Goal: Contribute content: Contribute content

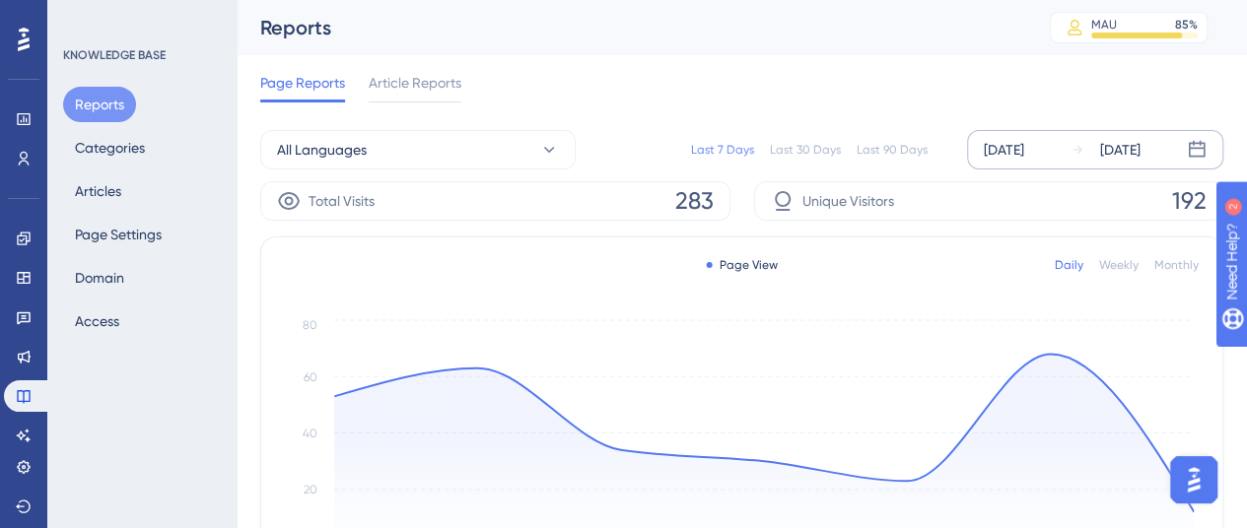
click at [1014, 154] on div "[DATE]" at bounding box center [1004, 150] width 40 height 24
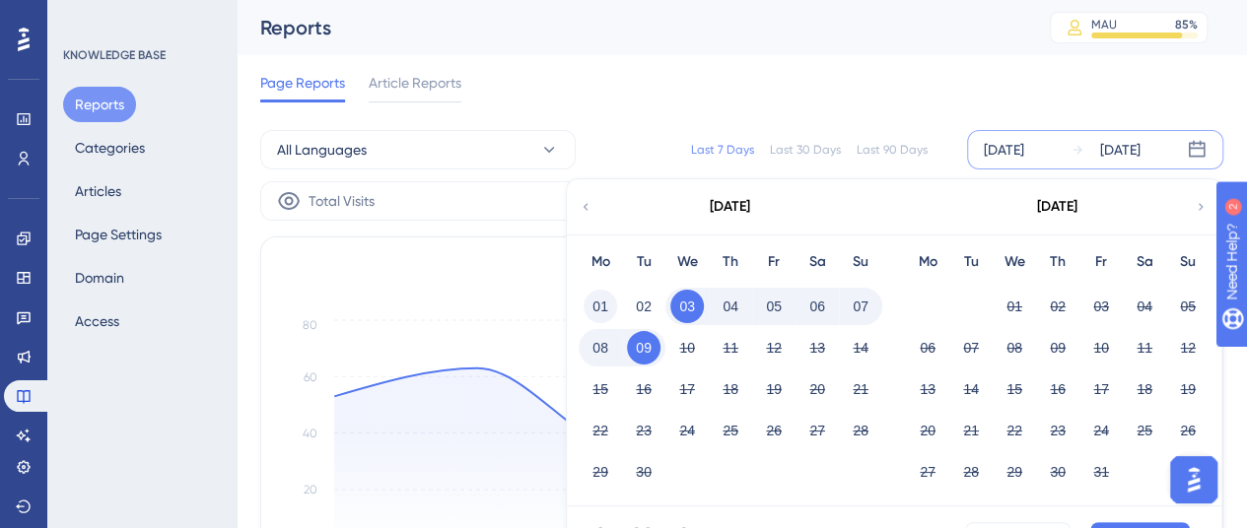
click at [597, 297] on button "01" at bounding box center [601, 307] width 34 height 34
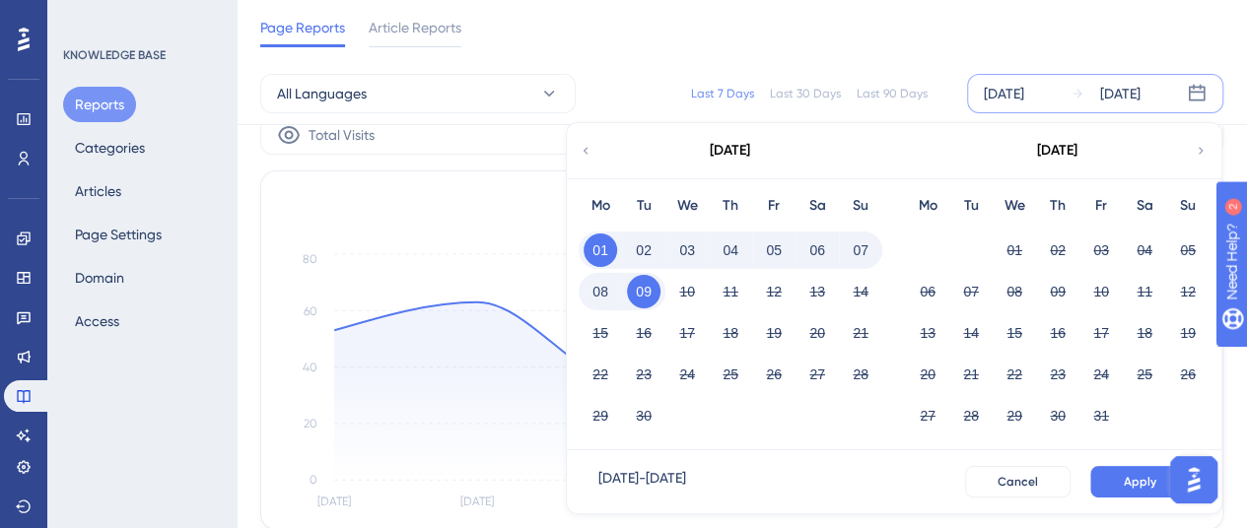
scroll to position [99, 0]
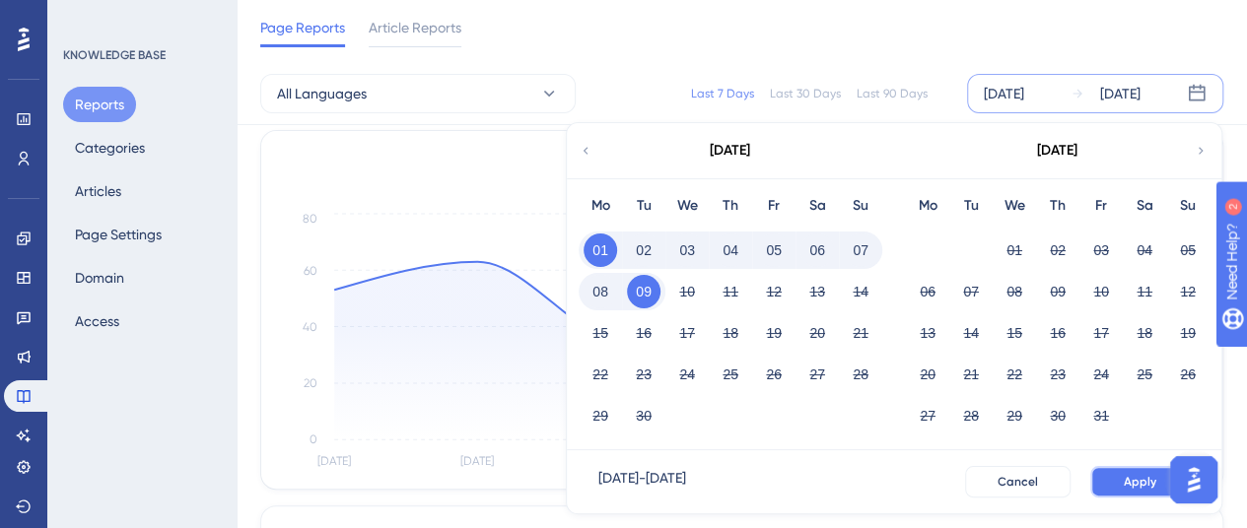
click at [1132, 474] on span "Apply" at bounding box center [1140, 482] width 33 height 16
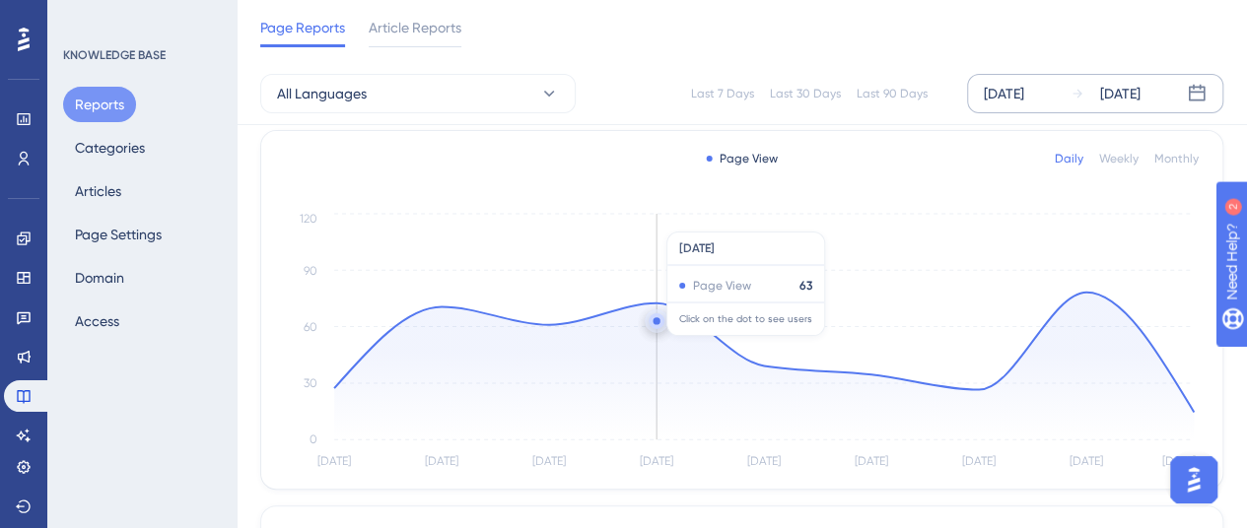
scroll to position [0, 0]
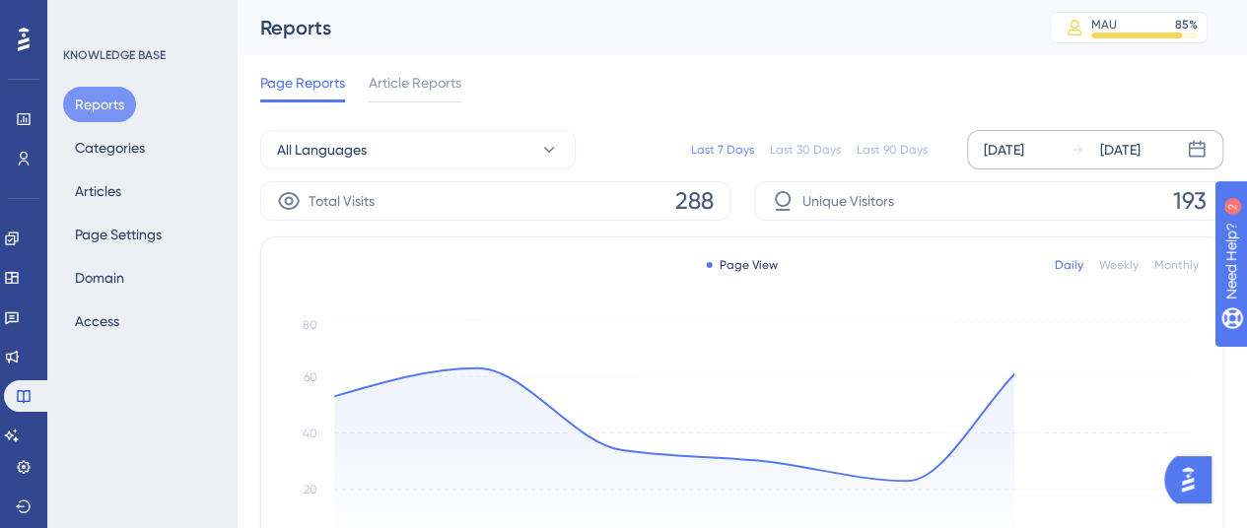
click at [1013, 151] on div "[DATE]" at bounding box center [1004, 150] width 40 height 24
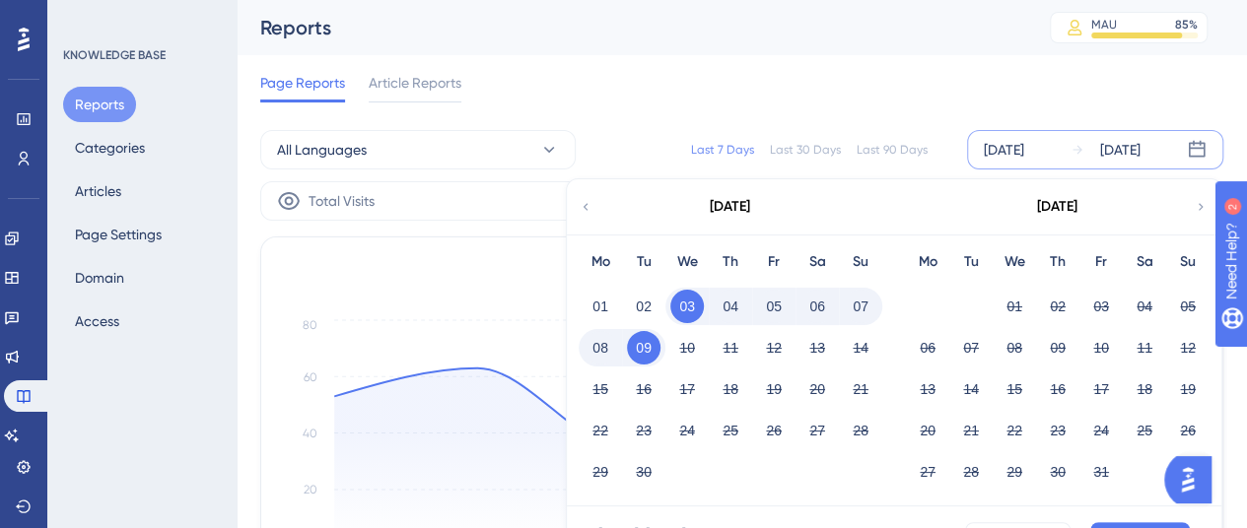
click at [600, 298] on button "01" at bounding box center [601, 307] width 34 height 34
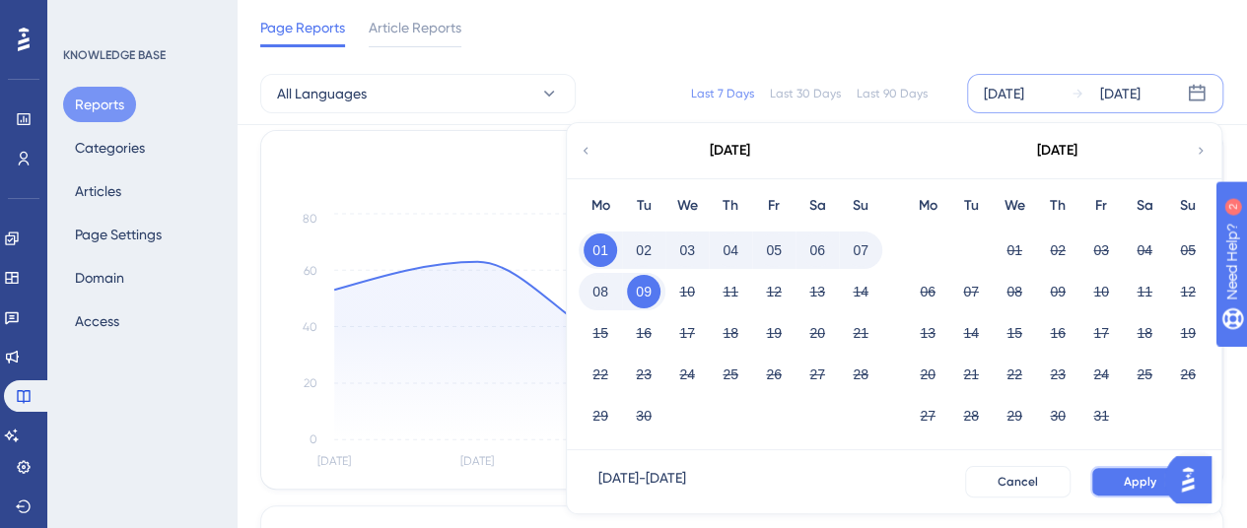
click at [1112, 484] on button "Apply" at bounding box center [1140, 482] width 100 height 32
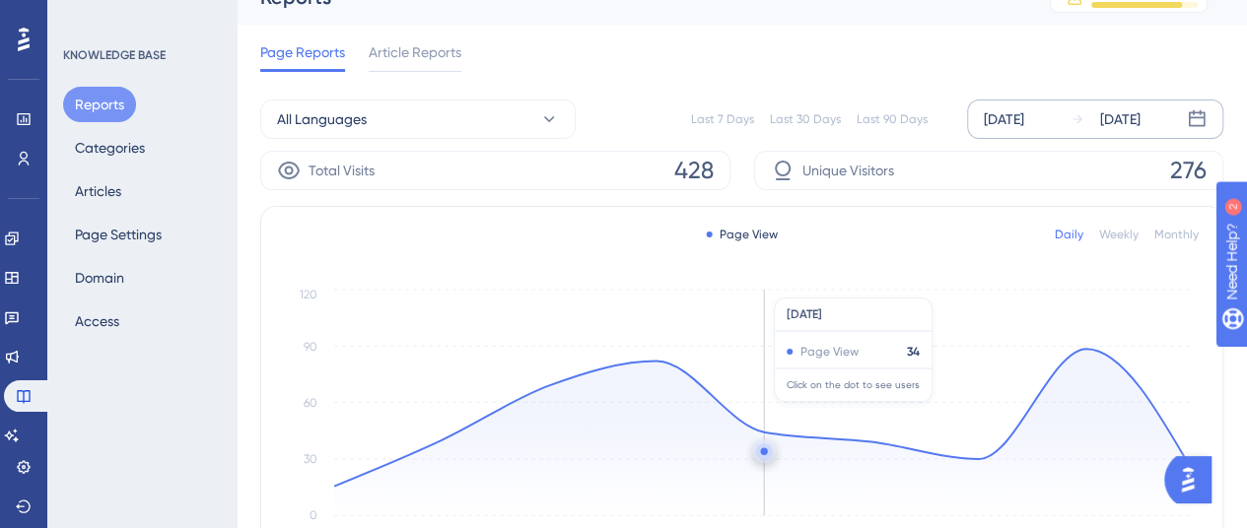
scroll to position [0, 0]
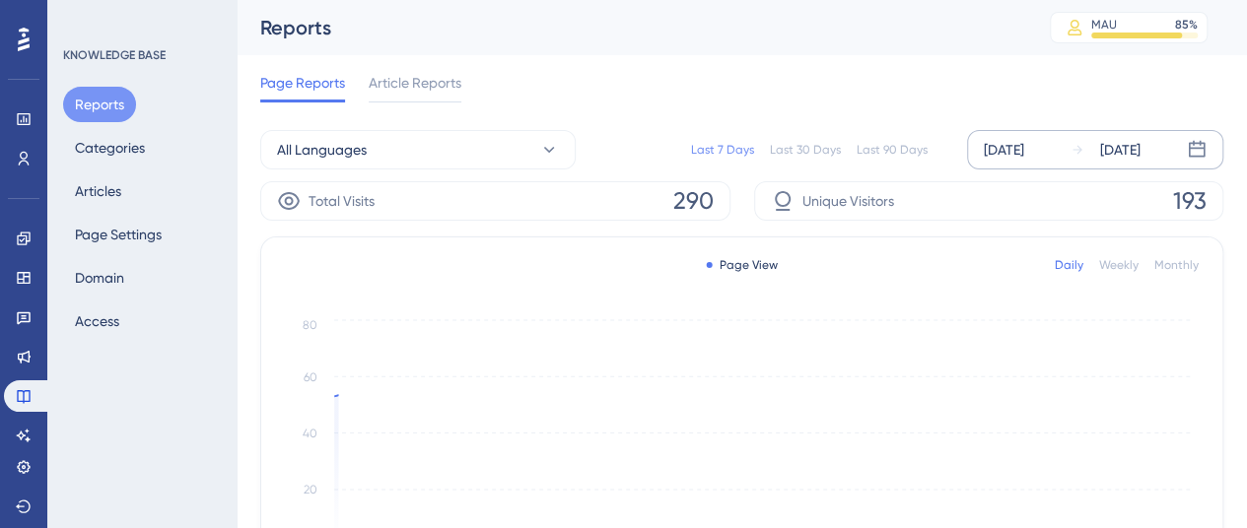
click at [1002, 149] on div "[DATE]" at bounding box center [1004, 150] width 40 height 24
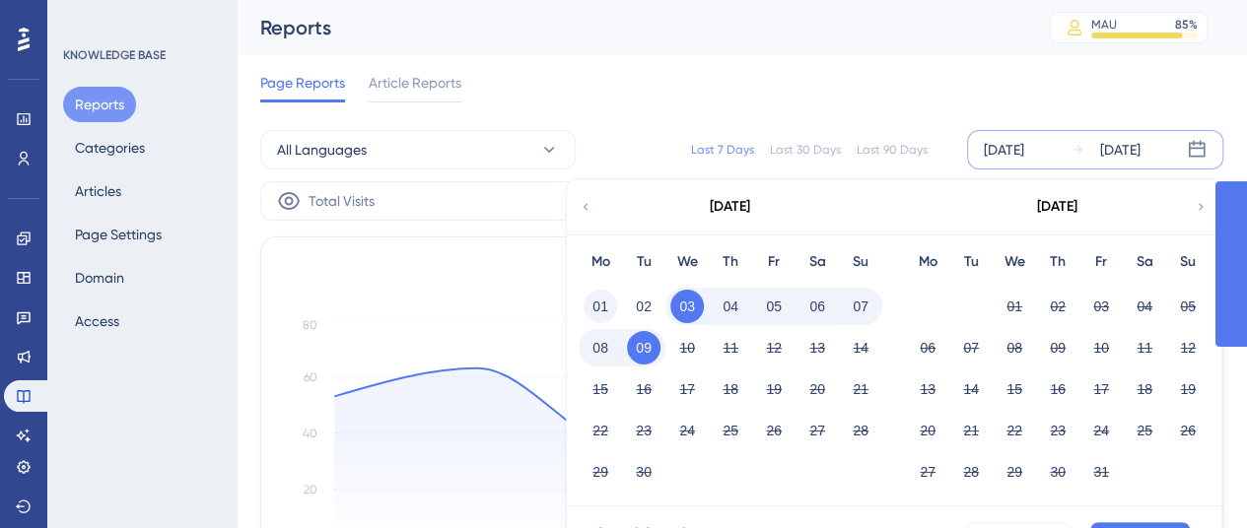
click at [602, 291] on button "01" at bounding box center [601, 307] width 34 height 34
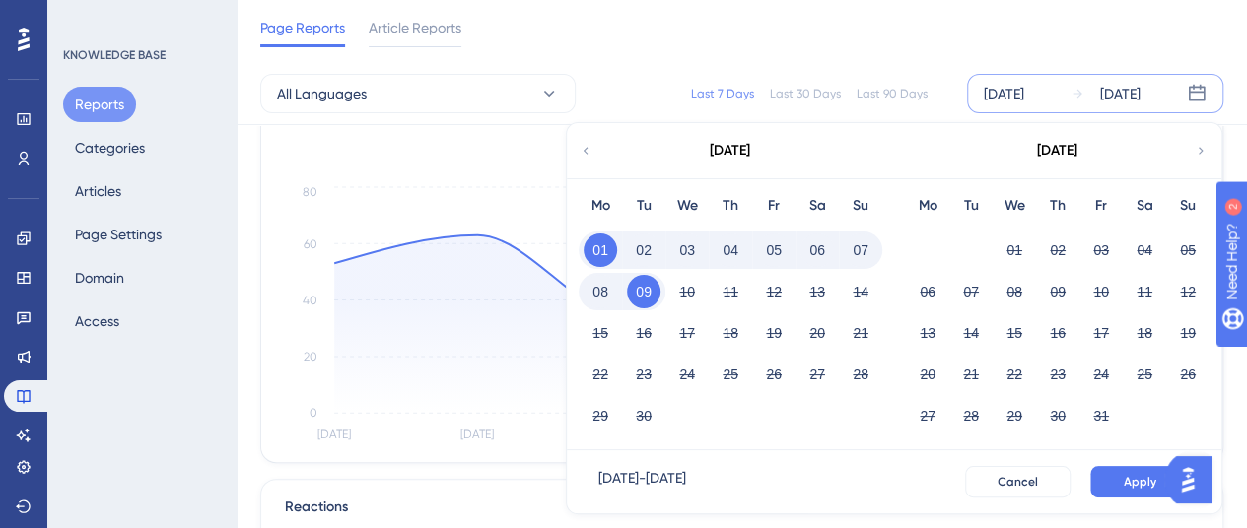
scroll to position [197, 0]
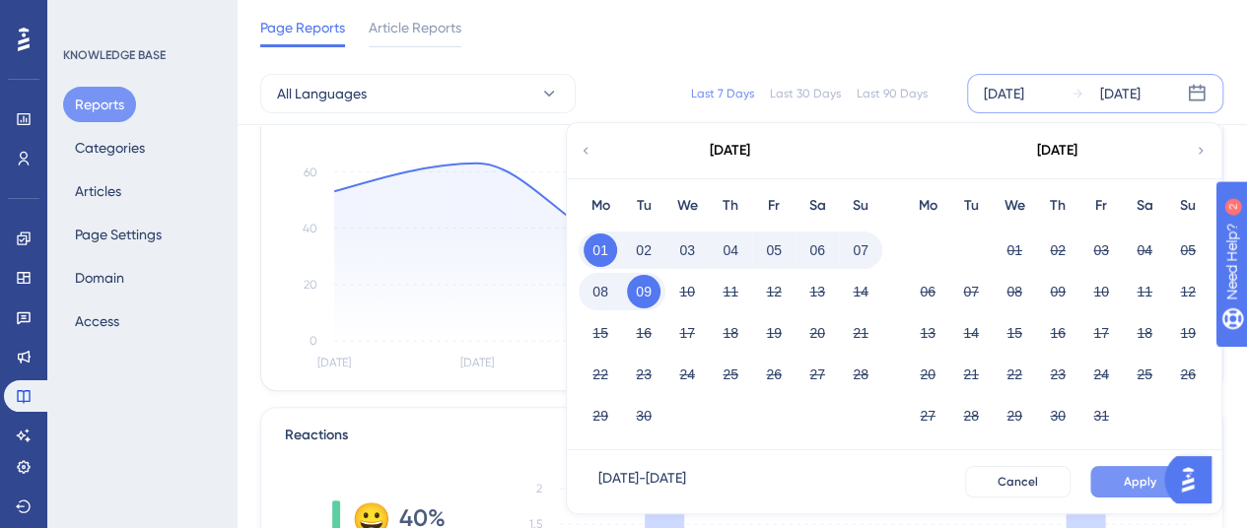
click at [1141, 484] on span "Apply" at bounding box center [1140, 482] width 33 height 16
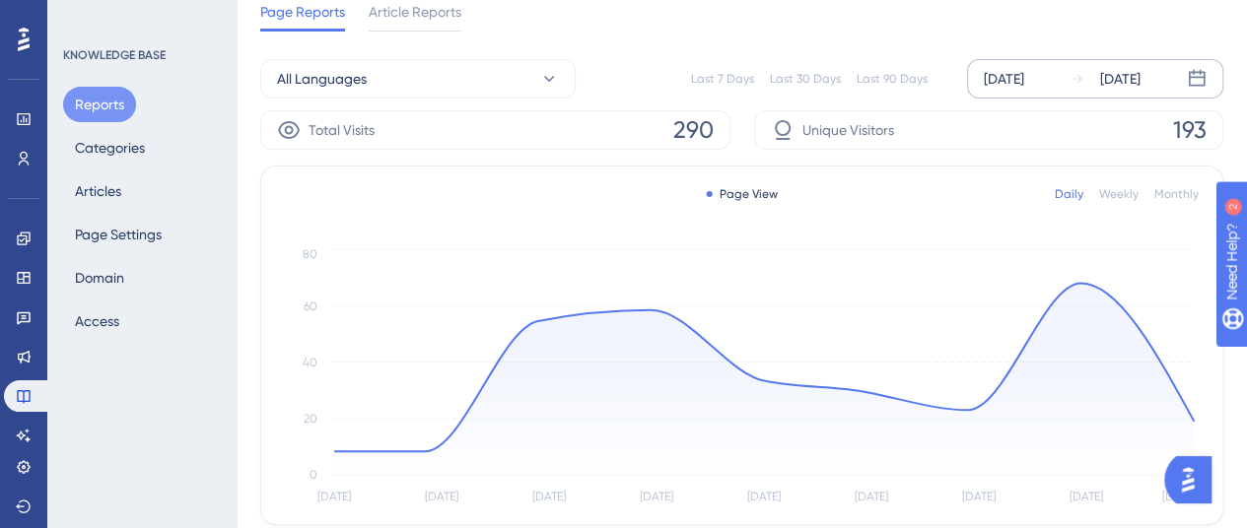
scroll to position [0, 0]
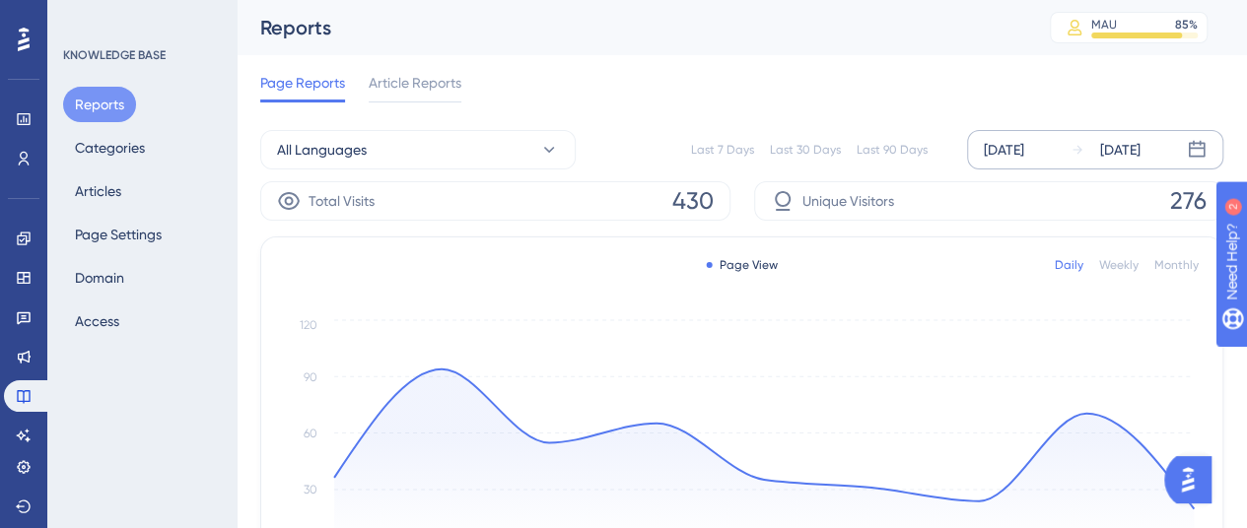
click at [1024, 141] on div "[DATE]" at bounding box center [1004, 150] width 40 height 24
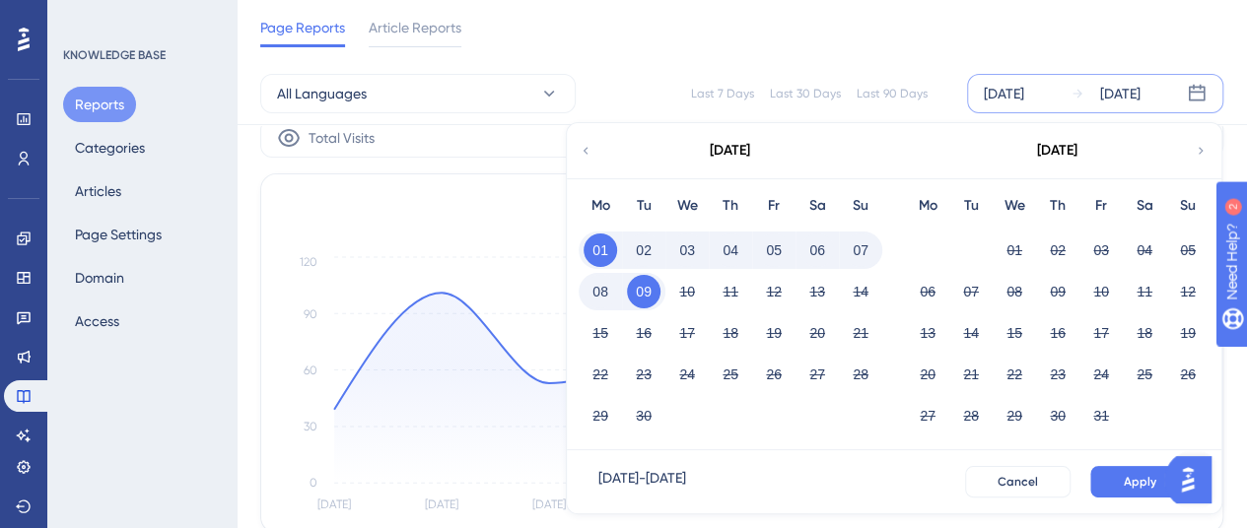
scroll to position [99, 0]
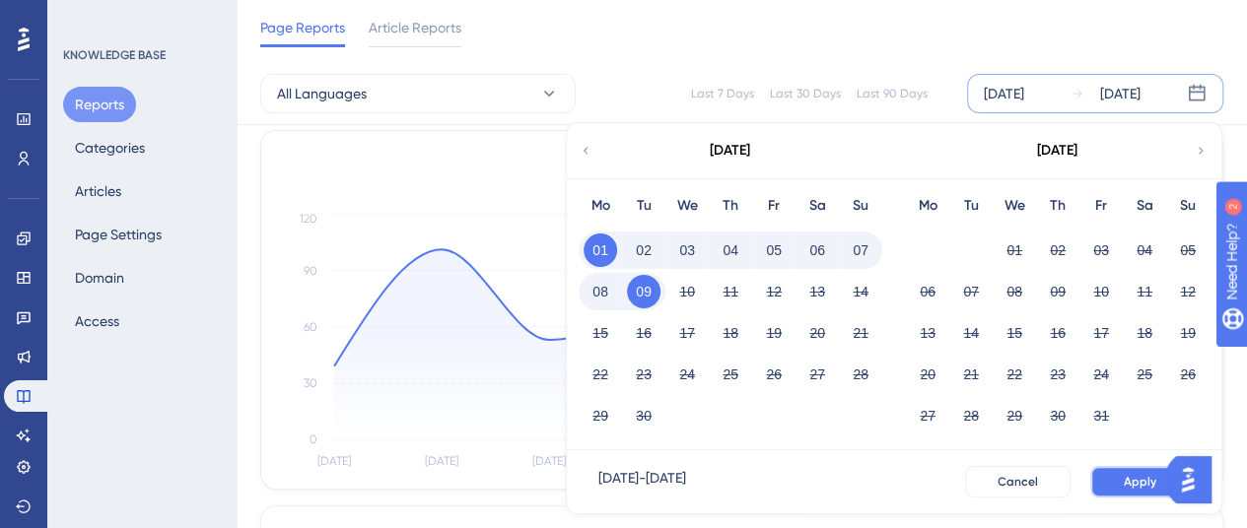
click at [1098, 483] on button "Apply" at bounding box center [1140, 482] width 100 height 32
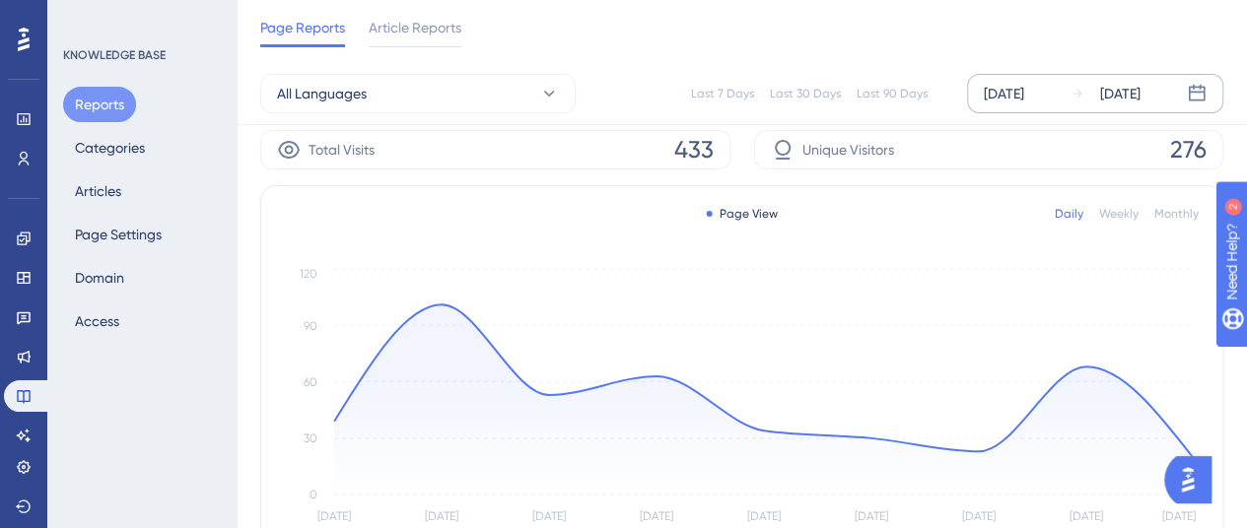
scroll to position [0, 0]
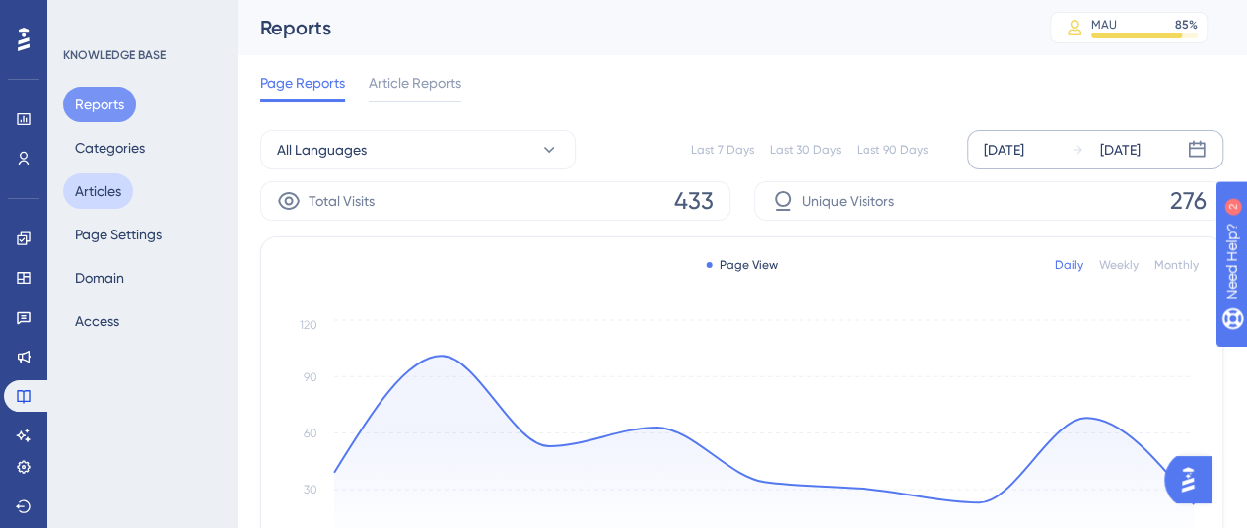
click at [114, 175] on button "Articles" at bounding box center [98, 191] width 70 height 35
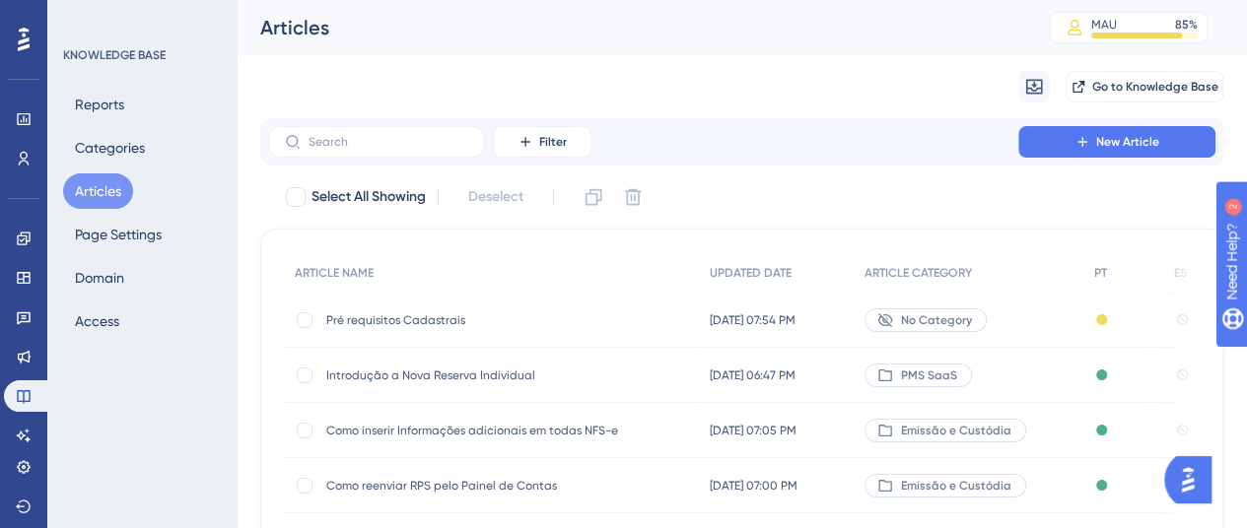
click at [434, 326] on span "Pré requisitos Cadastrais" at bounding box center [483, 321] width 315 height 16
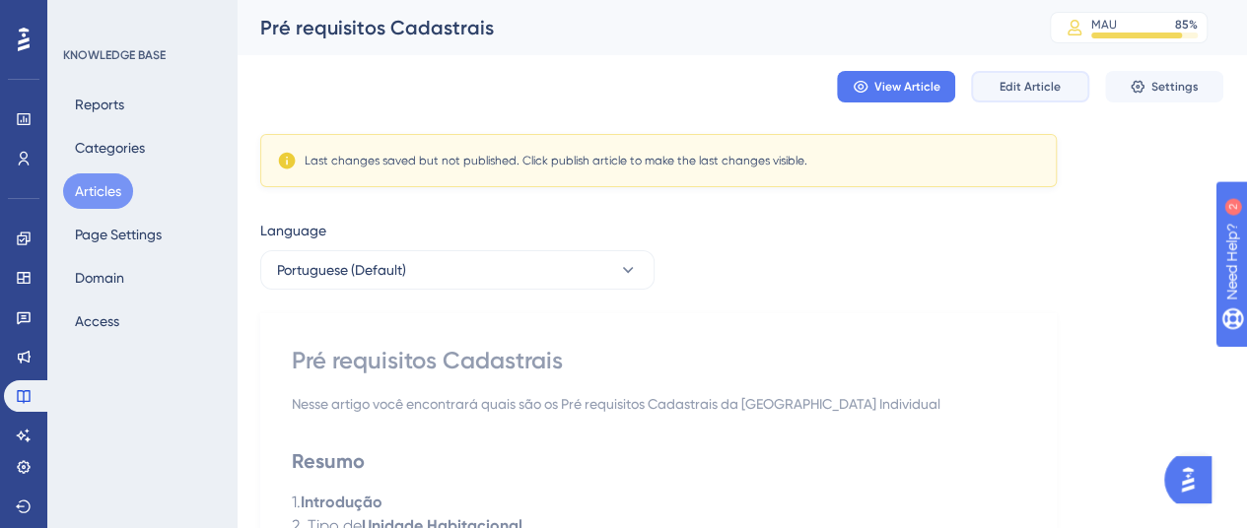
click at [1035, 79] on span "Edit Article" at bounding box center [1030, 87] width 61 height 16
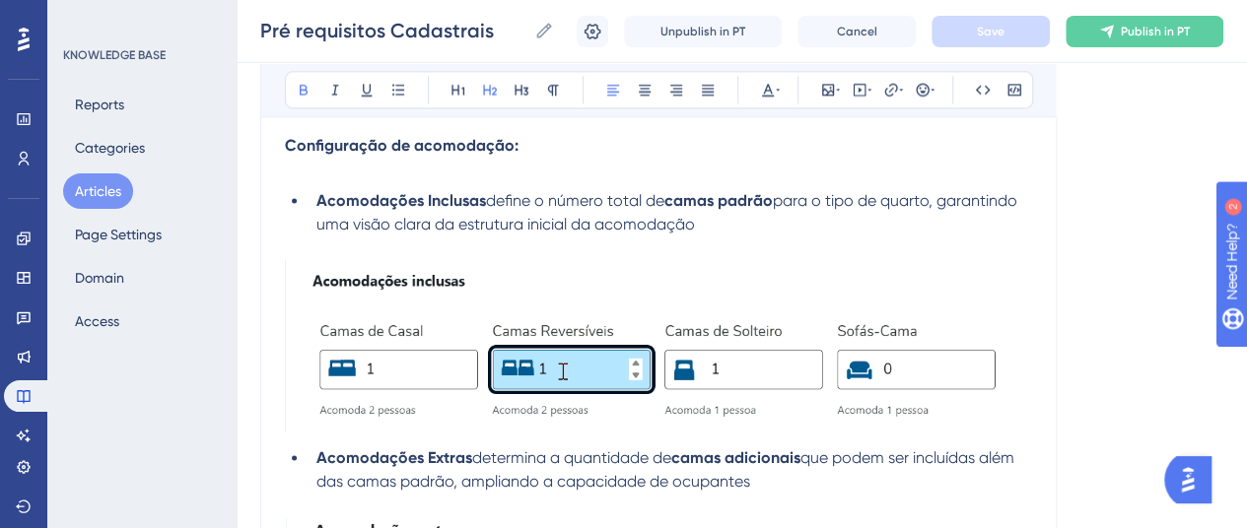
scroll to position [1319, 0]
drag, startPoint x: 284, startPoint y: 140, endPoint x: 736, endPoint y: 227, distance: 459.8
click at [736, 227] on div "Resumo 1. Introdução 2. Tipo de Unidade Habitacional 3. Políticas do Hotel 4. A…" at bounding box center [658, 203] width 747 height 2206
copy div "Configuração de acomodação: Acomodações Inclusas define o número total de camas…"
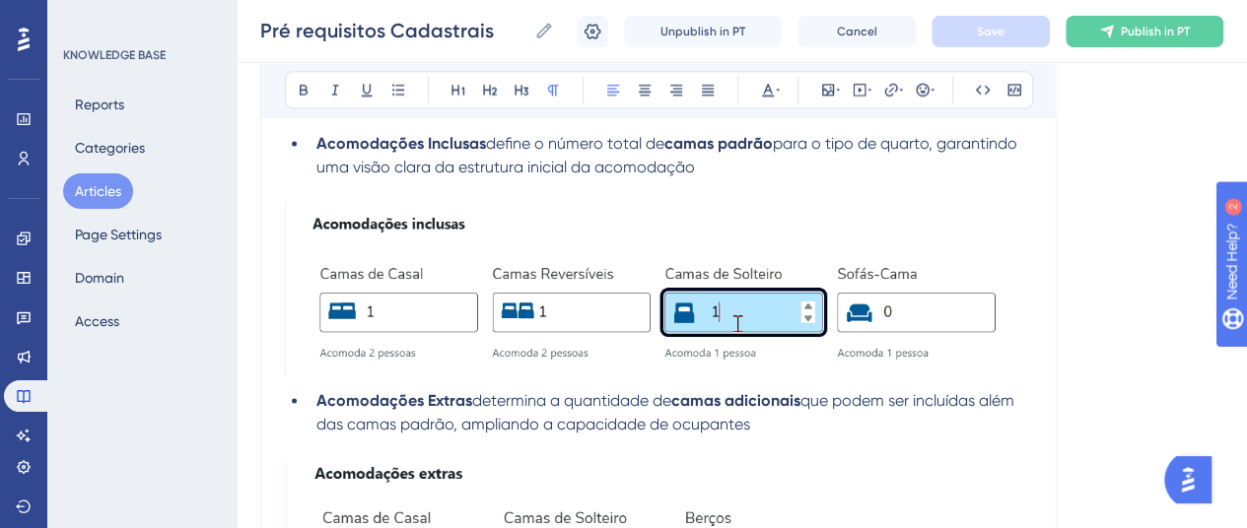
scroll to position [1418, 0]
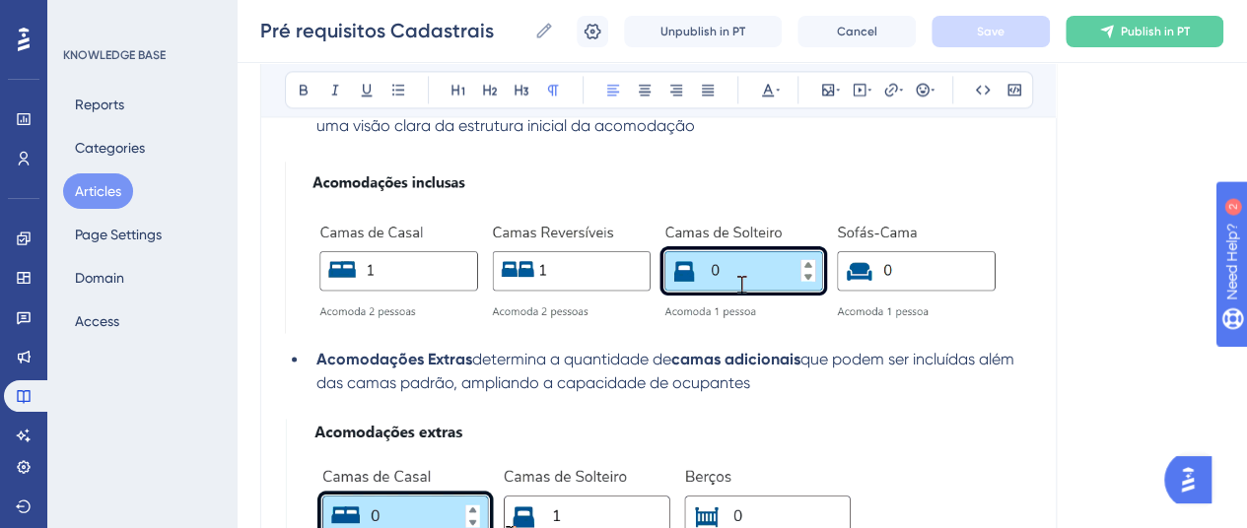
click at [482, 247] on img at bounding box center [658, 247] width 747 height 171
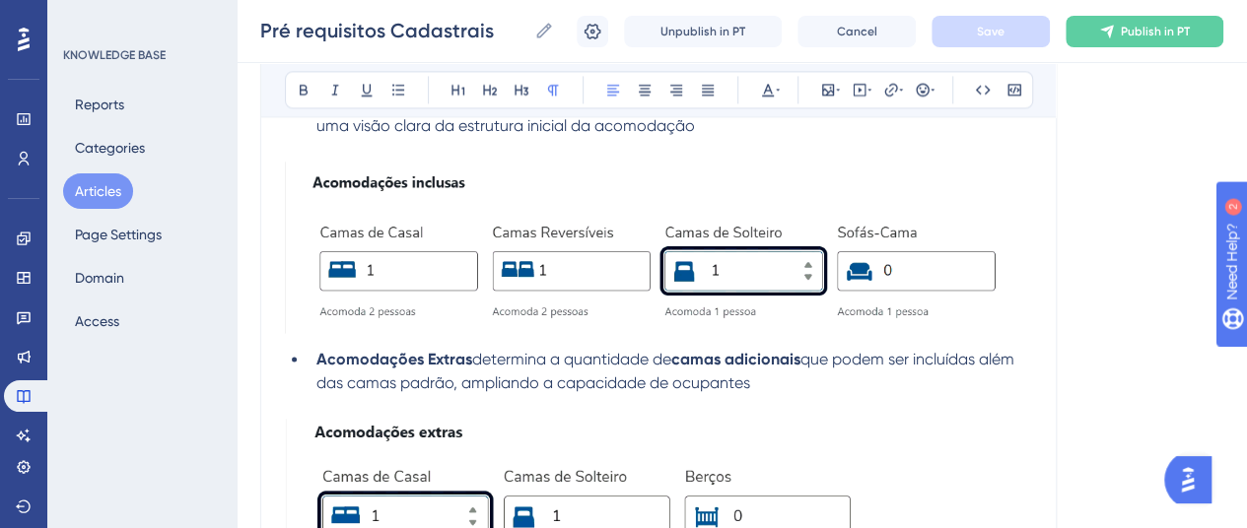
drag, startPoint x: 485, startPoint y: 263, endPoint x: 1074, endPoint y: 310, distance: 590.4
click at [1074, 310] on div "Language Portuguese (Default) Pré requisitos Cadastrais Nesse artigo você encon…" at bounding box center [741, 28] width 963 height 2641
click at [619, 272] on img at bounding box center [658, 247] width 747 height 171
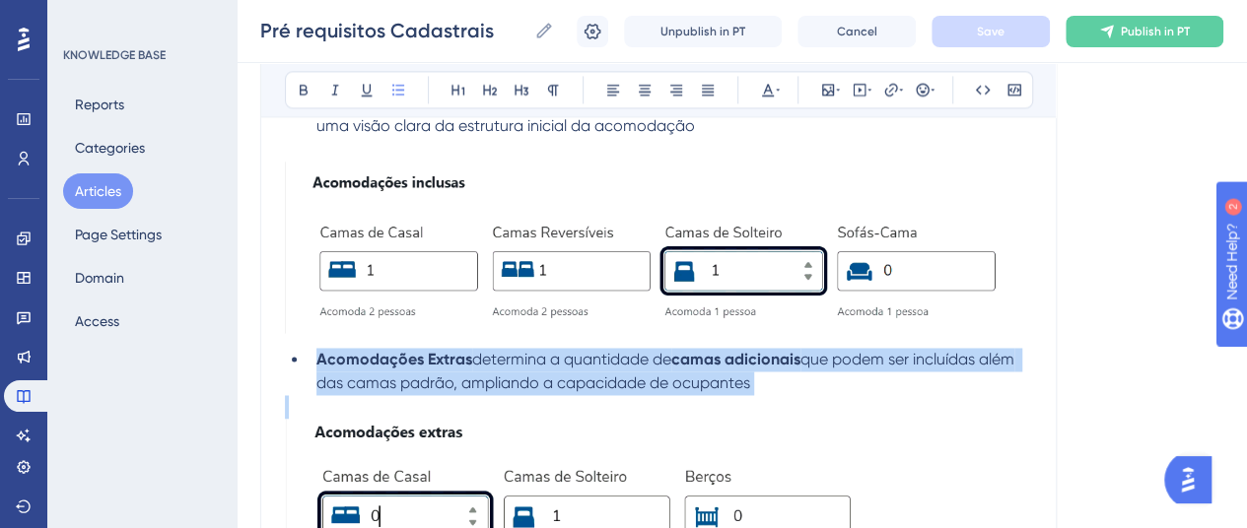
drag, startPoint x: 312, startPoint y: 354, endPoint x: 830, endPoint y: 393, distance: 520.1
click at [830, 393] on div "Resumo 1. Introdução 2. Tipo de Unidade Habitacional 3. Políticas do Hotel 4. A…" at bounding box center [658, 104] width 747 height 2206
copy li "Acomodações Extras determina a quantidade de camas adicionais que podem ser inc…"
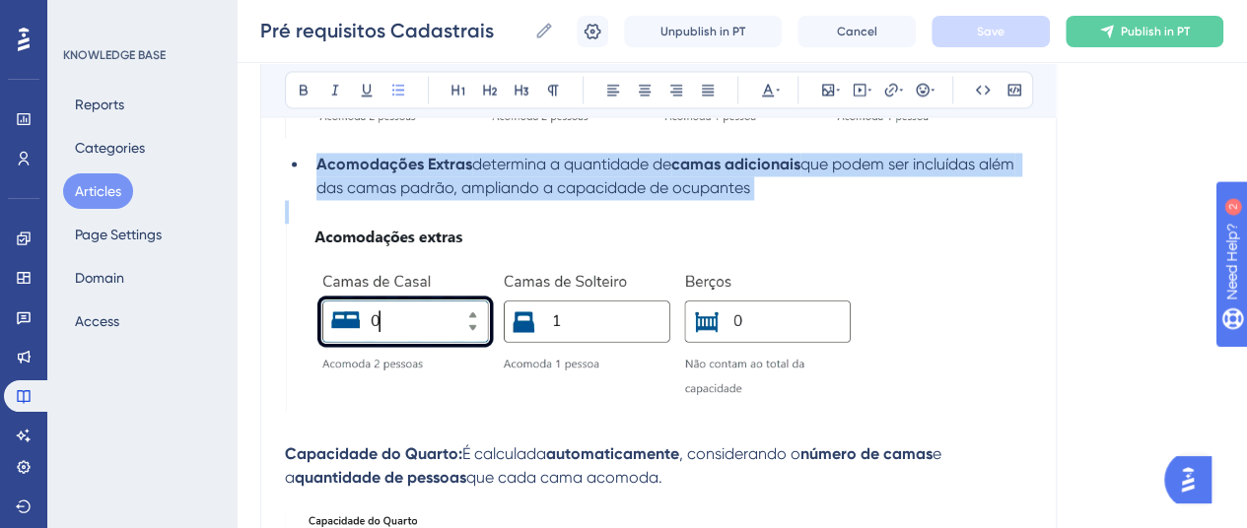
scroll to position [1615, 0]
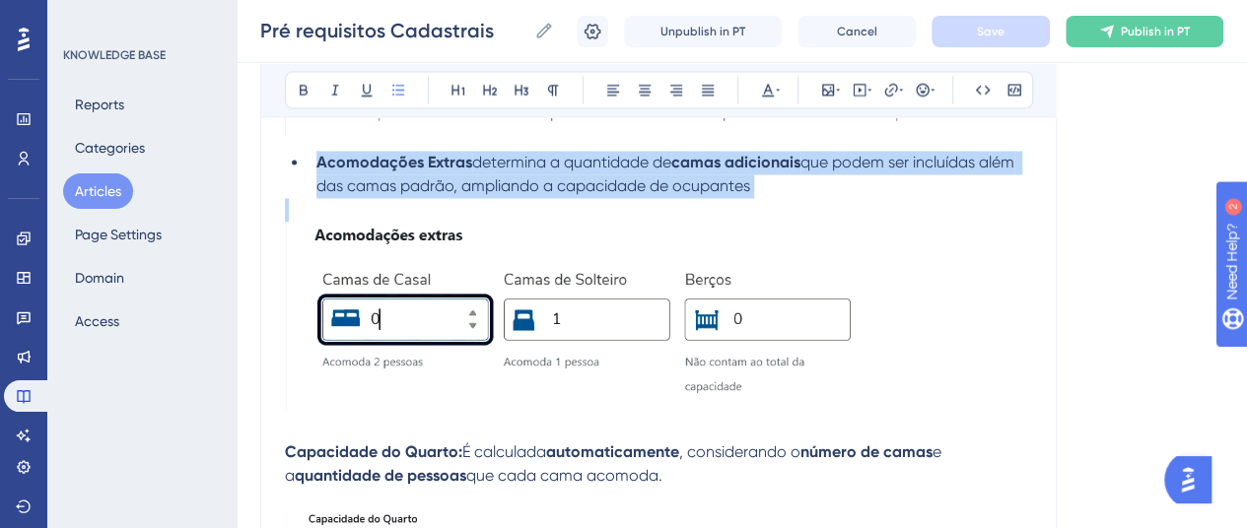
click at [467, 321] on img at bounding box center [626, 316] width 682 height 188
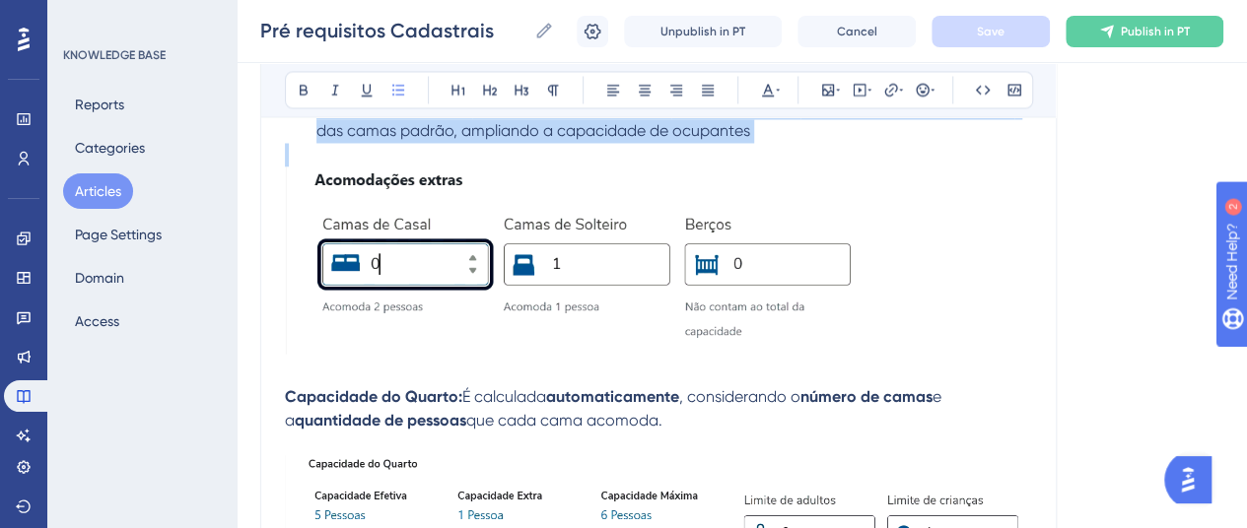
scroll to position [1714, 0]
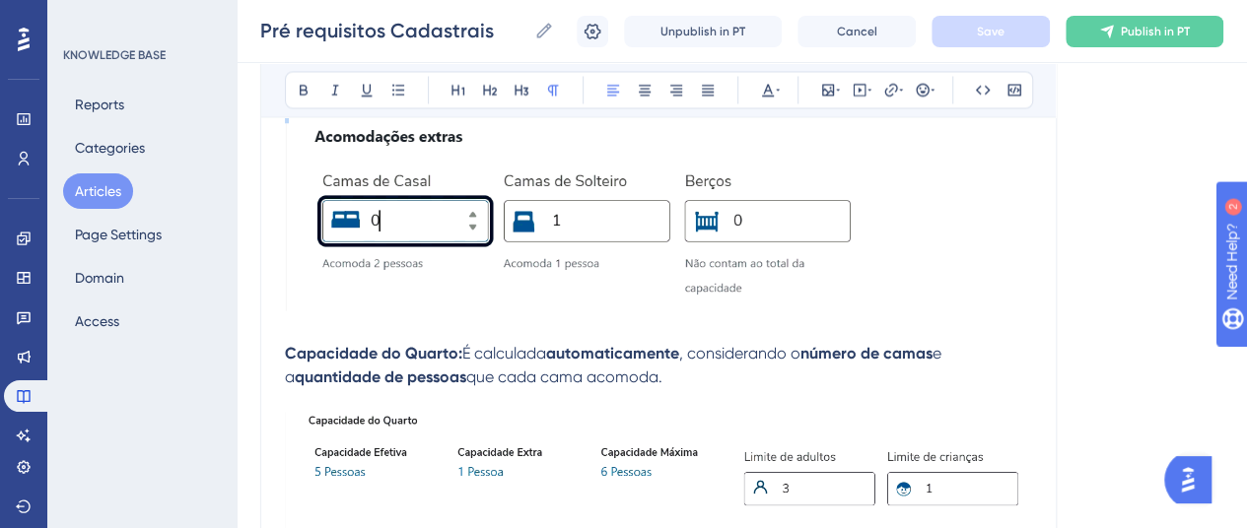
drag, startPoint x: 287, startPoint y: 348, endPoint x: 679, endPoint y: 380, distance: 393.7
click at [679, 380] on p "Capacidade do Quarto: É calculada automaticamente , considerando o número de ca…" at bounding box center [658, 364] width 747 height 47
copy p "Capacidade do Quarto: É calculada automaticamente , considerando o número de ca…"
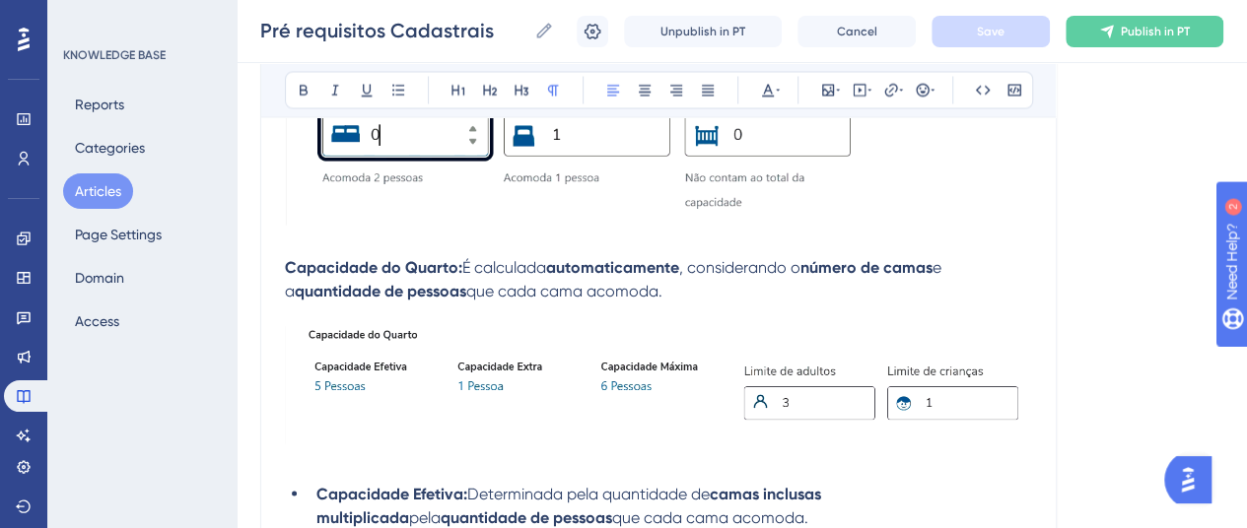
scroll to position [1911, 0]
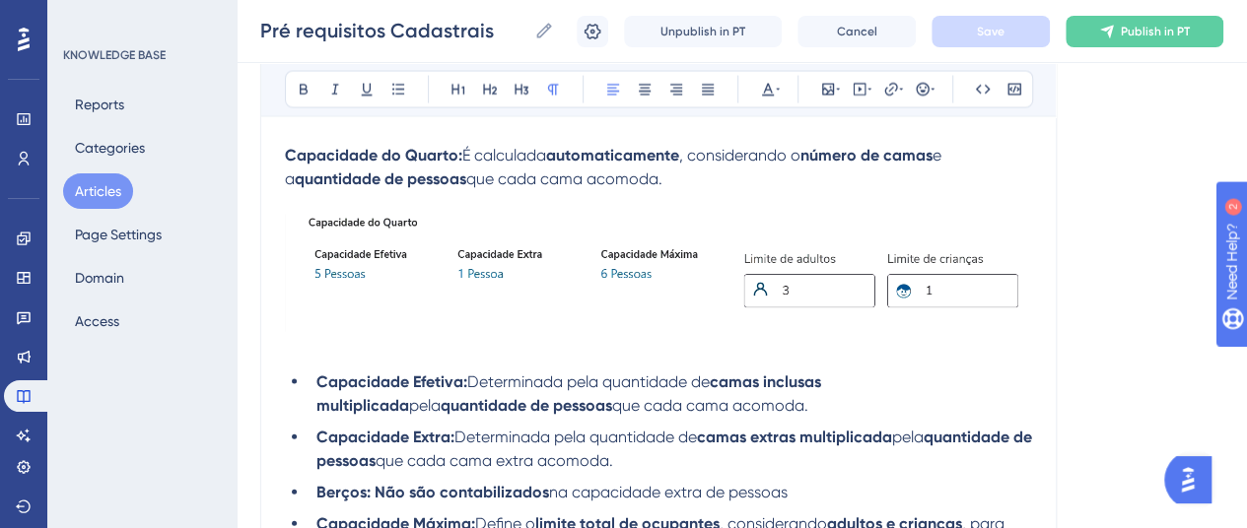
click at [388, 268] on img at bounding box center [658, 273] width 747 height 117
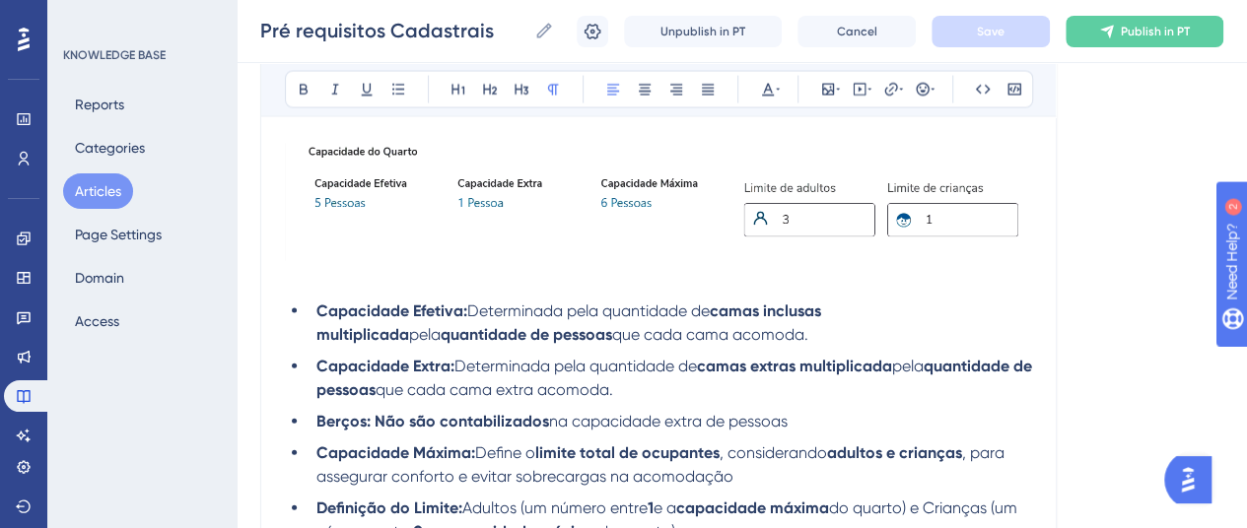
scroll to position [2108, 0]
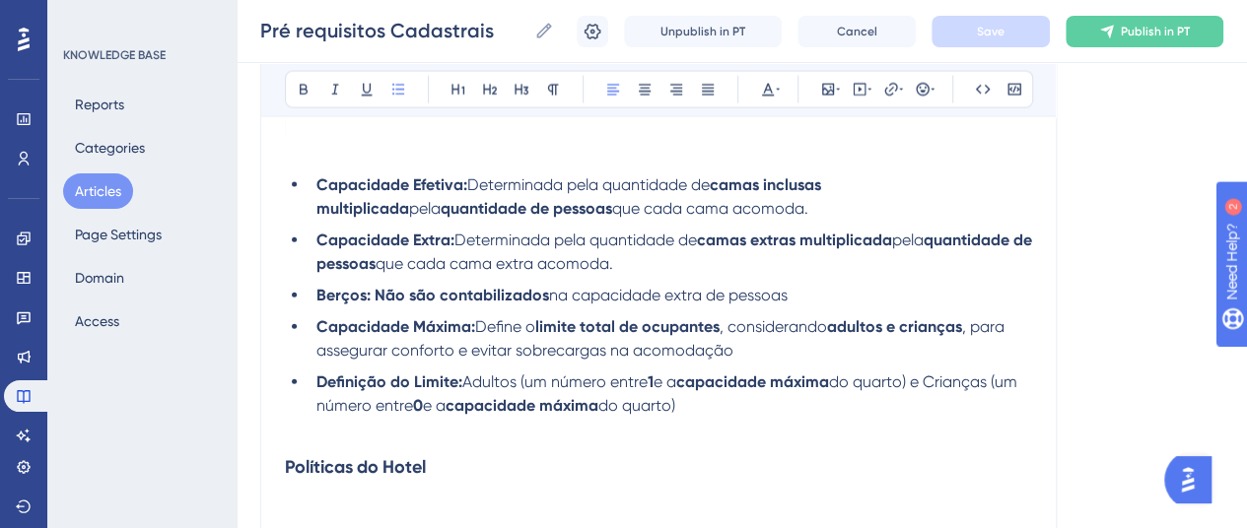
drag, startPoint x: 426, startPoint y: 227, endPoint x: 768, endPoint y: 397, distance: 382.3
click at [768, 397] on ul "Capacidade Efetiva: Determinada pela quantidade de camas inclusas multiplicada …" at bounding box center [658, 296] width 747 height 245
copy ul "Capacidade Efetiva: Determinada pela quantidade de camas inclusas multiplicada …"
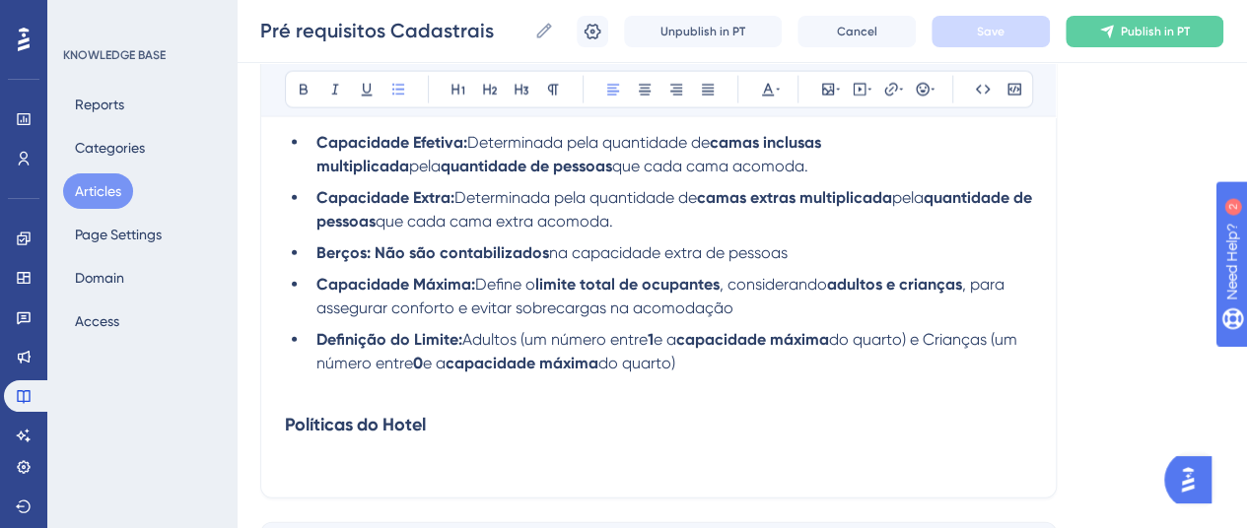
scroll to position [2298, 0]
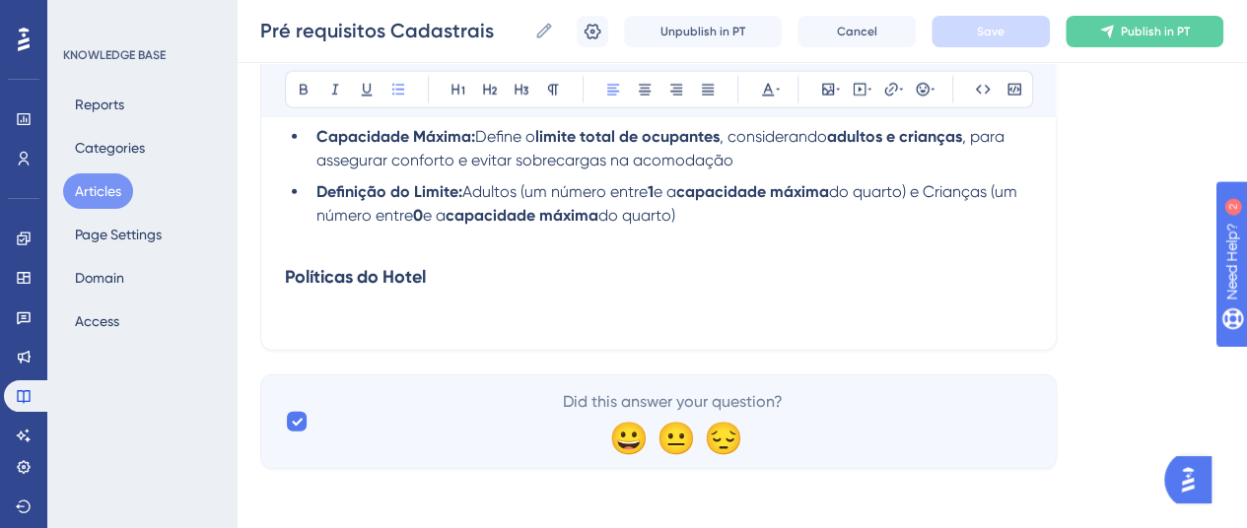
click at [458, 269] on h3 "Políticas do Hotel" at bounding box center [658, 276] width 747 height 51
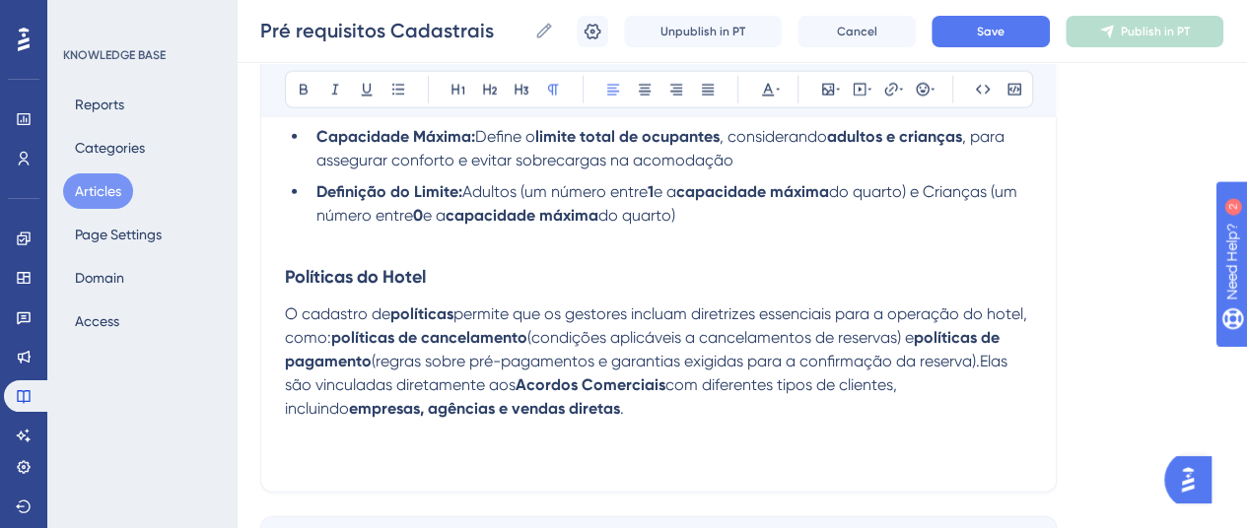
click at [656, 411] on p "O cadastro de políticas permite que os gestores incluam diretrizes essenciais p…" at bounding box center [658, 362] width 747 height 118
click at [348, 378] on span "(regras sobre pré-pagamentos e garantias exigidas para a confirmação da reserva…" at bounding box center [648, 373] width 727 height 42
click at [620, 407] on span "." at bounding box center [622, 408] width 4 height 19
click at [588, 421] on p at bounding box center [658, 433] width 747 height 24
drag, startPoint x: 700, startPoint y: 308, endPoint x: 838, endPoint y: 315, distance: 138.3
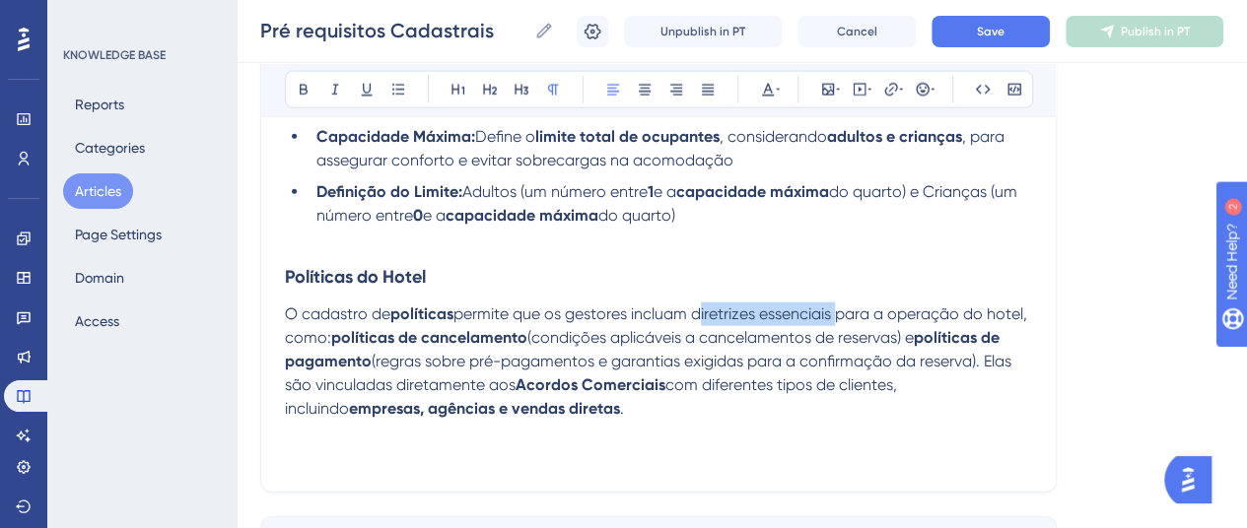
click at [838, 315] on span "permite que os gestores incluam diretrizes essenciais para a operação do hotel,…" at bounding box center [658, 326] width 746 height 42
click at [308, 86] on icon at bounding box center [304, 90] width 16 height 16
click at [718, 385] on span "com diferentes tipos de clientes, incluindo" at bounding box center [593, 397] width 616 height 42
click at [570, 408] on p "O cadastro de políticas permite que os gestores incluam diretrizes essenciais p…" at bounding box center [658, 362] width 747 height 118
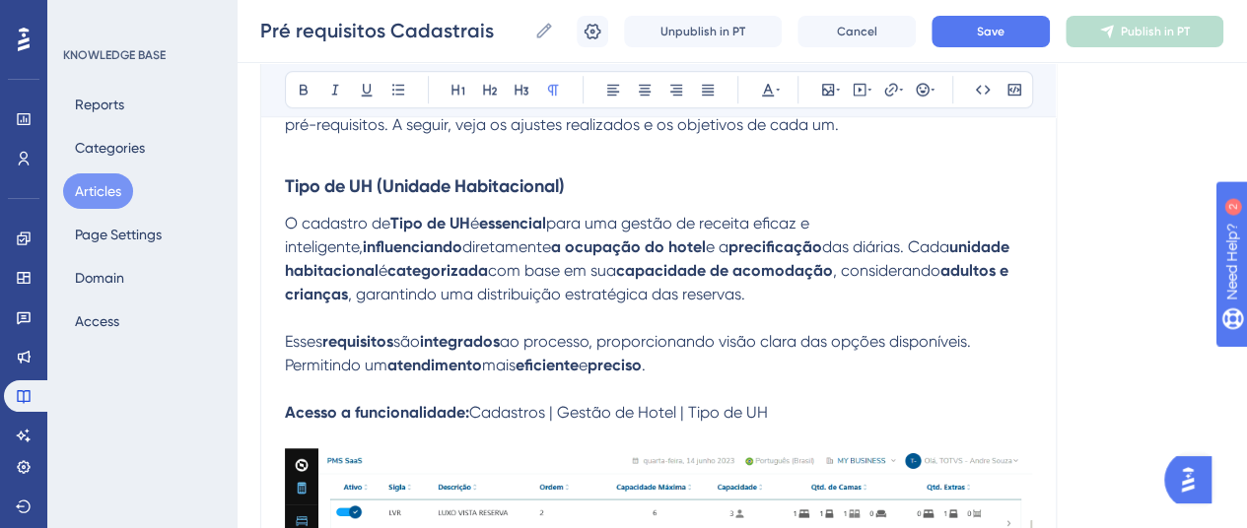
scroll to position [622, 0]
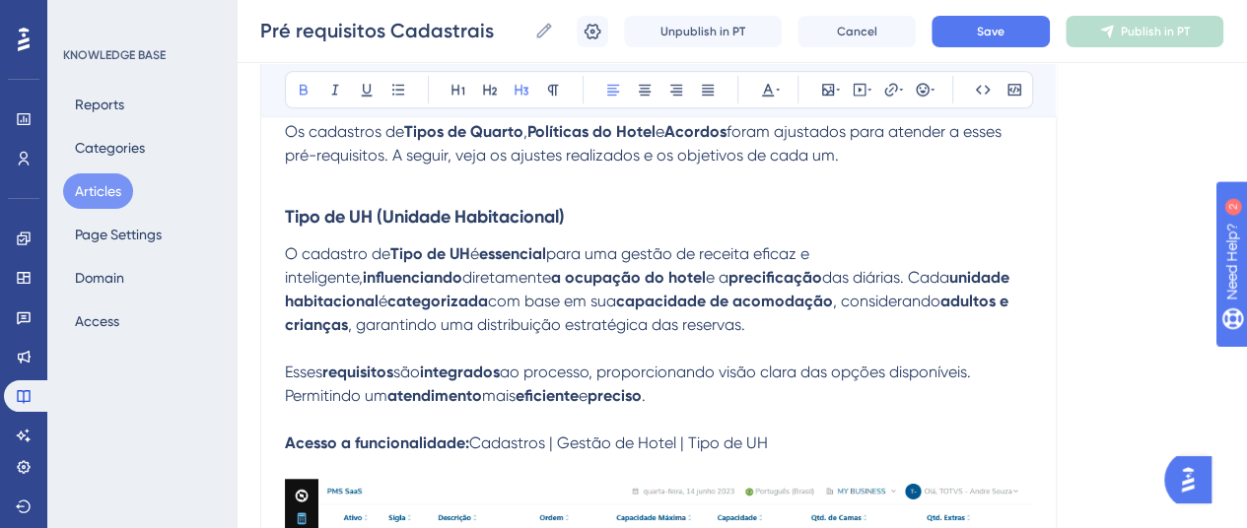
click at [415, 206] on strong "Tipo de UH (Unidade Habitacional)" at bounding box center [425, 217] width 280 height 22
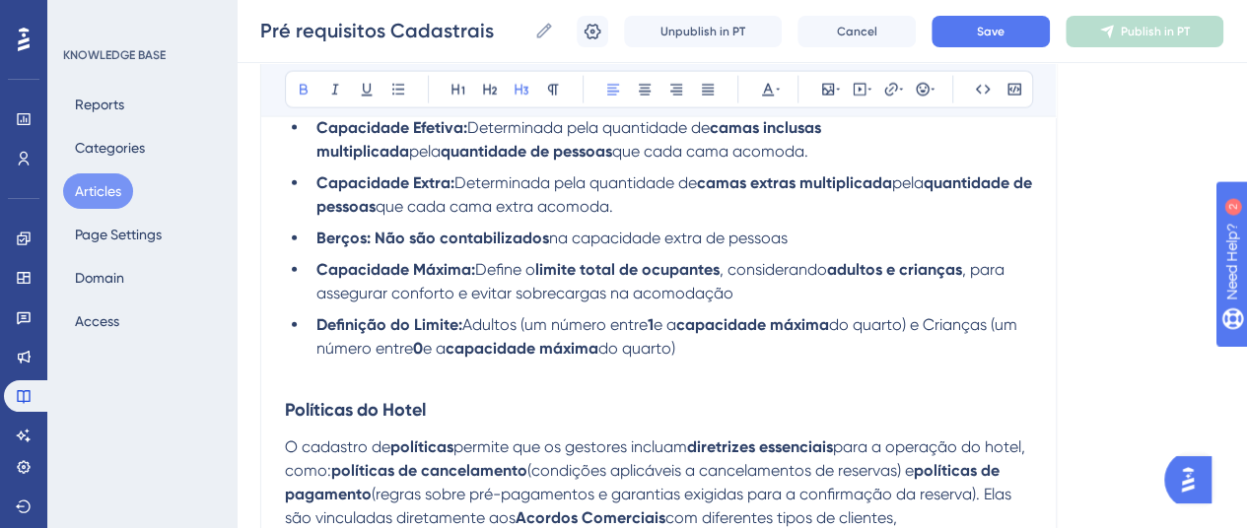
scroll to position [2298, 0]
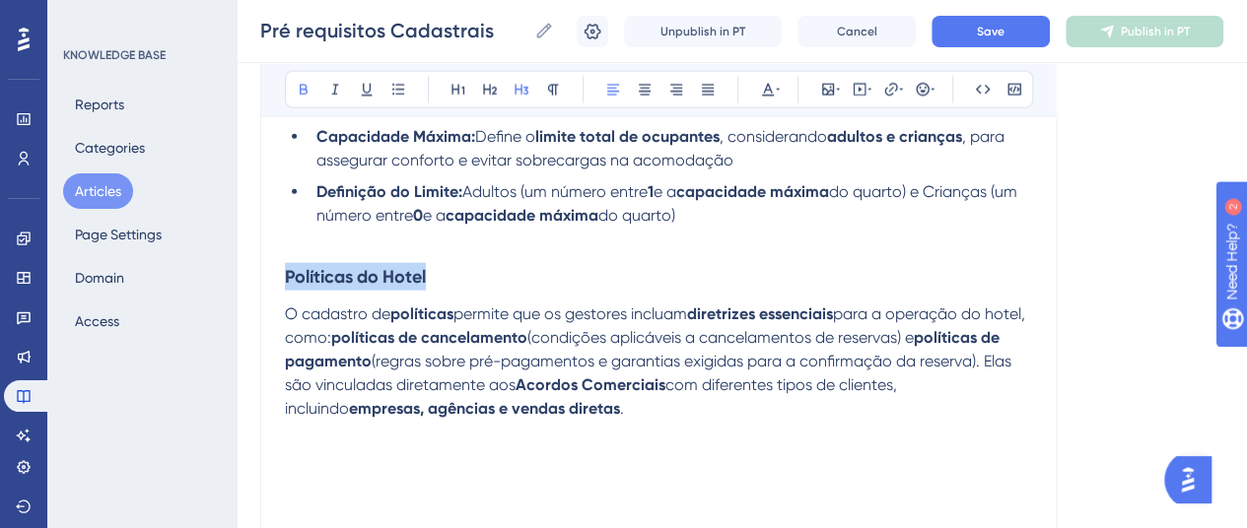
drag, startPoint x: 432, startPoint y: 271, endPoint x: 239, endPoint y: 271, distance: 193.2
click at [574, 410] on p "O cadastro de políticas permite que os gestores incluam diretrizes essenciais p…" at bounding box center [658, 362] width 747 height 118
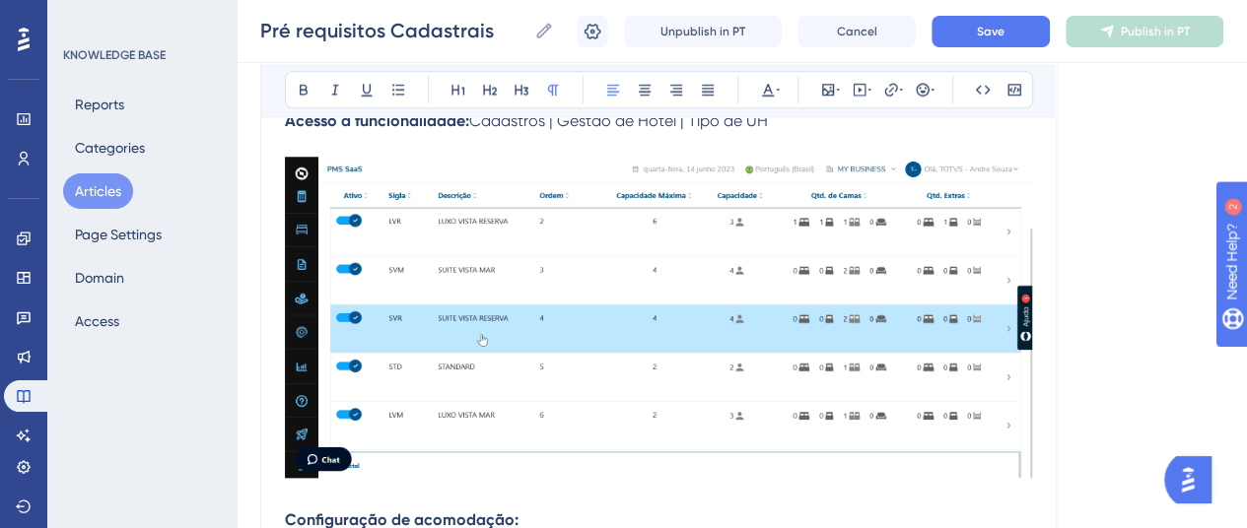
scroll to position [1115, 0]
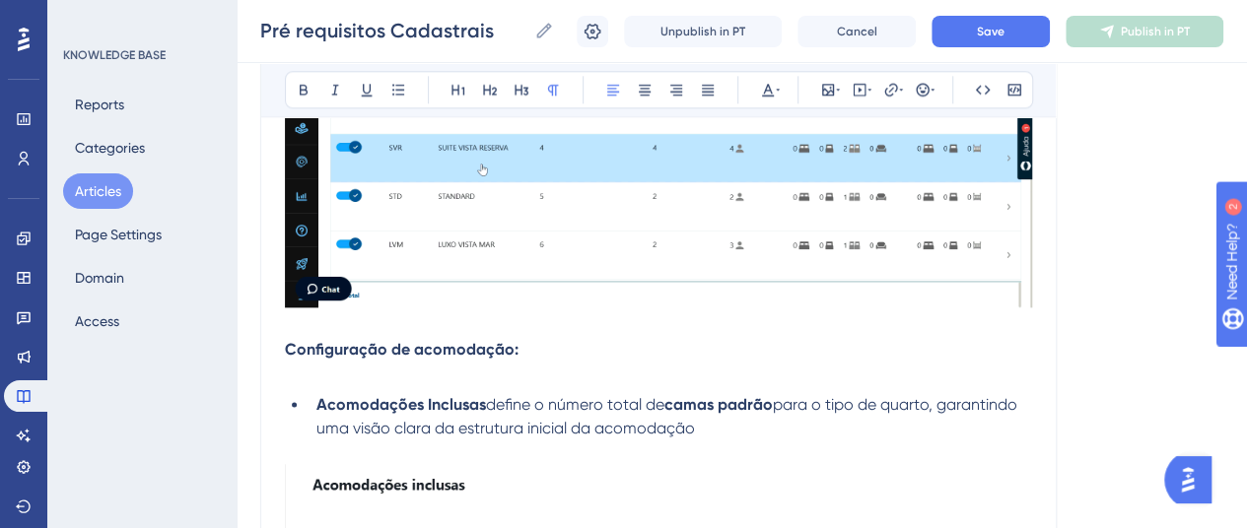
click at [444, 350] on strong "Configuração de acomodação:" at bounding box center [402, 349] width 234 height 19
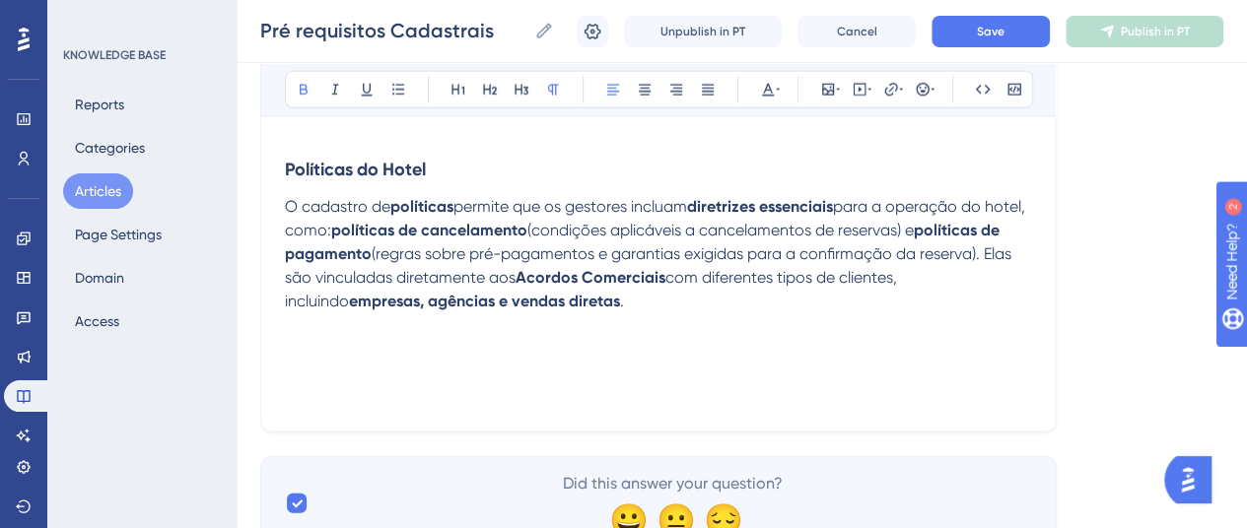
scroll to position [2487, 0]
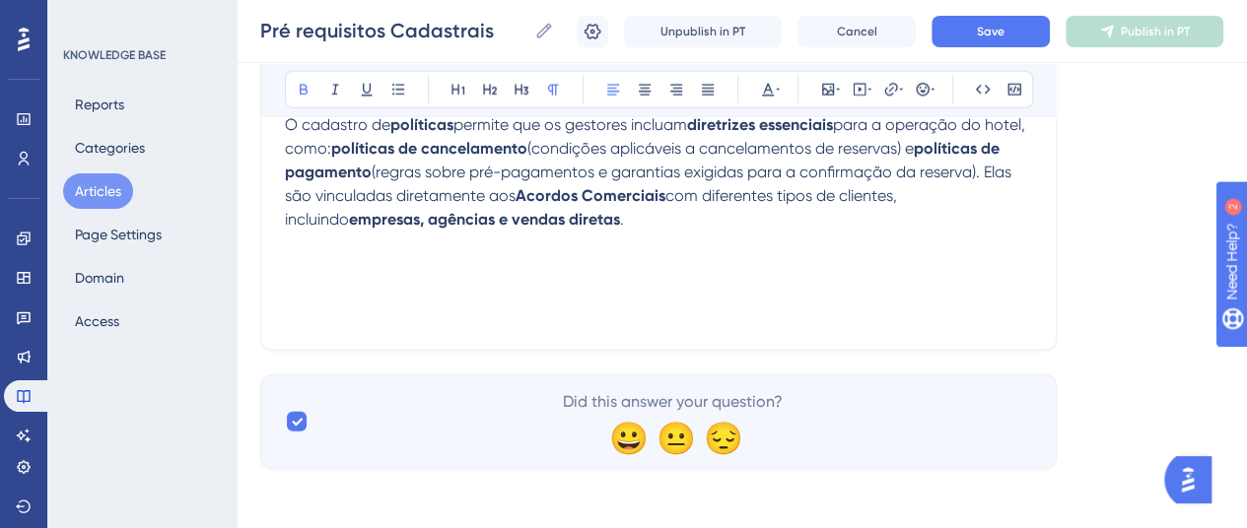
click at [566, 240] on p at bounding box center [658, 244] width 747 height 24
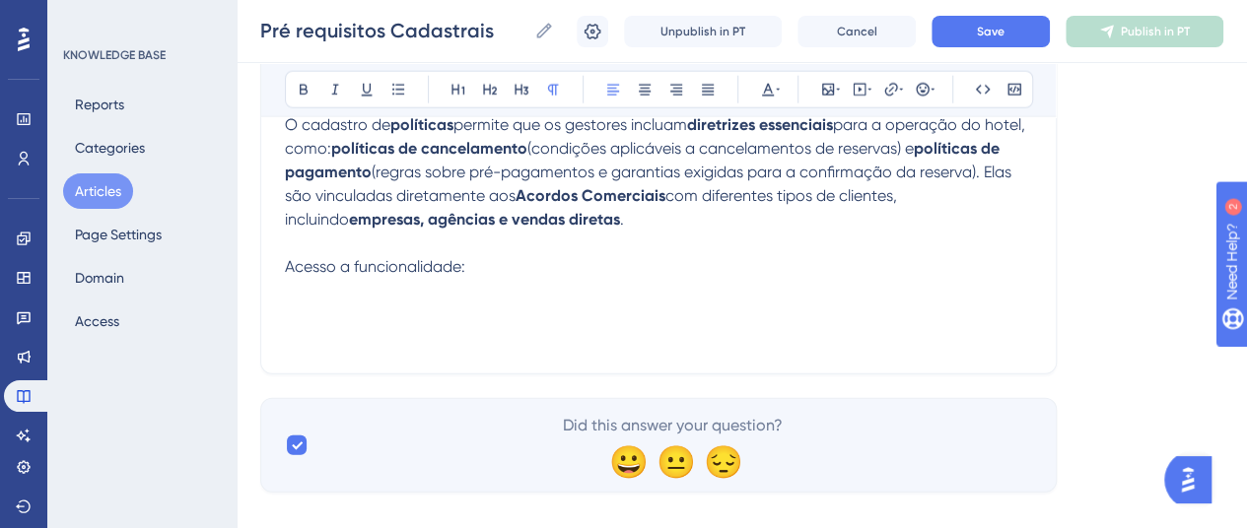
drag, startPoint x: 455, startPoint y: 266, endPoint x: 266, endPoint y: 263, distance: 189.3
click at [301, 96] on icon at bounding box center [304, 90] width 16 height 16
click at [549, 279] on p at bounding box center [658, 291] width 747 height 24
drag, startPoint x: 281, startPoint y: 262, endPoint x: 519, endPoint y: 270, distance: 237.7
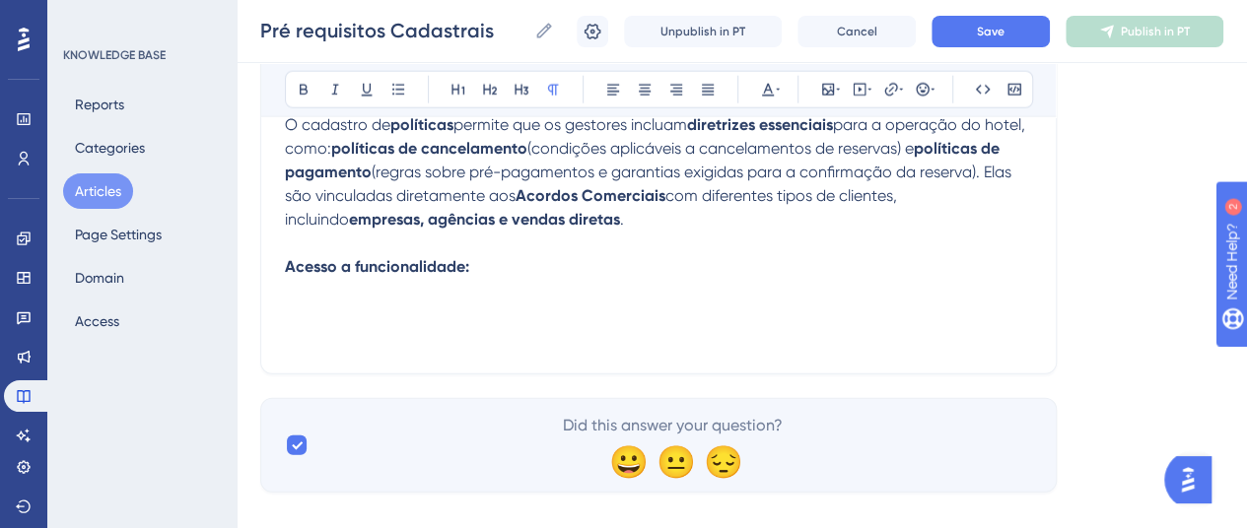
drag, startPoint x: 412, startPoint y: 268, endPoint x: 261, endPoint y: 263, distance: 150.9
copy strong "Acesso a funcionalidade:"
click at [994, 33] on span "Save" at bounding box center [991, 32] width 28 height 16
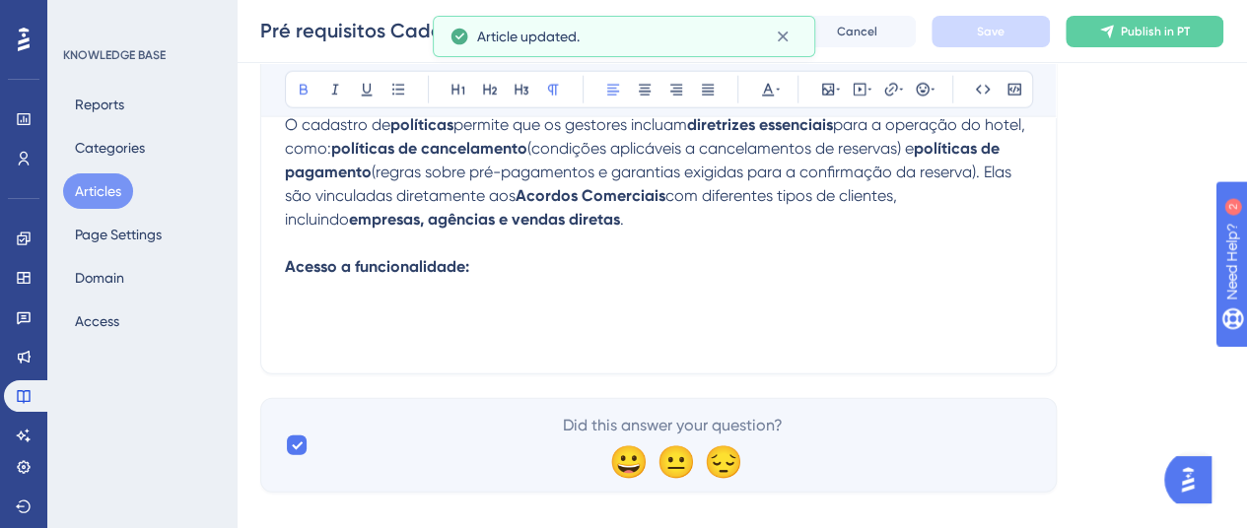
click at [710, 279] on p at bounding box center [658, 291] width 747 height 24
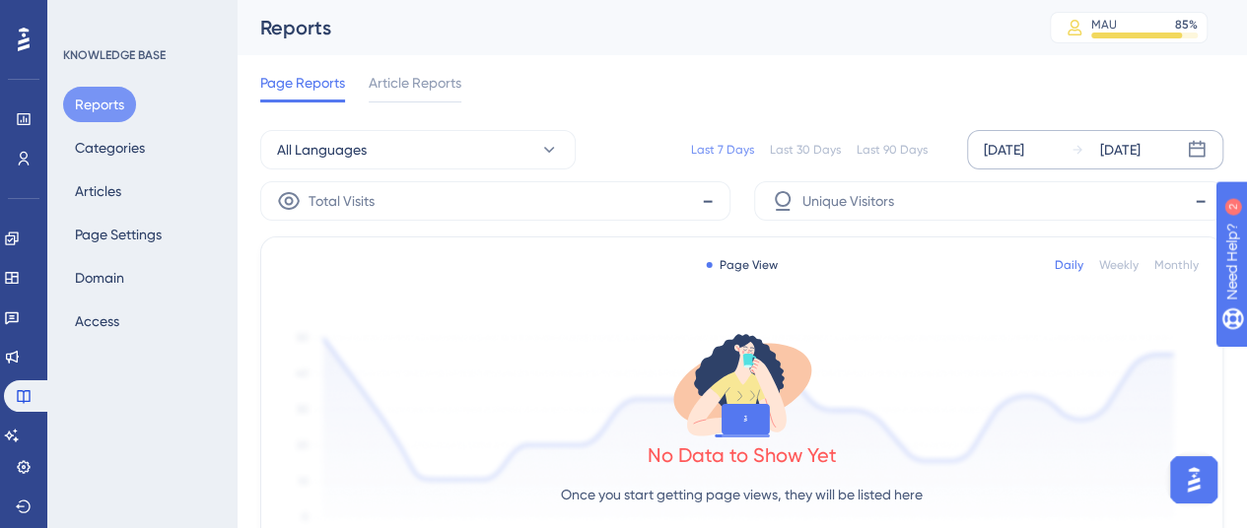
click at [998, 159] on div "[DATE]" at bounding box center [1004, 150] width 40 height 24
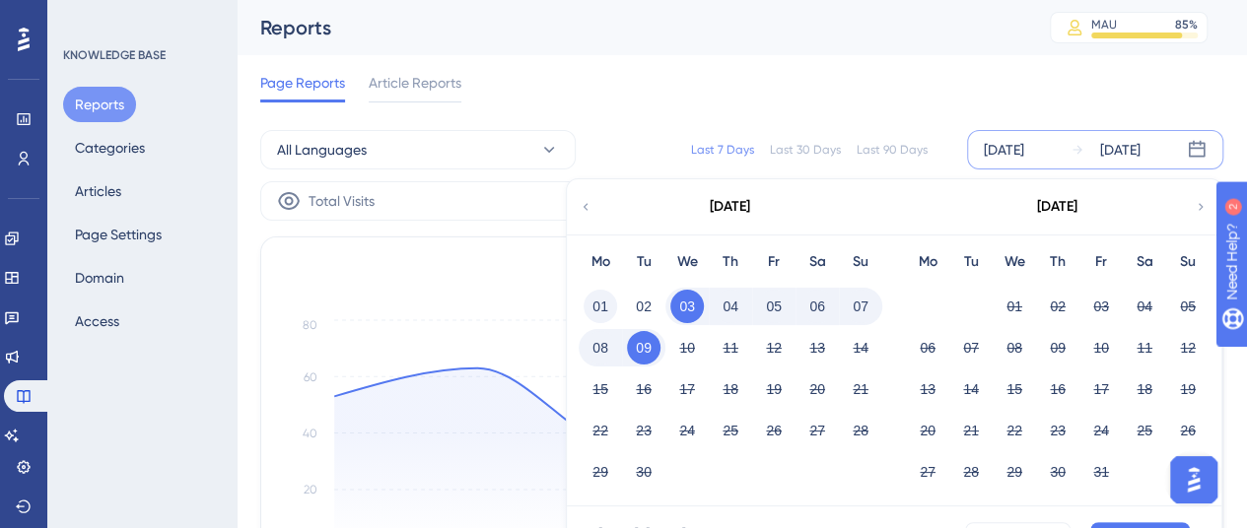
click at [597, 308] on button "01" at bounding box center [601, 307] width 34 height 34
click at [1108, 527] on button "Apply" at bounding box center [1140, 539] width 100 height 32
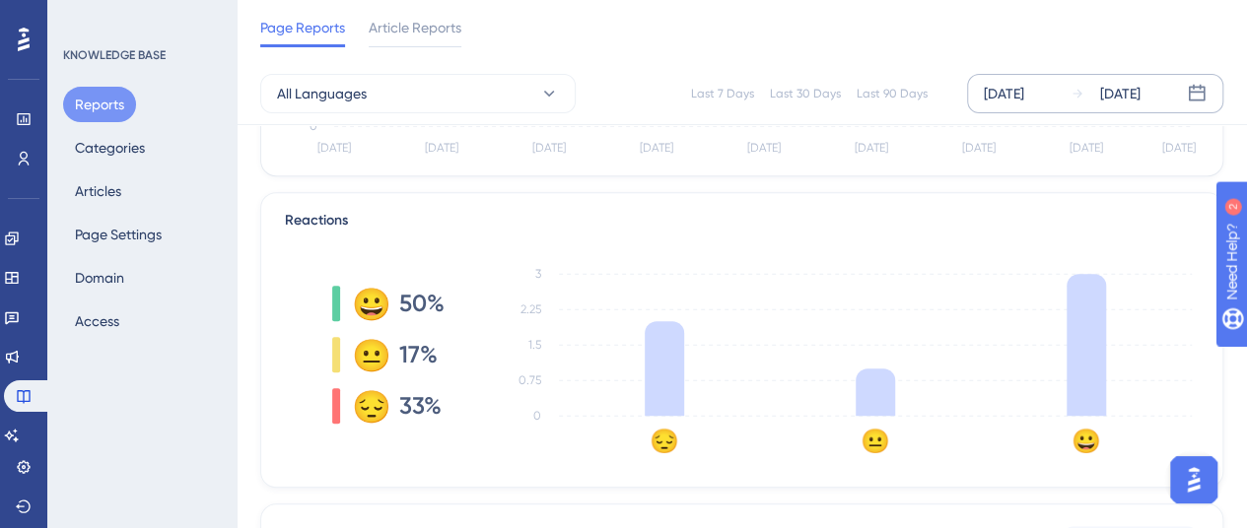
scroll to position [394, 0]
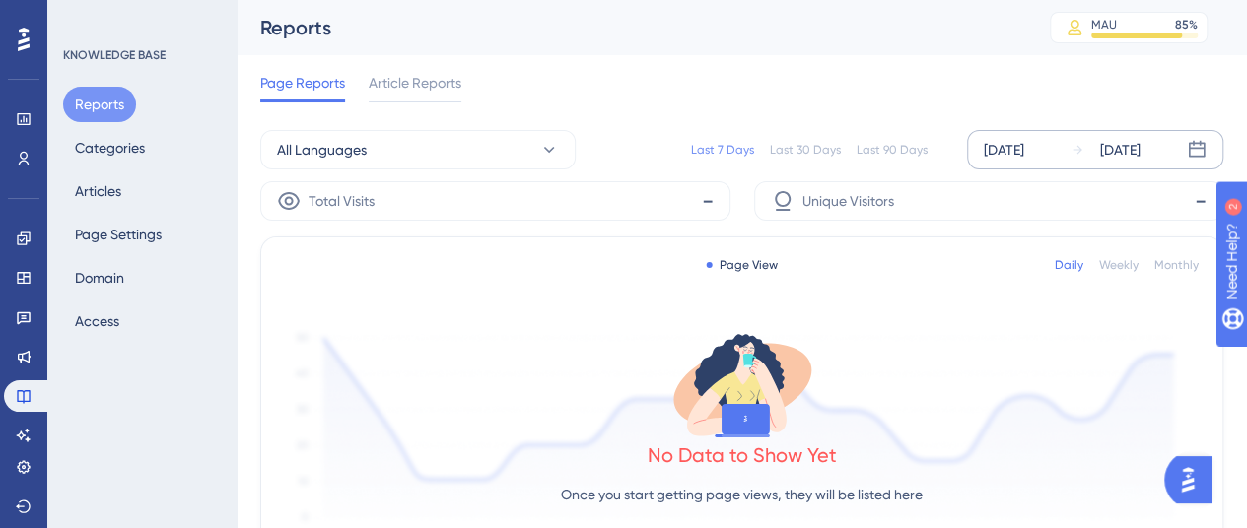
click at [1012, 149] on div "[DATE]" at bounding box center [1004, 150] width 40 height 24
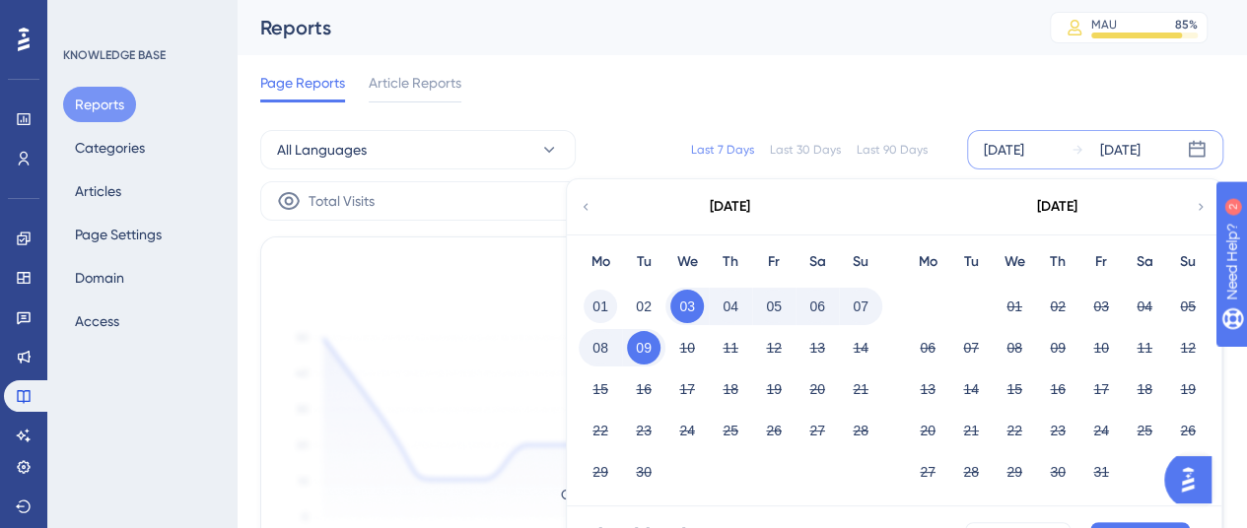
click at [605, 291] on button "01" at bounding box center [601, 307] width 34 height 34
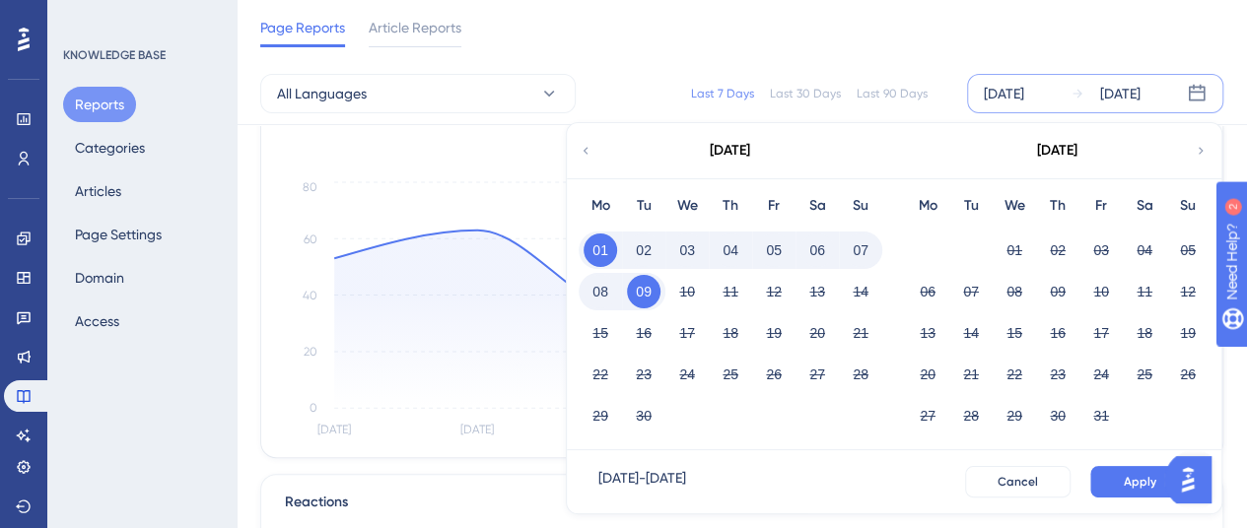
scroll to position [197, 0]
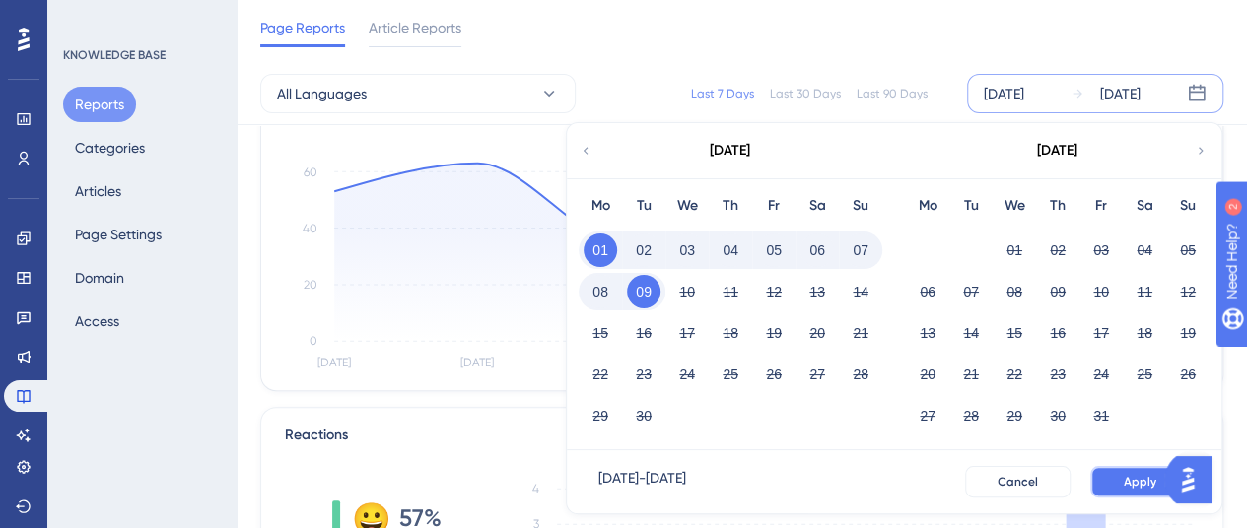
drag, startPoint x: 1150, startPoint y: 477, endPoint x: 1121, endPoint y: 445, distance: 43.3
click at [1149, 477] on span "Apply" at bounding box center [1140, 482] width 33 height 16
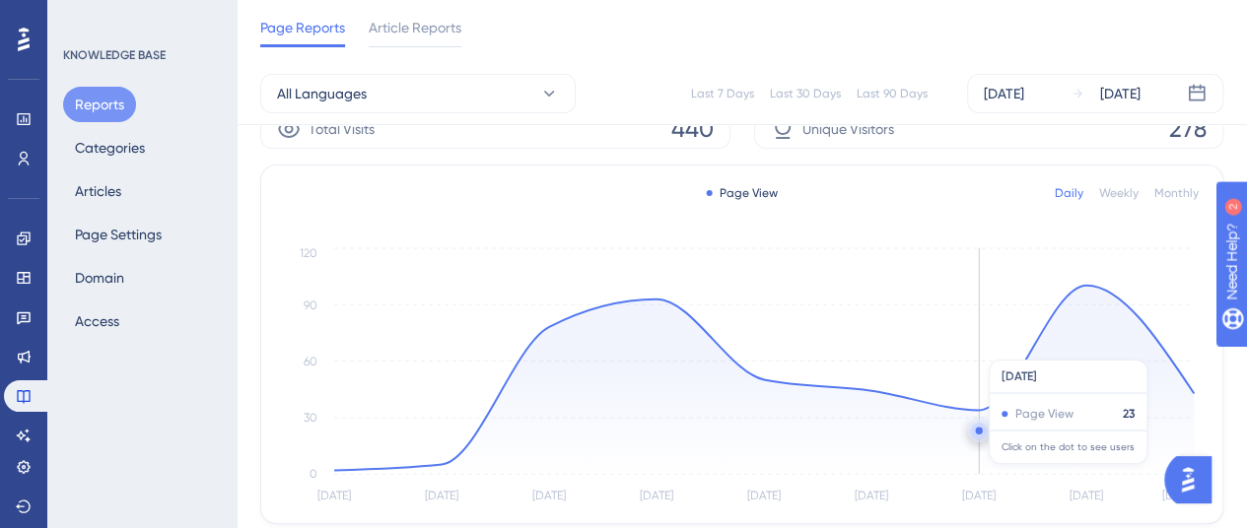
scroll to position [0, 0]
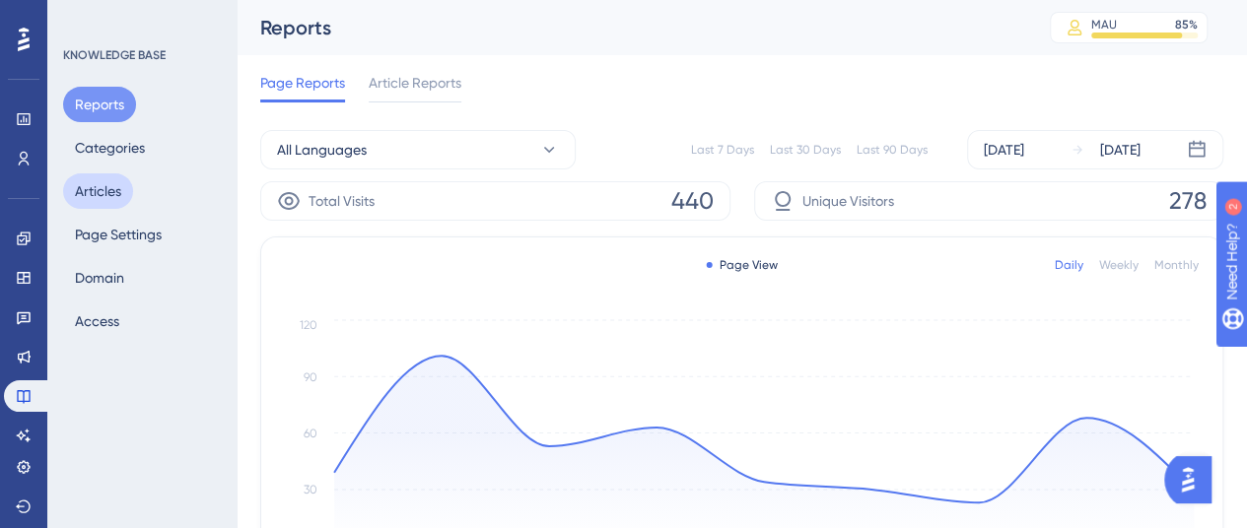
click at [97, 195] on button "Articles" at bounding box center [98, 191] width 70 height 35
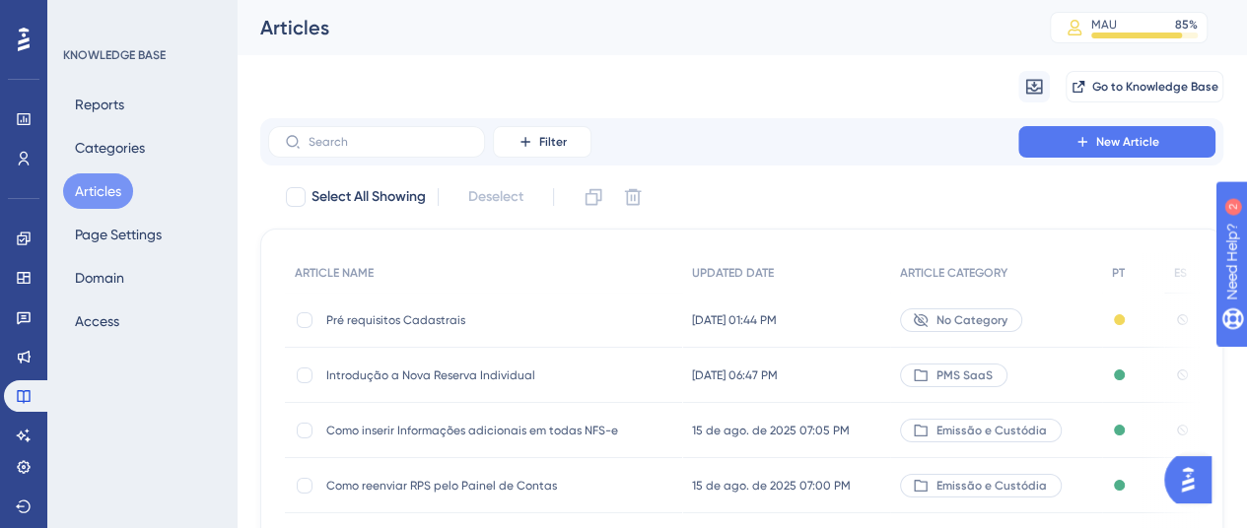
click at [422, 330] on div "Pré requisitos Cadastrais Pré requisitos Cadastrais" at bounding box center [483, 320] width 315 height 55
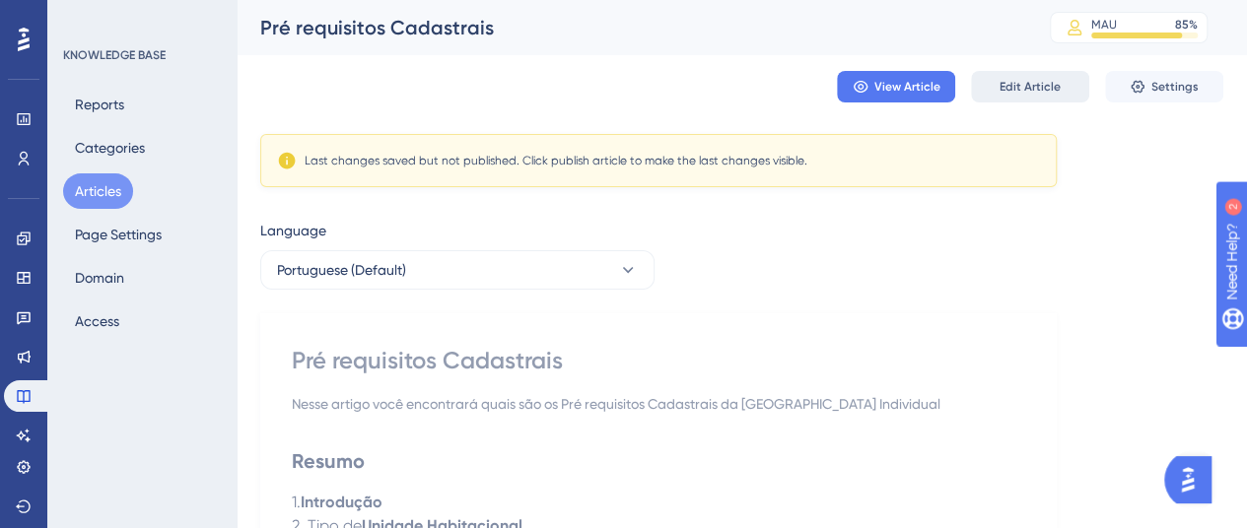
click at [1019, 91] on span "Edit Article" at bounding box center [1030, 87] width 61 height 16
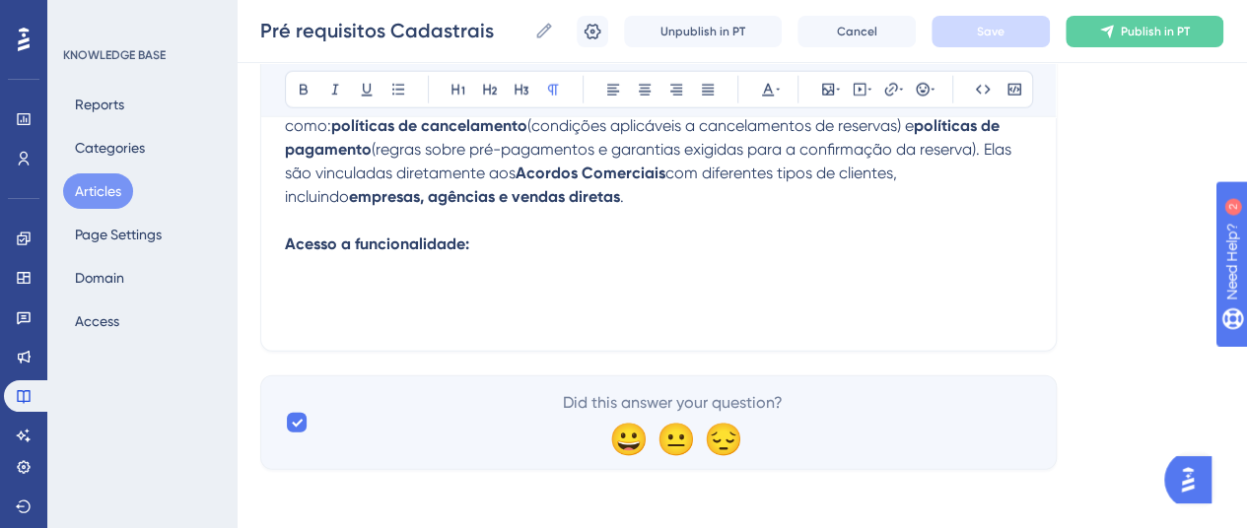
scroll to position [2511, 0]
click at [475, 241] on p "Acesso a funcionalidade:" at bounding box center [658, 244] width 747 height 24
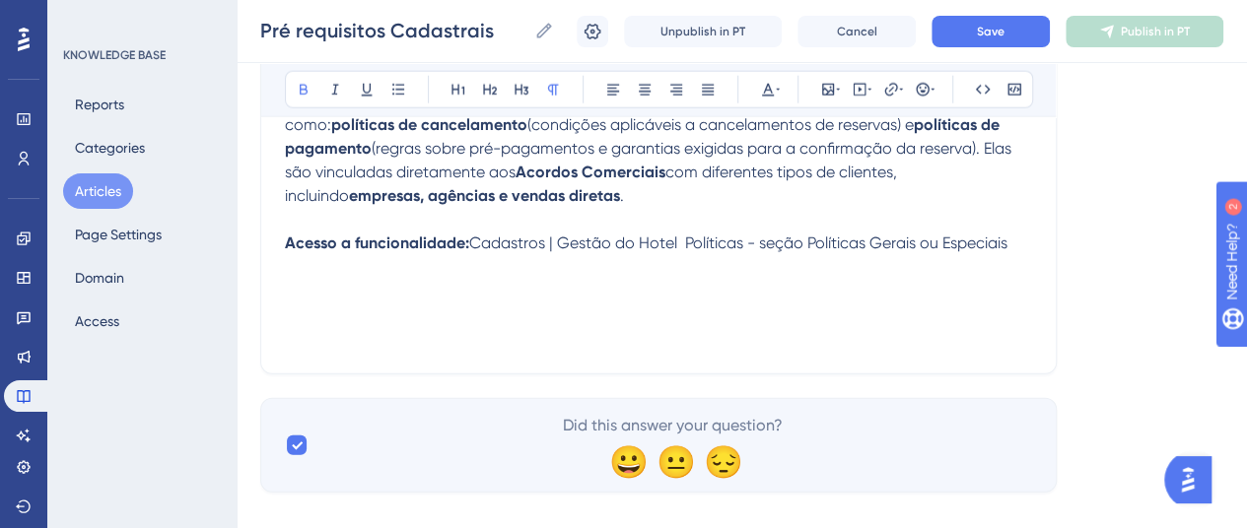
click at [684, 242] on span "Cadastros | Gestão do Hotel Políticas - seção Políticas Gerais ou Especiais" at bounding box center [738, 243] width 538 height 19
drag, startPoint x: 748, startPoint y: 242, endPoint x: 877, endPoint y: 240, distance: 129.2
click at [877, 240] on span "Cadastros | Gestão do Hotel | Políticas - seção Políticas Gerais ou Especiais" at bounding box center [740, 243] width 542 height 19
click at [926, 242] on p "Acesso a funcionalidade: Cadastros | Gestão do Hotel | Políticas: Gerais ou Esp…" at bounding box center [658, 244] width 747 height 24
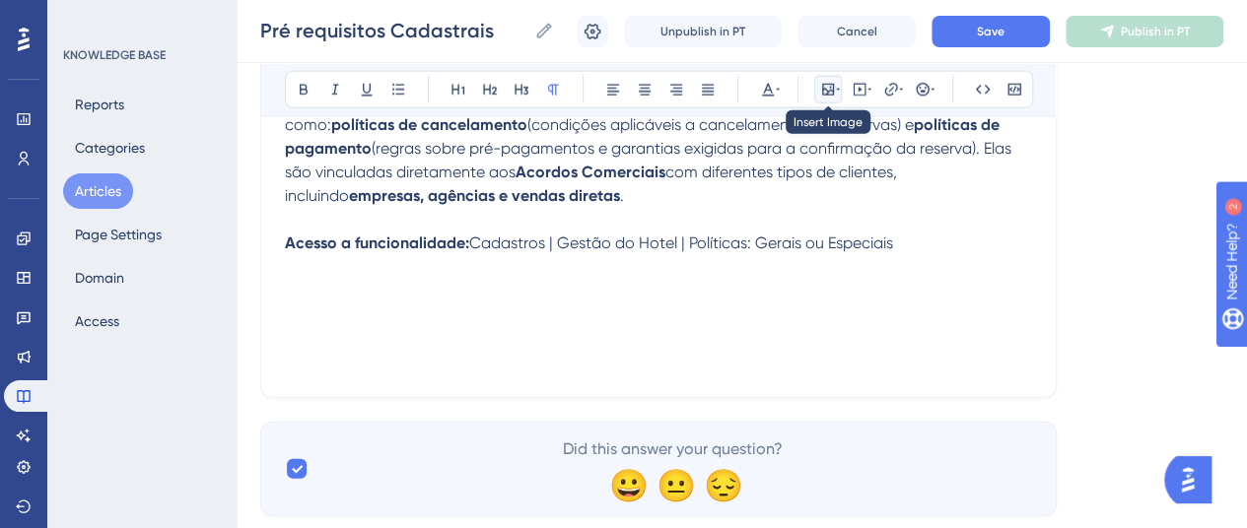
click at [832, 98] on button at bounding box center [828, 90] width 28 height 28
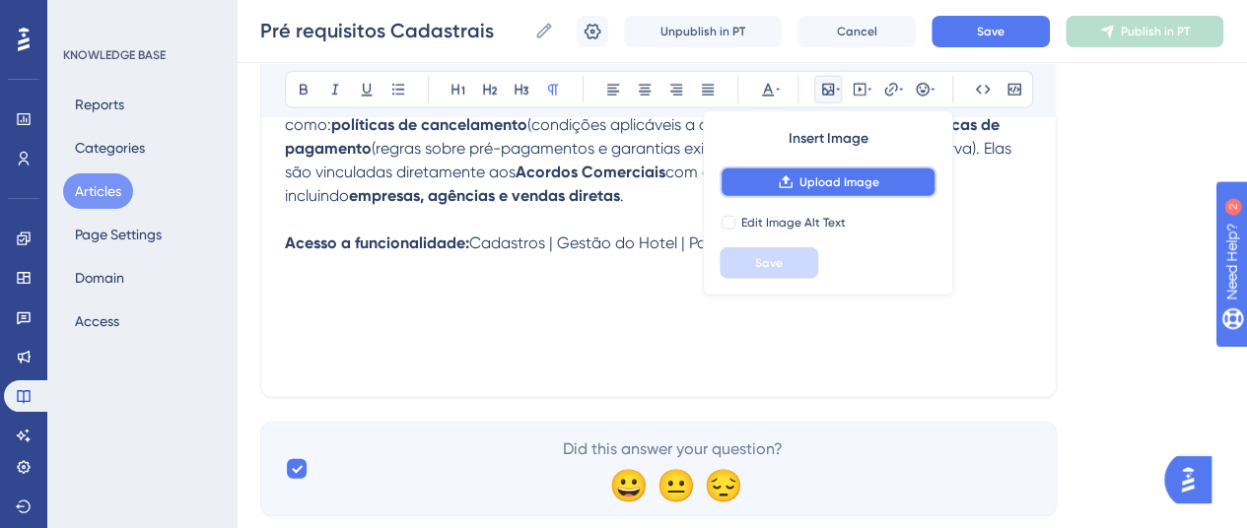
click at [801, 176] on span "Upload Image" at bounding box center [840, 183] width 80 height 16
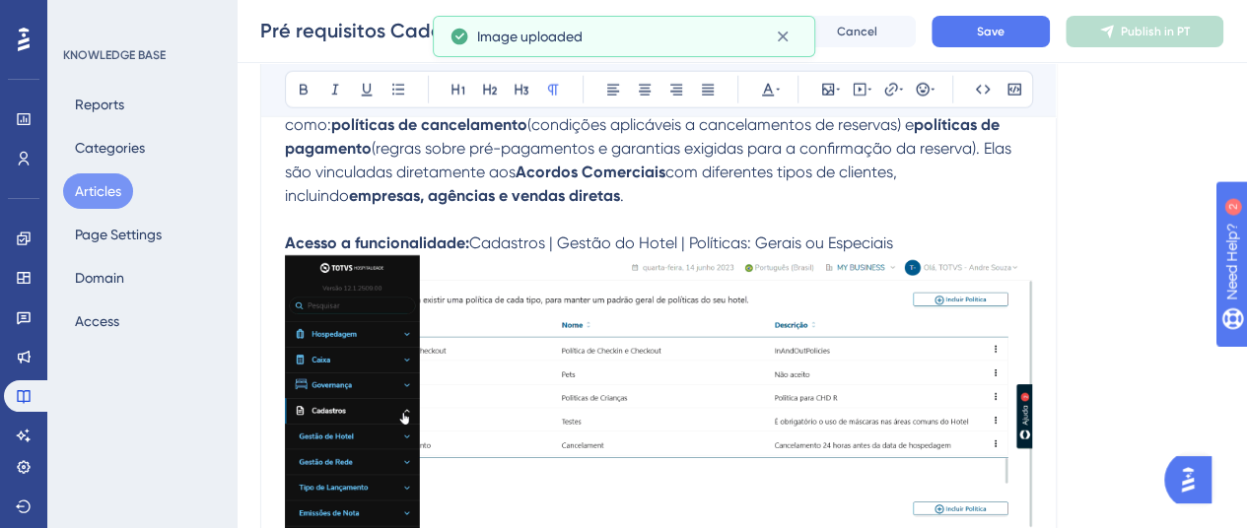
click at [907, 242] on p "Acesso a funcionalidade: Cadastros | Gestão do Hotel | Políticas: Gerais ou Esp…" at bounding box center [658, 244] width 747 height 24
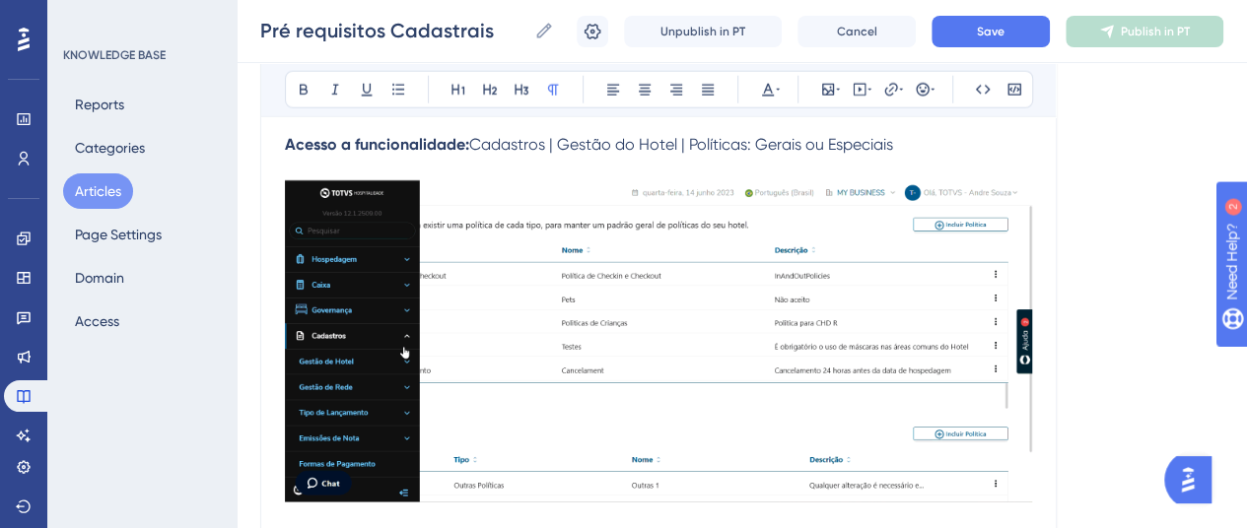
scroll to position [2708, 0]
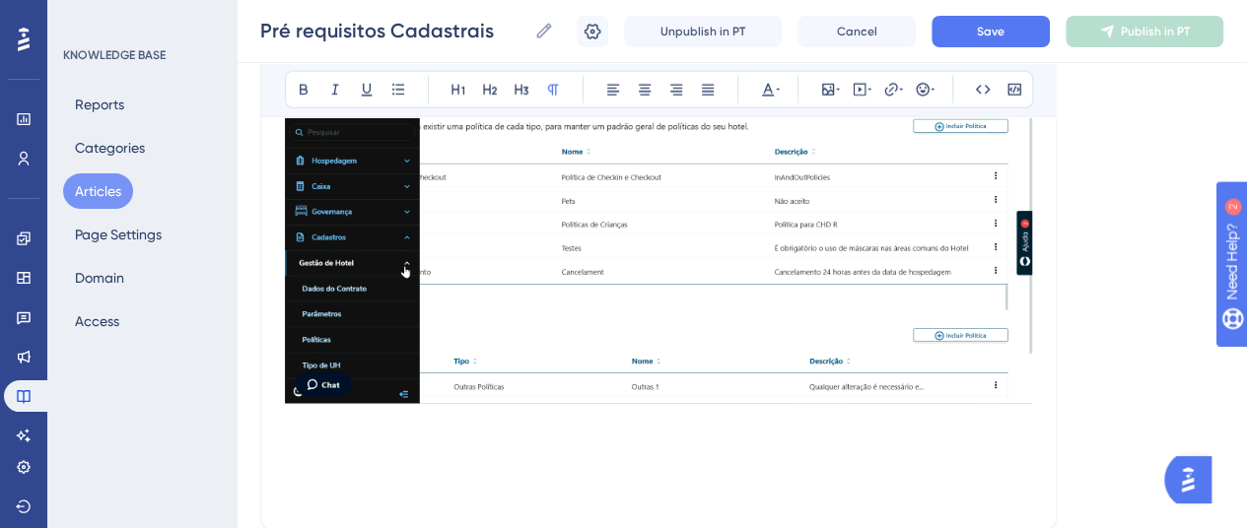
click at [793, 340] on img at bounding box center [658, 243] width 747 height 322
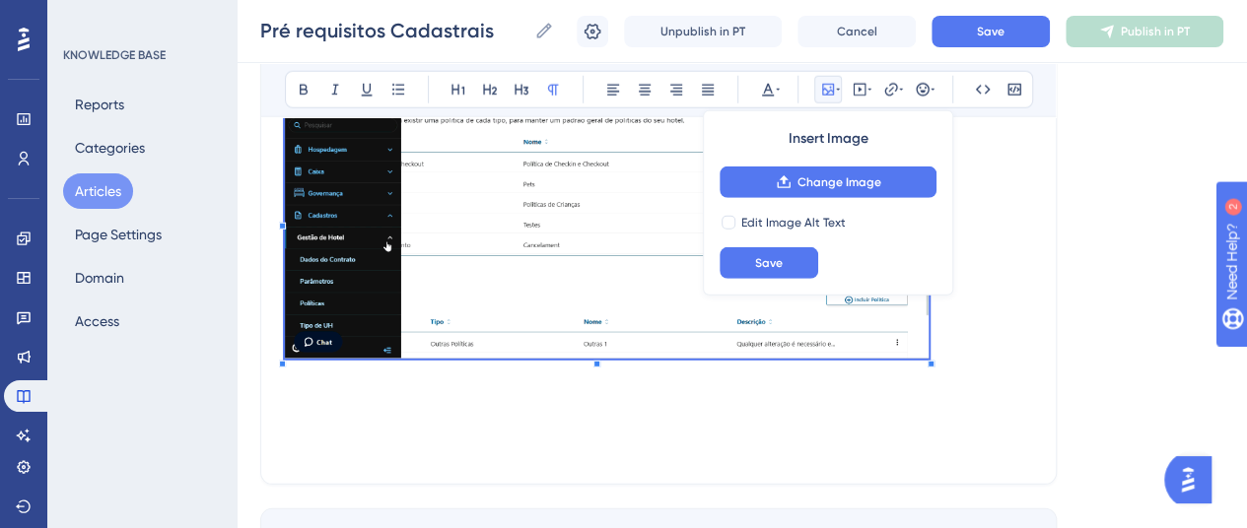
click at [930, 342] on p at bounding box center [658, 224] width 747 height 285
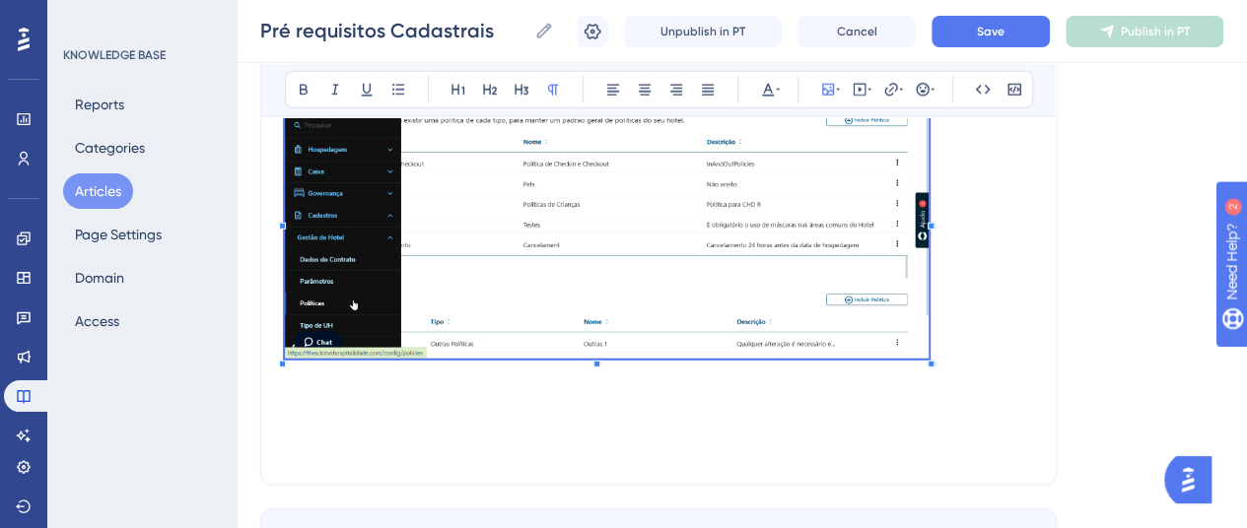
click at [983, 384] on p at bounding box center [658, 378] width 747 height 24
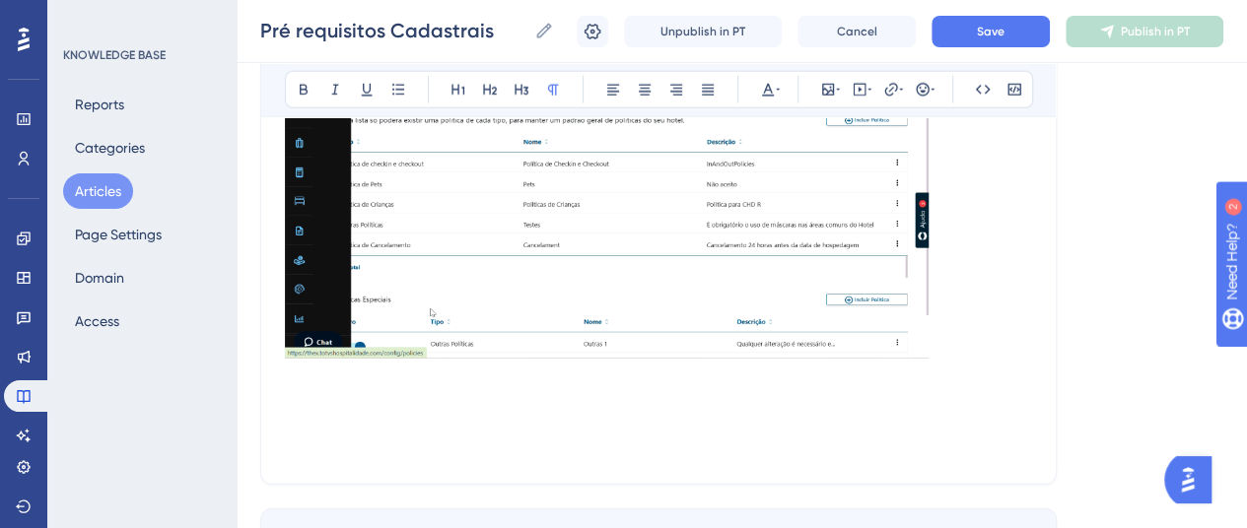
scroll to position [2511, 0]
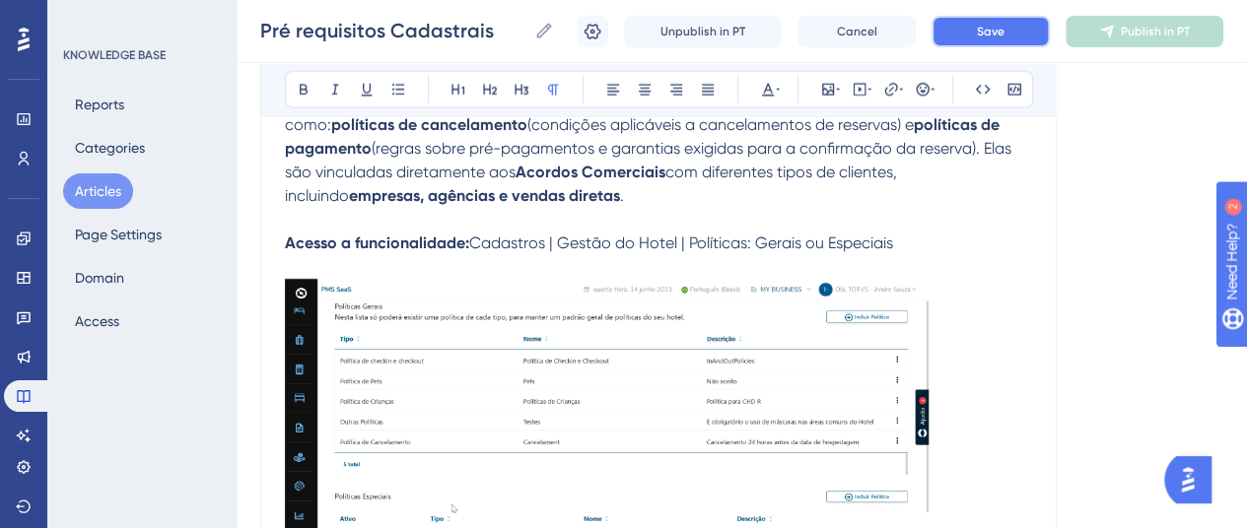
click at [982, 19] on button "Save" at bounding box center [991, 32] width 118 height 32
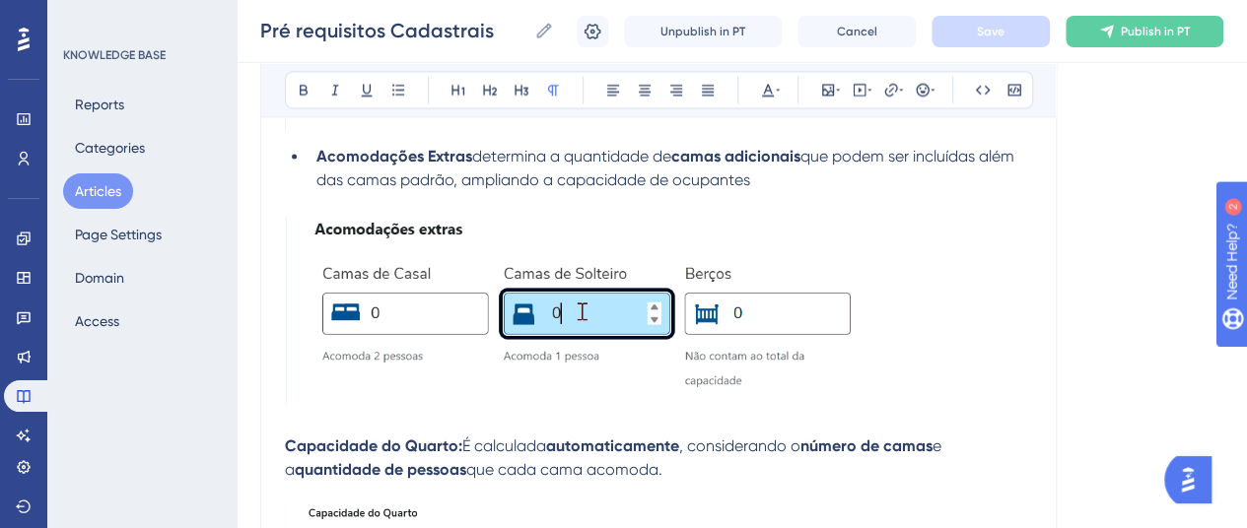
scroll to position [1624, 0]
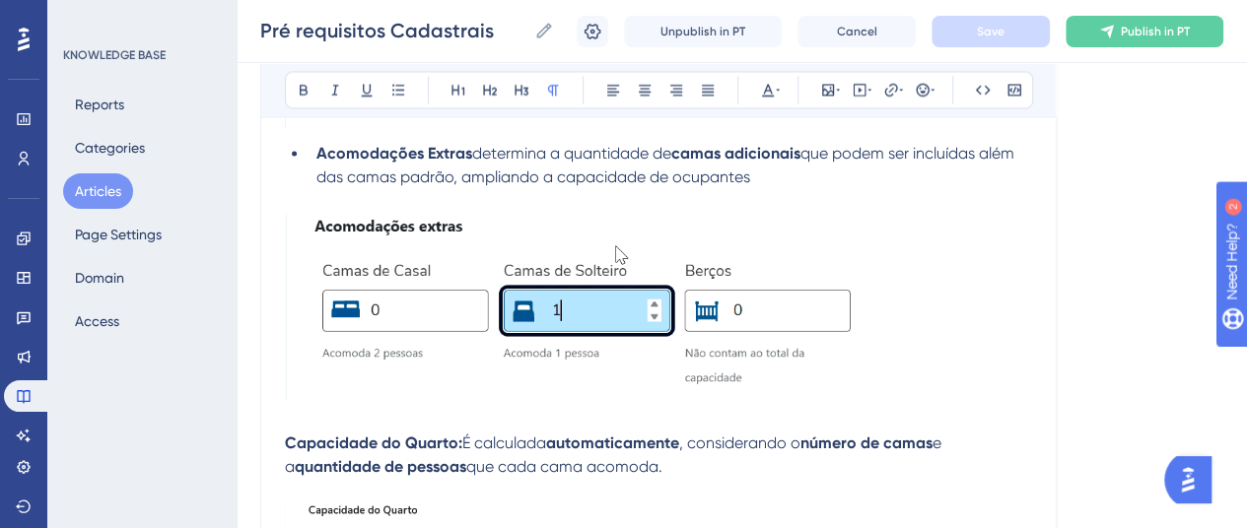
click at [286, 437] on strong "Capacidade do Quarto:" at bounding box center [373, 442] width 177 height 19
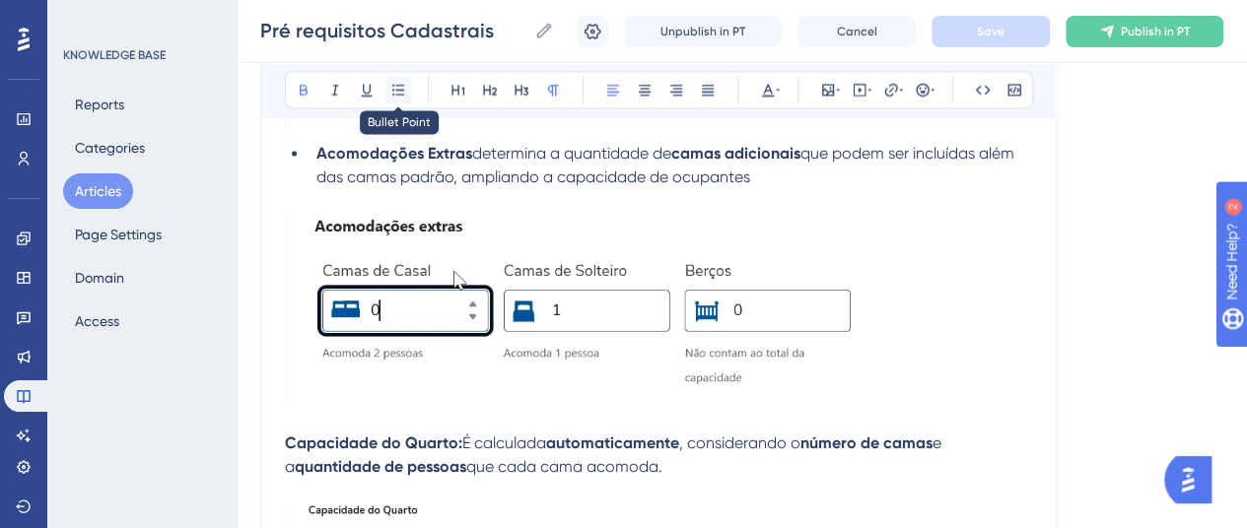
click at [395, 80] on button at bounding box center [399, 90] width 28 height 28
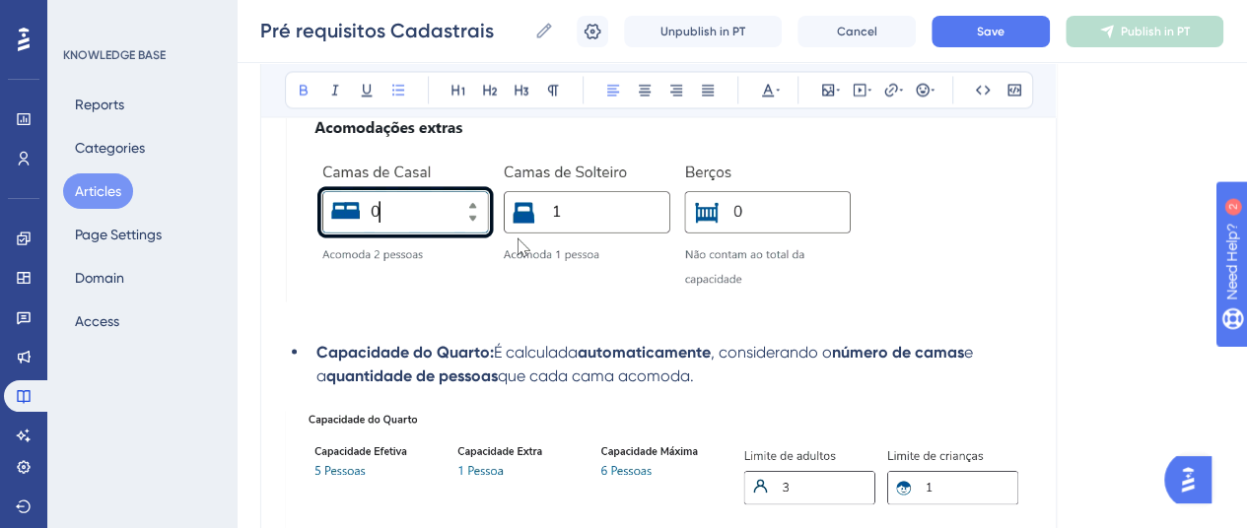
click at [487, 370] on strong "quantidade de pessoas" at bounding box center [412, 375] width 172 height 19
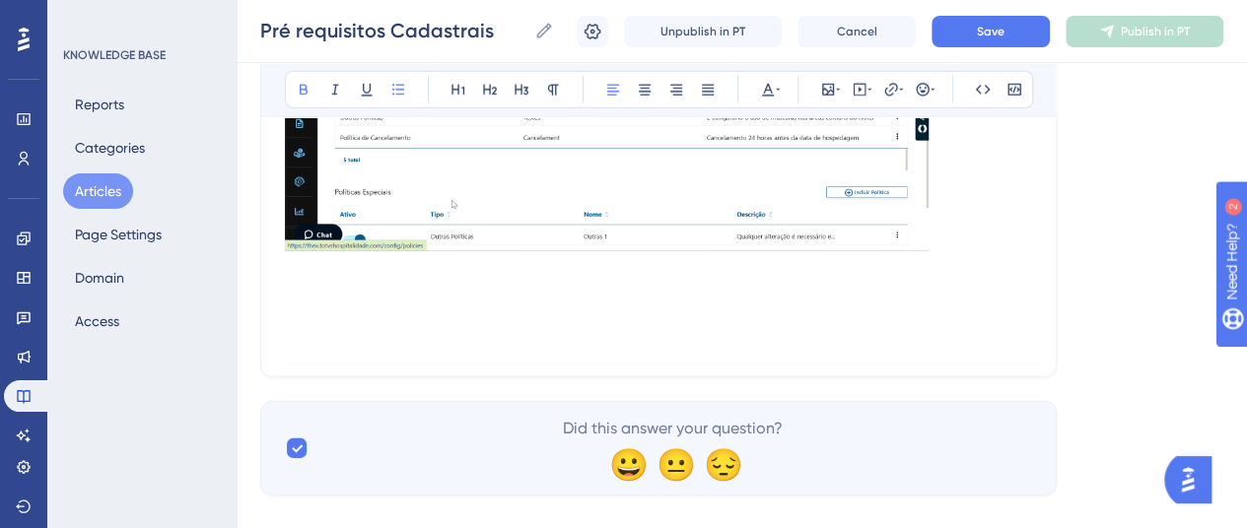
scroll to position [2851, 0]
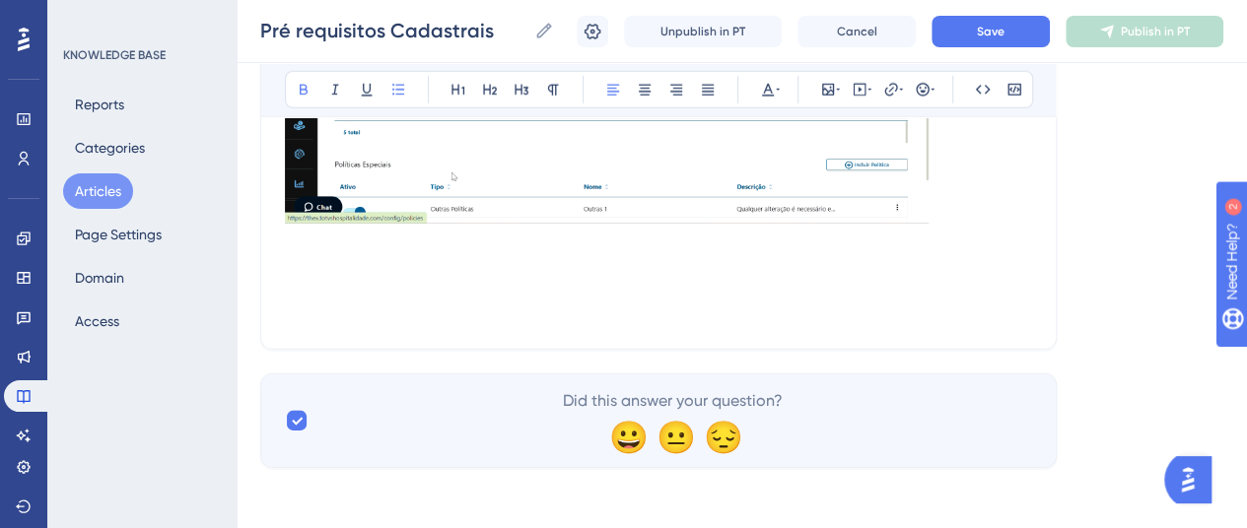
click at [647, 254] on p at bounding box center [658, 266] width 747 height 24
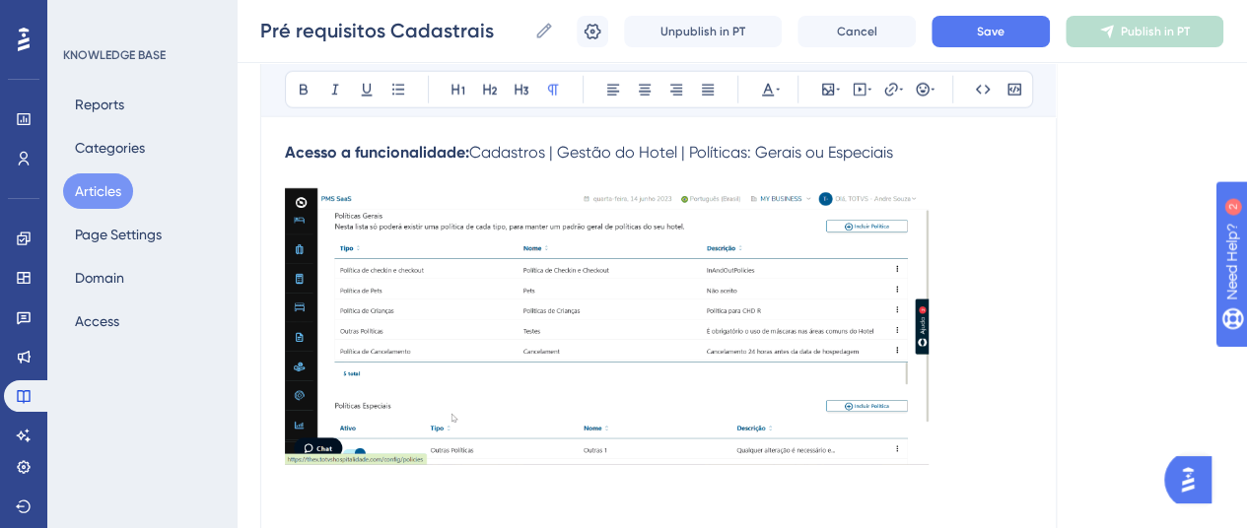
scroll to position [2753, 0]
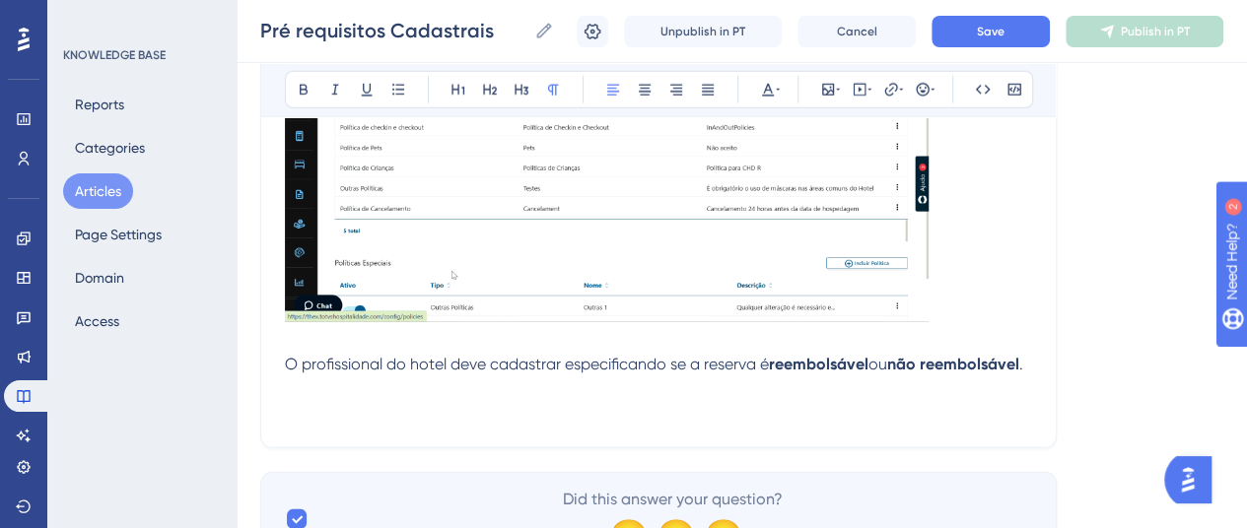
drag, startPoint x: 284, startPoint y: 359, endPoint x: 309, endPoint y: 359, distance: 24.6
drag, startPoint x: 1039, startPoint y: 359, endPoint x: 1009, endPoint y: 361, distance: 30.6
click at [1027, 364] on strong at bounding box center [1025, 364] width 4 height 19
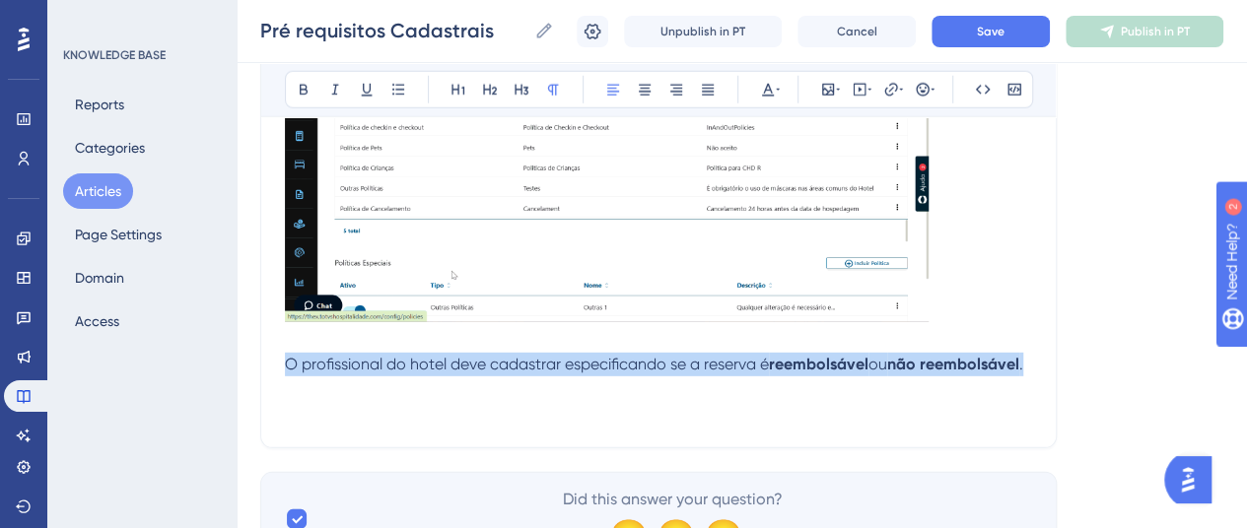
drag, startPoint x: 1033, startPoint y: 364, endPoint x: 229, endPoint y: 373, distance: 804.6
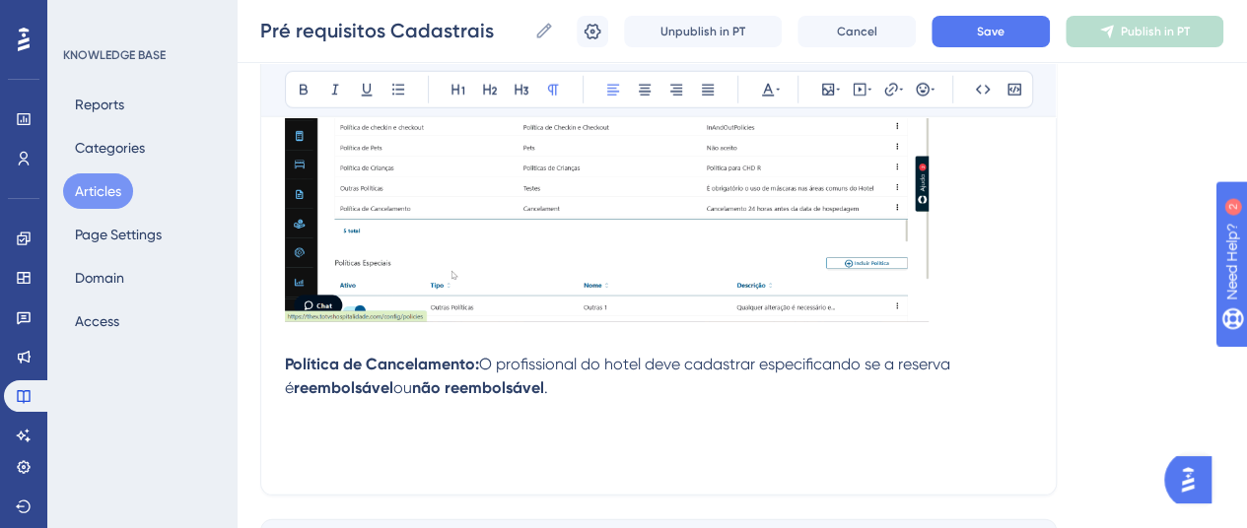
click at [548, 391] on strong at bounding box center [550, 388] width 4 height 19
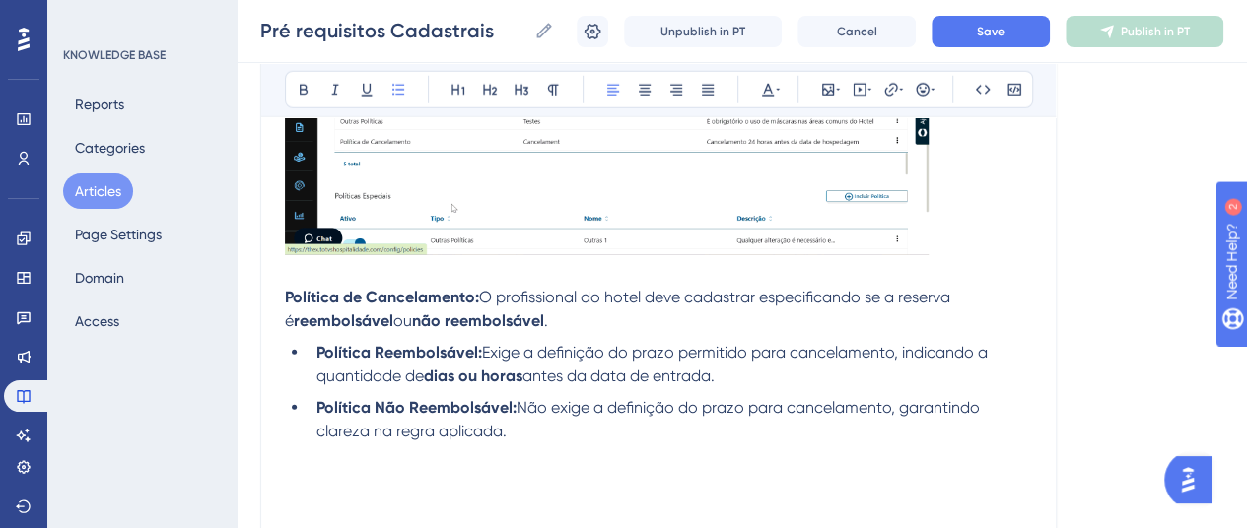
scroll to position [2851, 0]
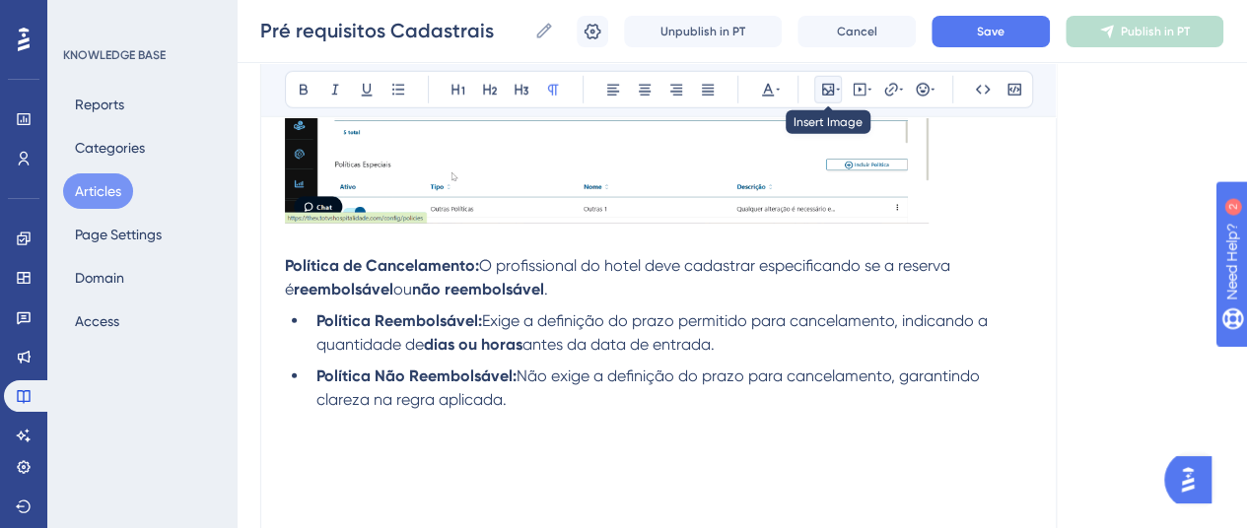
click at [820, 90] on icon at bounding box center [828, 90] width 16 height 16
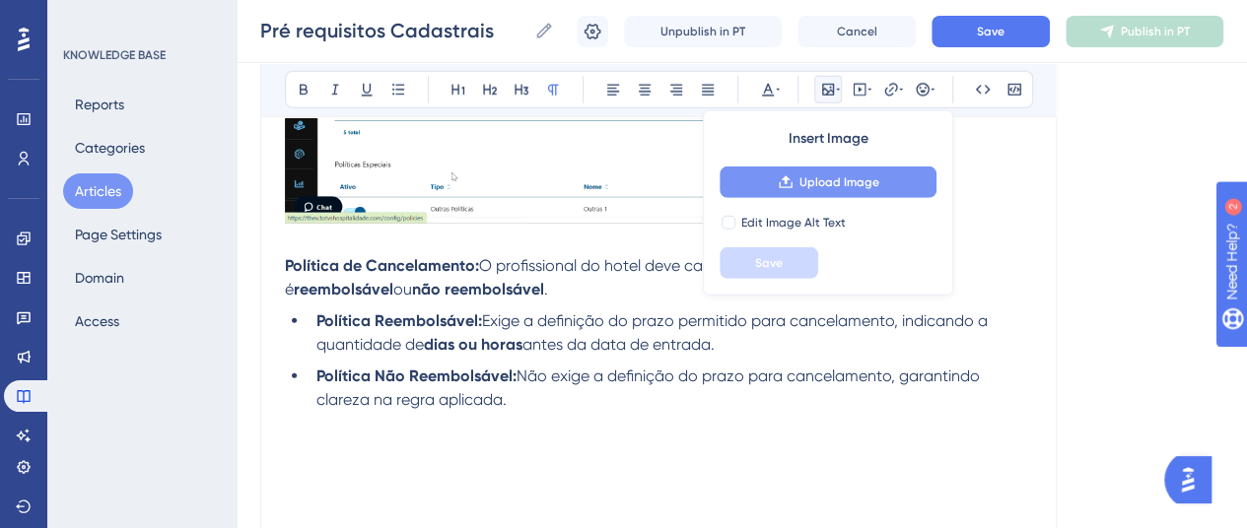
click at [775, 178] on button "Upload Image" at bounding box center [828, 183] width 217 height 32
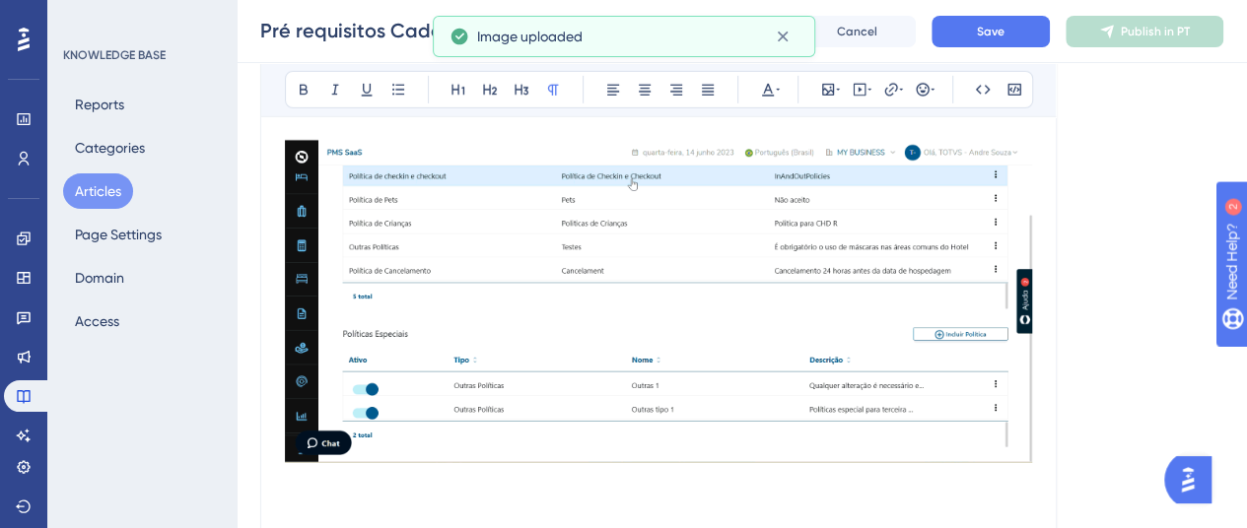
scroll to position [3246, 0]
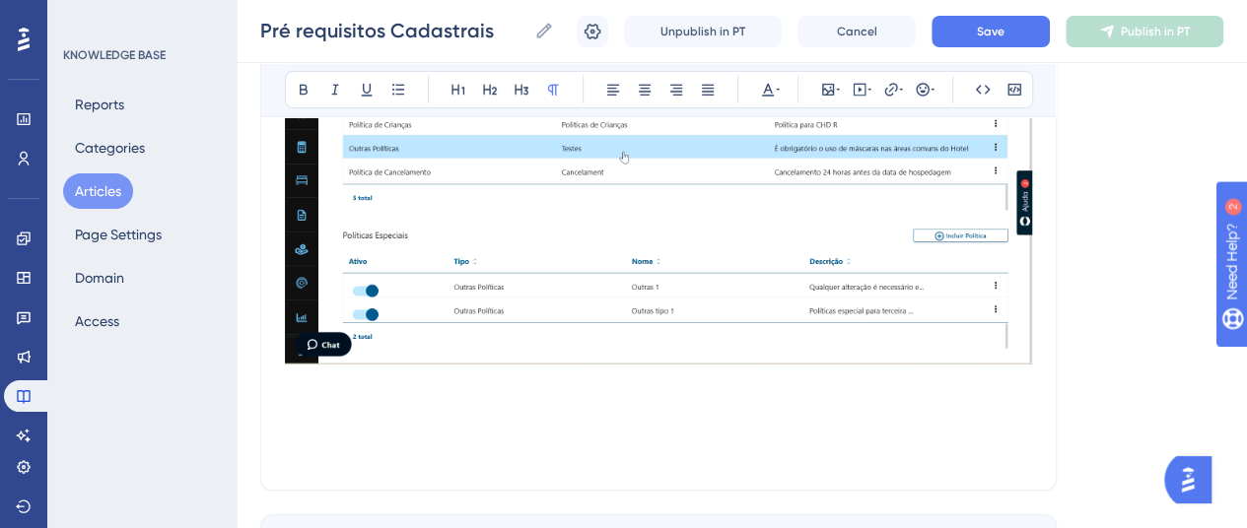
click at [432, 423] on p at bounding box center [658, 431] width 747 height 24
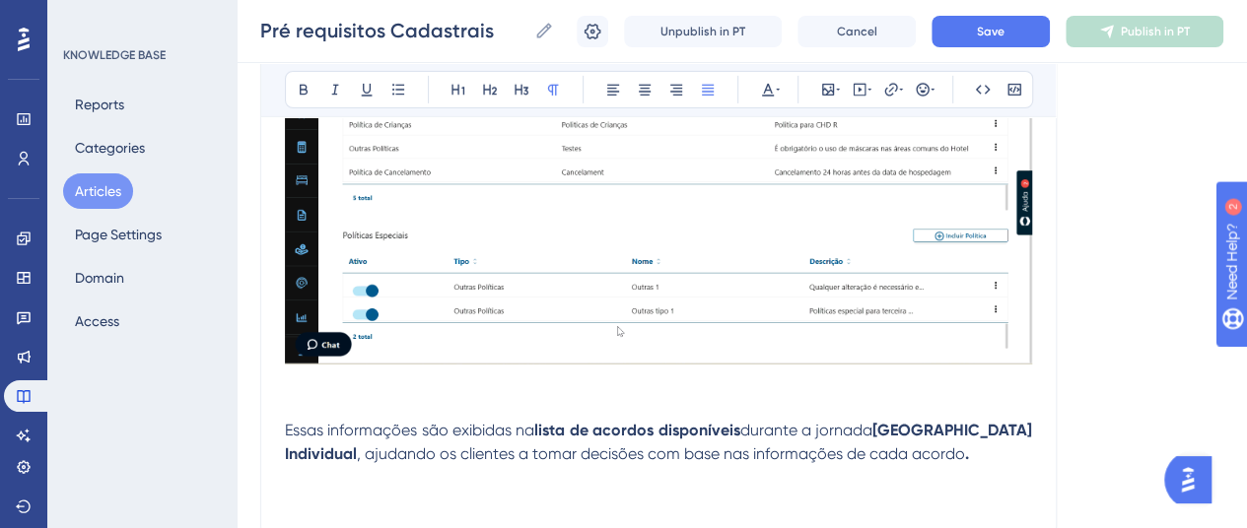
click at [286, 428] on span "Essas informações são exibidas na" at bounding box center [409, 430] width 249 height 19
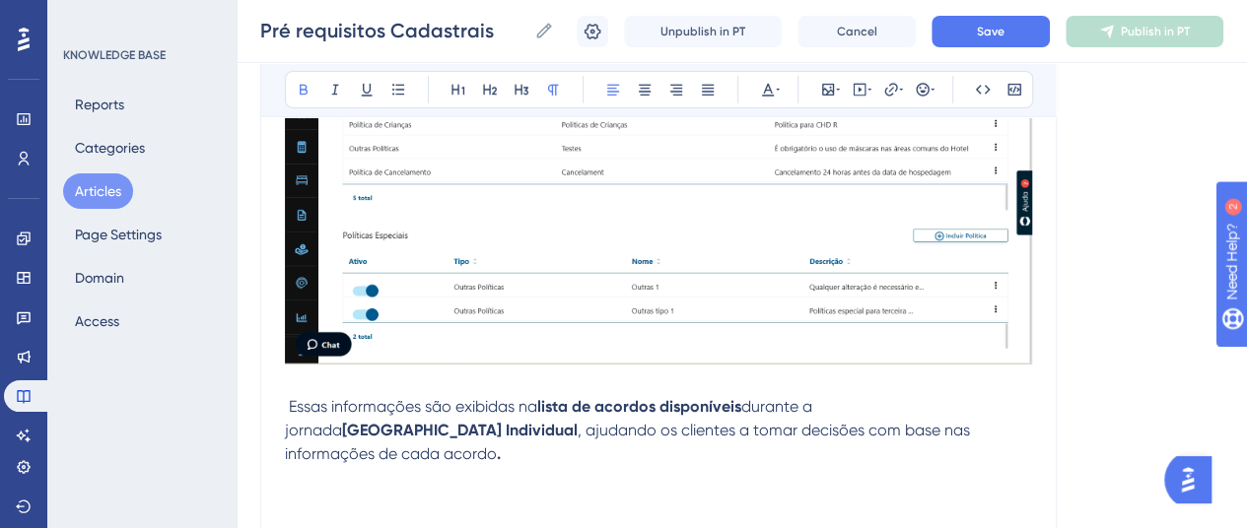
click at [979, 437] on p "Essas informações são exibidas na lista de acordos disponíveis durante a jornad…" at bounding box center [658, 430] width 747 height 71
drag, startPoint x: 442, startPoint y: 429, endPoint x: 515, endPoint y: 428, distance: 73.0
click at [515, 428] on span ", ajudando os clientes a tomar decisões com base nas informações de cada acordo" at bounding box center [629, 442] width 689 height 42
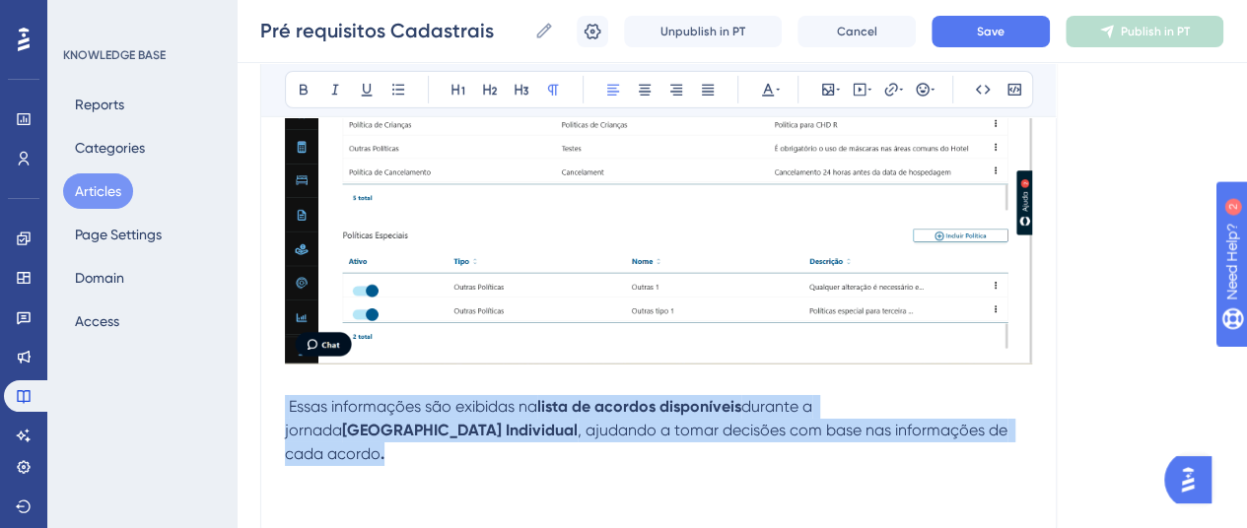
drag, startPoint x: 888, startPoint y: 428, endPoint x: 353, endPoint y: 374, distance: 538.1
click at [937, 432] on p "Essas informações são exibidas na lista de acordos disponíveis durante a jornad…" at bounding box center [658, 430] width 747 height 71
drag, startPoint x: 902, startPoint y: 431, endPoint x: 241, endPoint y: 406, distance: 662.0
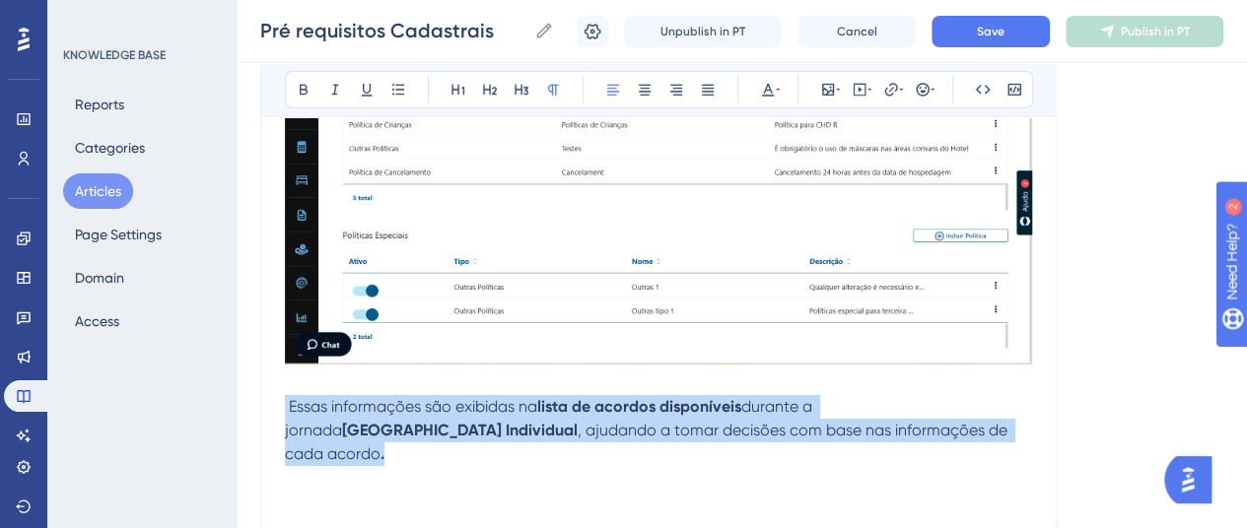
copy p "Essas informações são exibidas na lista de acordos disponíveis durante a jornad…"
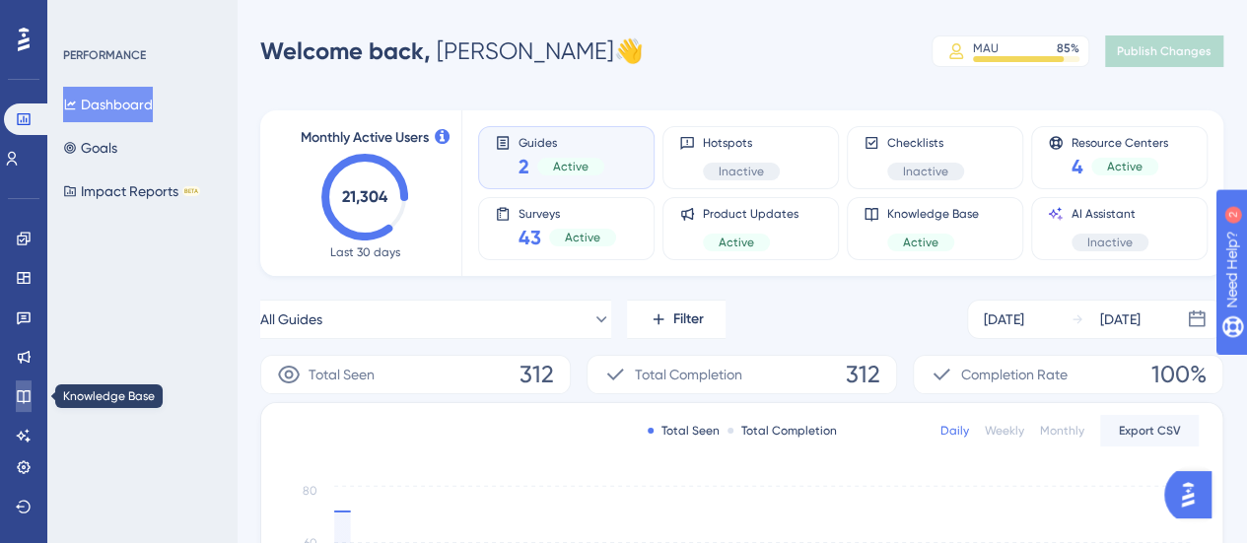
click at [28, 389] on icon at bounding box center [24, 396] width 16 height 16
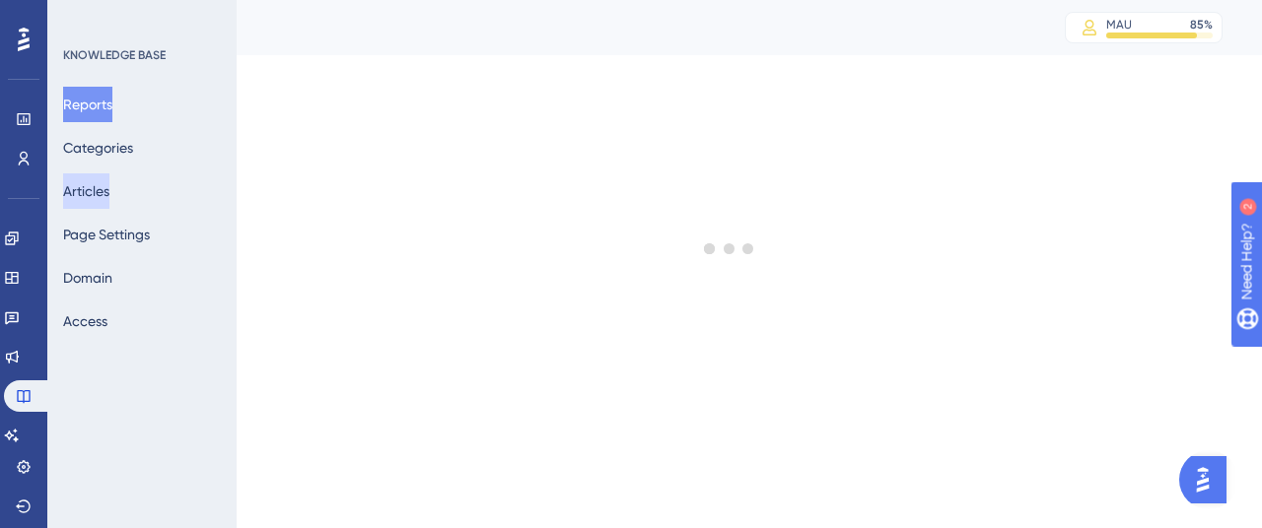
click at [99, 187] on button "Articles" at bounding box center [86, 191] width 46 height 35
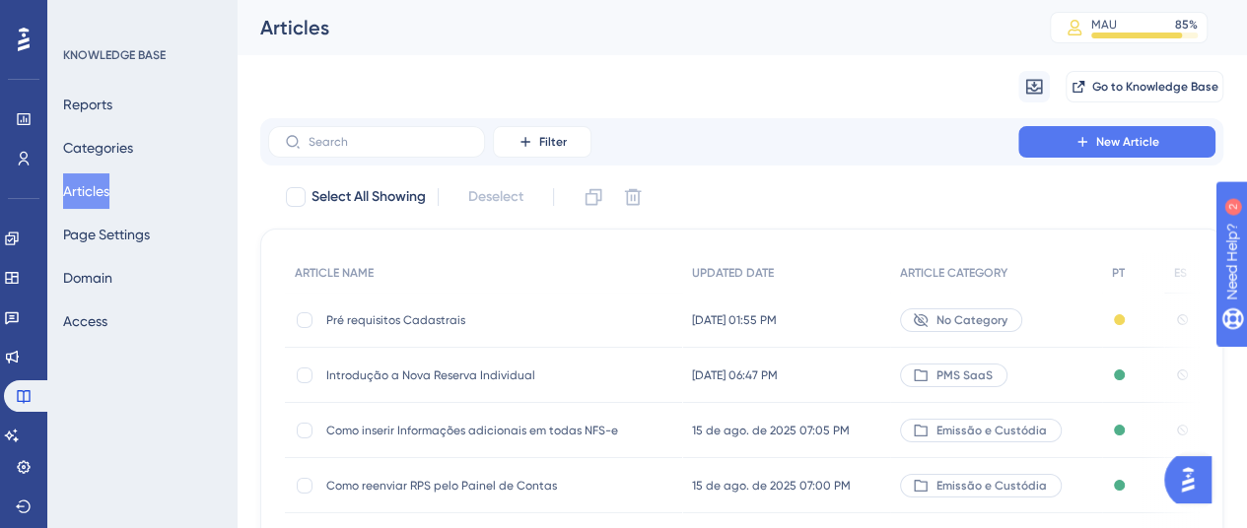
click at [390, 325] on span "Pré requisitos Cadastrais" at bounding box center [483, 321] width 315 height 16
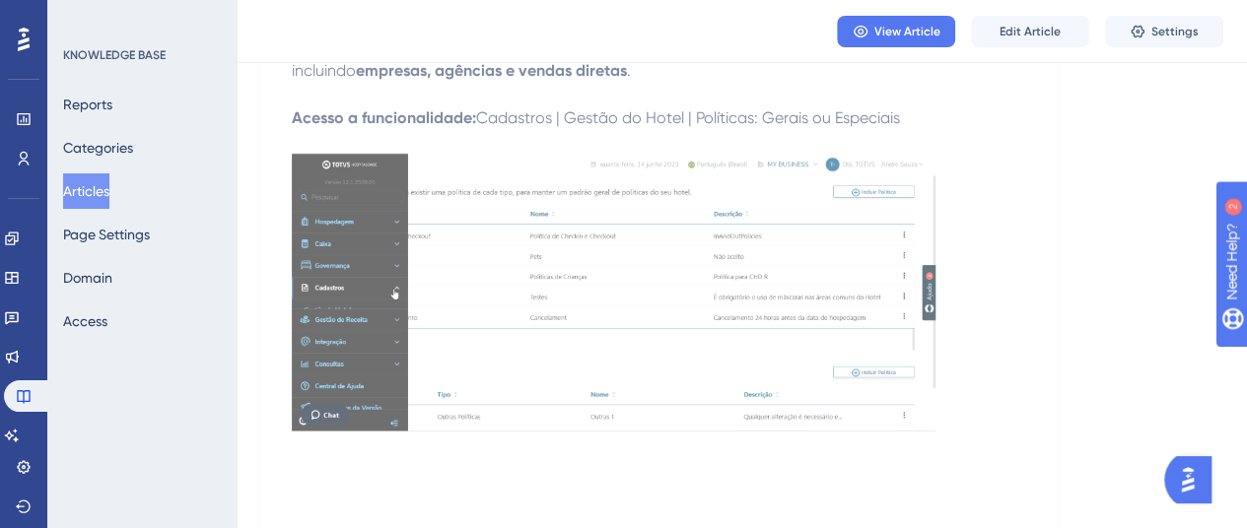
scroll to position [2546, 0]
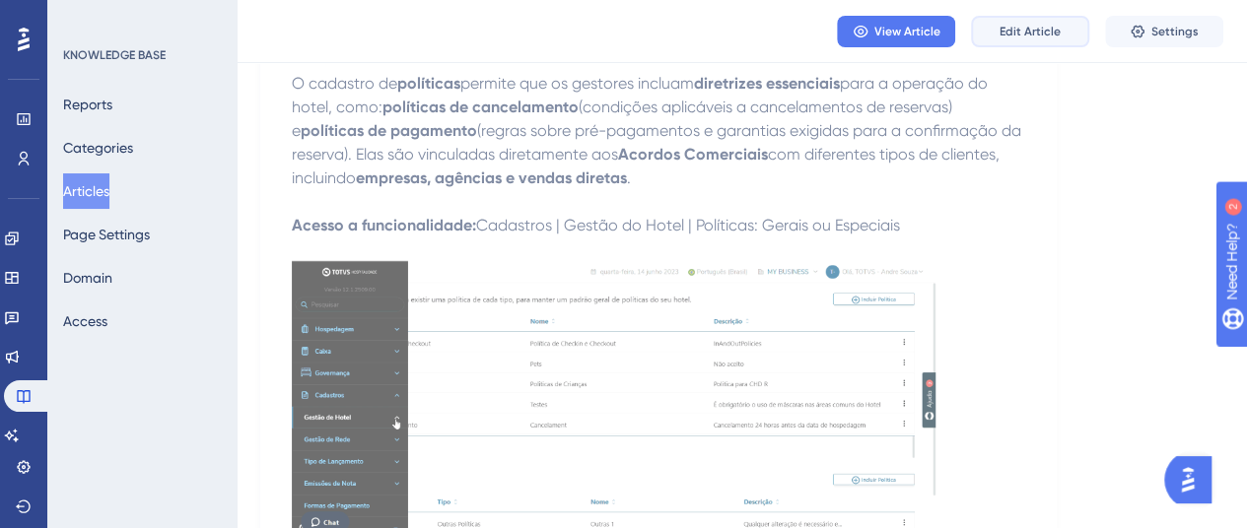
click at [1016, 34] on span "Edit Article" at bounding box center [1030, 32] width 61 height 16
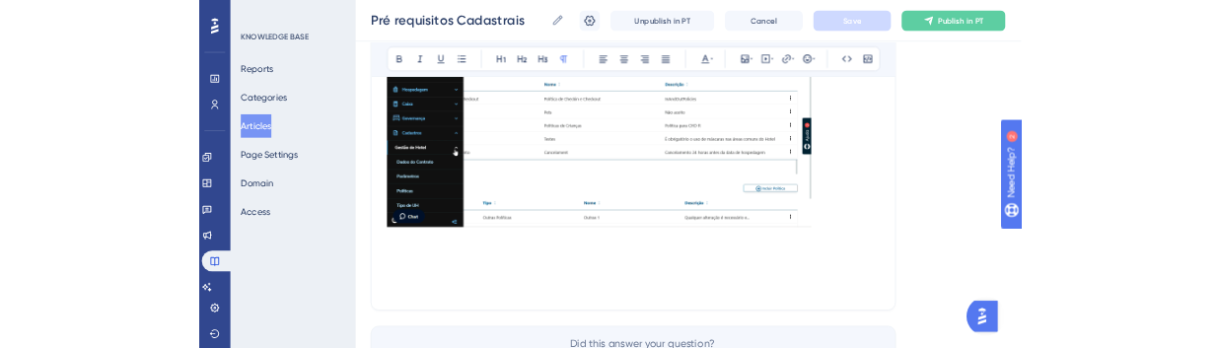
scroll to position [2843, 0]
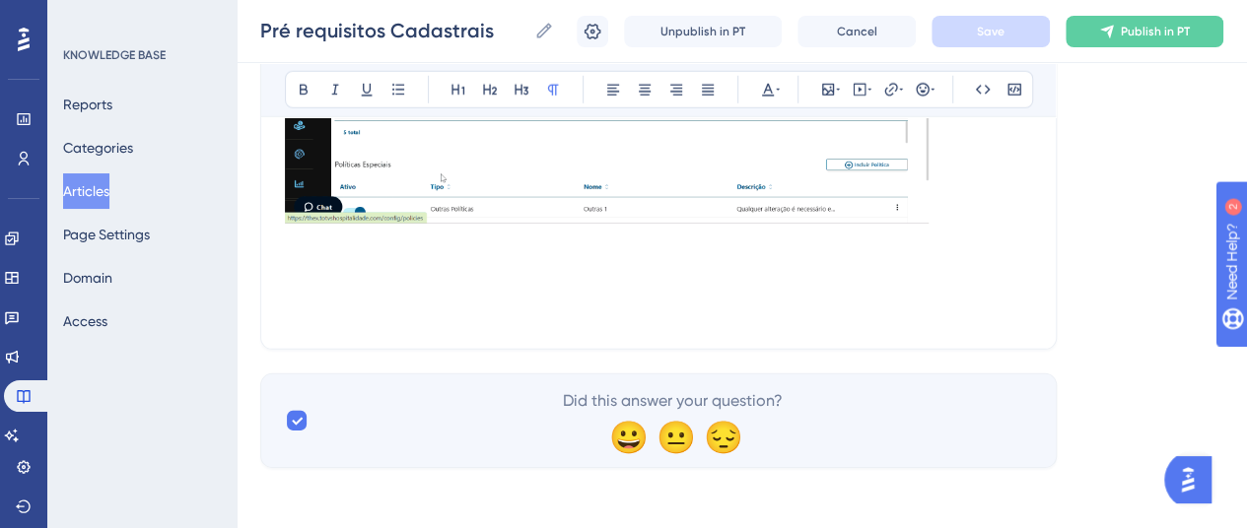
click at [340, 282] on p at bounding box center [658, 290] width 747 height 24
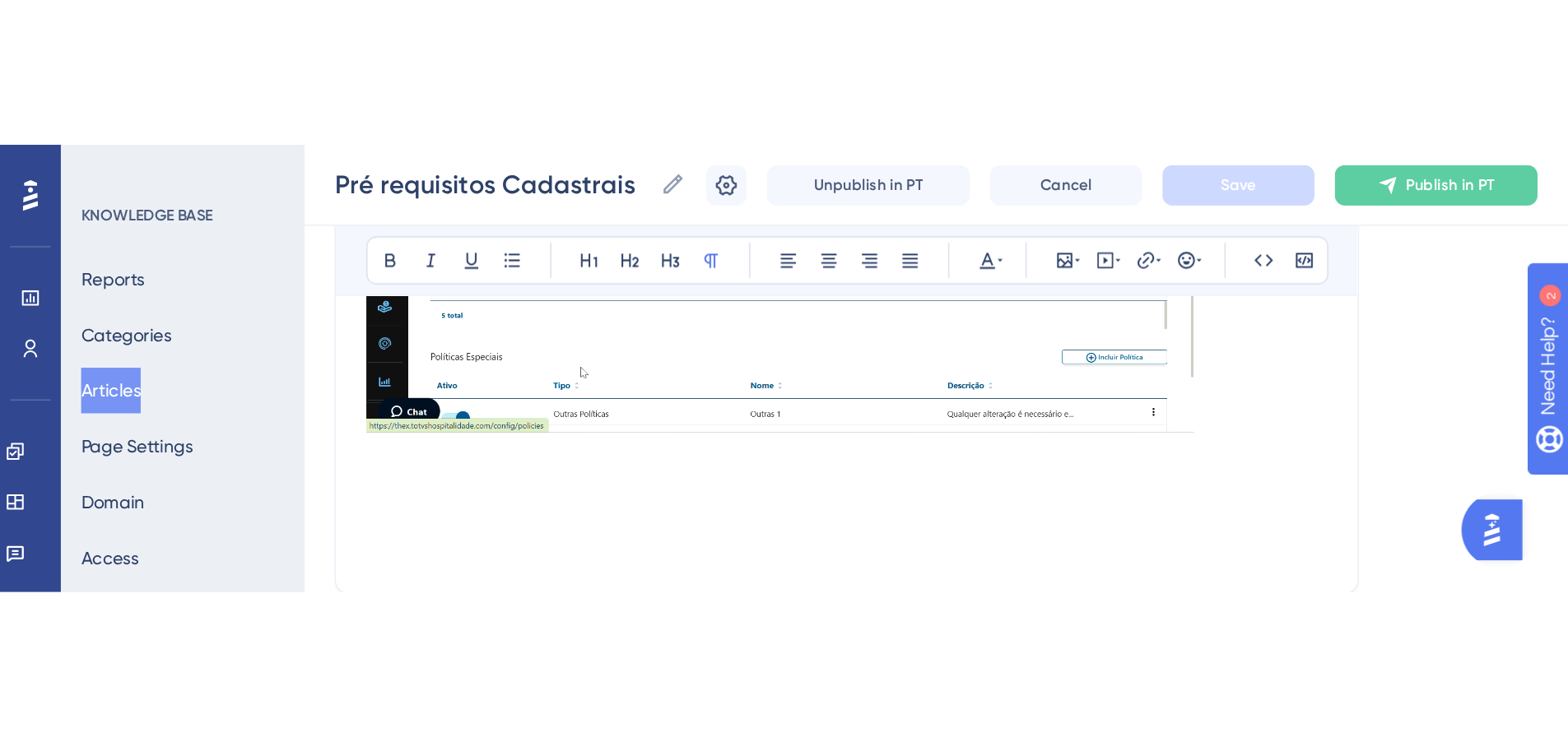
scroll to position [2079, 0]
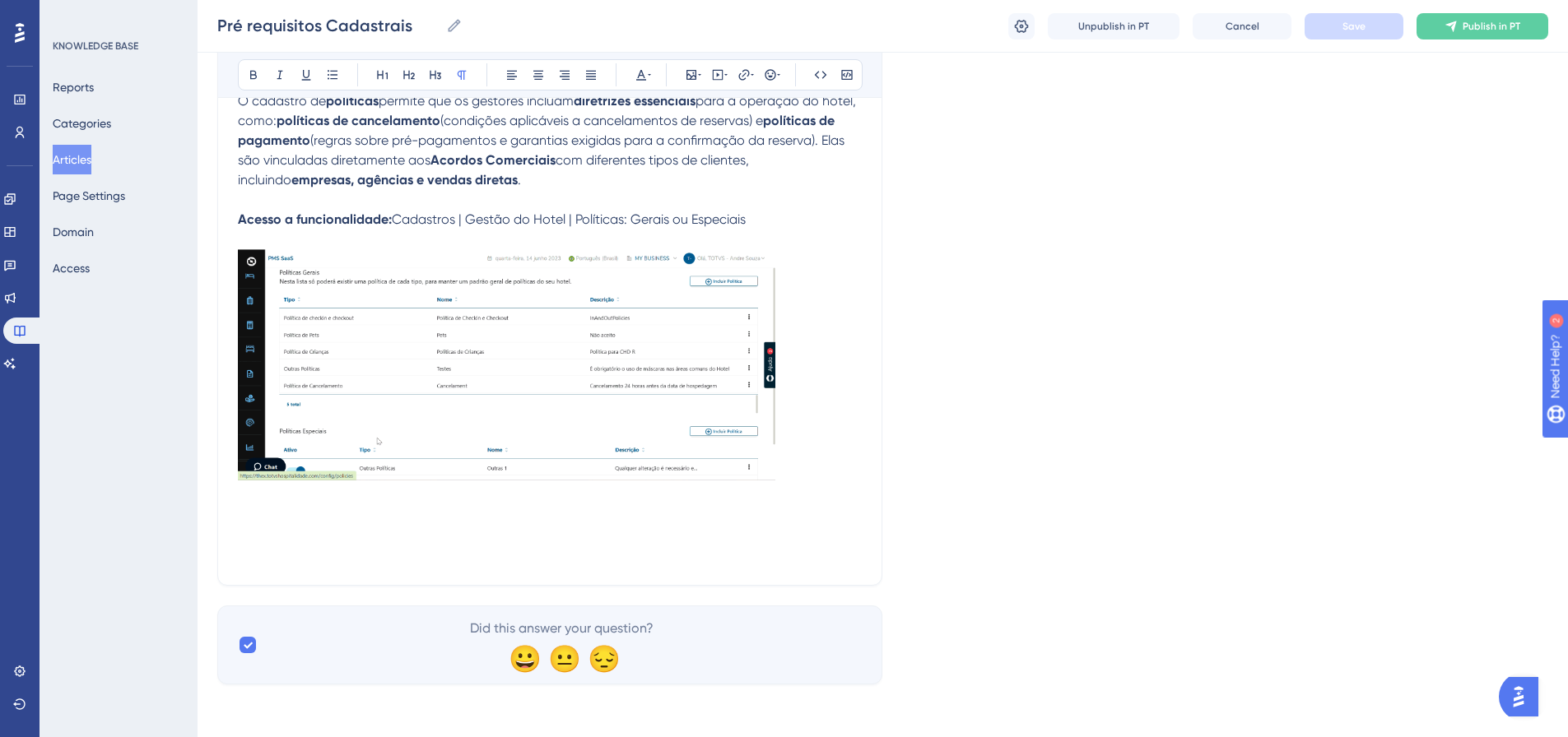
click at [258, 452] on p at bounding box center [549, 516] width 624 height 20
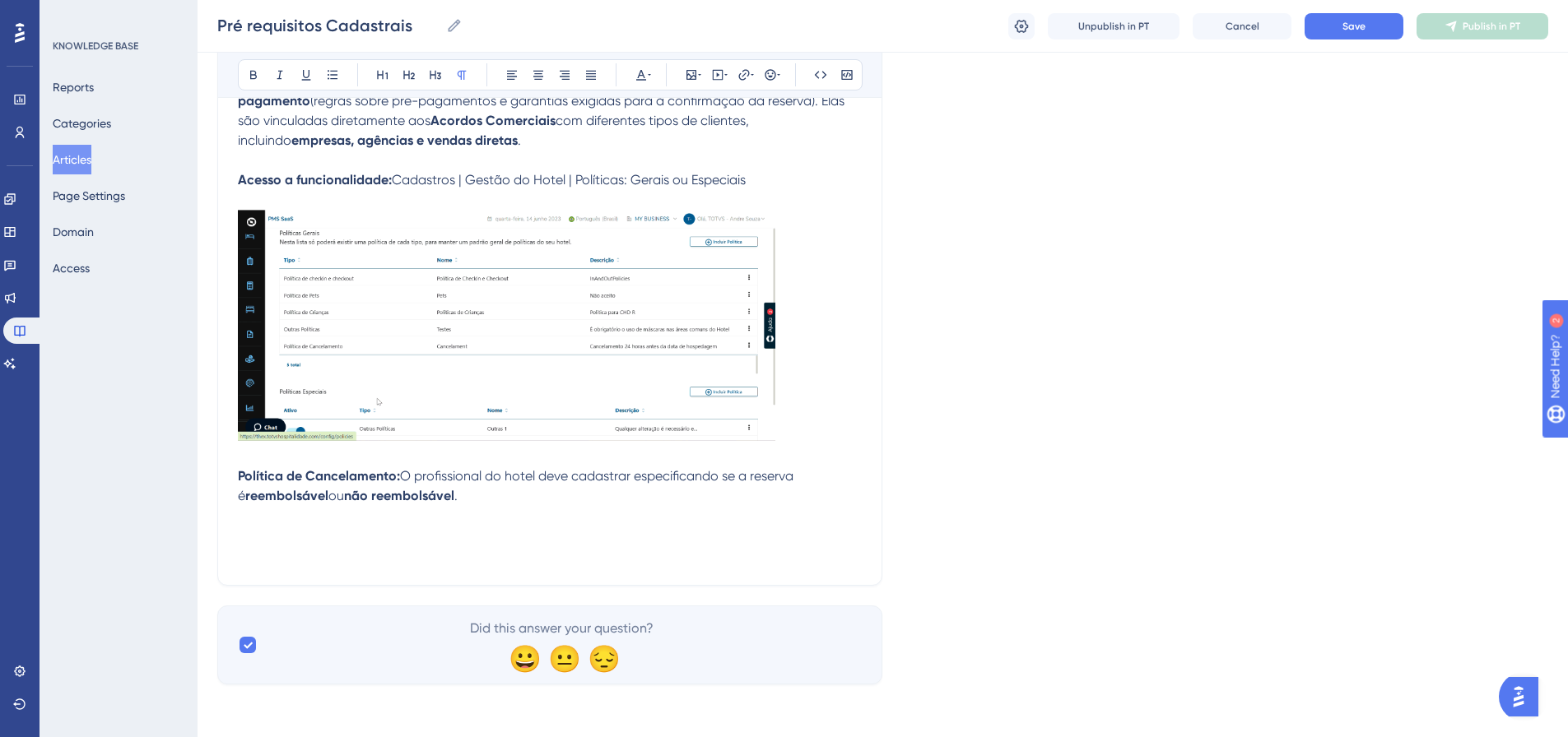
click at [468, 452] on p at bounding box center [549, 516] width 624 height 20
click at [238, 452] on p at bounding box center [549, 536] width 624 height 20
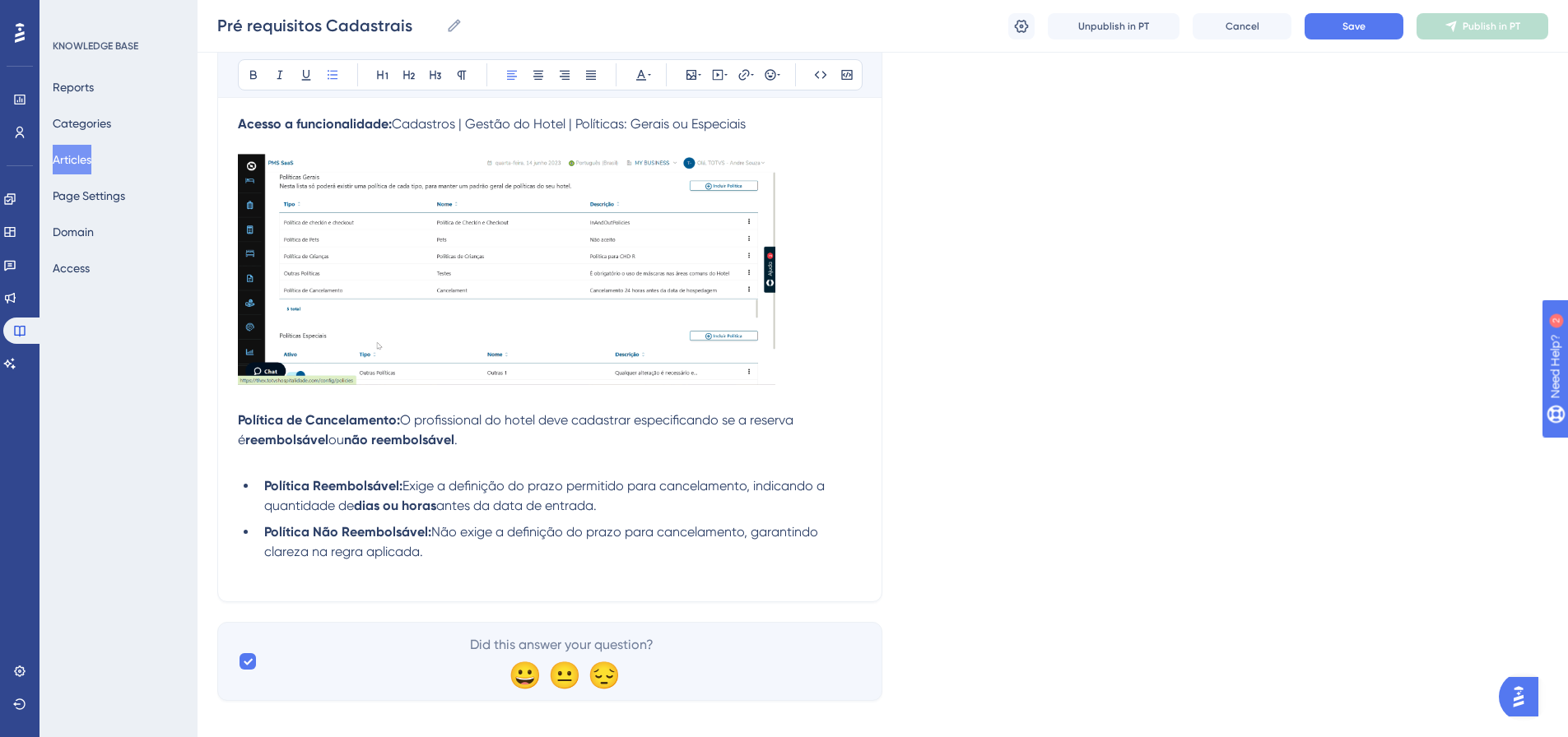
scroll to position [2192, 0]
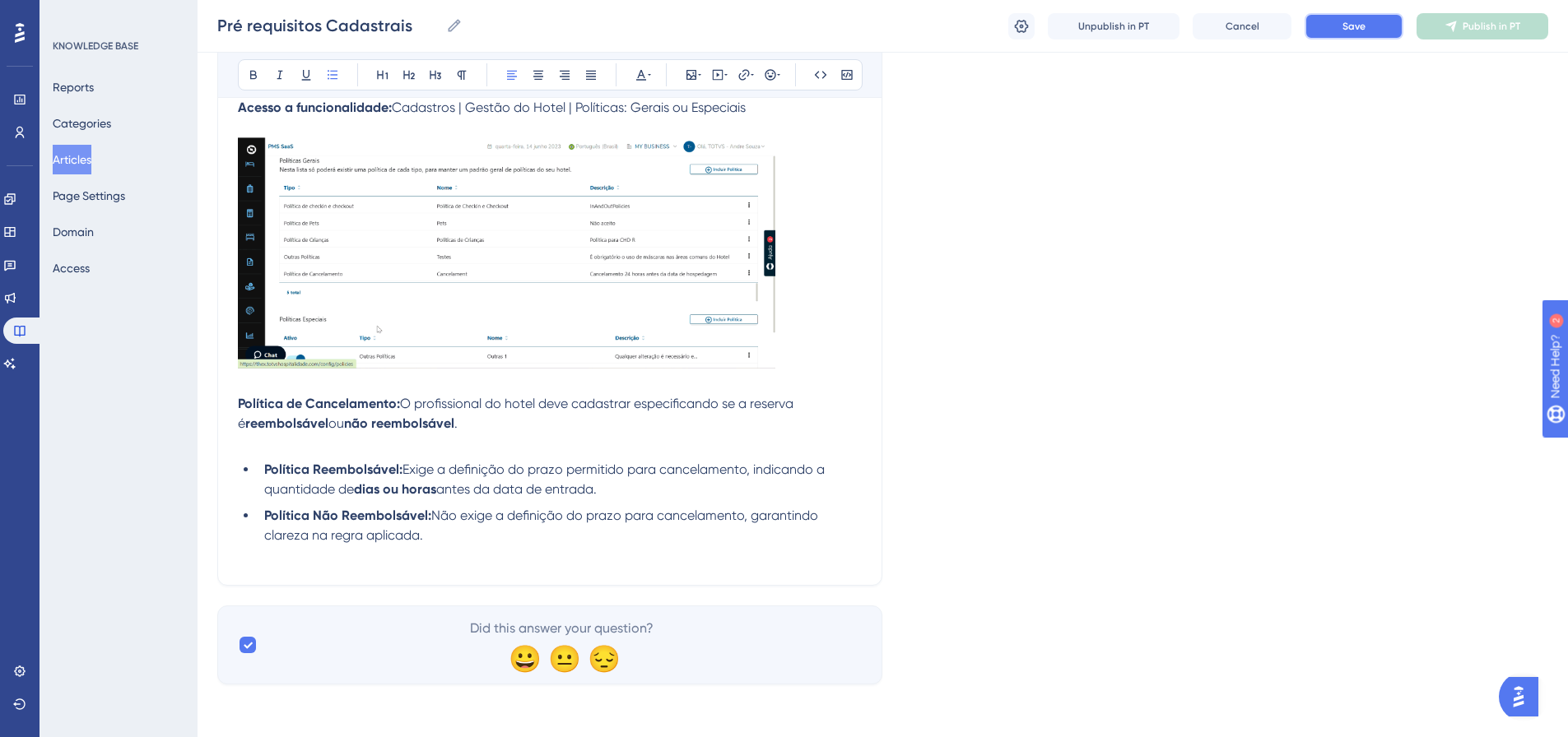
click at [1040, 28] on button "Save" at bounding box center [1354, 27] width 99 height 27
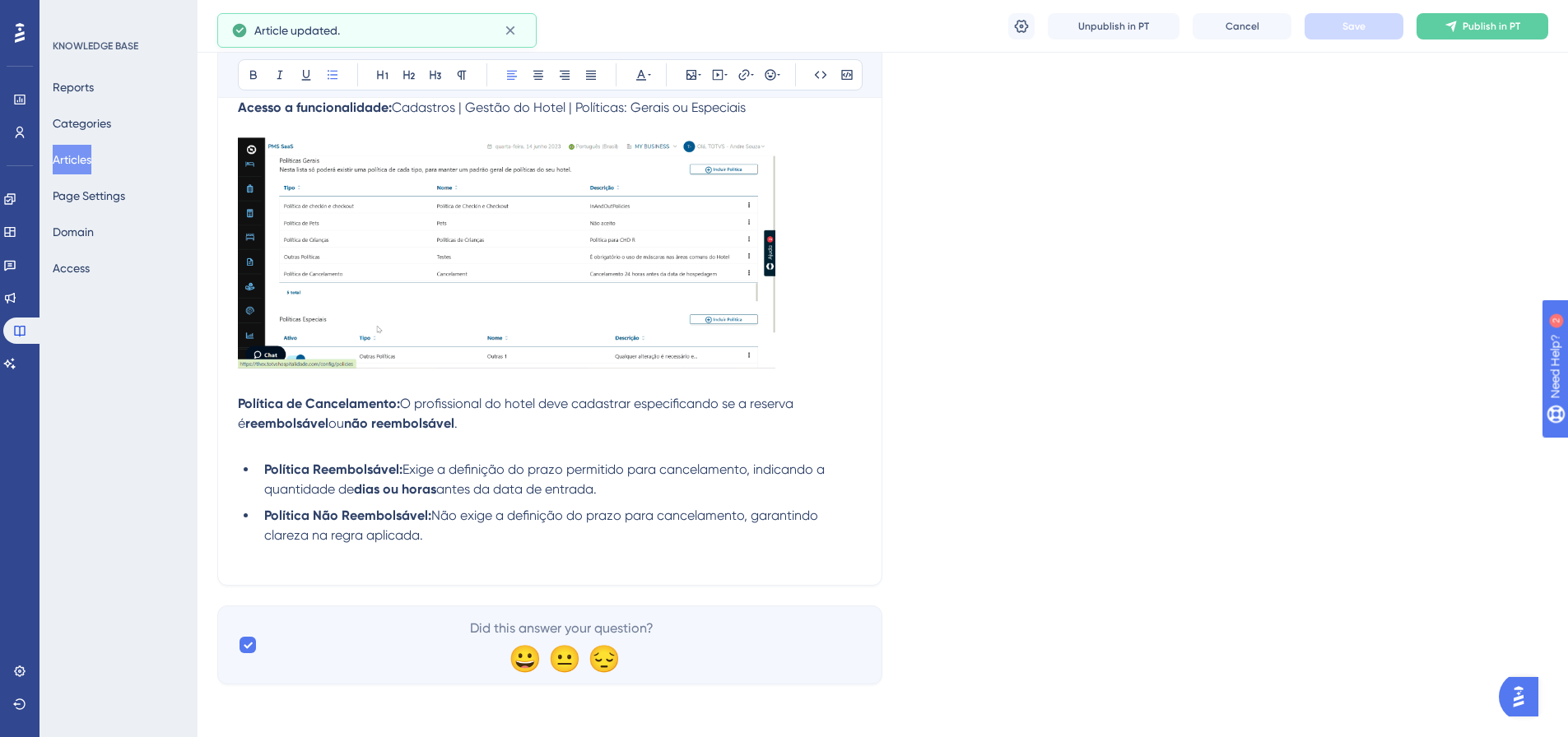
click at [466, 452] on li "Política Não Reembolsável: Não exige a definição do prazo para cancelamento, ga…" at bounding box center [560, 525] width 604 height 39
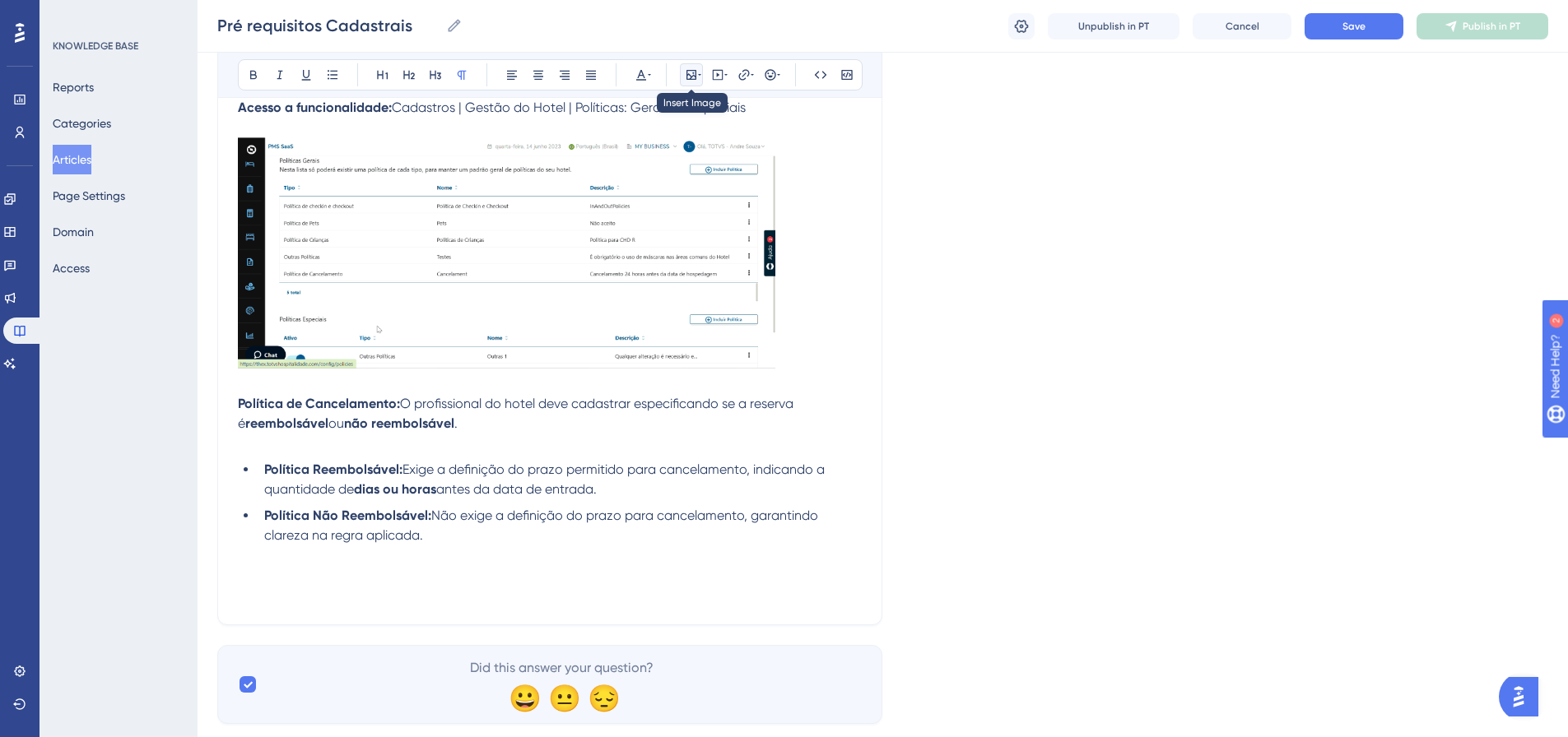
click at [686, 78] on icon at bounding box center [691, 75] width 10 height 10
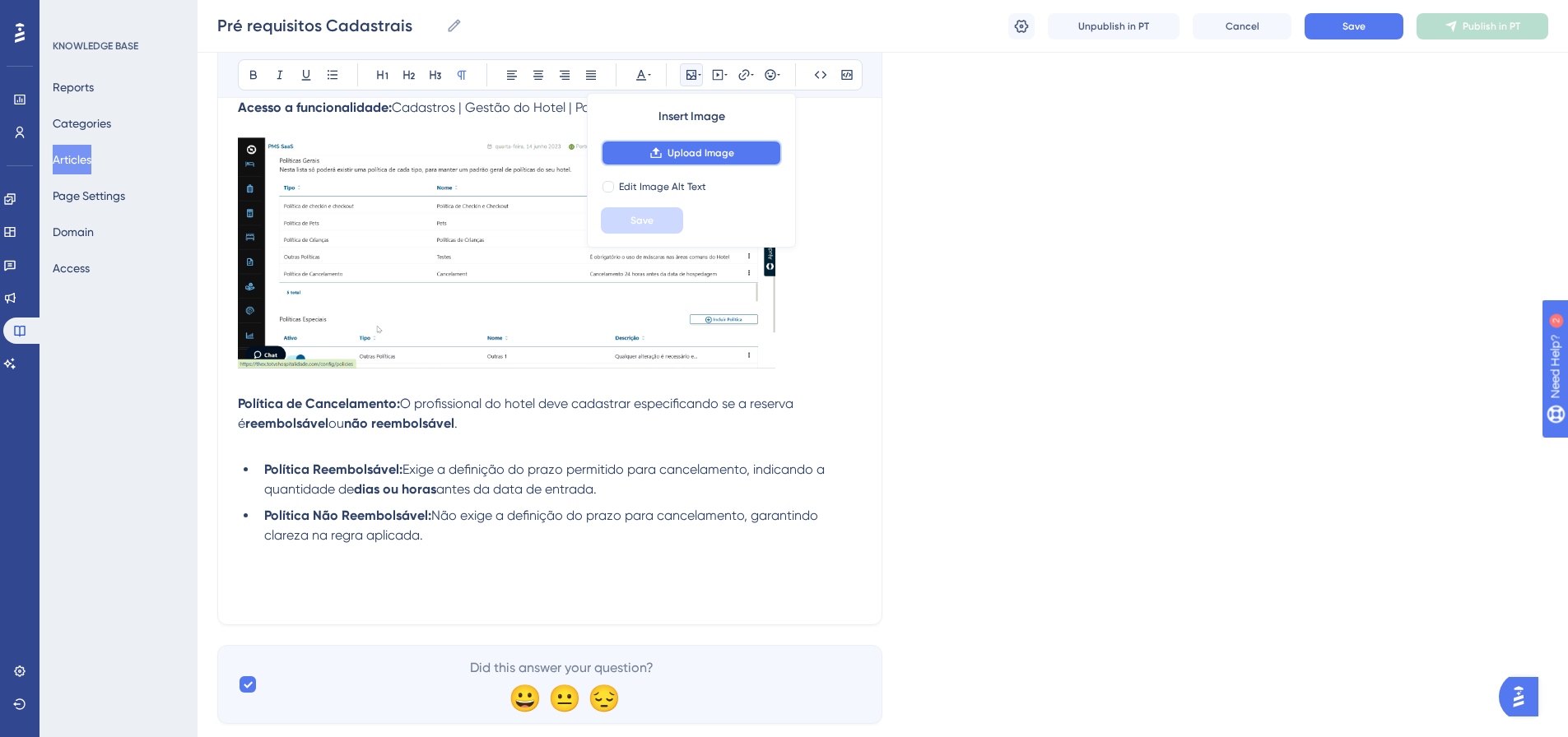
click at [673, 161] on button "Upload Image" at bounding box center [691, 154] width 181 height 27
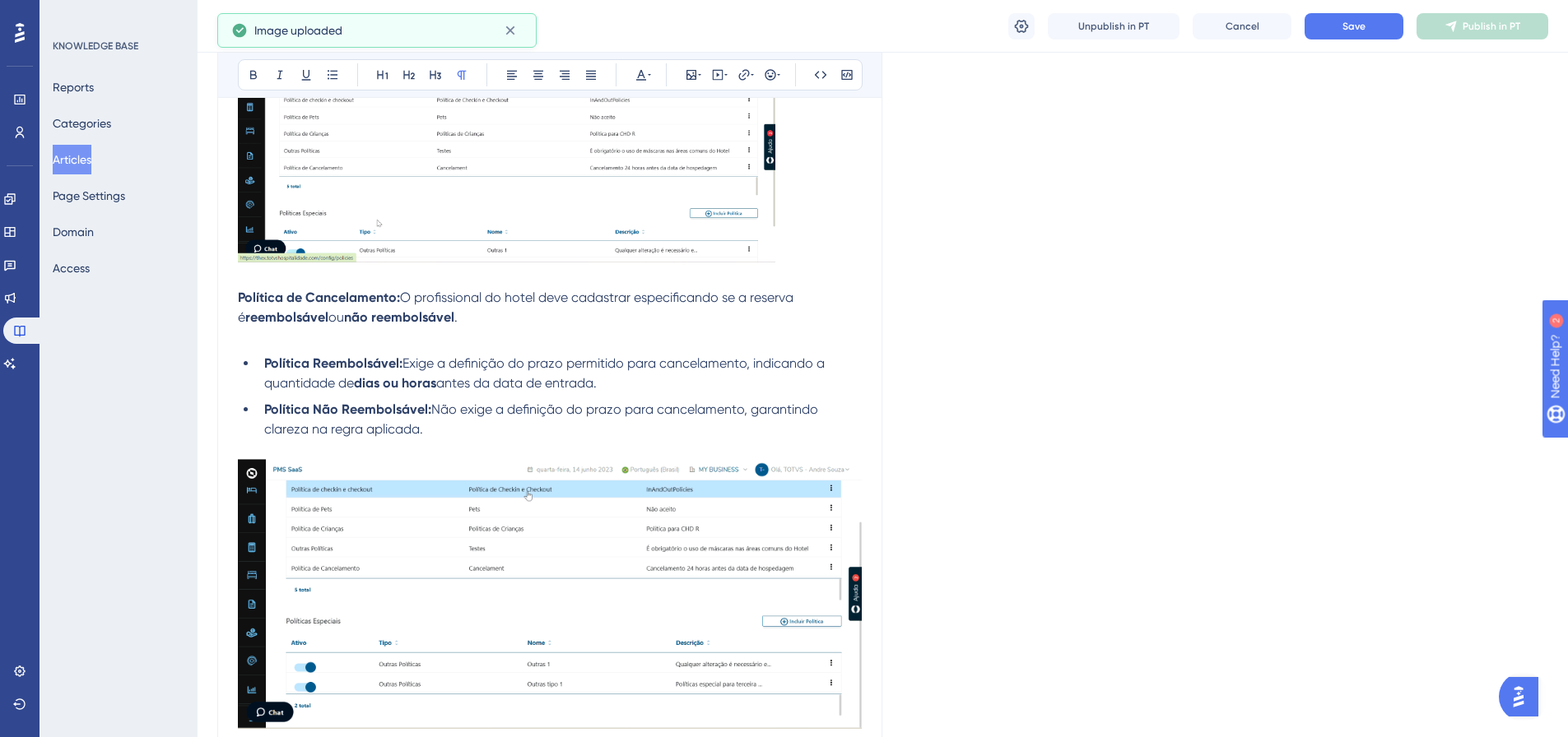
scroll to position [2356, 0]
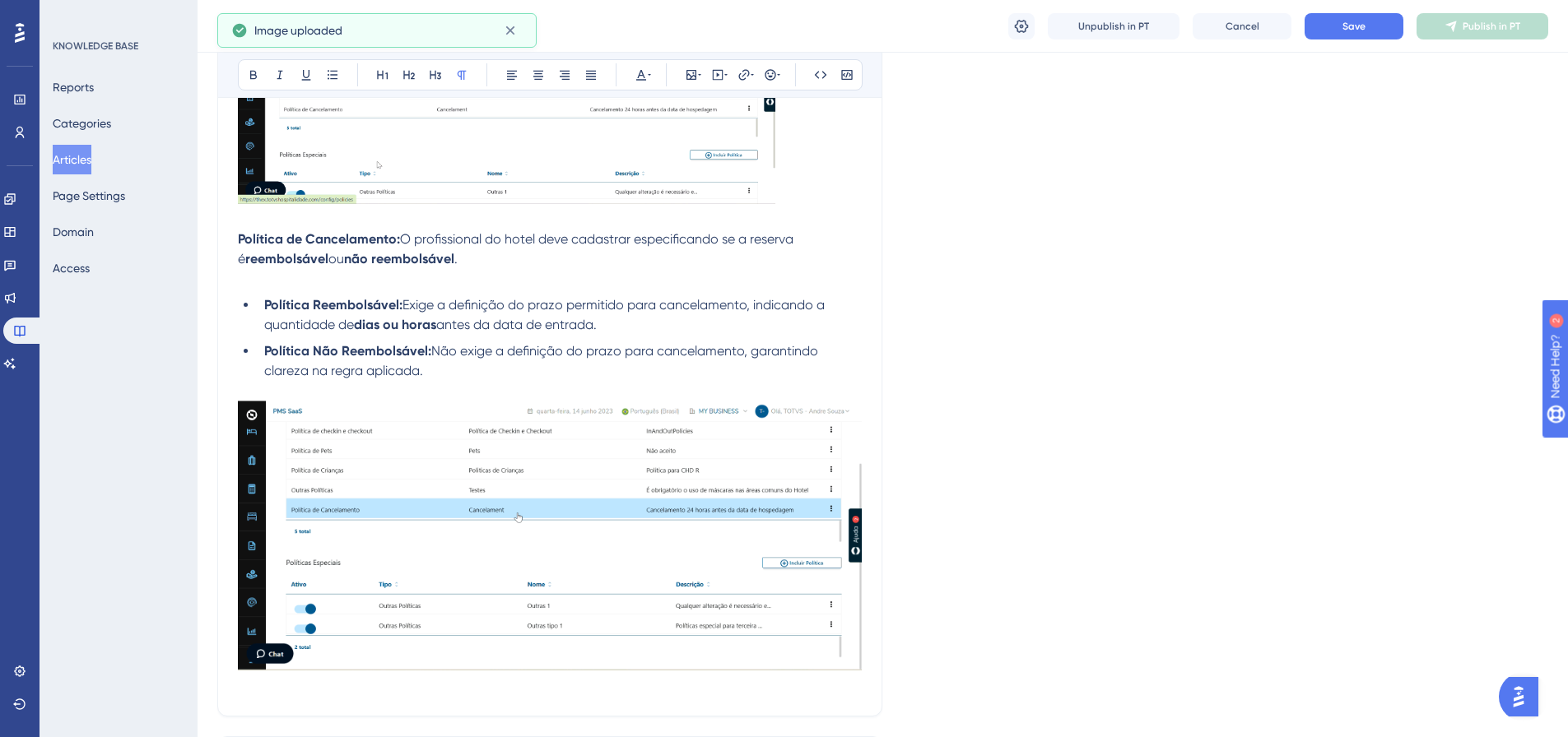
click at [442, 365] on li "Política Não Reembolsável: Não exige a definição do prazo para cancelamento, ga…" at bounding box center [560, 361] width 604 height 39
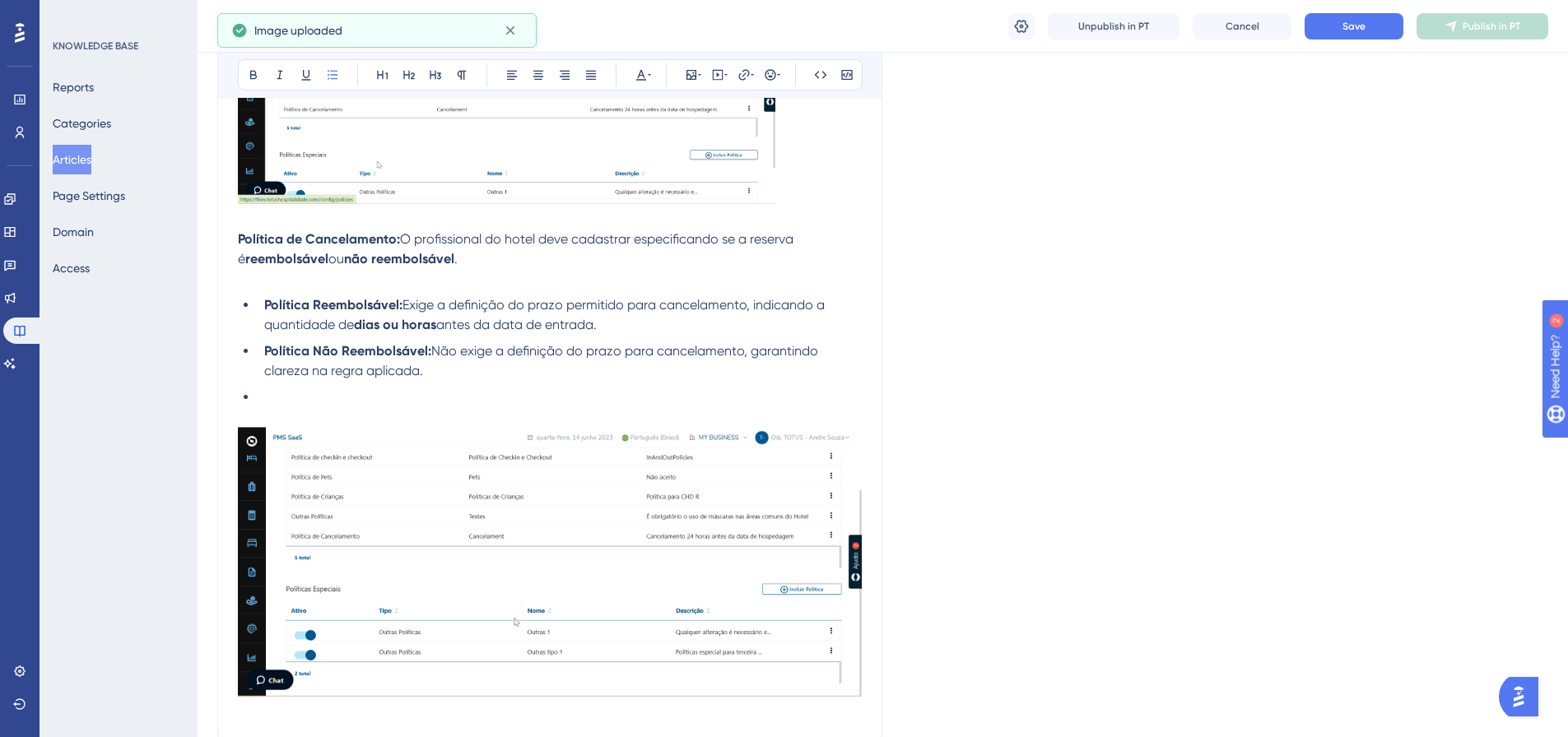
scroll to position [2438, 0]
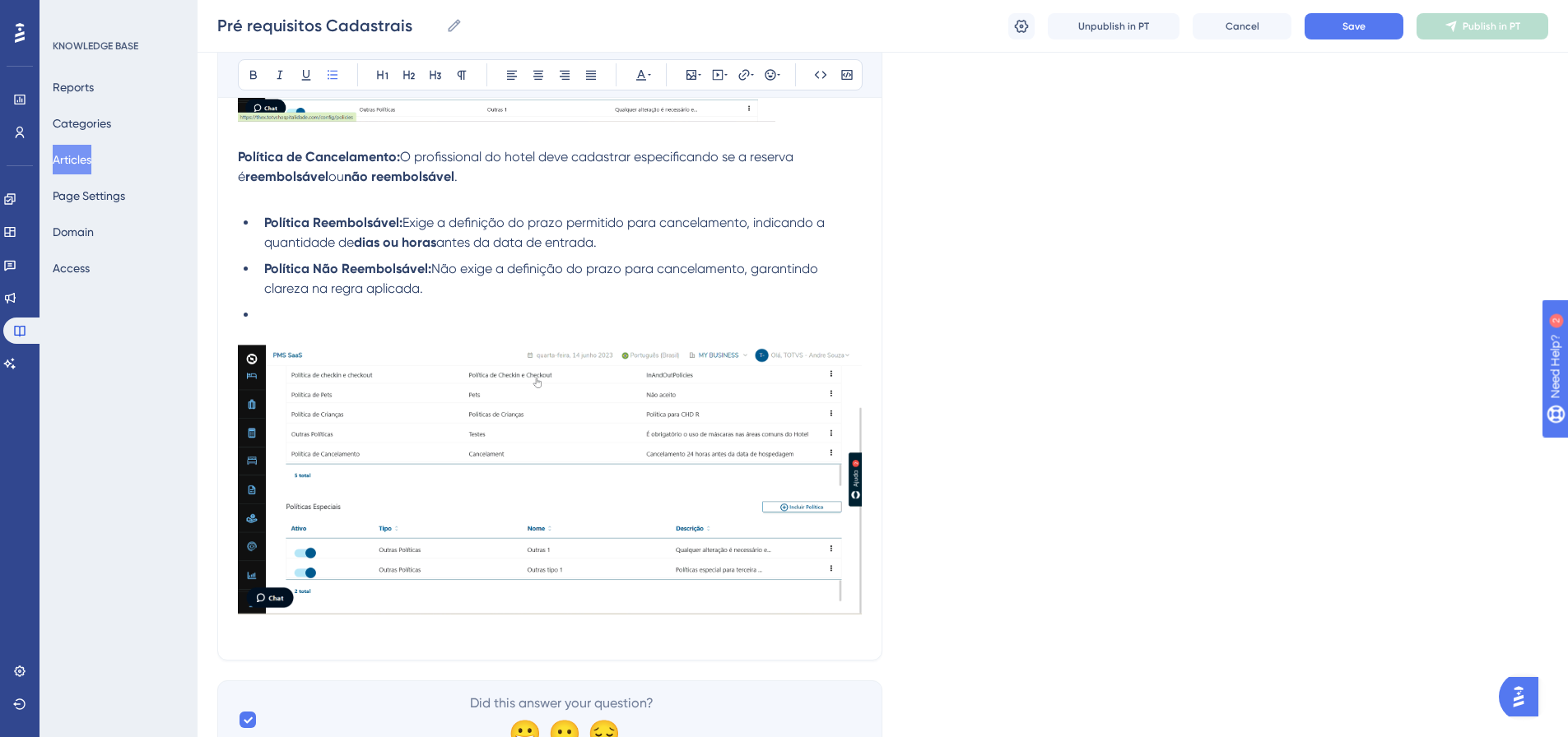
click at [563, 422] on img at bounding box center [549, 479] width 624 height 270
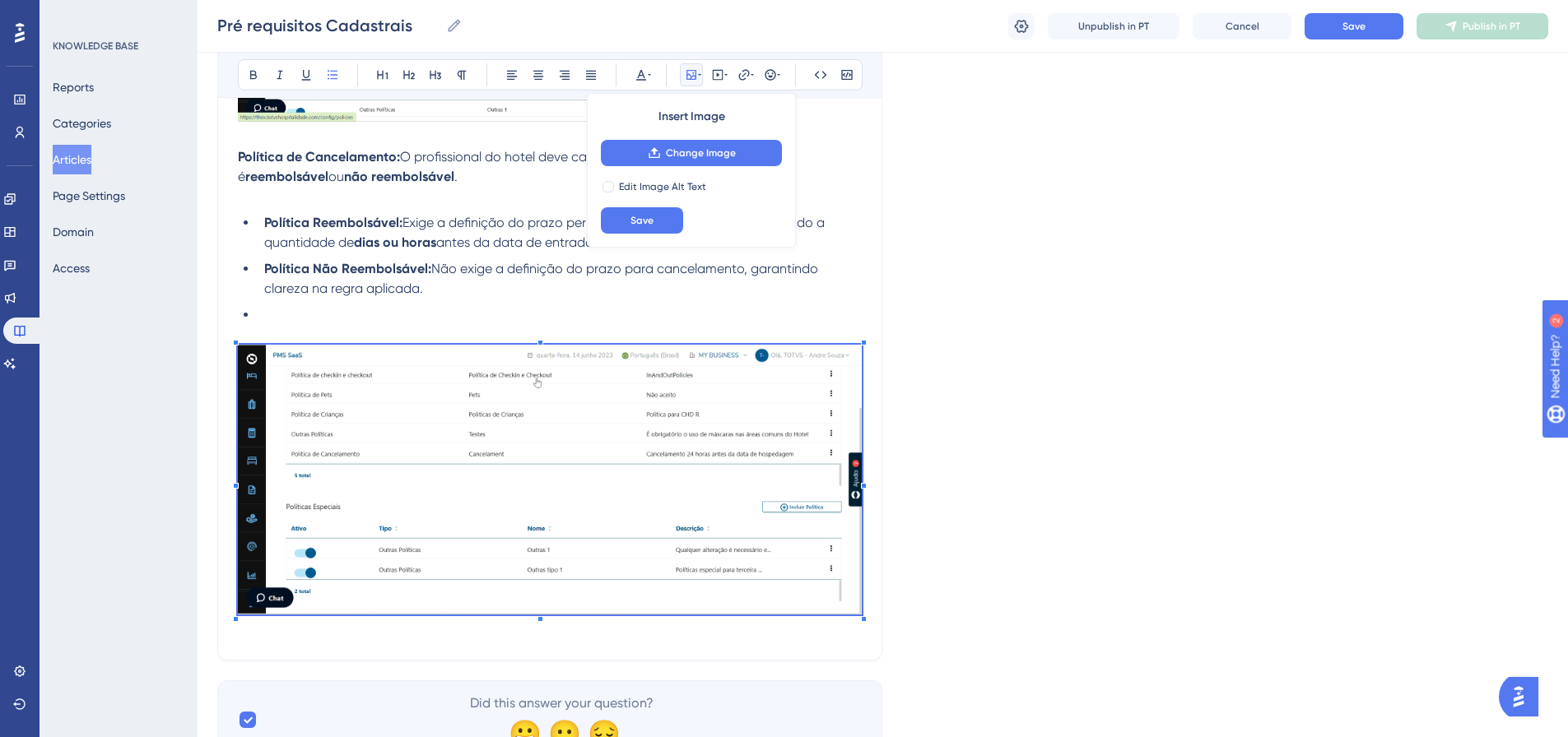
click at [436, 321] on li at bounding box center [560, 315] width 604 height 20
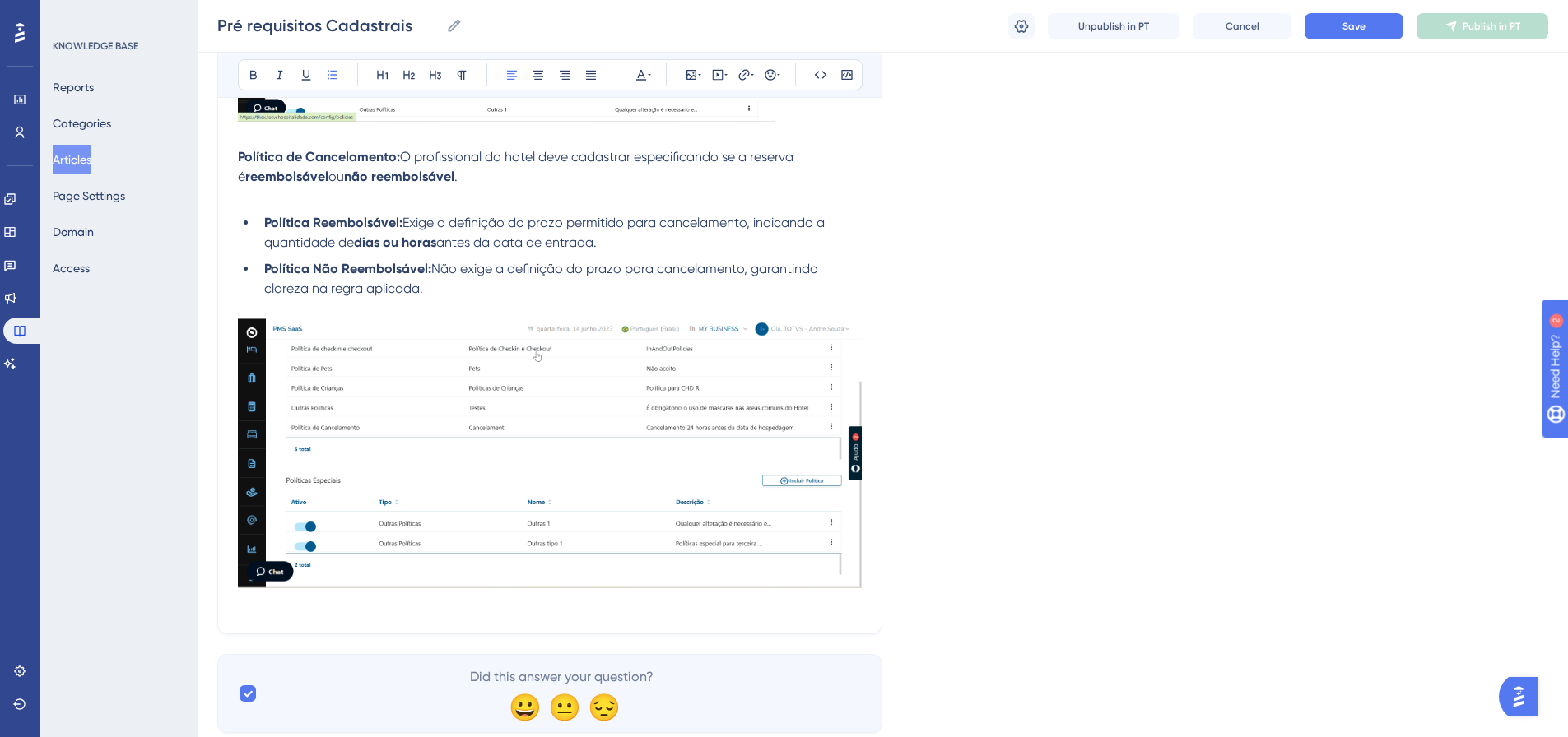
click at [817, 452] on img at bounding box center [549, 453] width 624 height 270
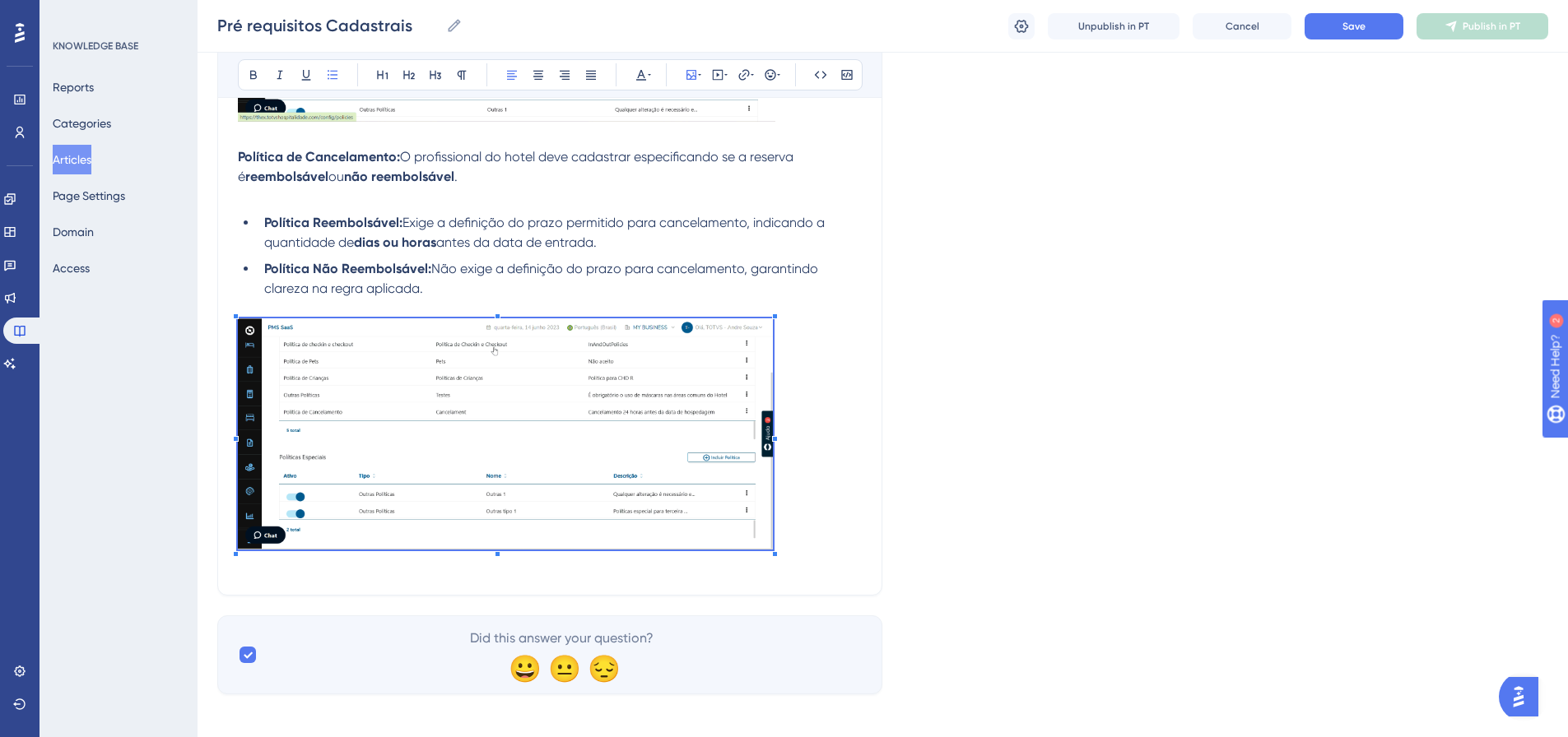
scroll to position [2356, 0]
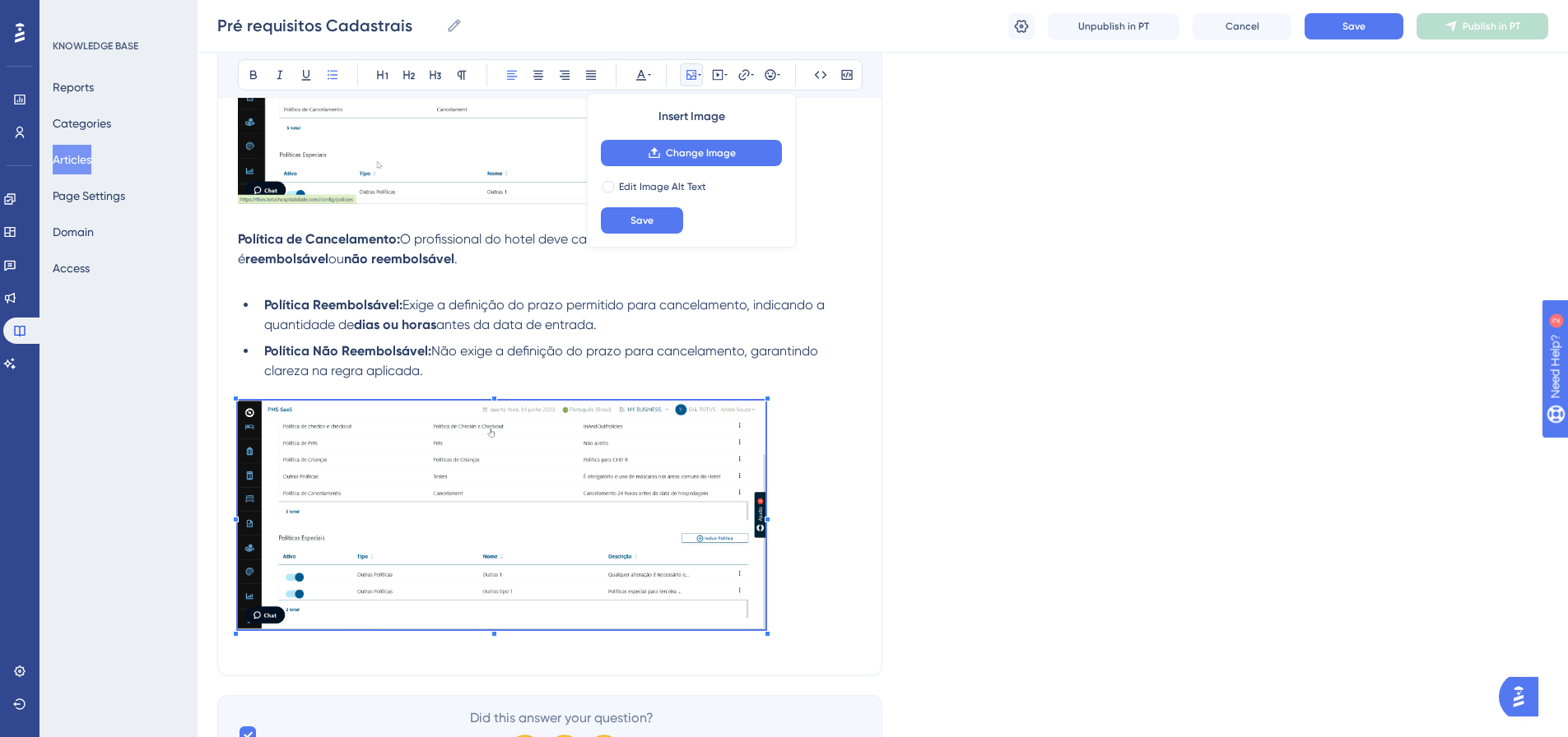
click at [806, 452] on p at bounding box center [549, 517] width 624 height 234
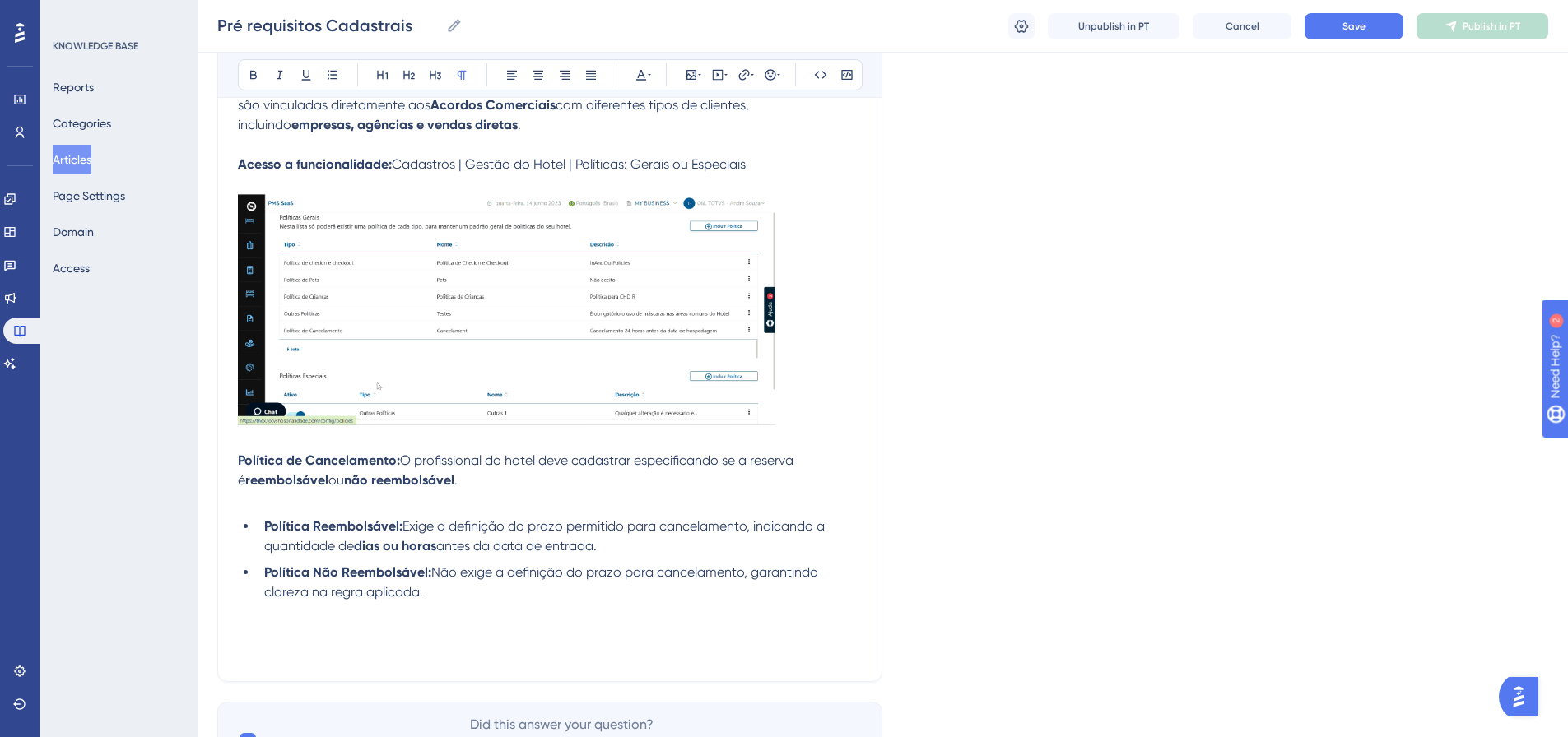
scroll to position [2231, 0]
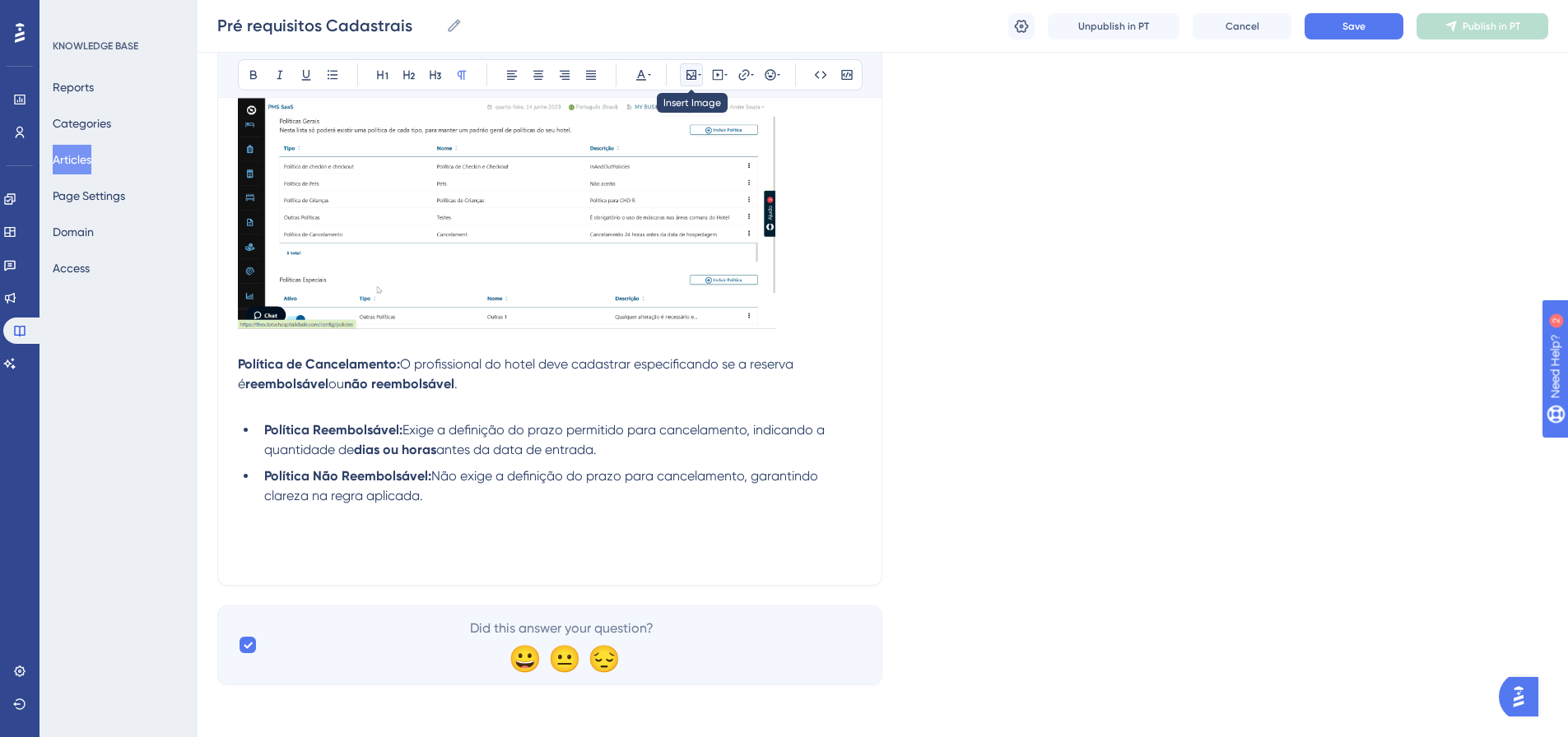
click at [686, 73] on icon at bounding box center [691, 75] width 10 height 10
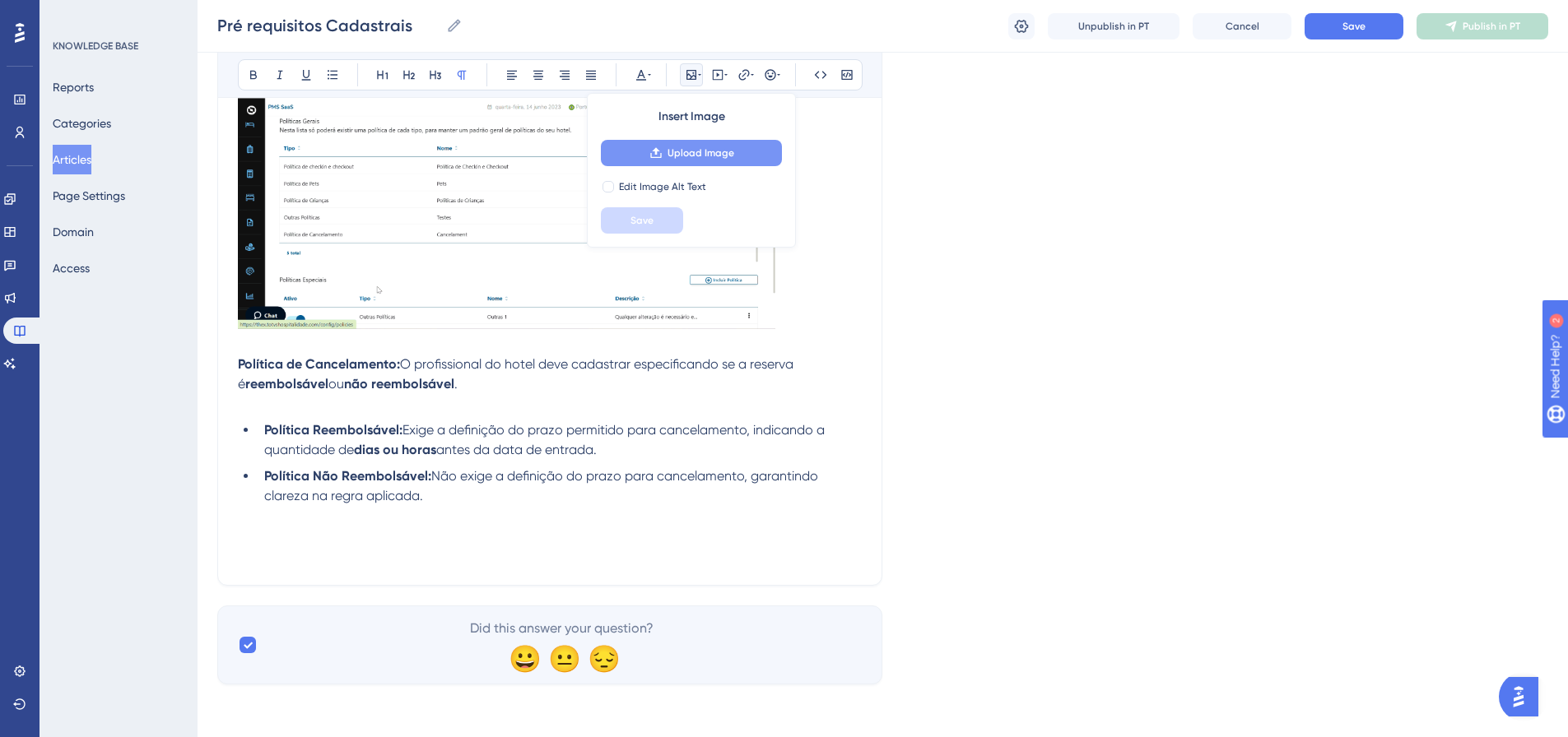
click at [653, 149] on icon at bounding box center [656, 153] width 13 height 13
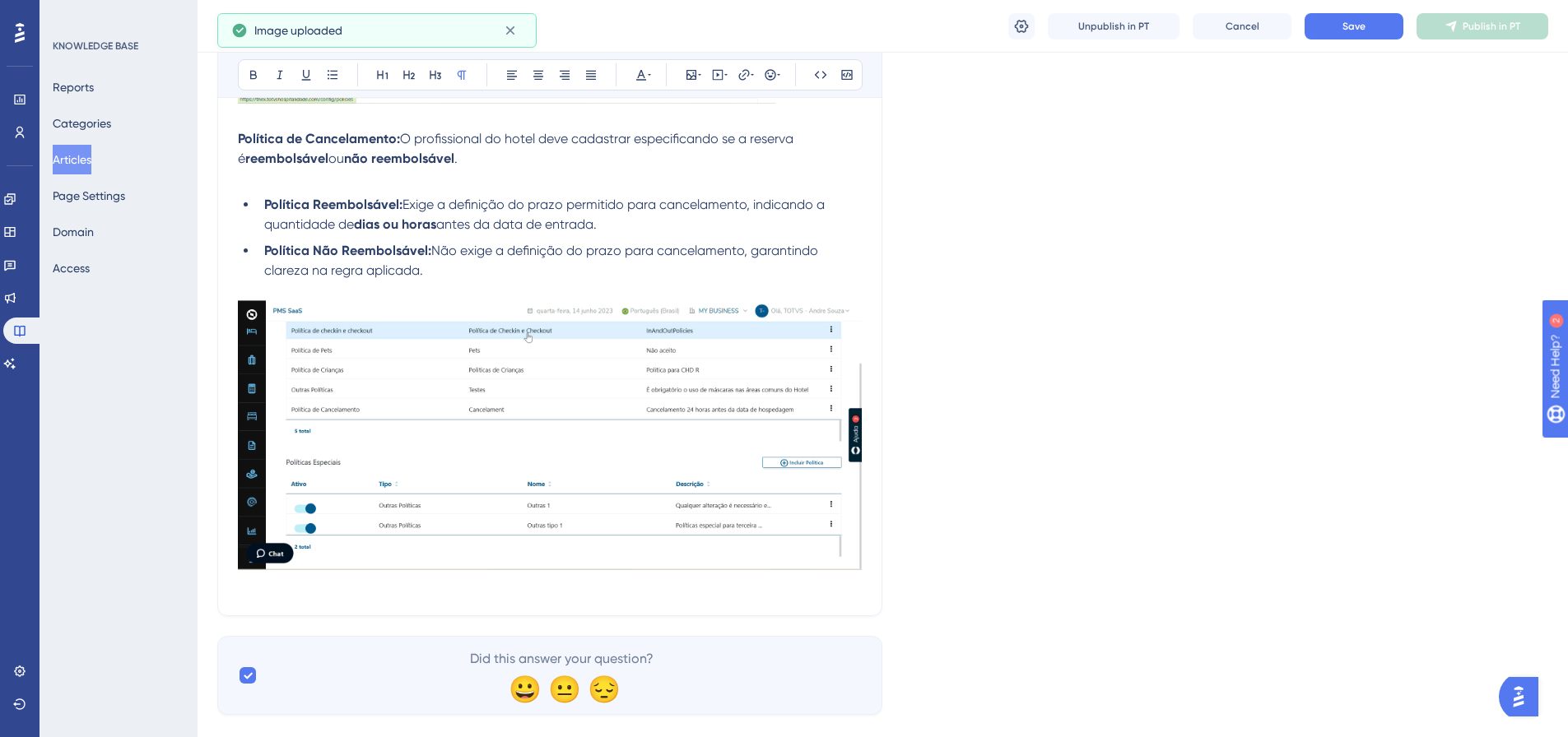
scroll to position [2478, 0]
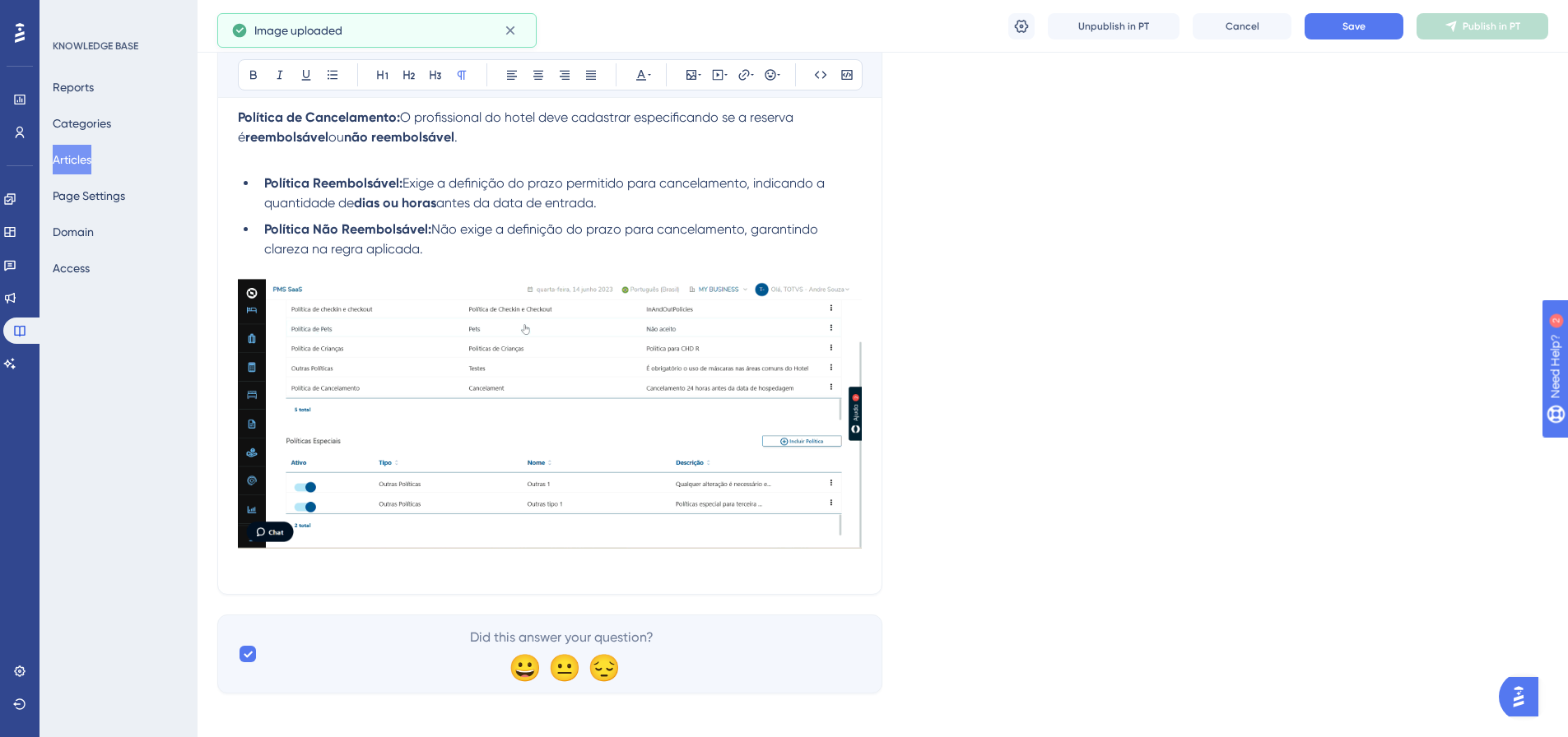
click at [758, 452] on img at bounding box center [549, 413] width 624 height 270
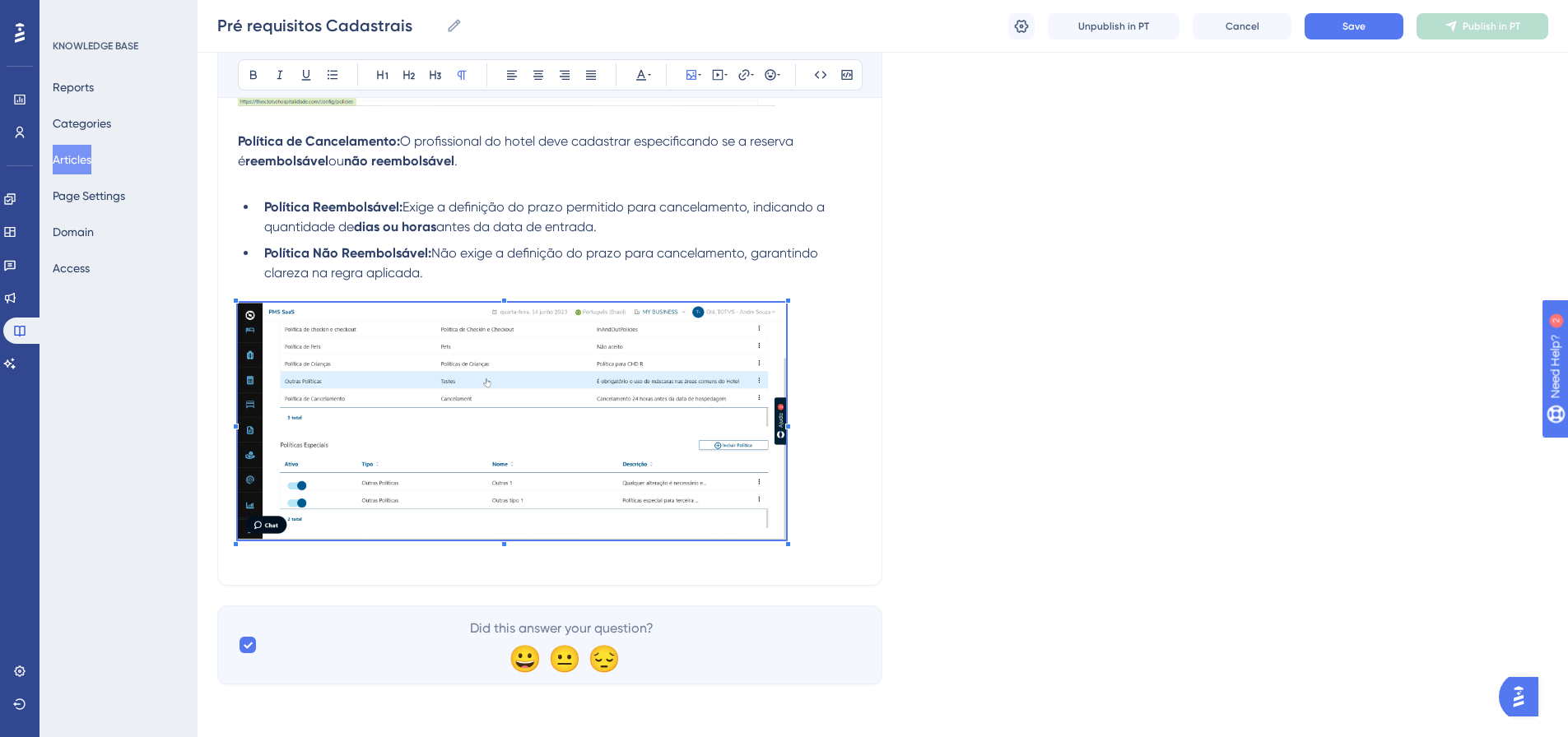
click at [787, 452] on p at bounding box center [549, 424] width 624 height 243
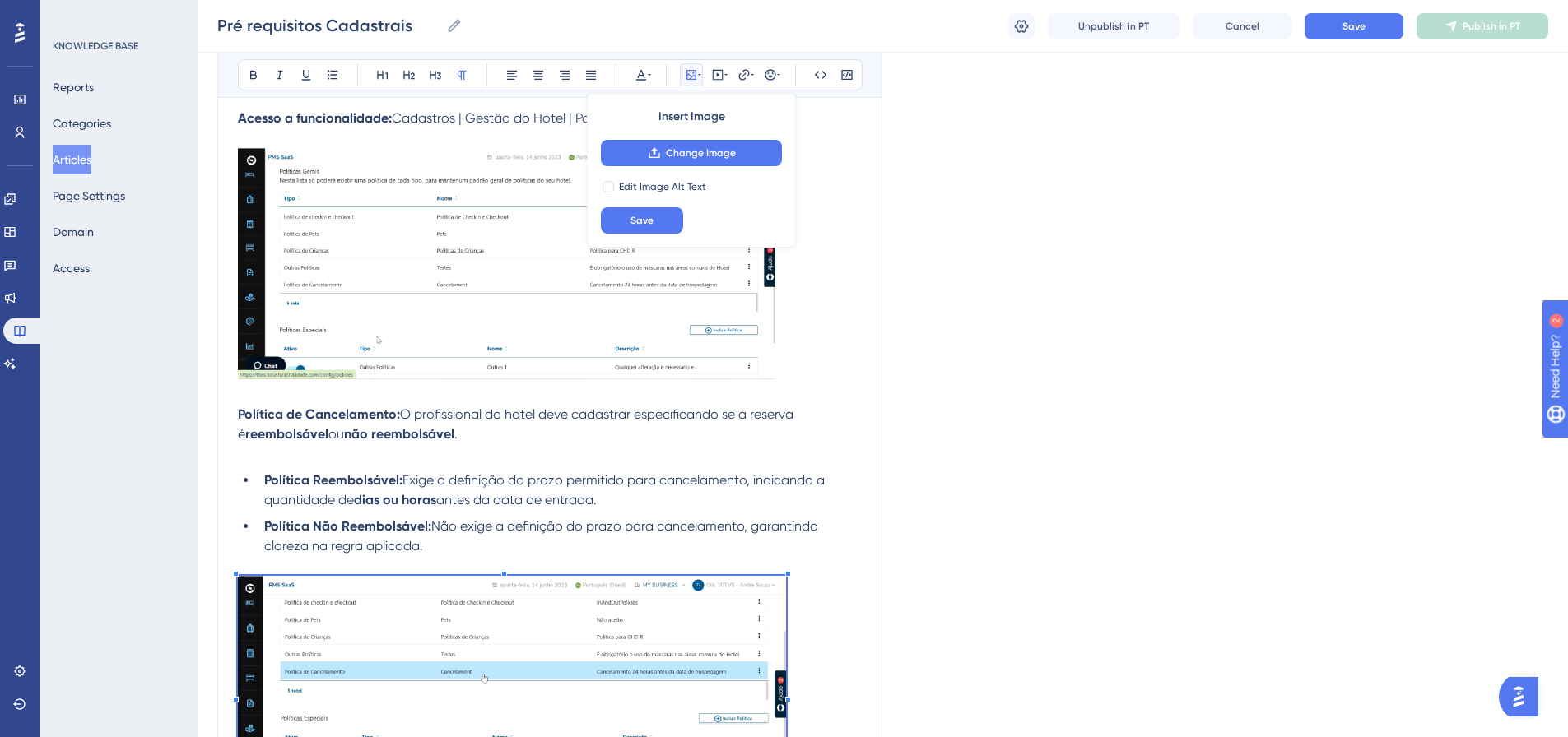
scroll to position [2125, 0]
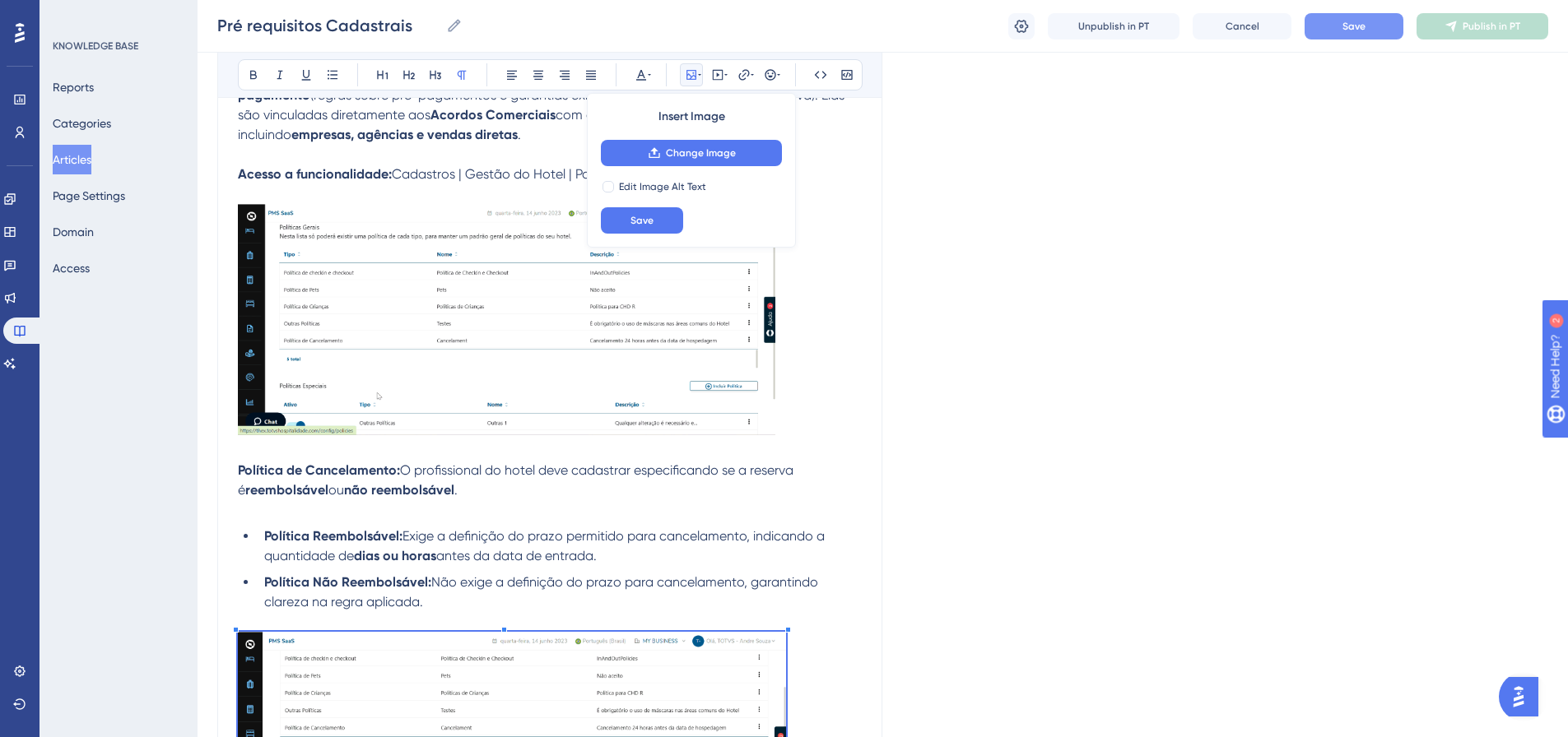
click at [1040, 23] on button "Save" at bounding box center [1354, 27] width 99 height 27
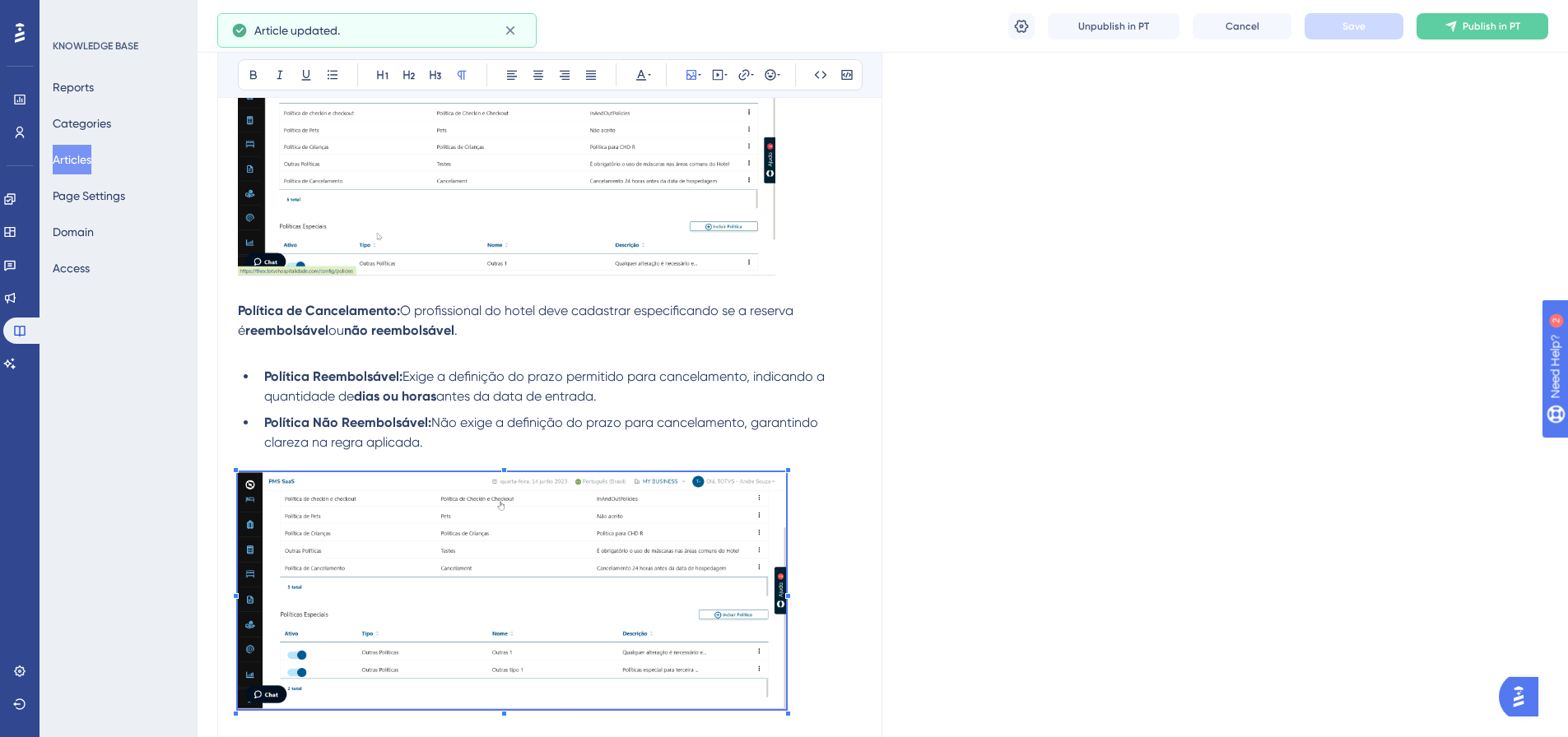
scroll to position [2289, 0]
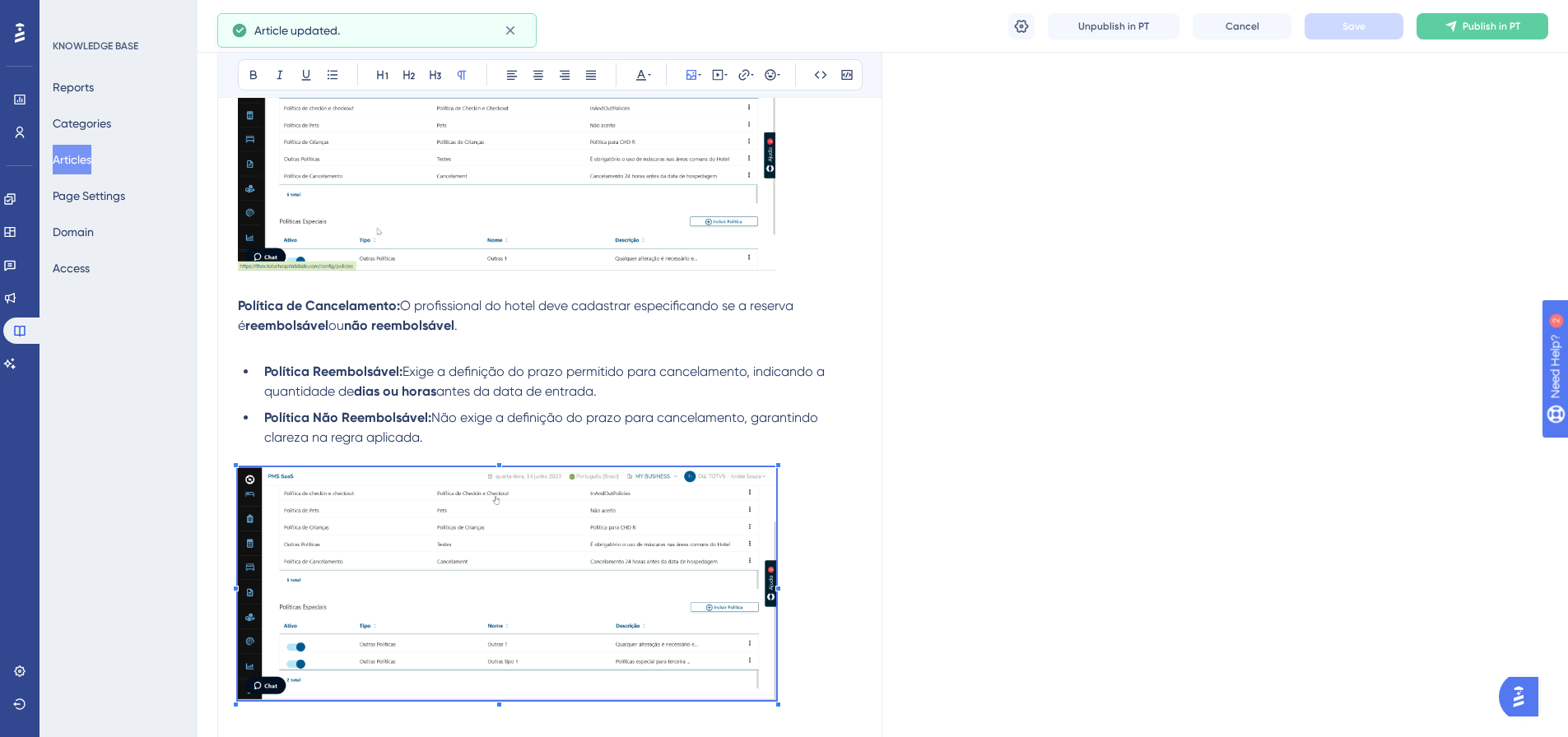
click at [778, 452] on div at bounding box center [778, 465] width 6 height 6
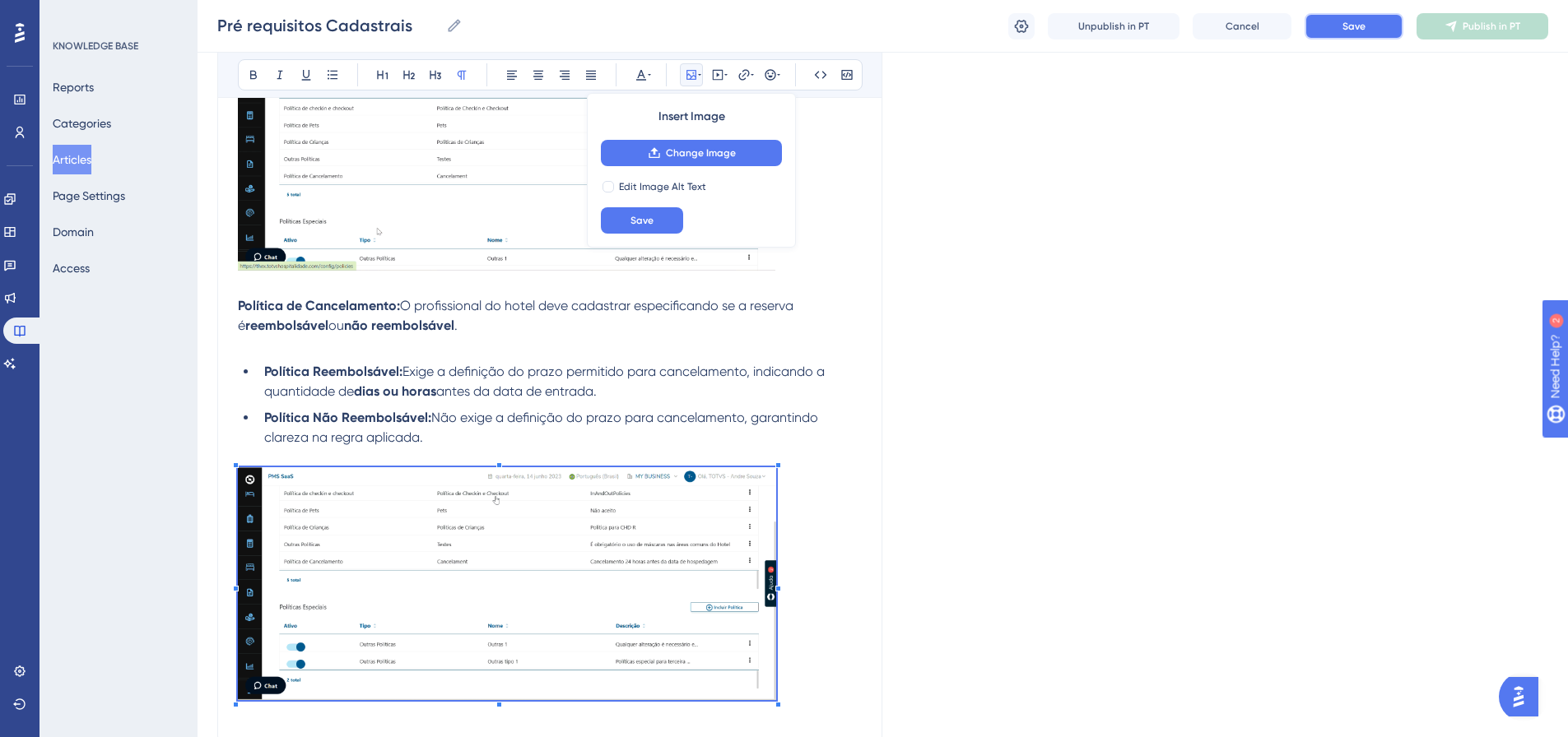
click at [1040, 20] on button "Save" at bounding box center [1354, 27] width 99 height 27
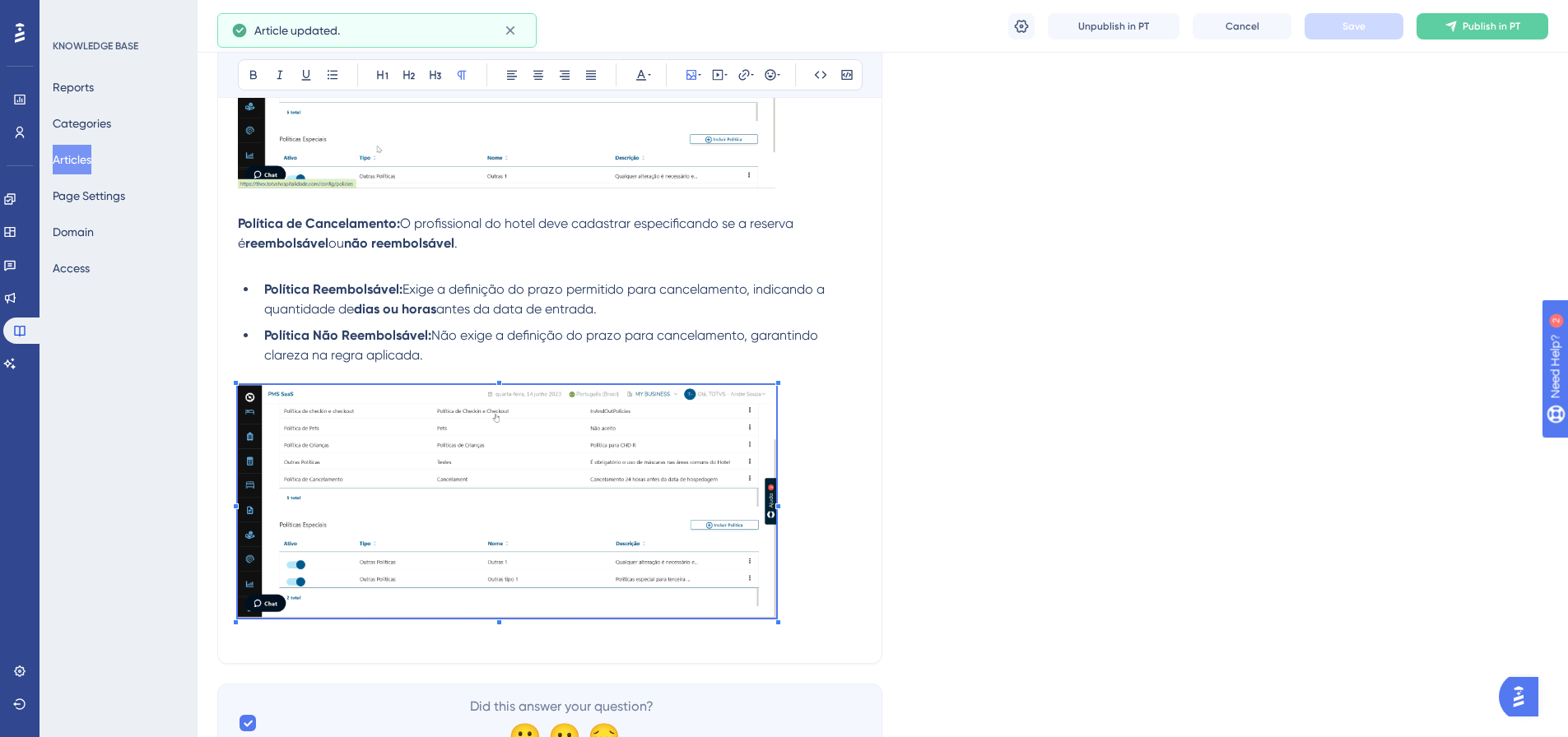
scroll to position [2450, 0]
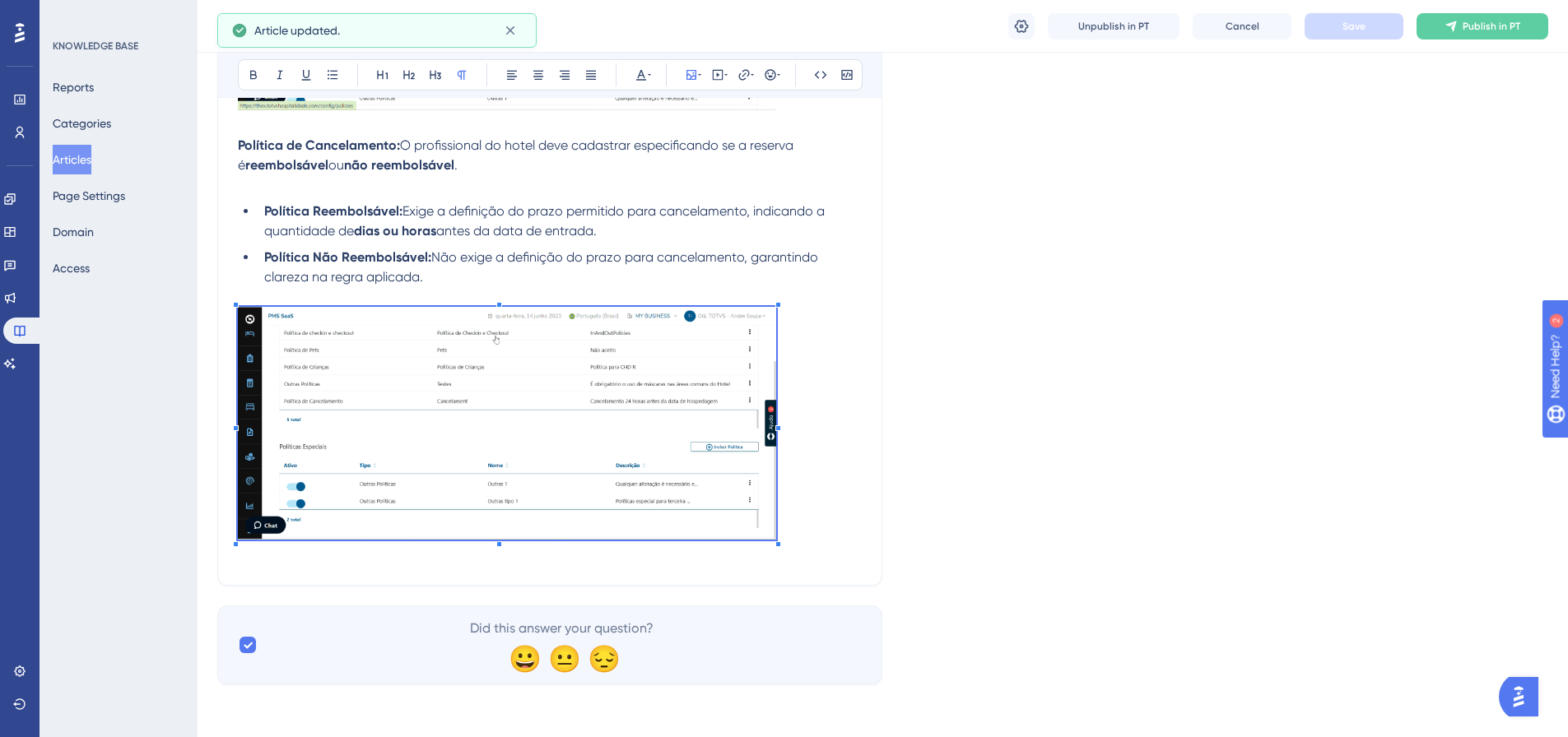
click at [823, 452] on p at bounding box center [549, 427] width 624 height 239
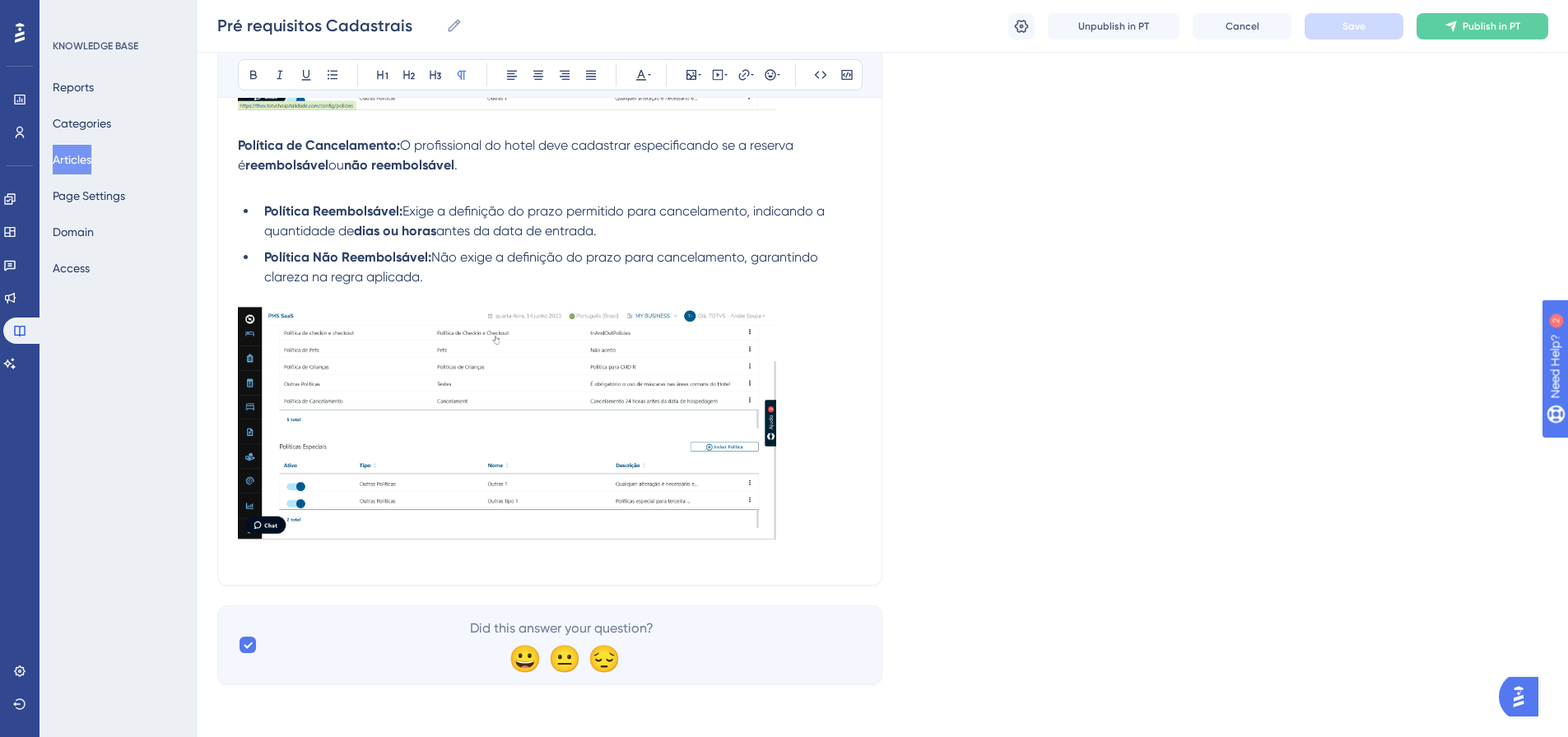
click at [240, 452] on p at bounding box center [549, 556] width 624 height 20
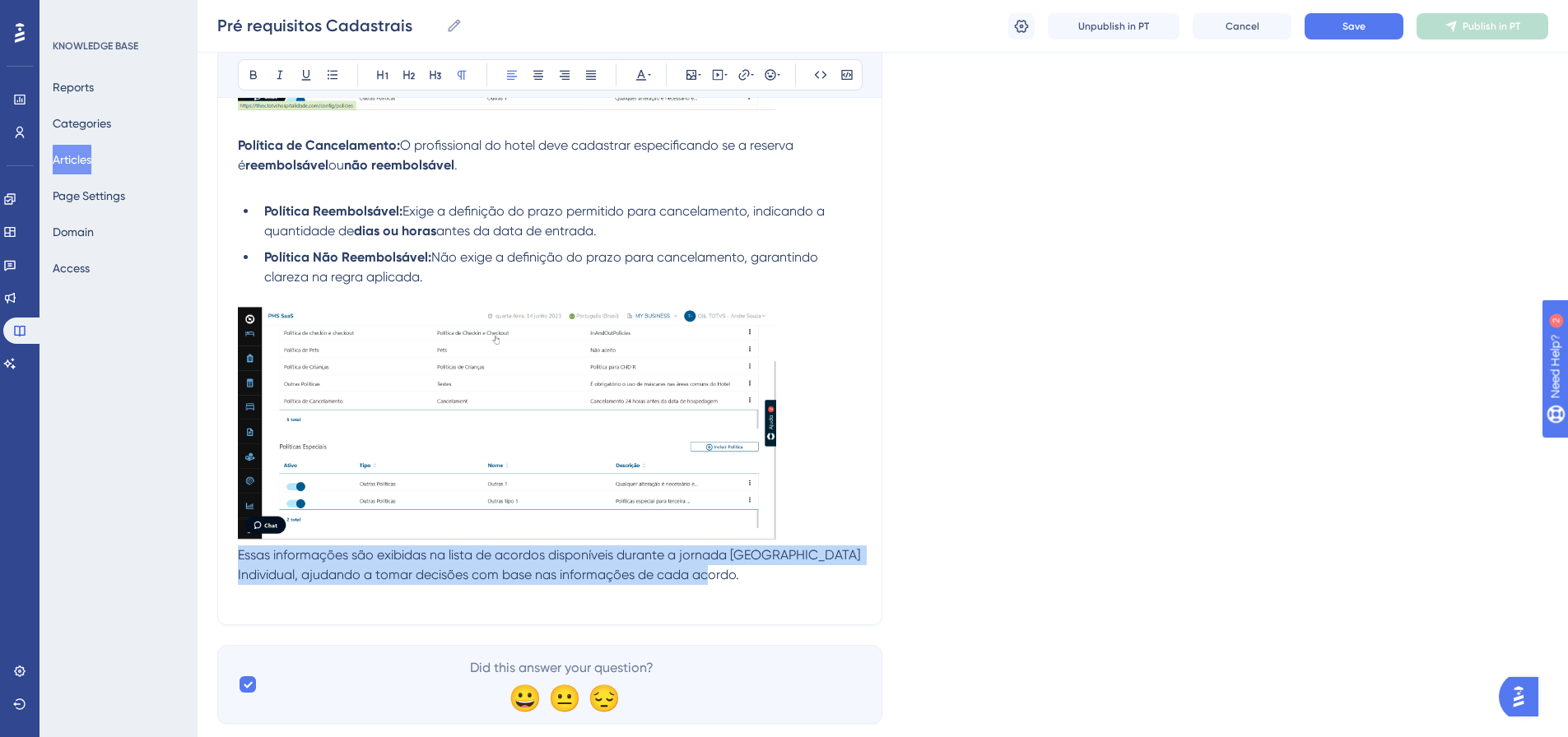
drag, startPoint x: 750, startPoint y: 578, endPoint x: 157, endPoint y: 556, distance: 593.4
click at [1040, 25] on button "Save" at bounding box center [1354, 27] width 99 height 27
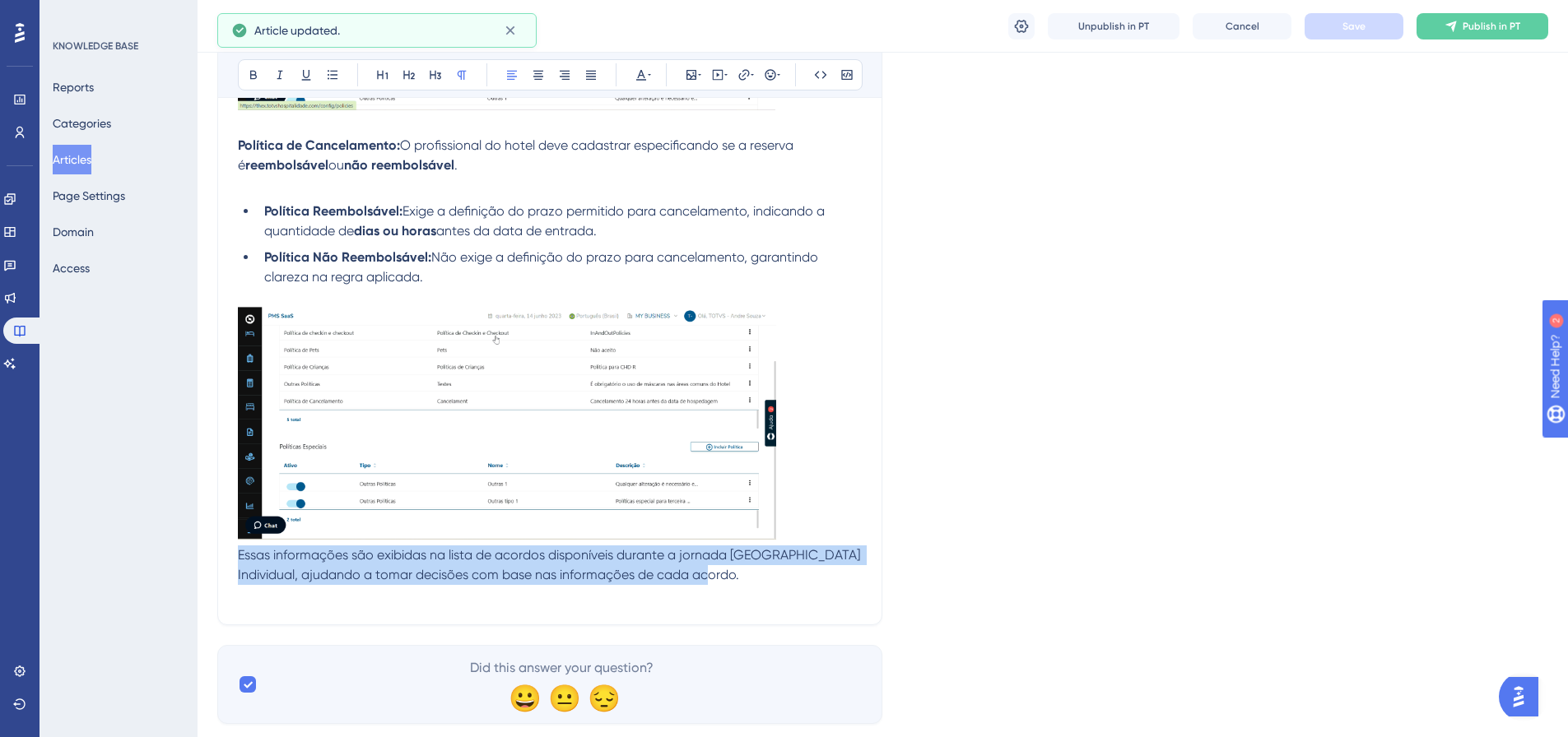
click at [597, 452] on span "Essas informações são exibidas na lista de acordos disponíveis durante a jornad…" at bounding box center [550, 565] width 625 height 35
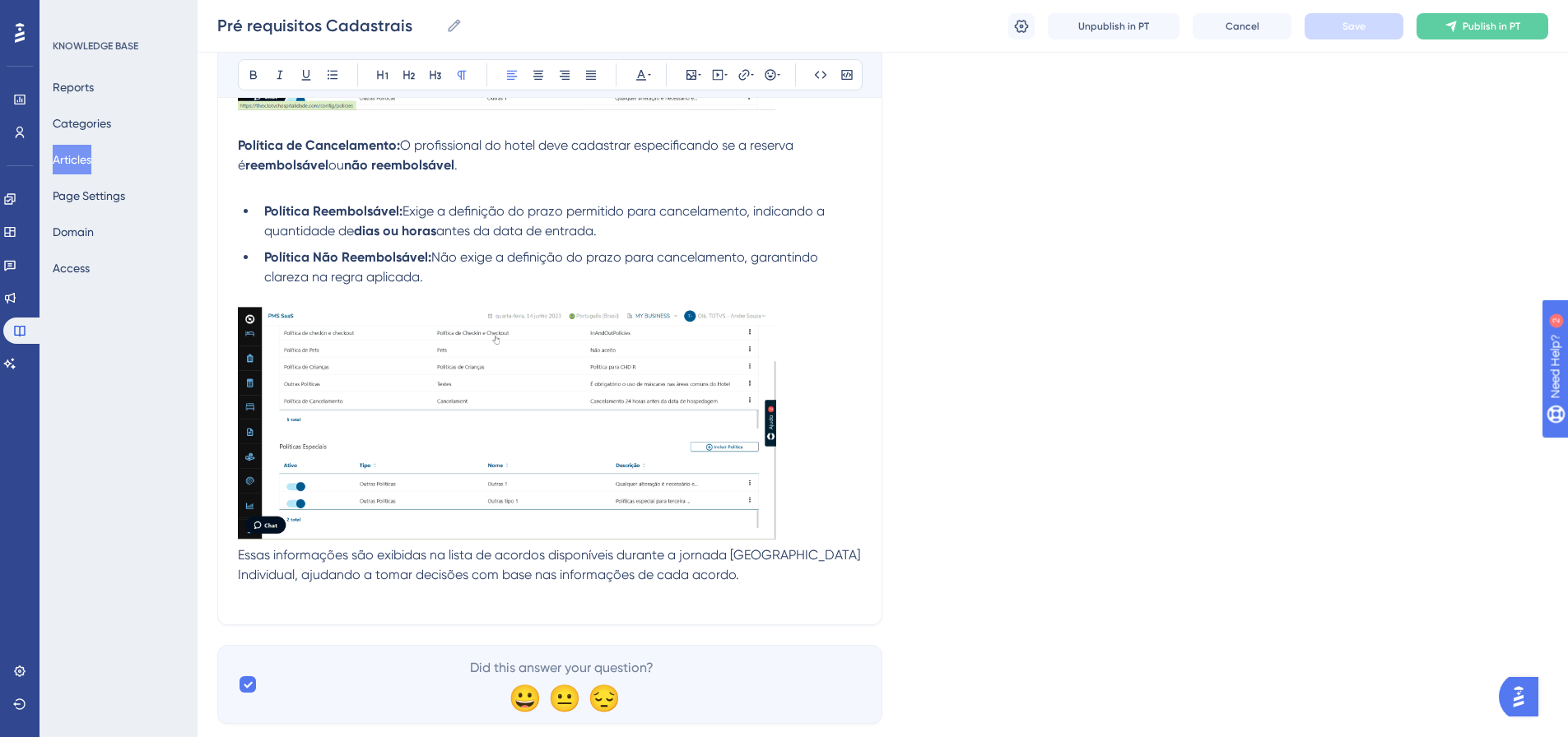
click at [762, 452] on p "Essas informações são exibidas na lista de acordos disponíveis durante a jornad…" at bounding box center [549, 565] width 624 height 39
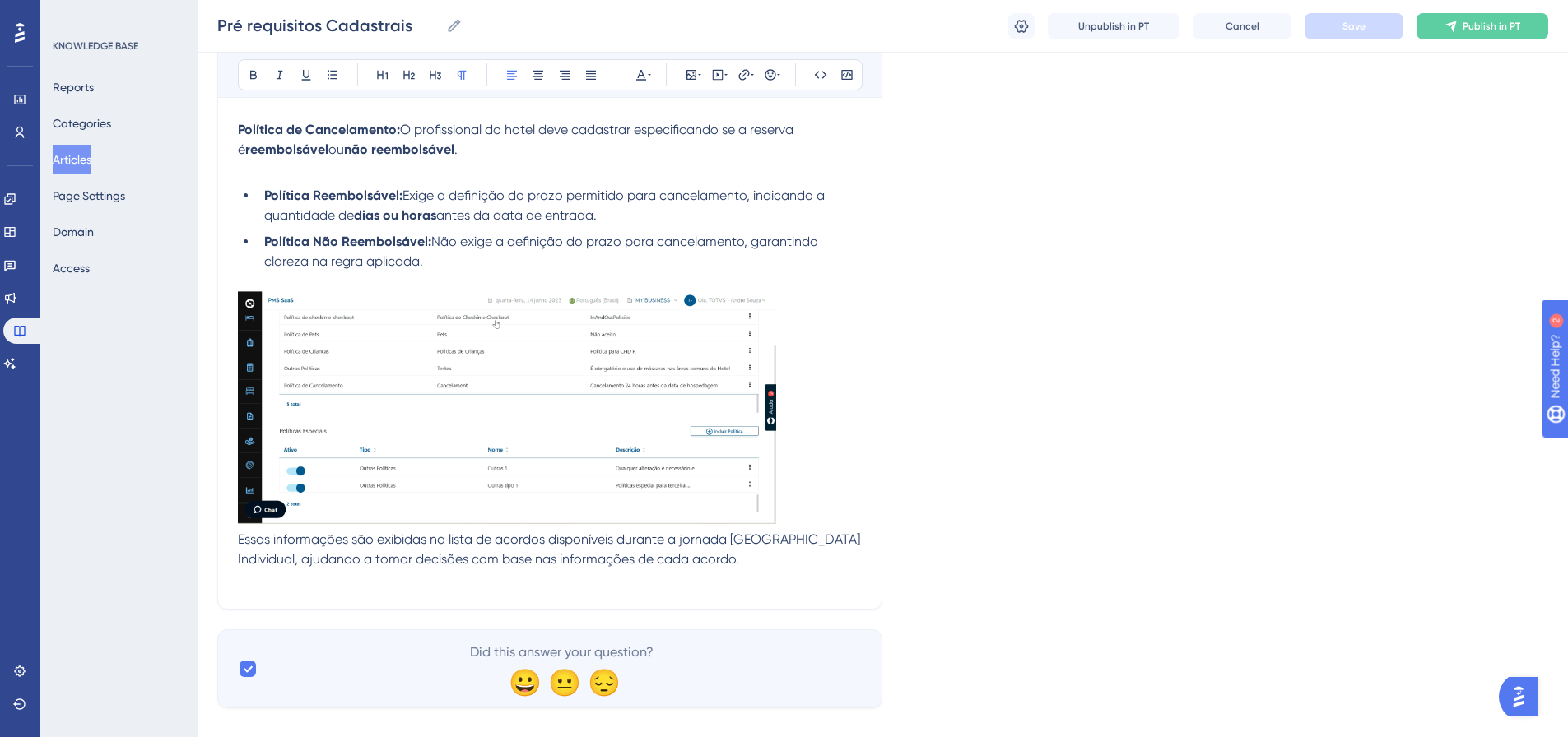
scroll to position [2489, 0]
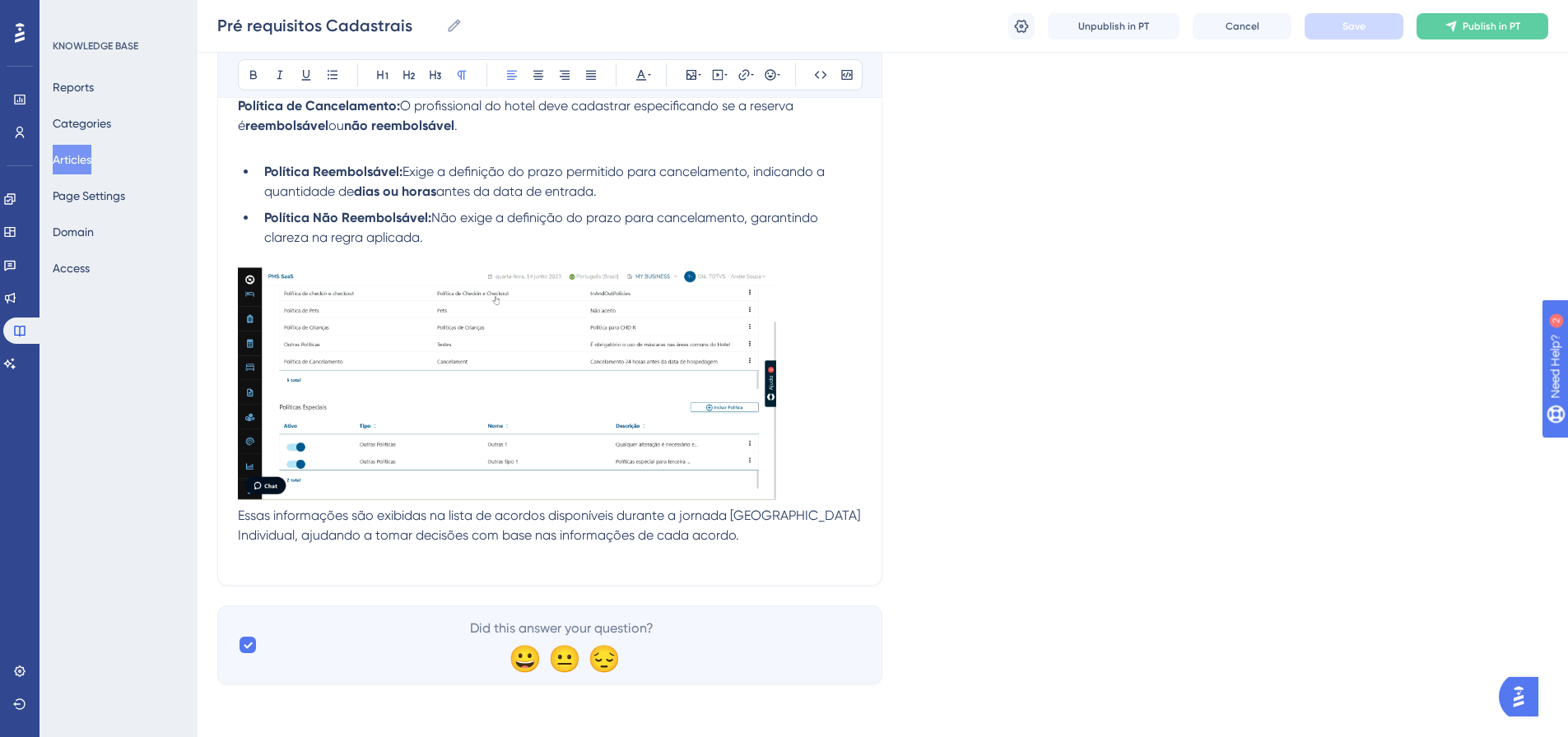
click at [758, 452] on p "Essas informações são exibidas na lista de acordos disponíveis durante a jornad…" at bounding box center [549, 525] width 624 height 39
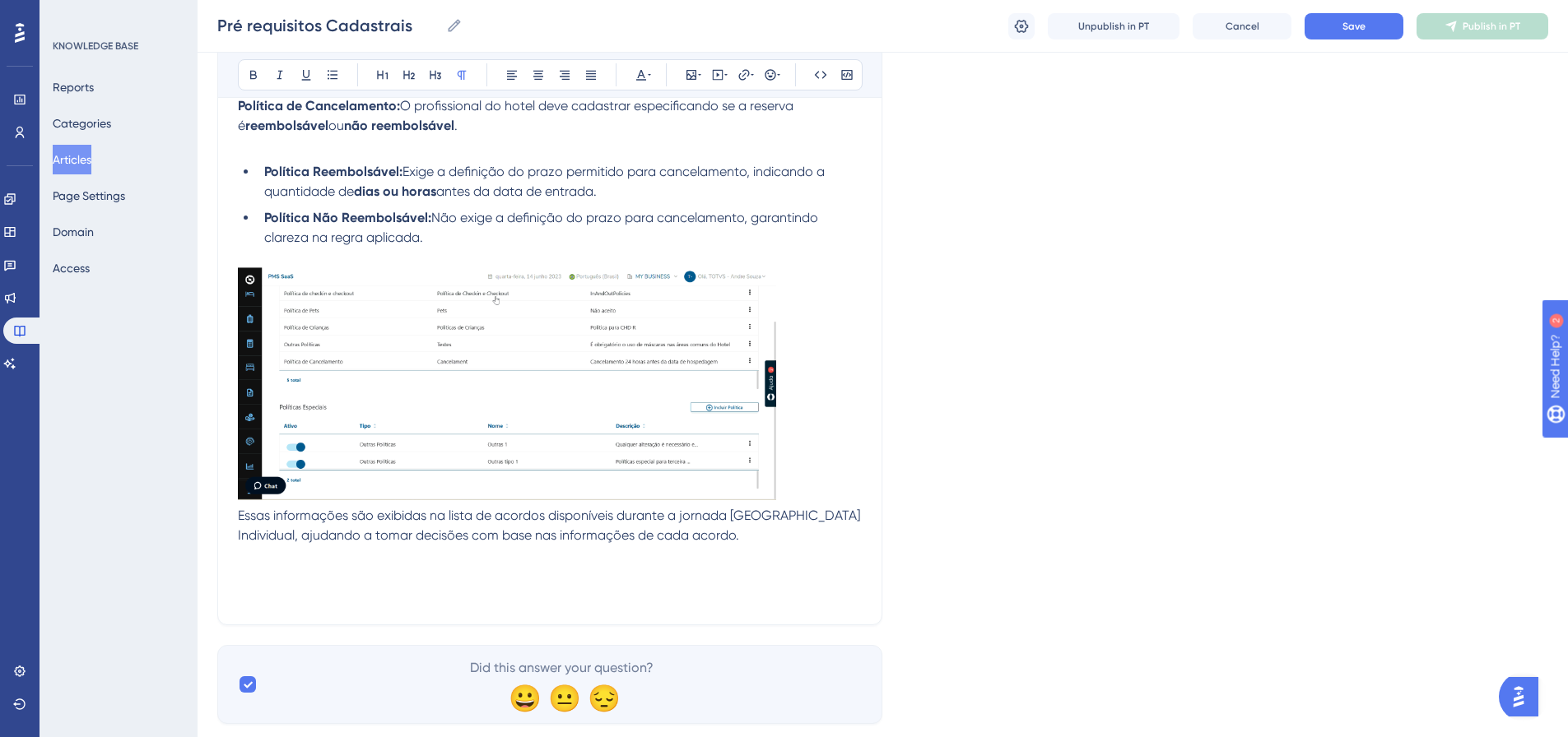
click at [242, 452] on p at bounding box center [549, 575] width 624 height 20
click at [266, 452] on p at bounding box center [549, 575] width 624 height 20
paste div
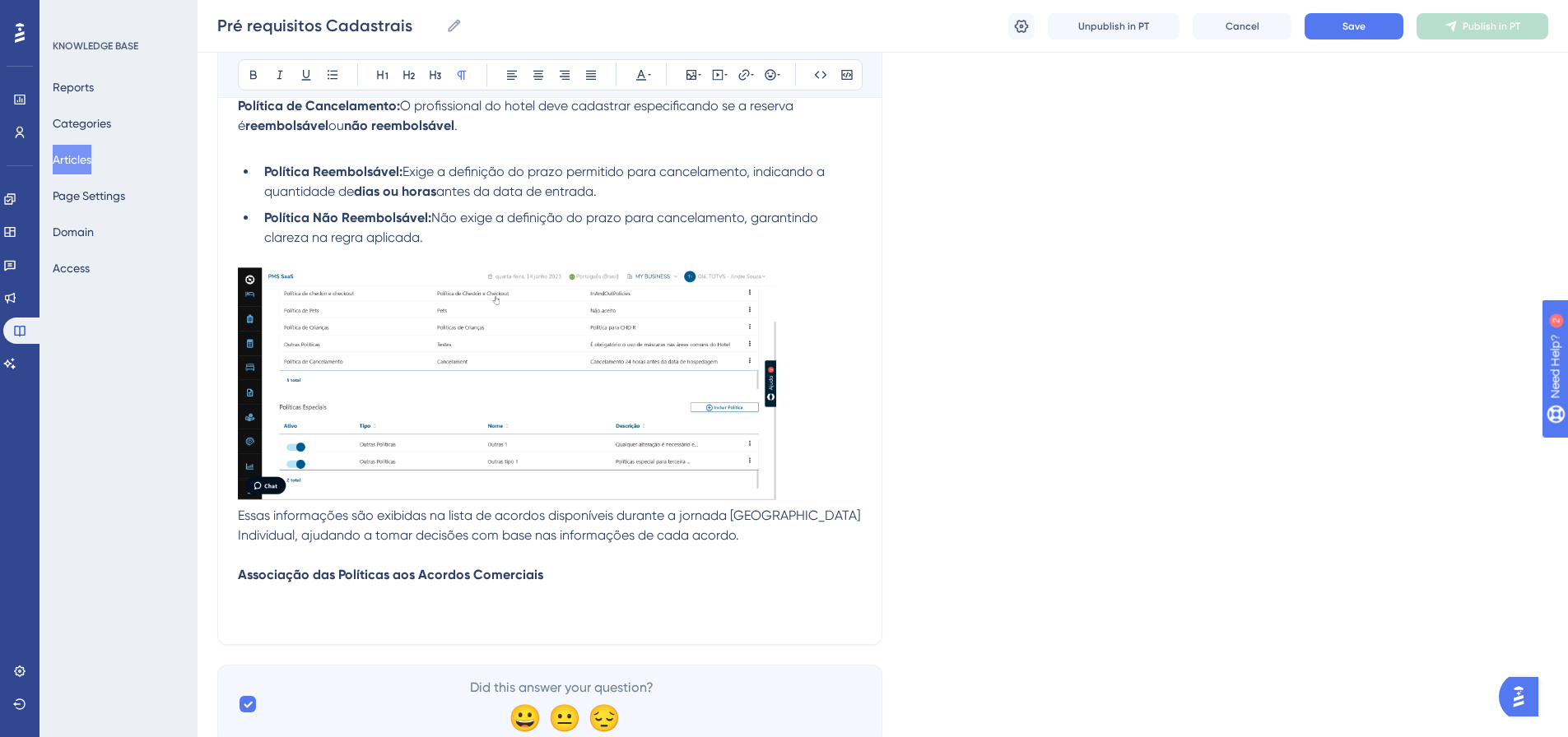
click at [544, 452] on p "Associação das Políticas aos Acordos Comerciais" at bounding box center [549, 575] width 624 height 20
click at [555, 452] on p "Associação das Políticas aos Acordos Comerciais:" at bounding box center [549, 575] width 624 height 20
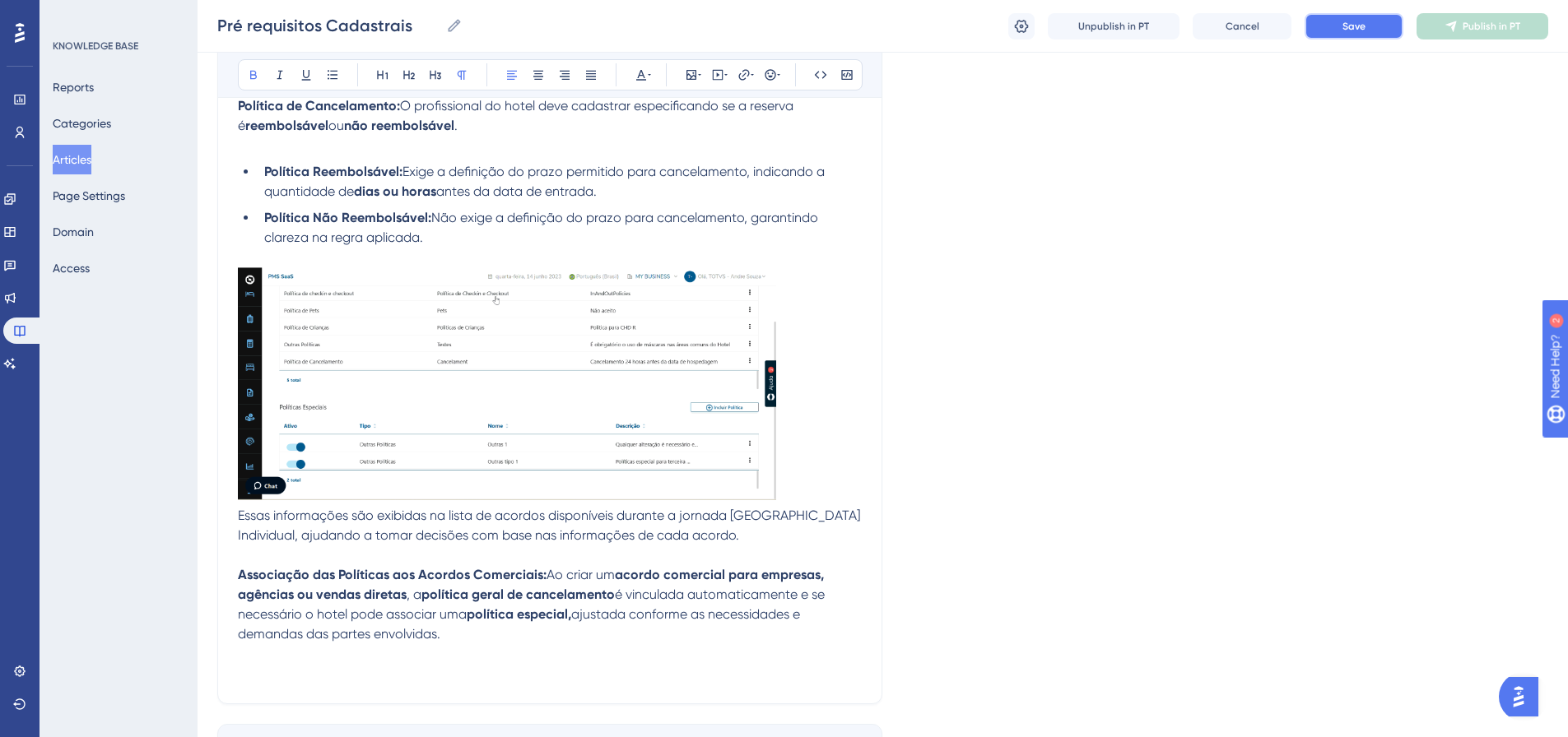
click at [1040, 19] on button "Save" at bounding box center [1354, 27] width 99 height 27
click at [481, 452] on p "Associação das Políticas aos Acordos Comerciais: Ao criar um acordo comercial p…" at bounding box center [549, 604] width 624 height 79
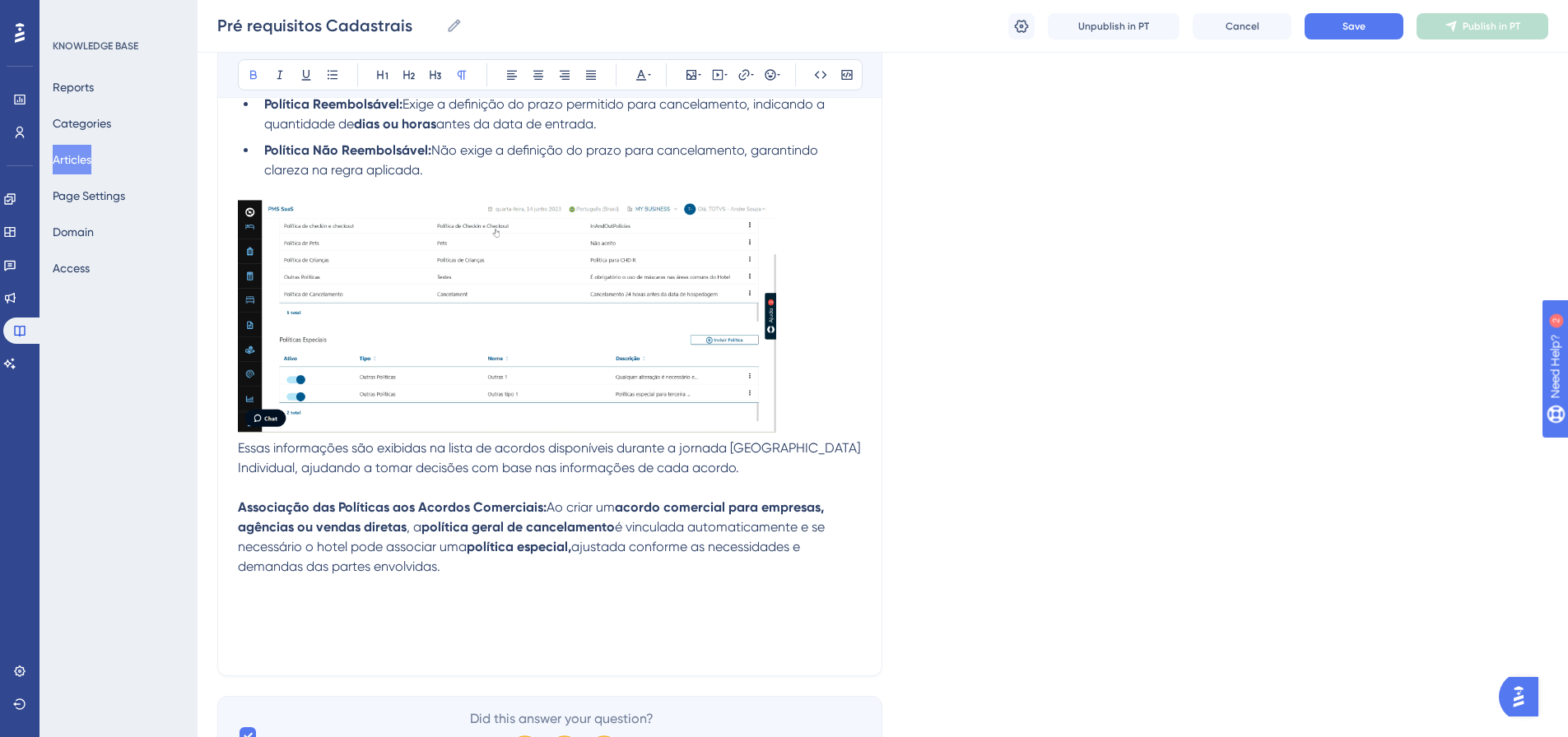
scroll to position [2648, 0]
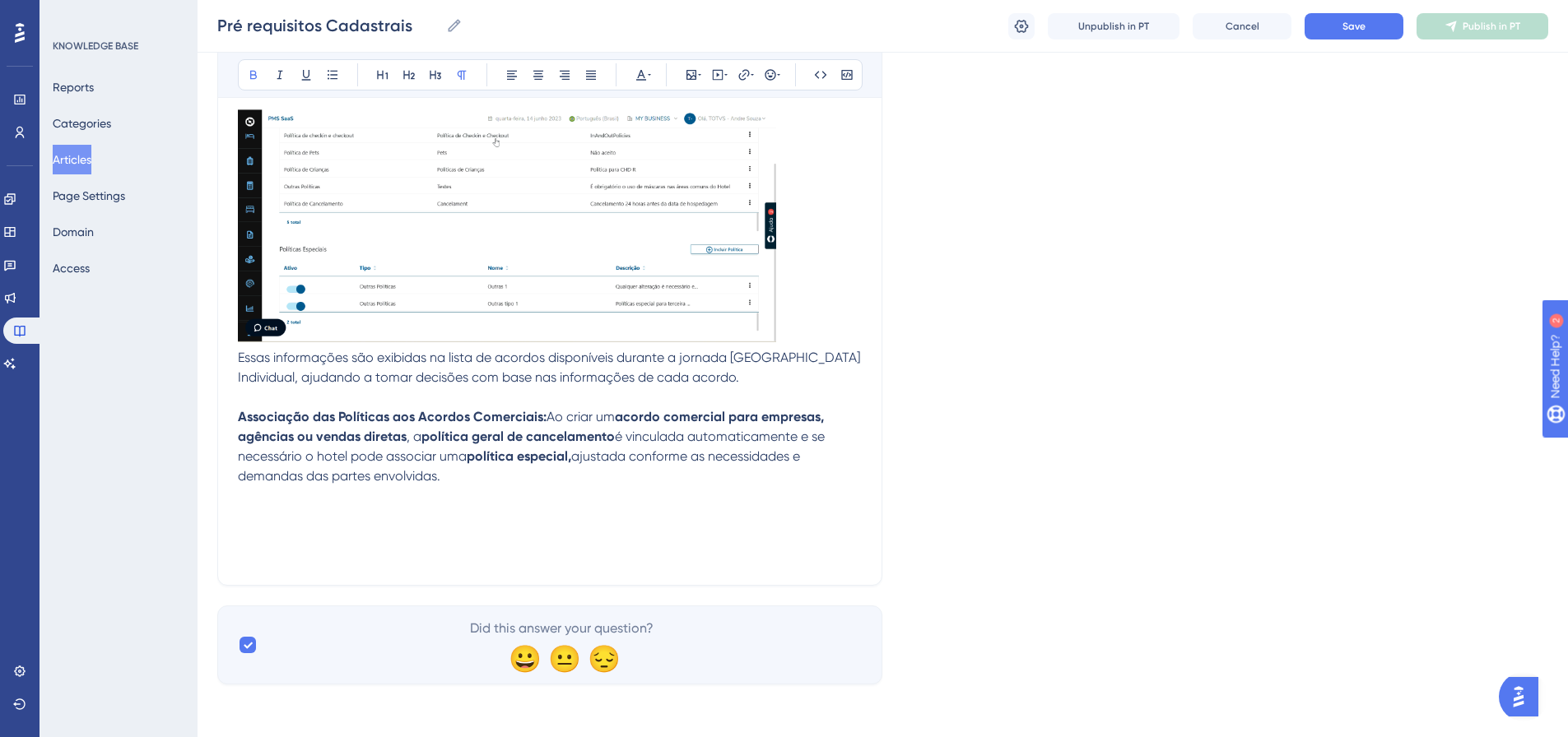
click at [452, 452] on p "Associação das Políticas aos Acordos Comerciais: Ao criar um acordo comercial p…" at bounding box center [549, 447] width 624 height 79
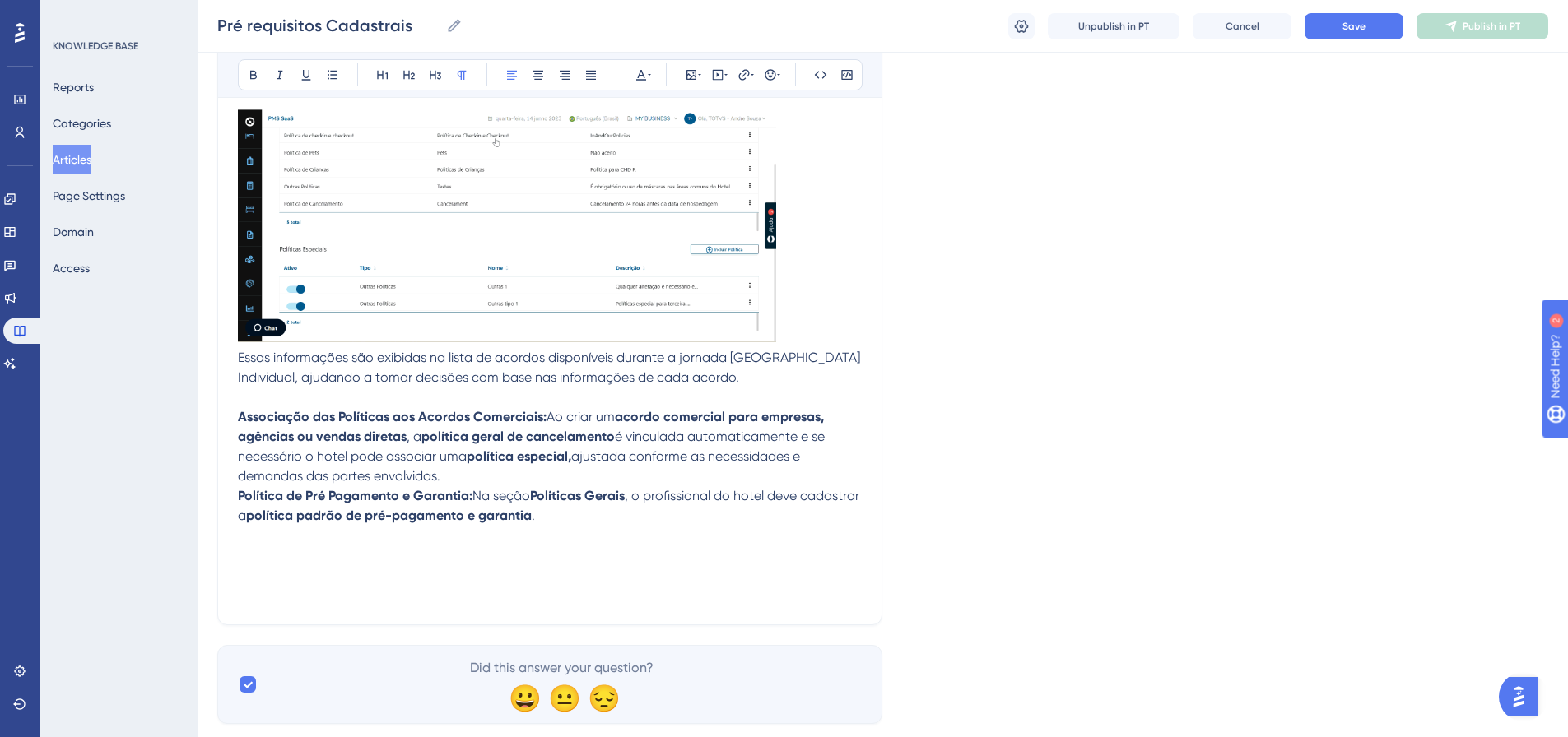
click at [240, 452] on strong "Política de Pré Pagamento e Garantia:" at bounding box center [355, 496] width 235 height 16
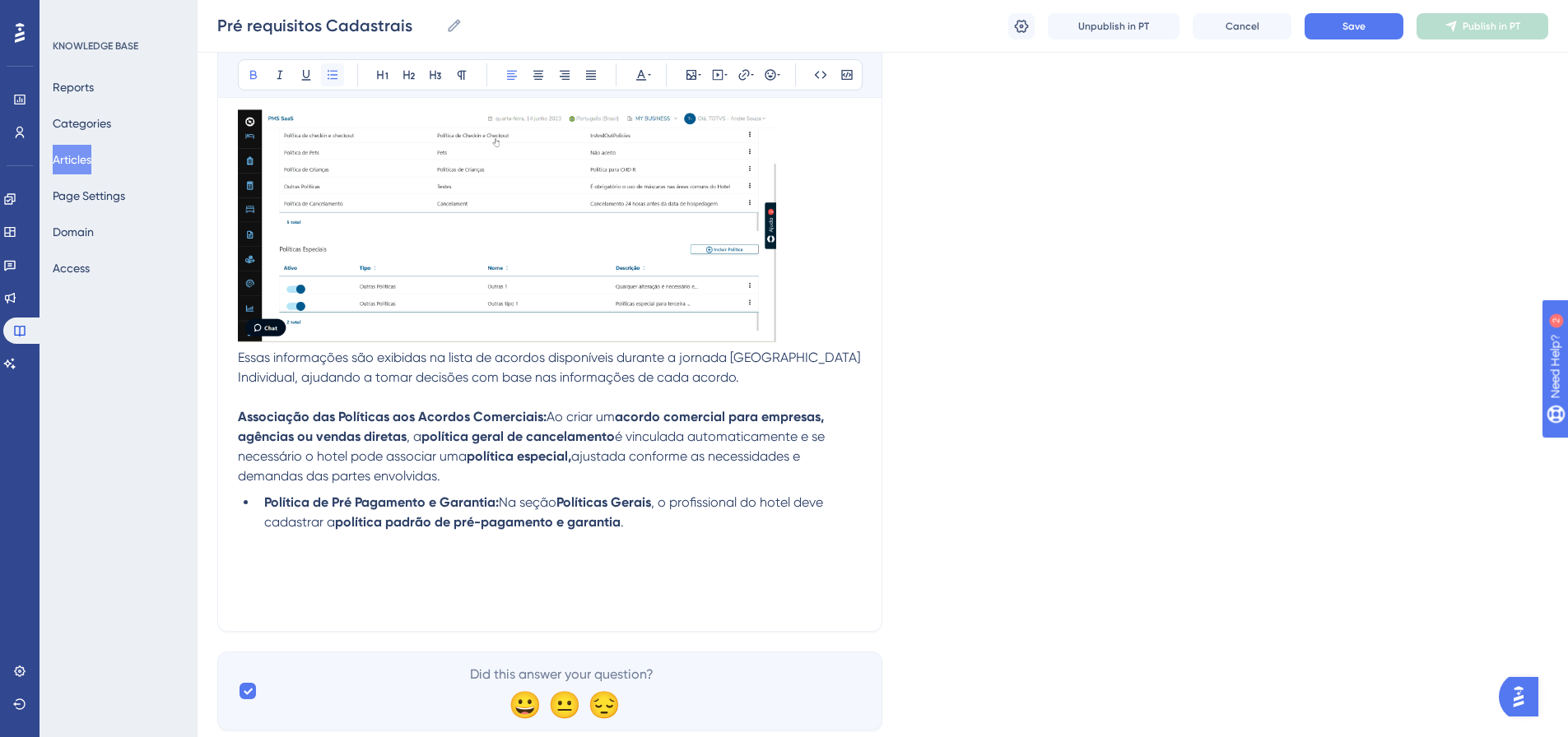
click at [325, 73] on button at bounding box center [333, 75] width 23 height 23
click at [451, 452] on p "Associação das Políticas aos Acordos Comerciais: Ao criar um acordo comercial p…" at bounding box center [549, 447] width 624 height 79
click at [635, 452] on li "Política de Pré Pagamento e Garantia: Na seção Políticas Gerais , o profissiona…" at bounding box center [560, 512] width 604 height 39
click at [691, 68] on button at bounding box center [691, 75] width 23 height 23
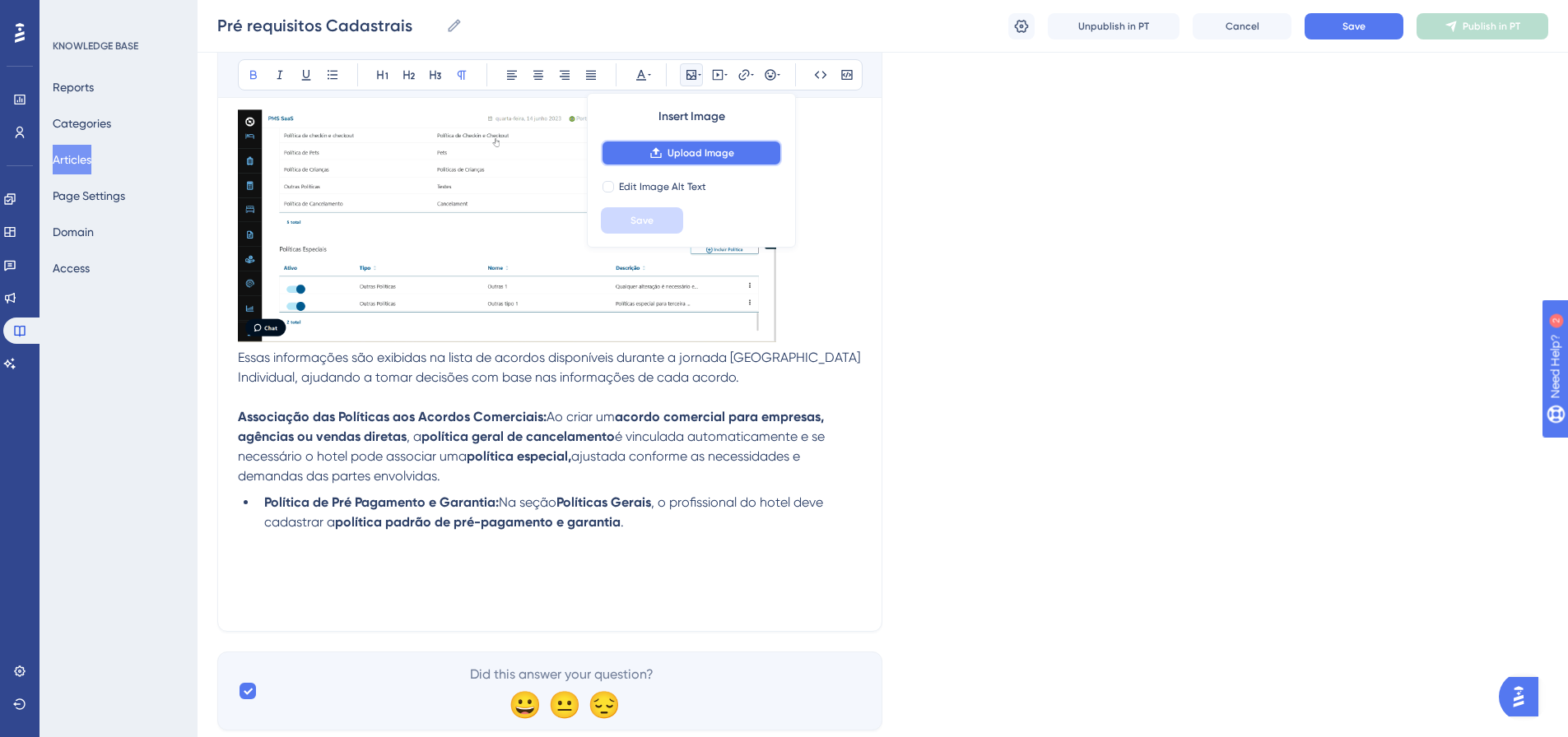
click at [671, 146] on span "Upload Image" at bounding box center [701, 153] width 67 height 13
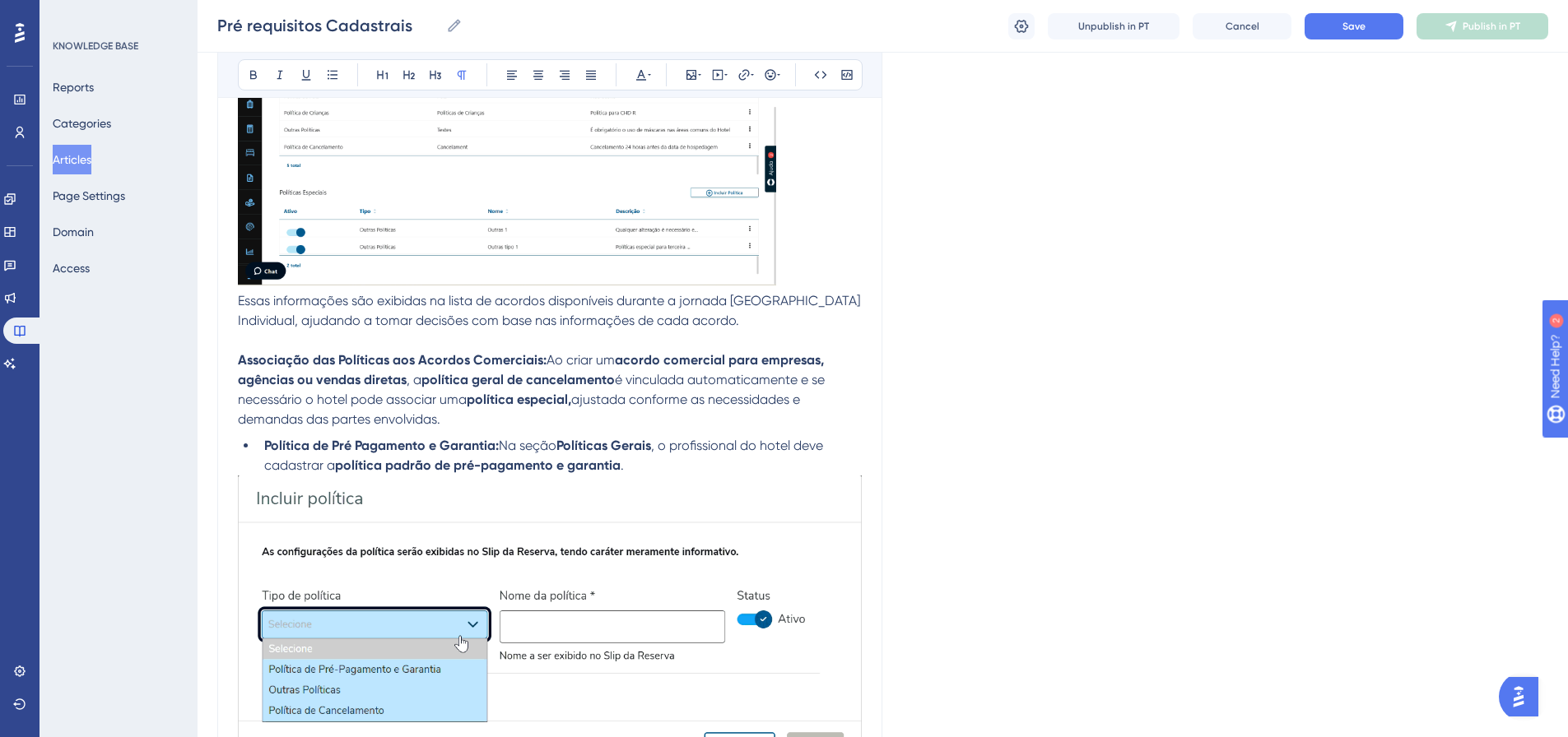
scroll to position [2729, 0]
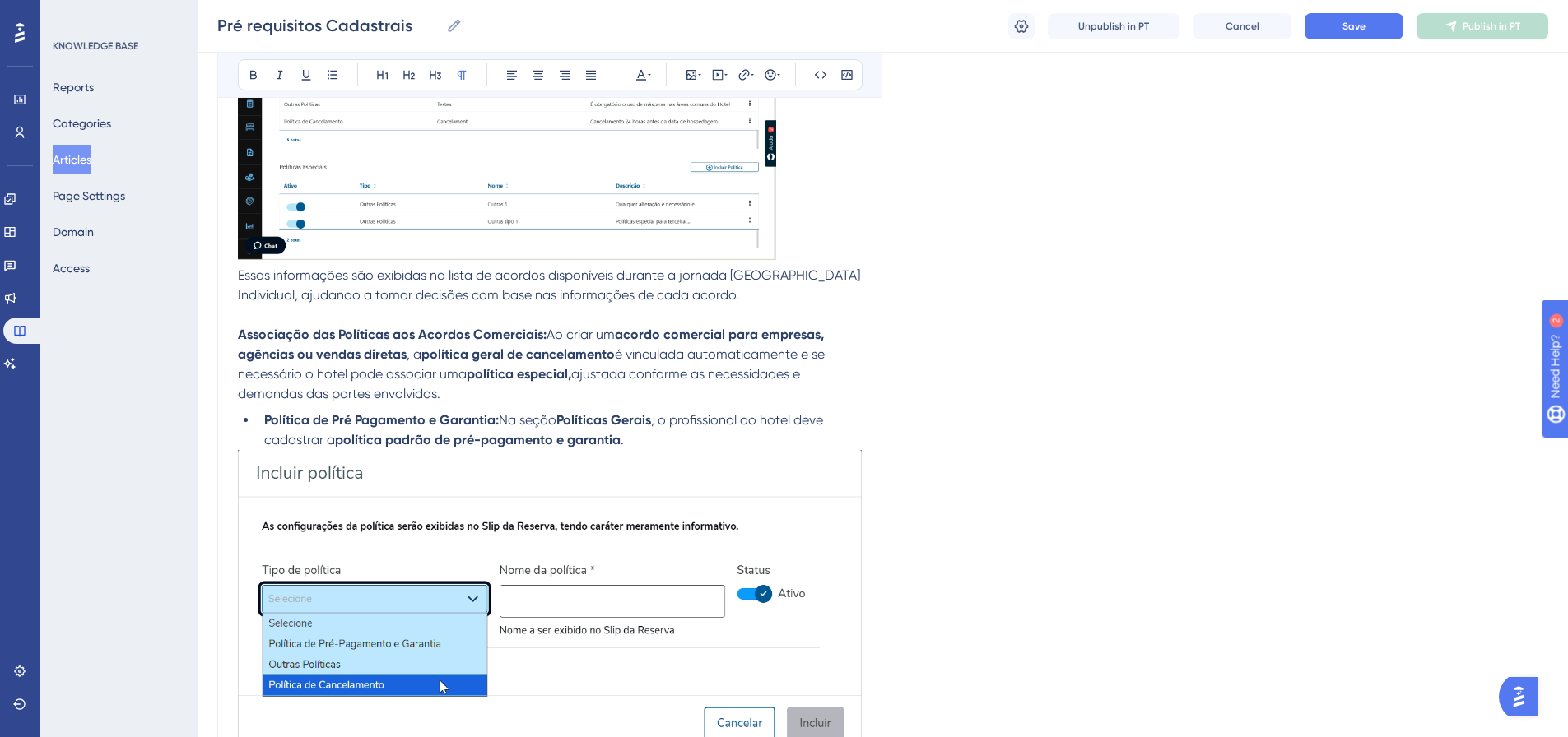
click at [637, 436] on li "Política de Pré Pagamento e Garantia: Na seção Políticas Gerais , o profissiona…" at bounding box center [560, 430] width 604 height 39
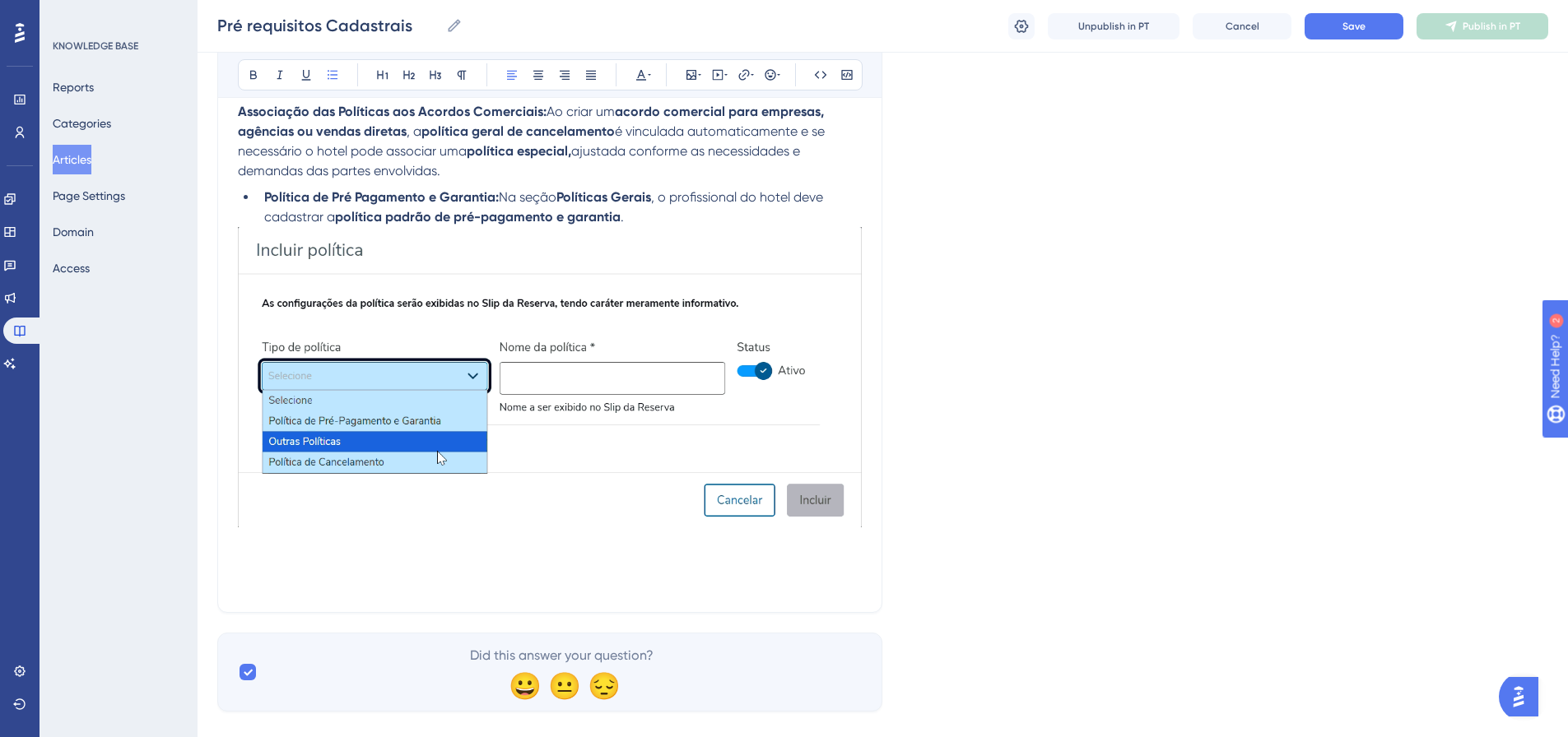
scroll to position [2980, 0]
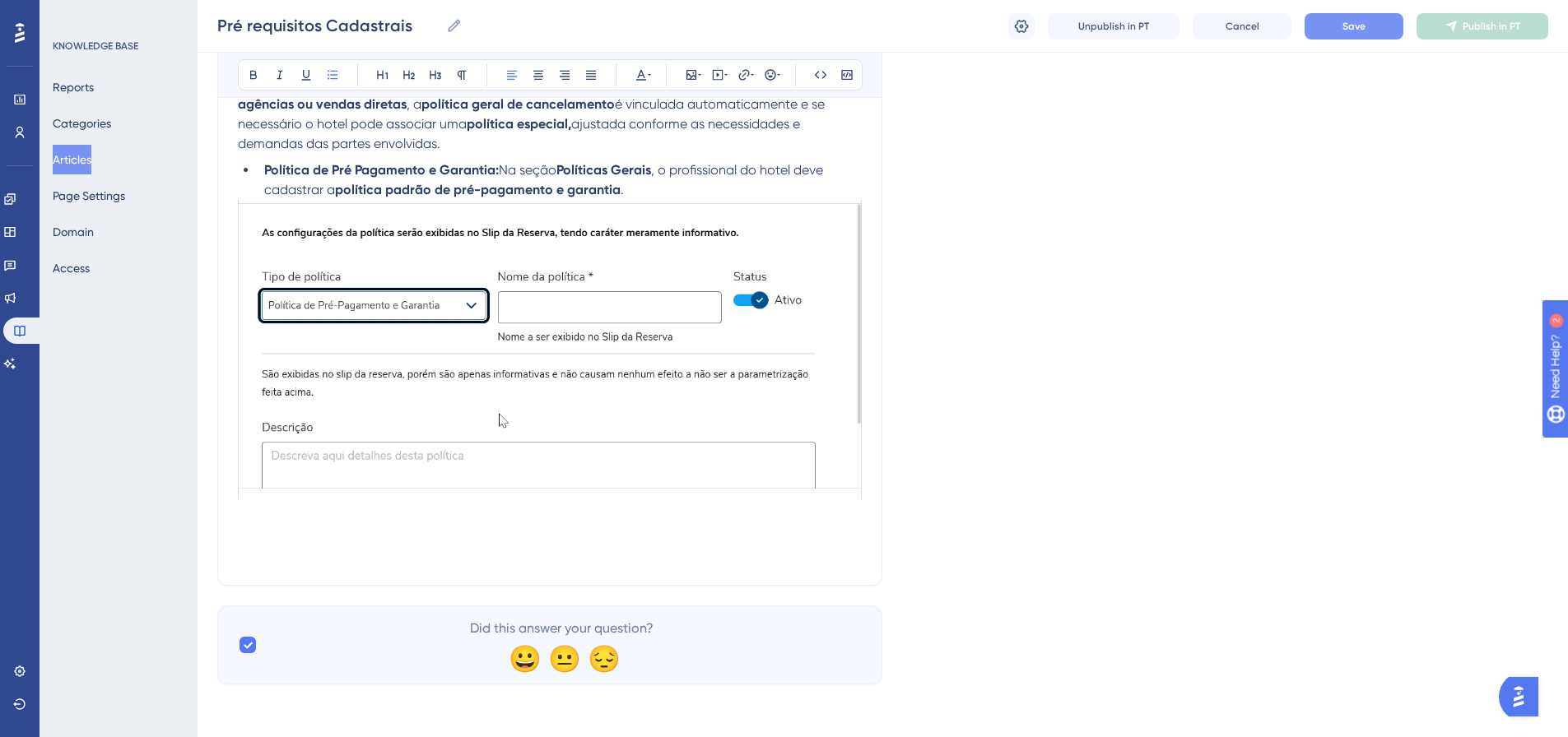
click at [1040, 27] on button "Save" at bounding box center [1354, 27] width 99 height 27
click at [276, 452] on p at bounding box center [549, 556] width 624 height 20
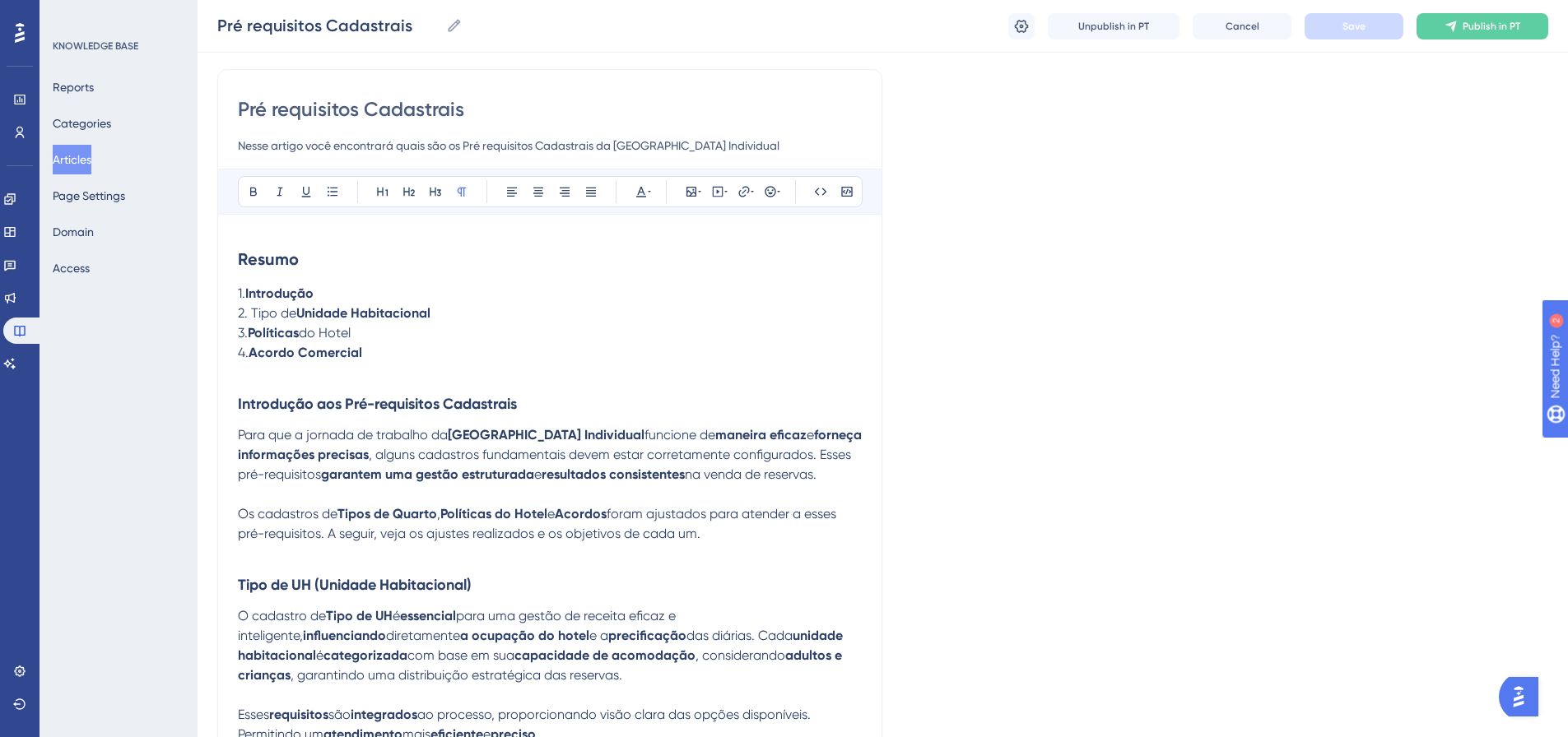
scroll to position [0, 0]
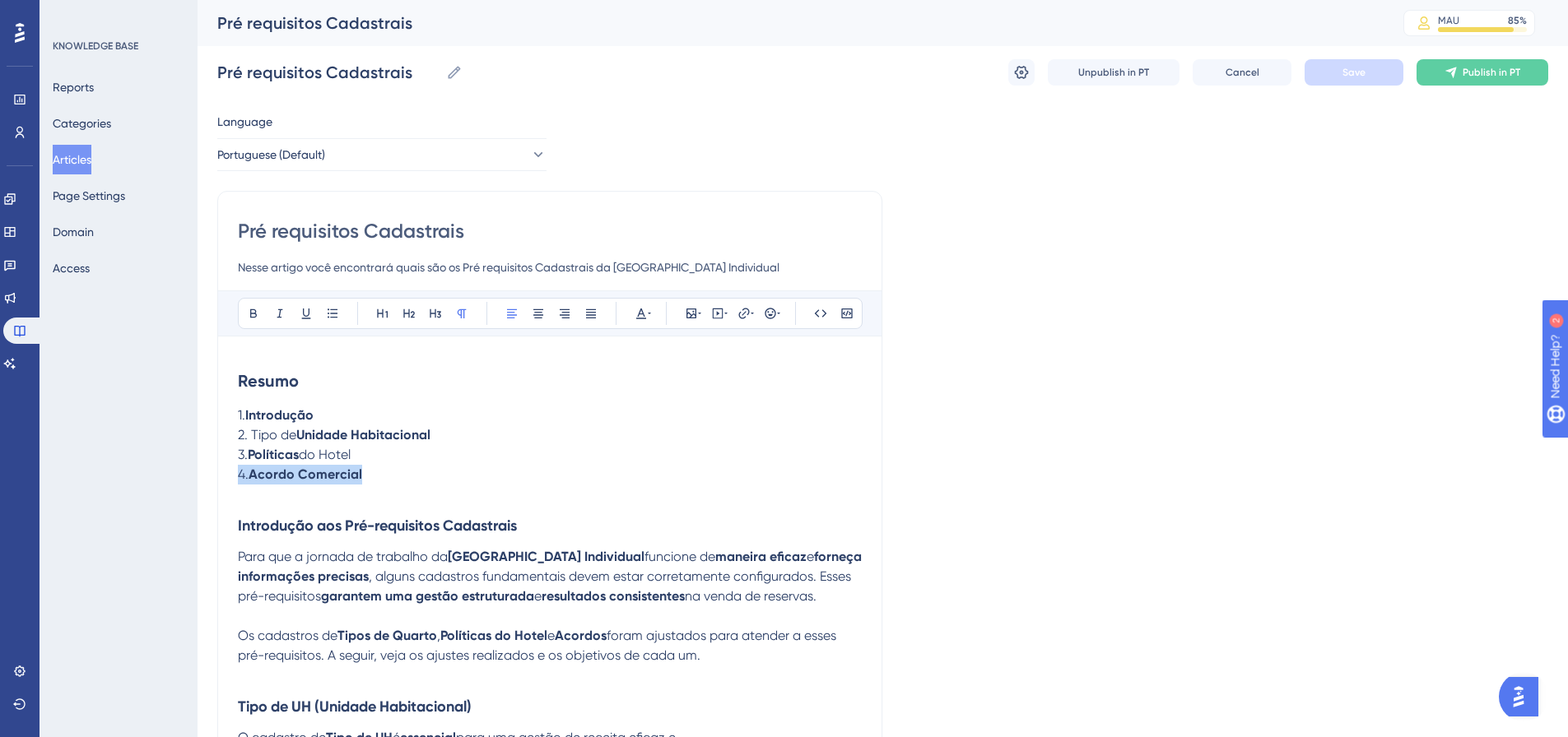
drag, startPoint x: 372, startPoint y: 474, endPoint x: 231, endPoint y: 484, distance: 141.4
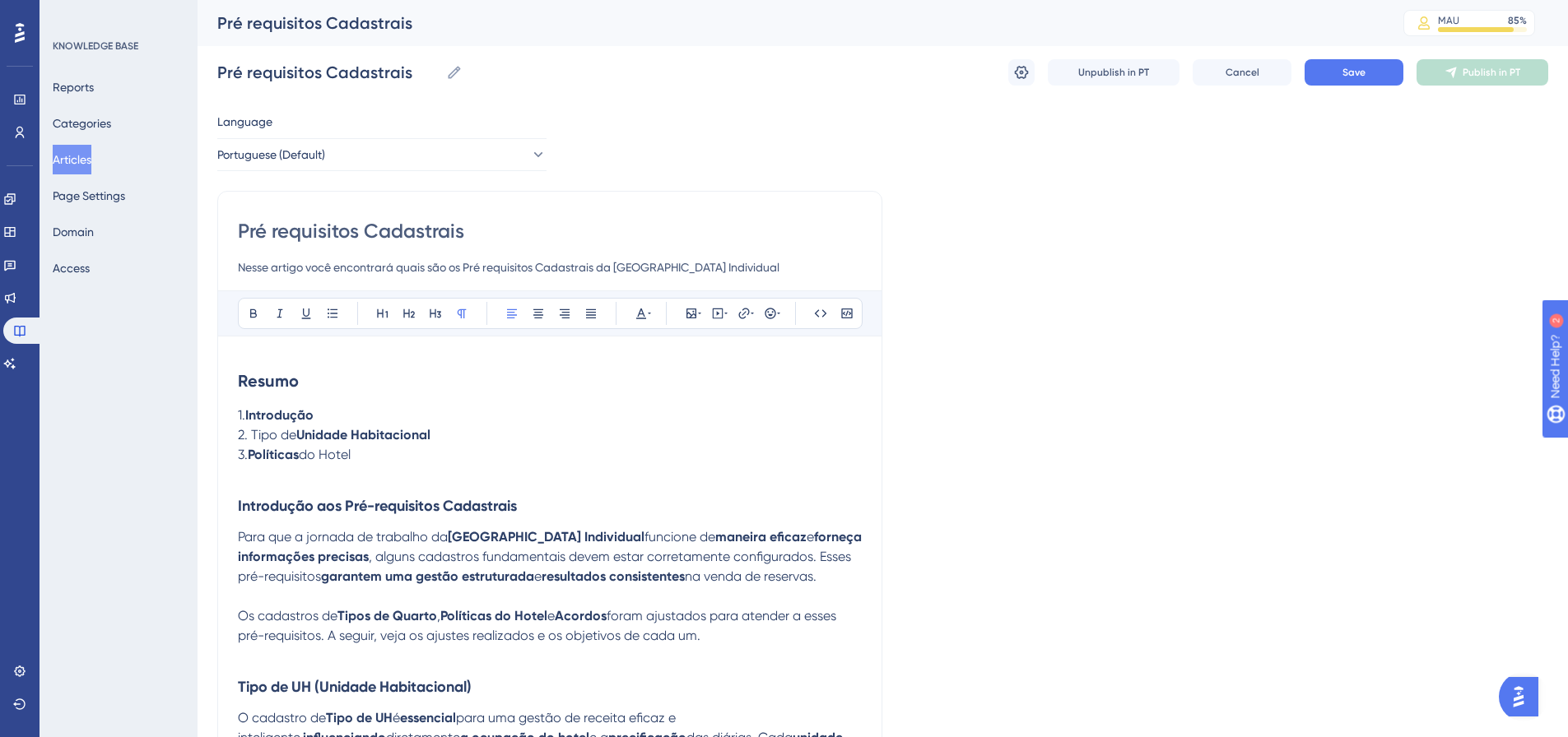
click at [275, 452] on p at bounding box center [549, 475] width 624 height 20
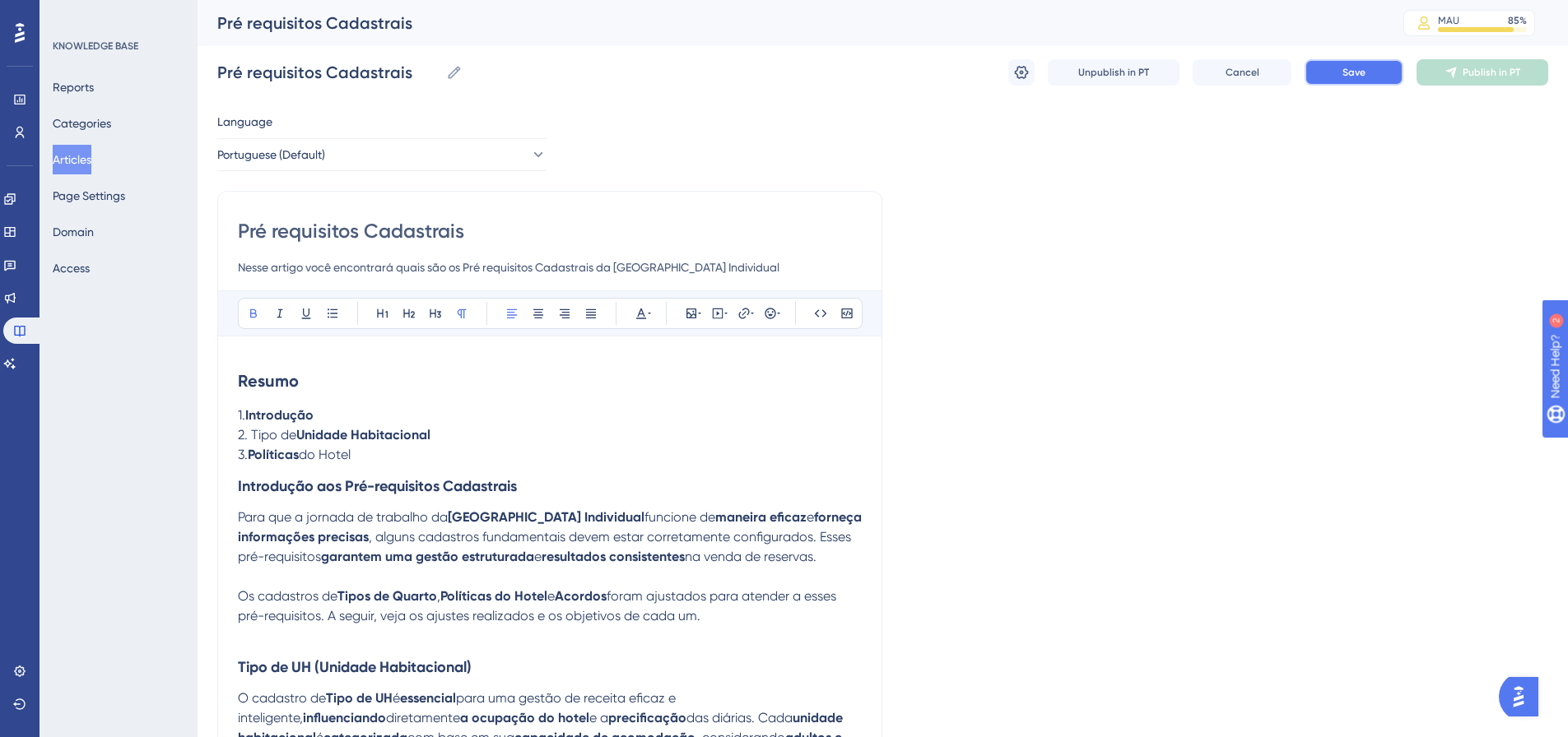
click at [1040, 78] on button "Save" at bounding box center [1354, 73] width 99 height 27
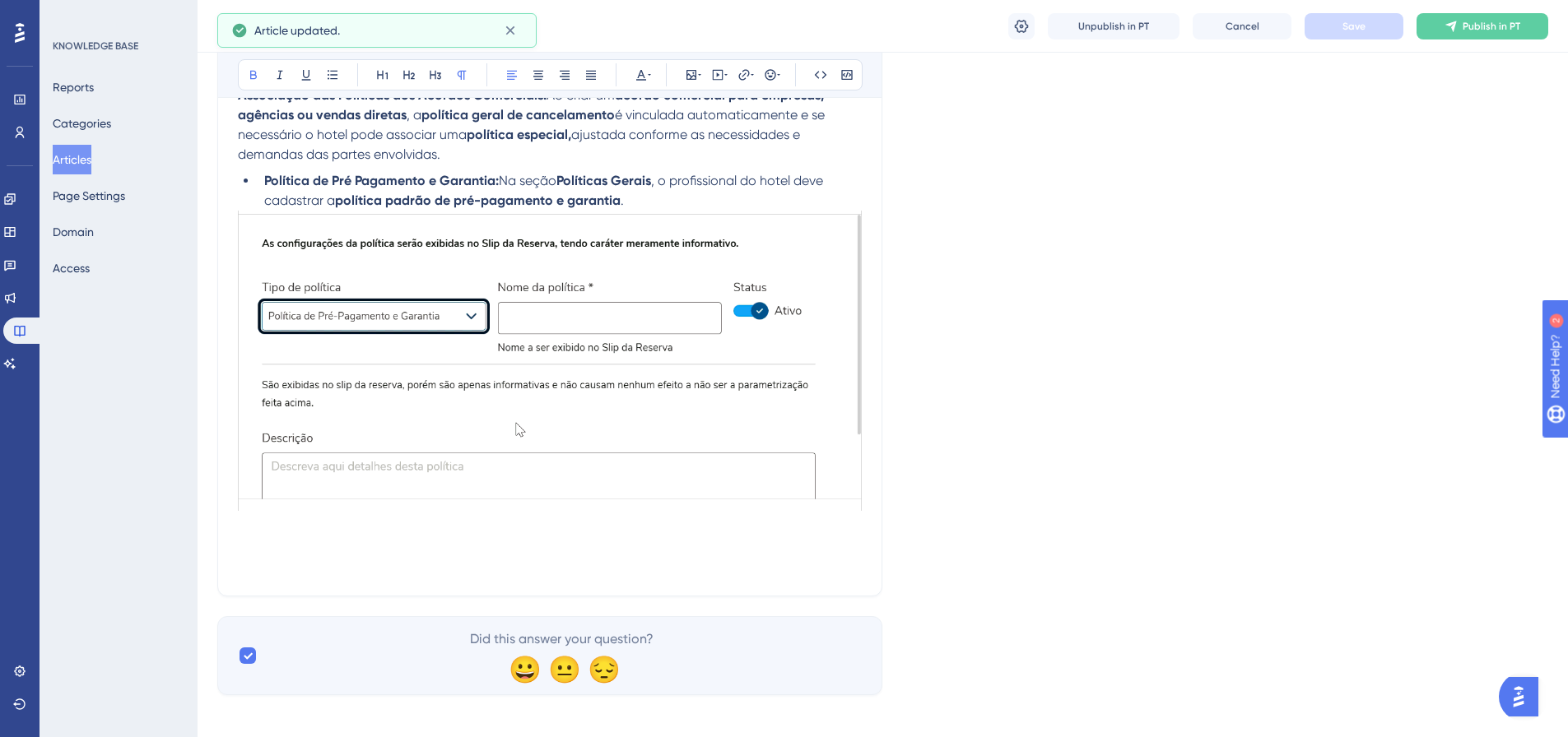
scroll to position [2940, 0]
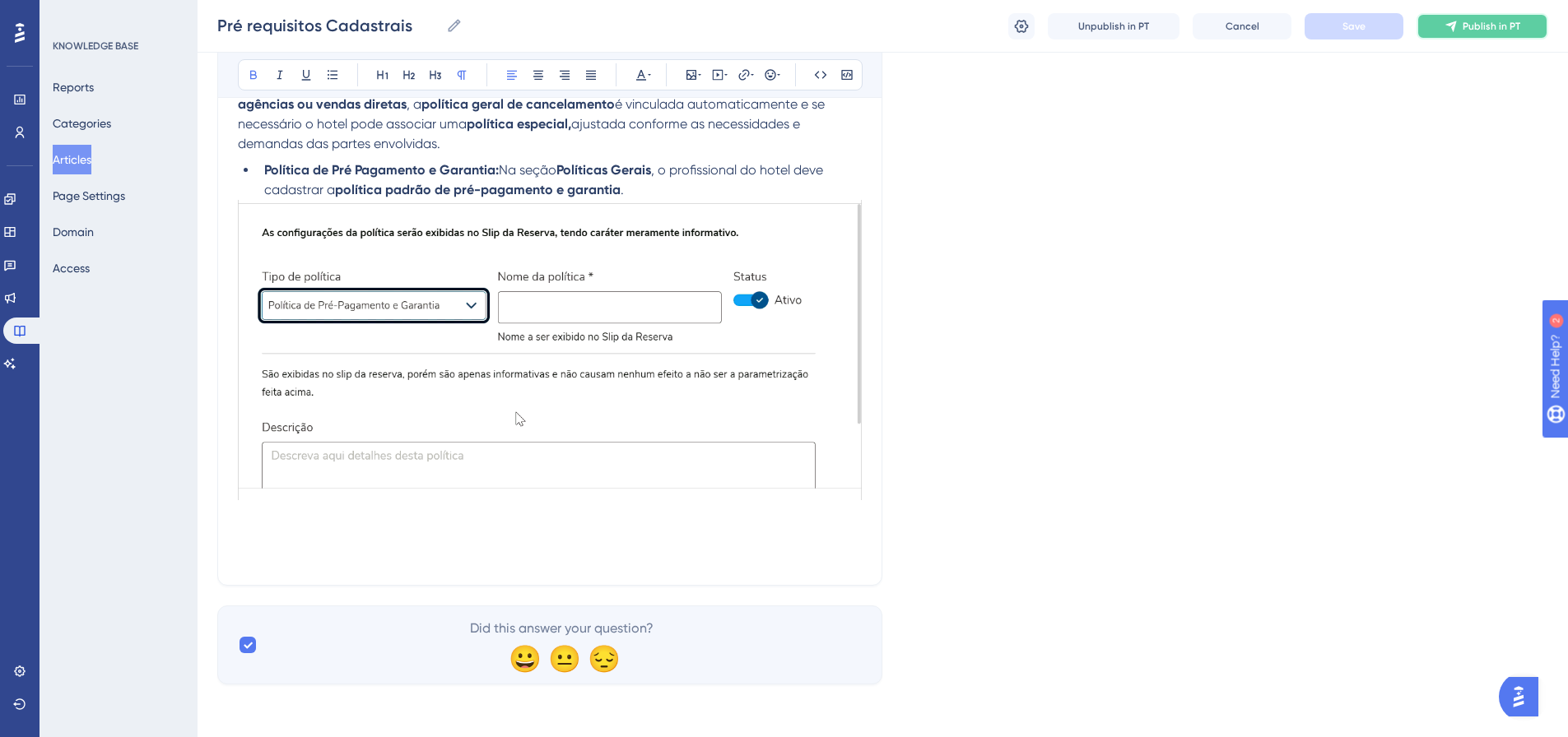
click at [1040, 30] on span "Publish in PT" at bounding box center [1491, 27] width 58 height 13
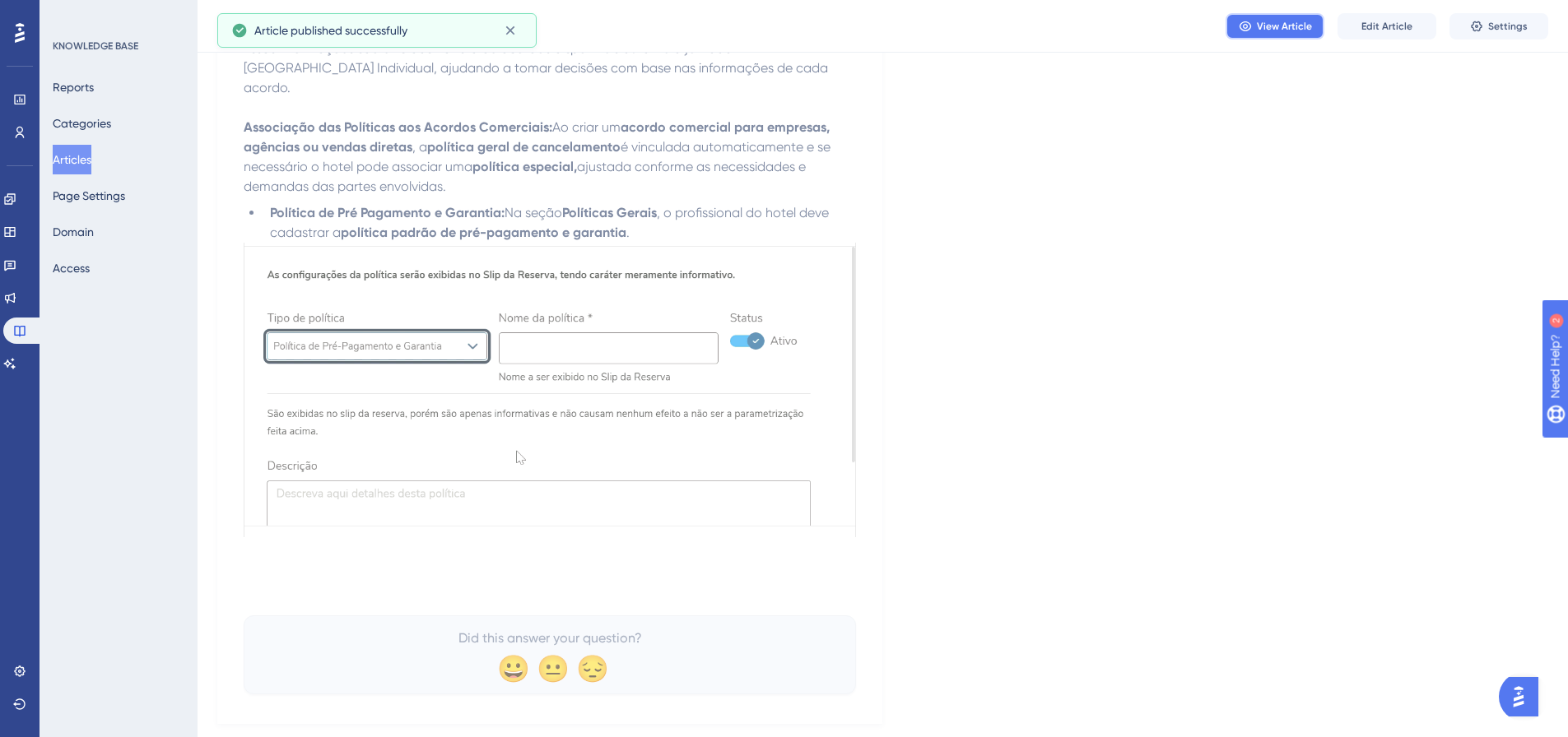
click at [1040, 29] on span "View Article" at bounding box center [1285, 27] width 55 height 13
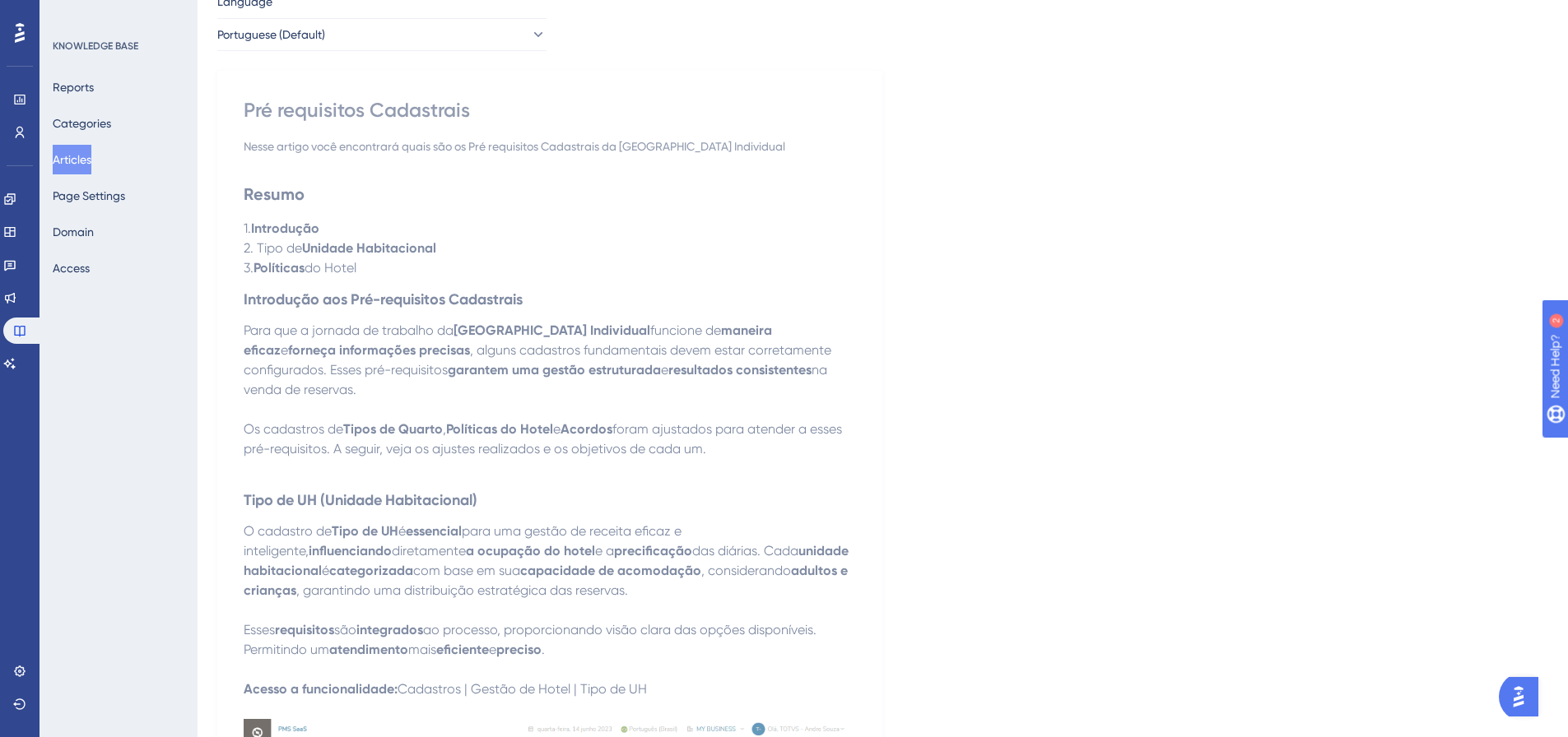
scroll to position [0, 0]
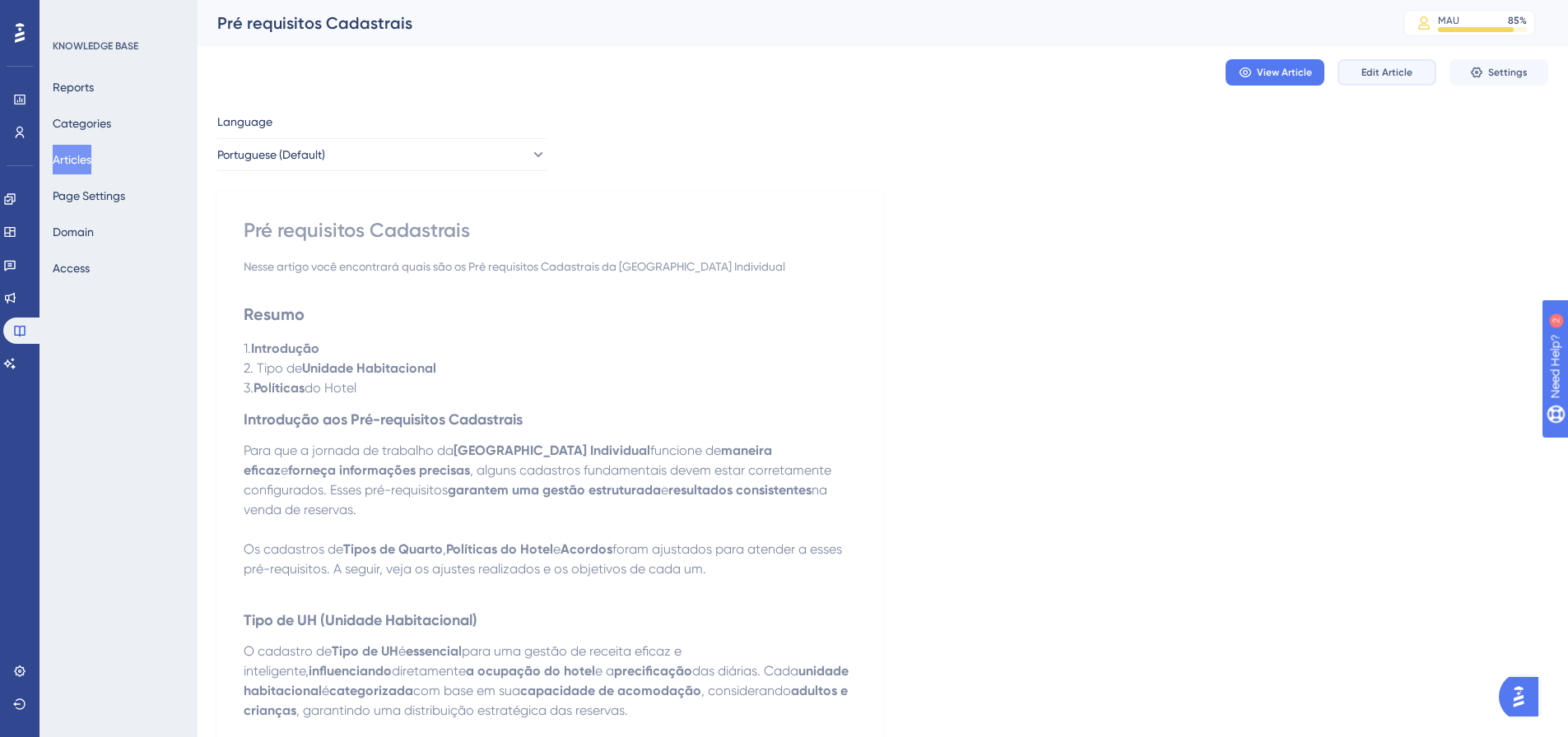
click at [1040, 77] on span "Edit Article" at bounding box center [1387, 73] width 51 height 13
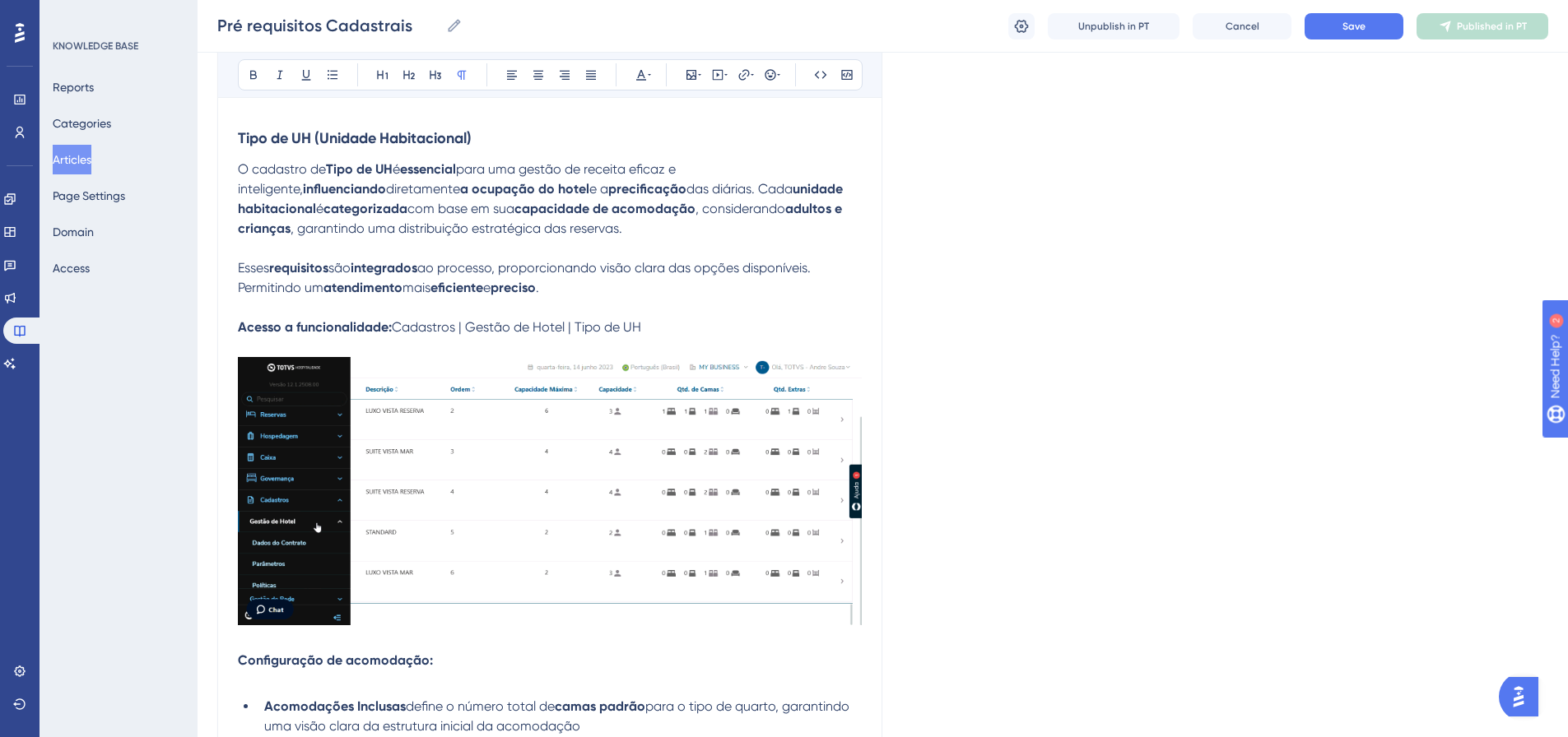
scroll to position [29, 0]
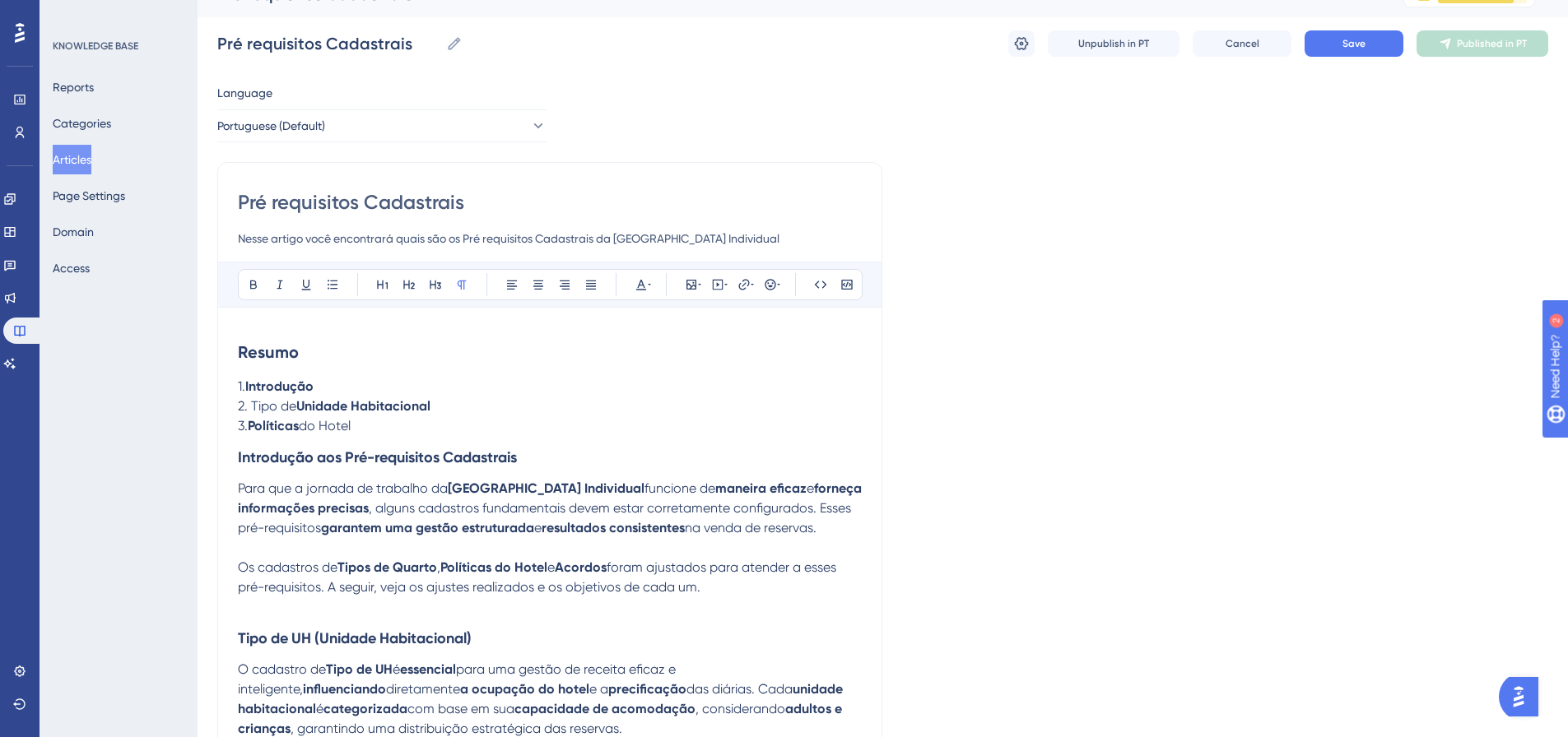
click at [245, 348] on strong "Resumo" at bounding box center [268, 352] width 61 height 20
click at [360, 421] on p "3. Políticas do Hotel" at bounding box center [549, 427] width 624 height 20
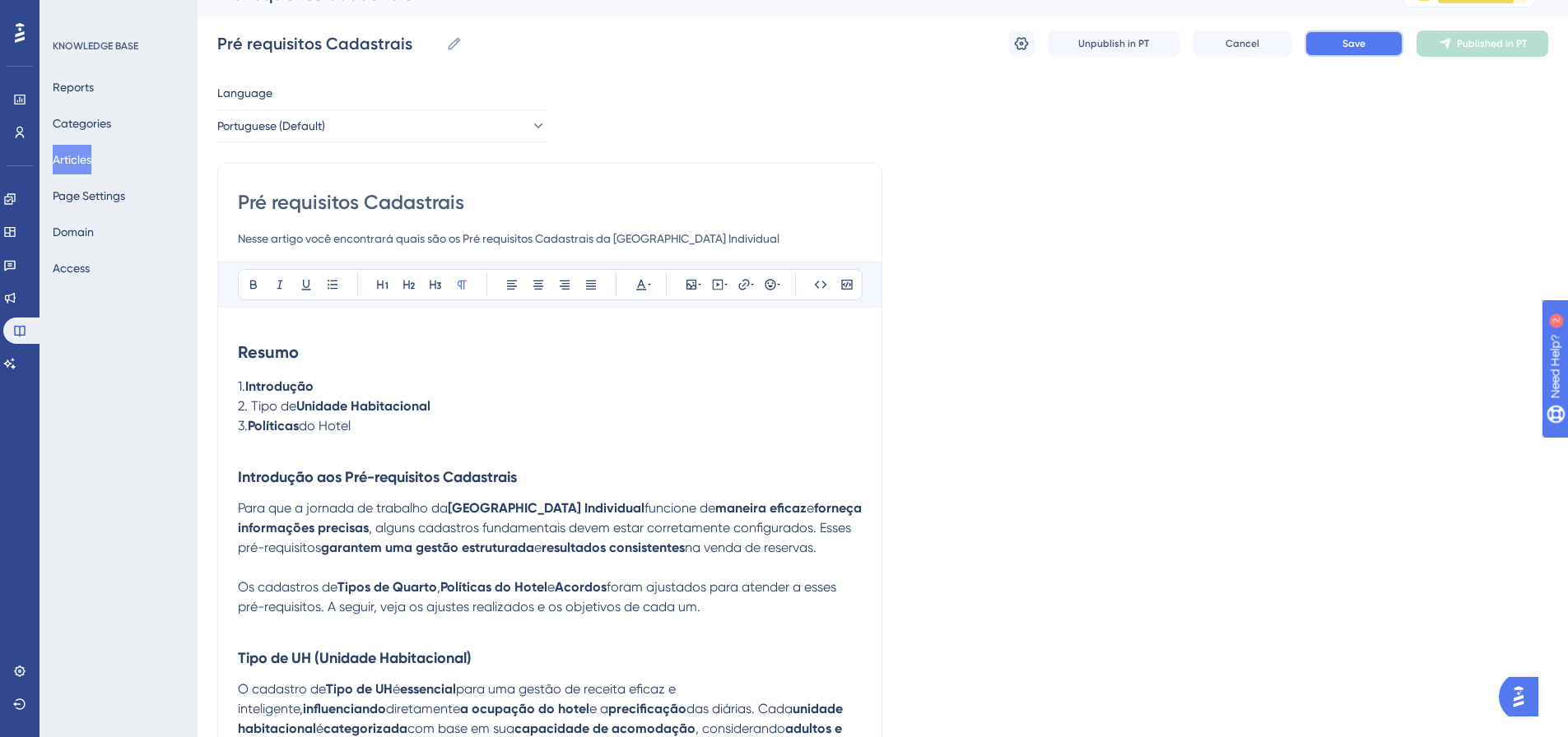
click at [1040, 52] on button "Save" at bounding box center [1354, 43] width 99 height 27
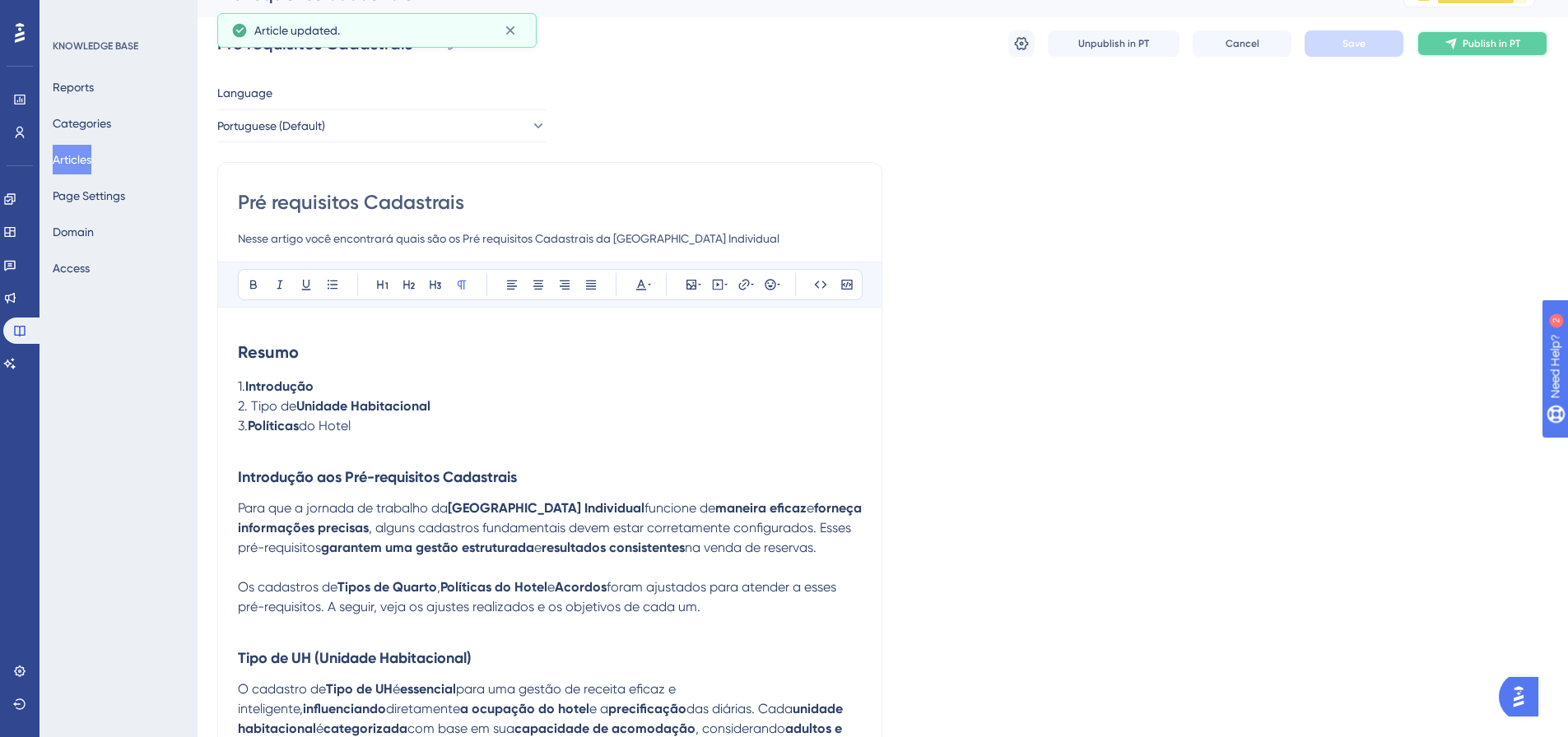
click at [1040, 43] on span "Publish in PT" at bounding box center [1491, 43] width 58 height 13
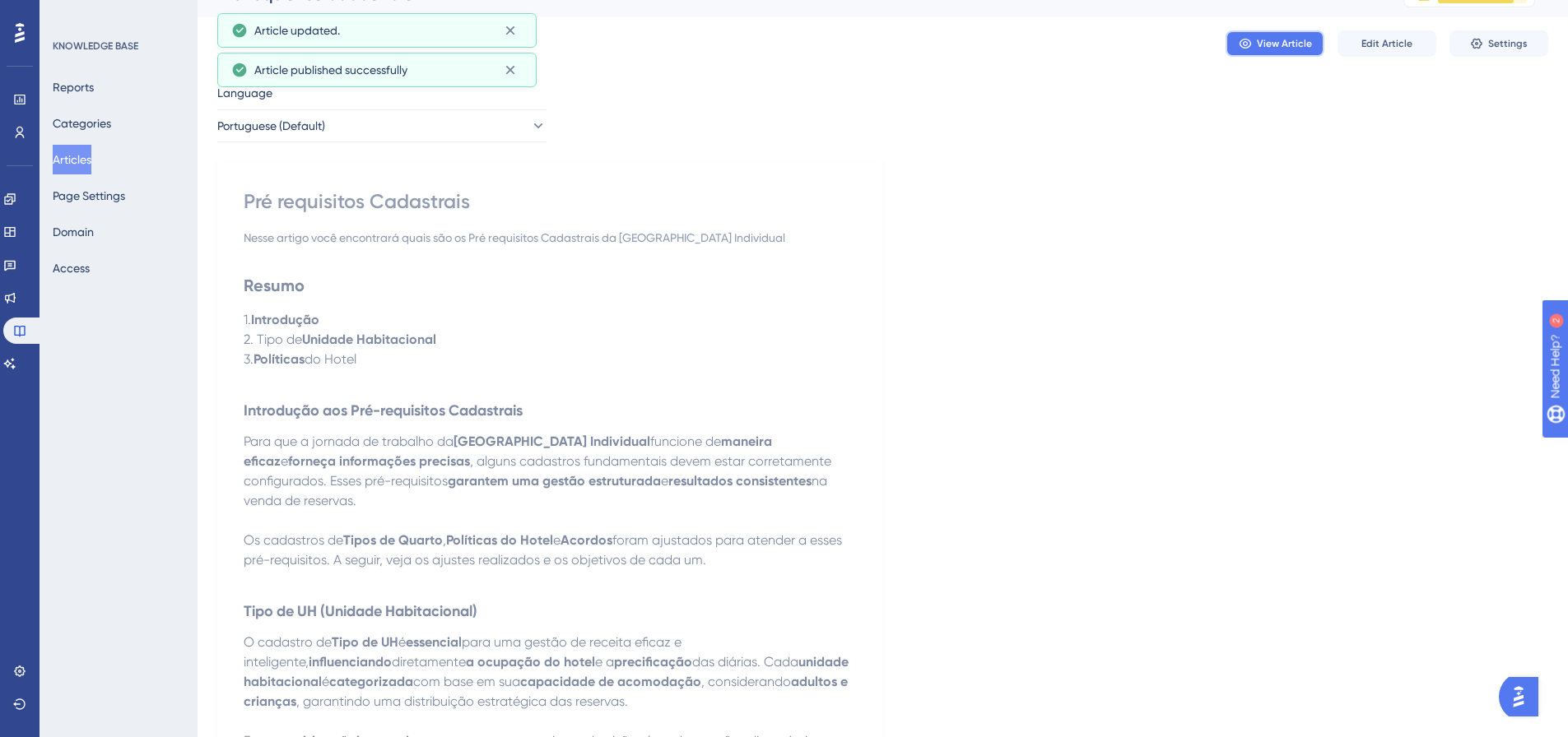
click at [1040, 46] on span "View Article" at bounding box center [1285, 43] width 55 height 13
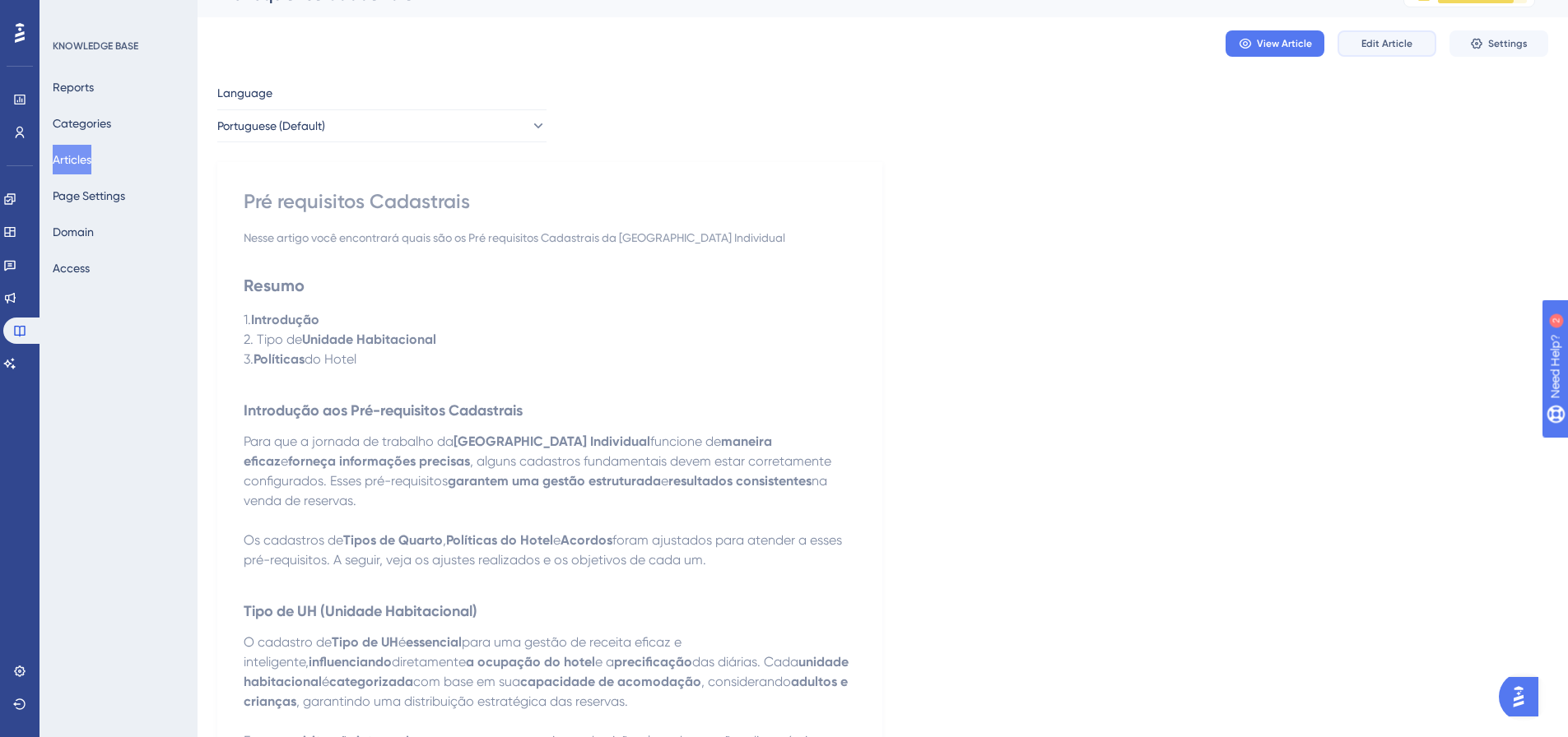
click at [1040, 46] on span "Edit Article" at bounding box center [1387, 43] width 51 height 13
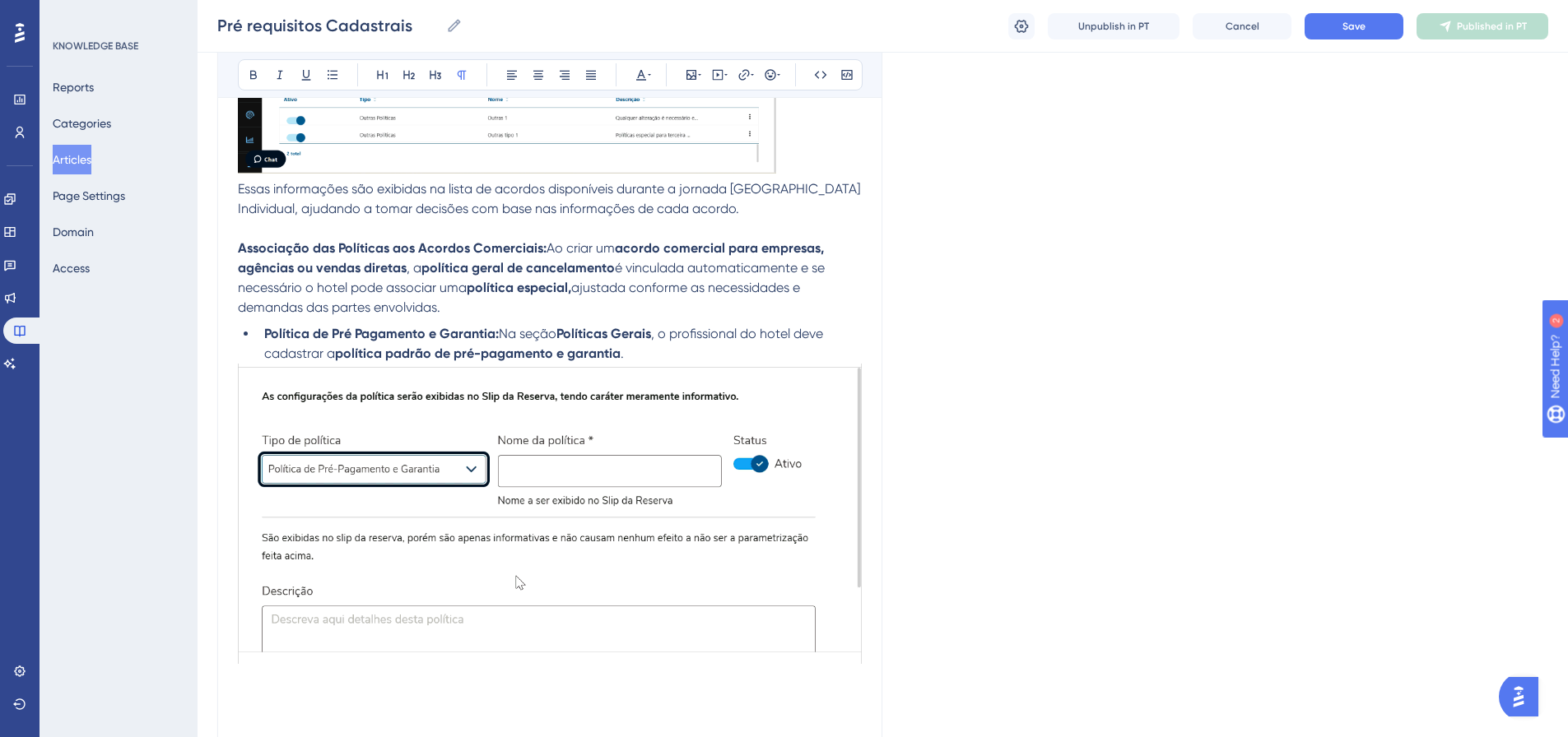
scroll to position [2795, 0]
click at [629, 352] on li "Política de Pré Pagamento e Garantia: Na seção Políticas Gerais , o profissiona…" at bounding box center [560, 344] width 604 height 39
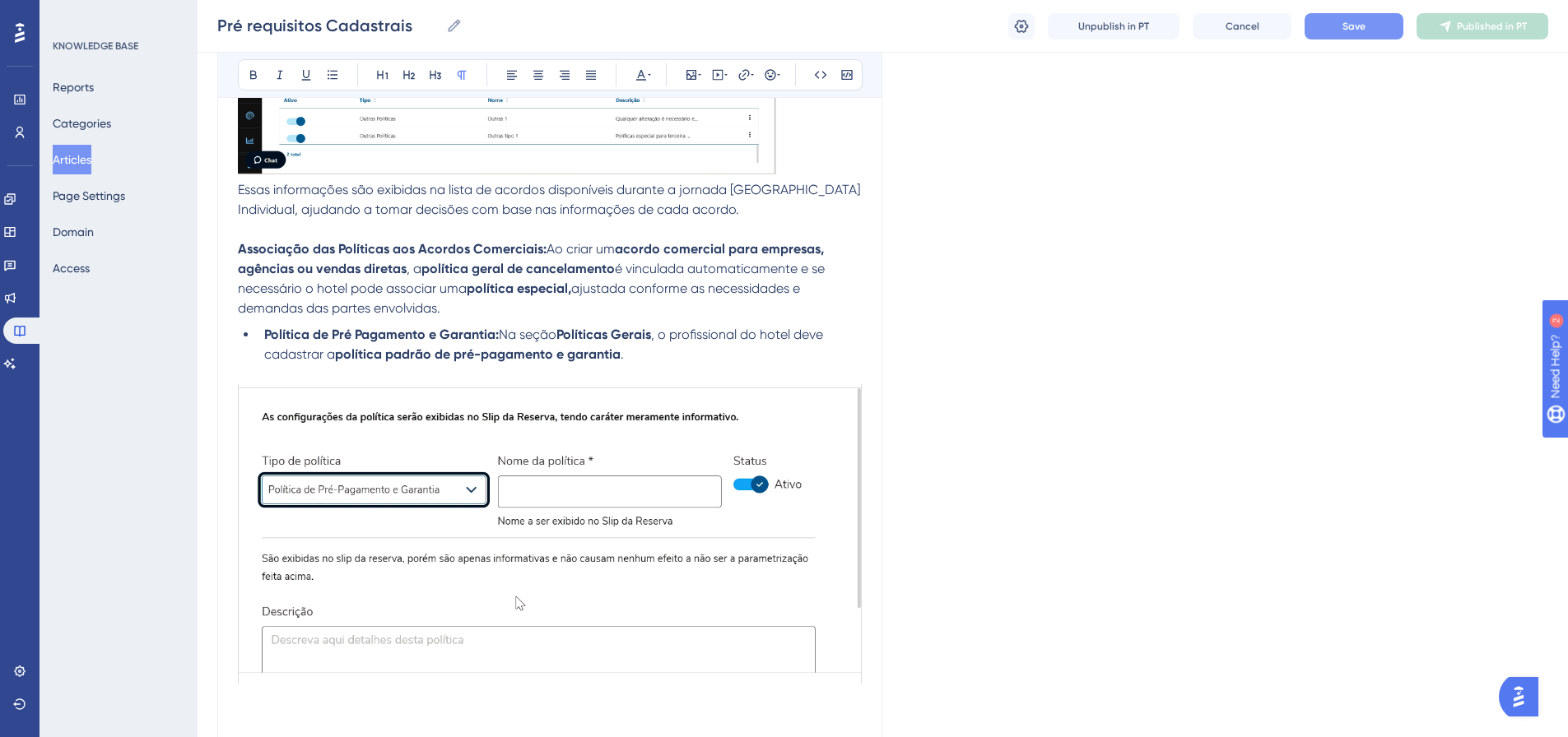
click at [1040, 21] on button "Save" at bounding box center [1354, 27] width 99 height 27
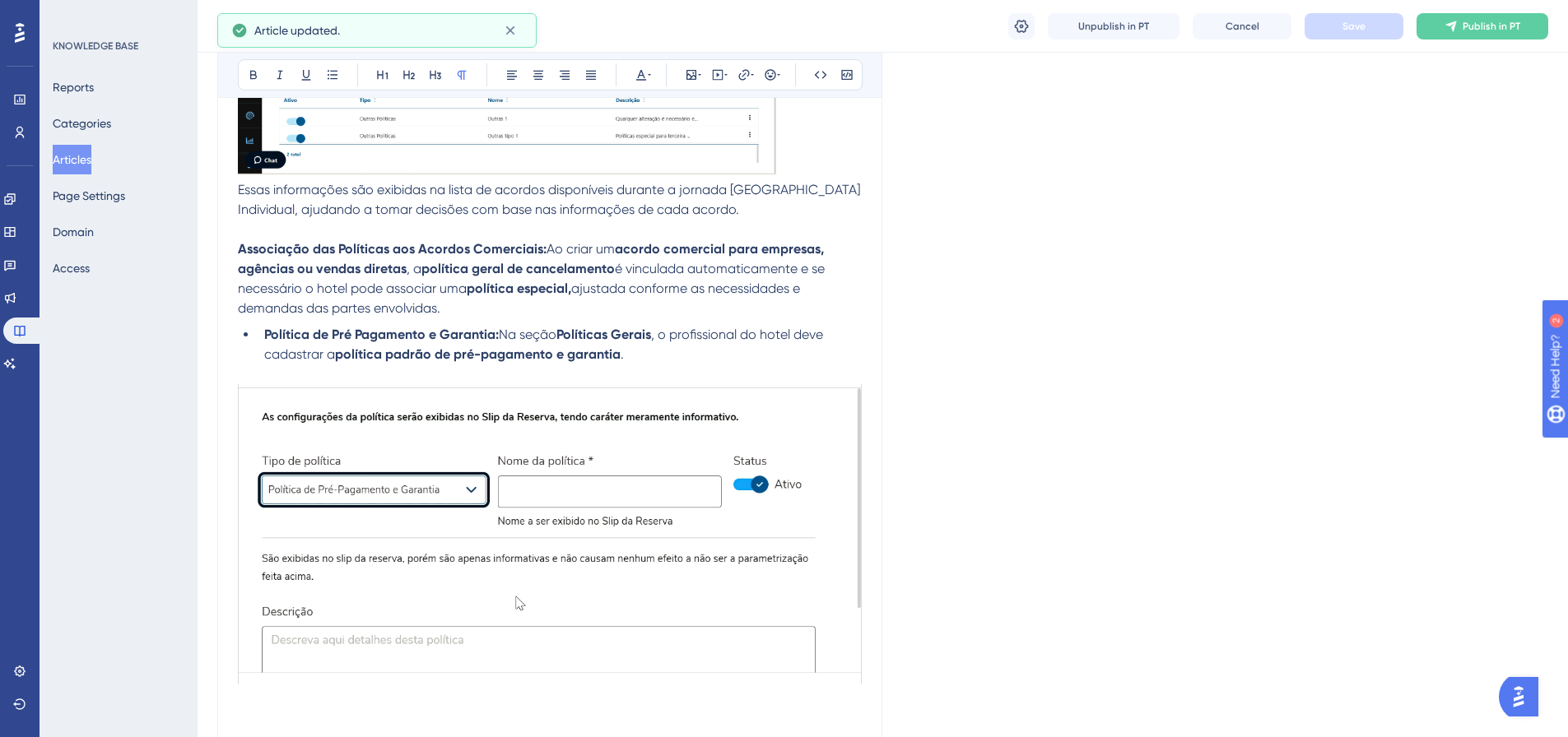
click at [489, 305] on p "Associação das Políticas aos Acordos Comerciais: Ao criar um acordo comercial p…" at bounding box center [549, 279] width 624 height 79
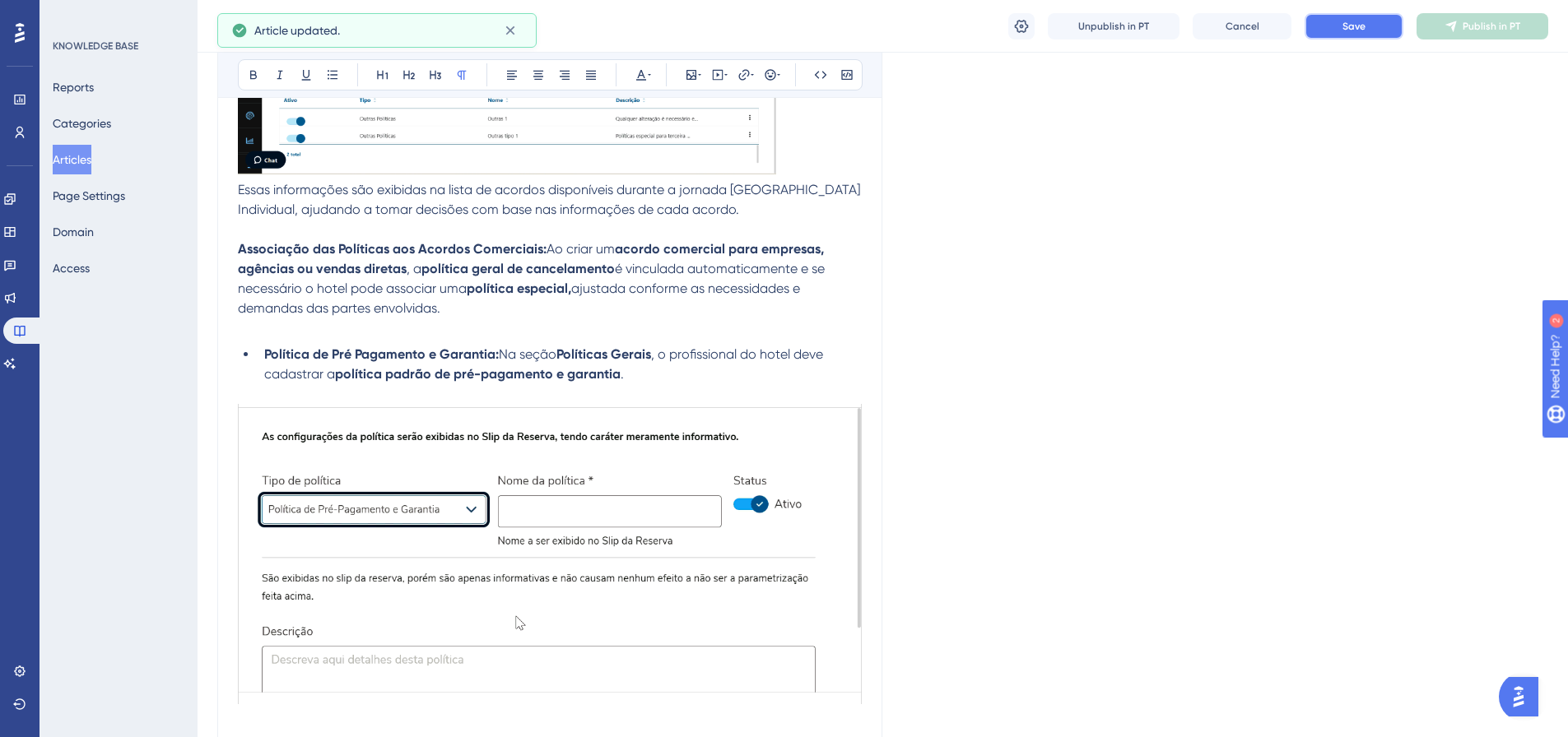
click at [1040, 32] on button "Save" at bounding box center [1354, 27] width 99 height 27
click at [1040, 15] on button "Publish in PT" at bounding box center [1483, 27] width 132 height 27
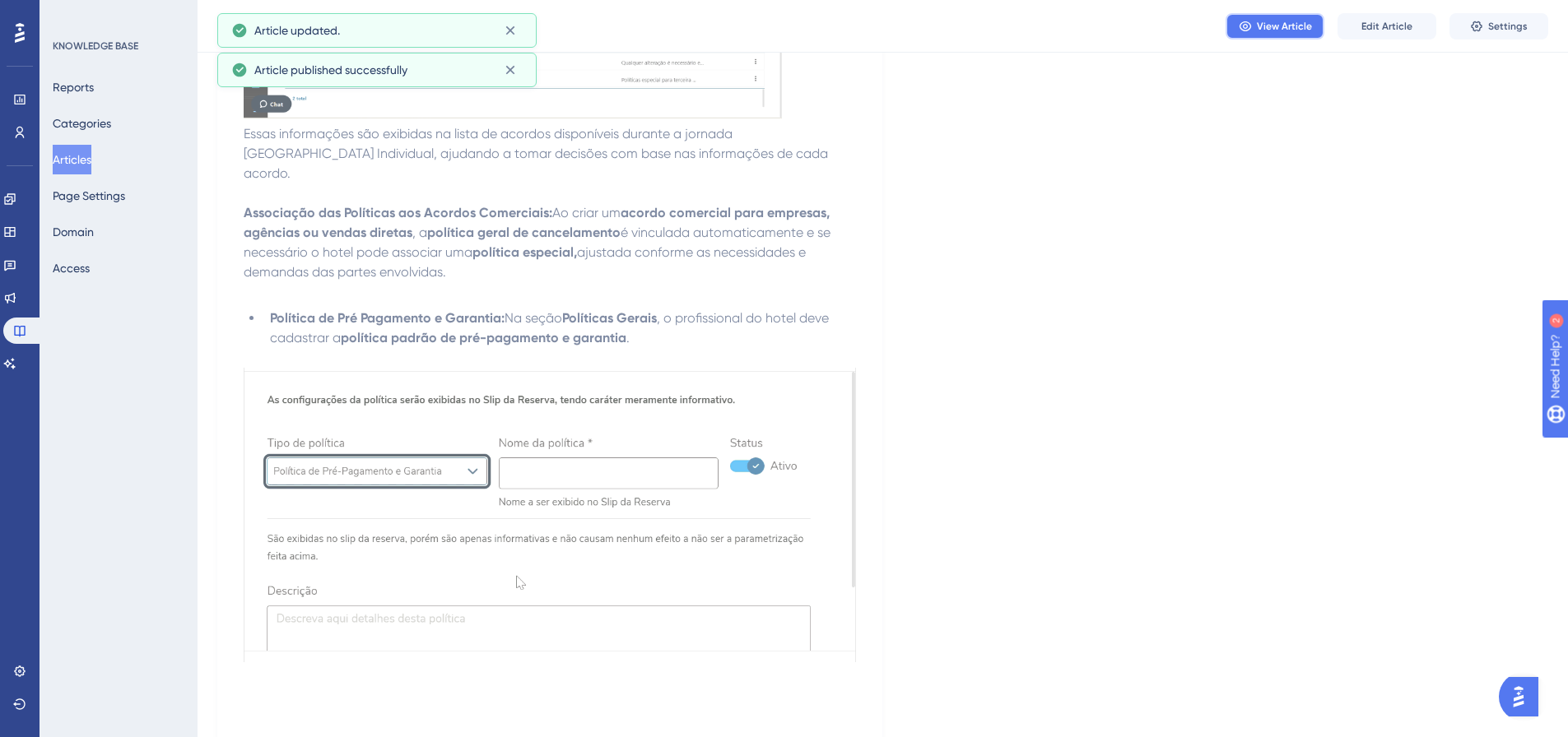
click at [1040, 27] on span "View Article" at bounding box center [1285, 27] width 55 height 13
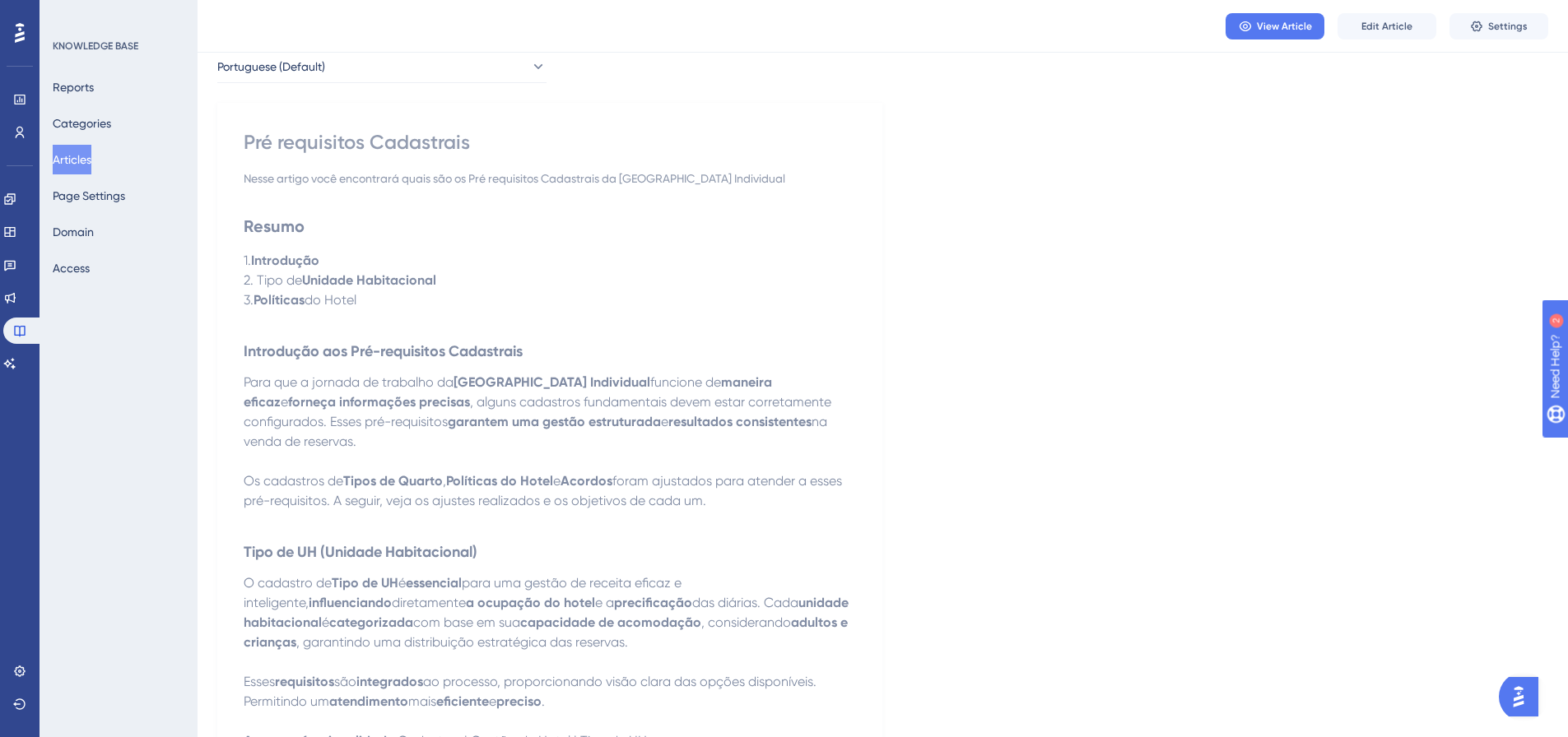
scroll to position [0, 0]
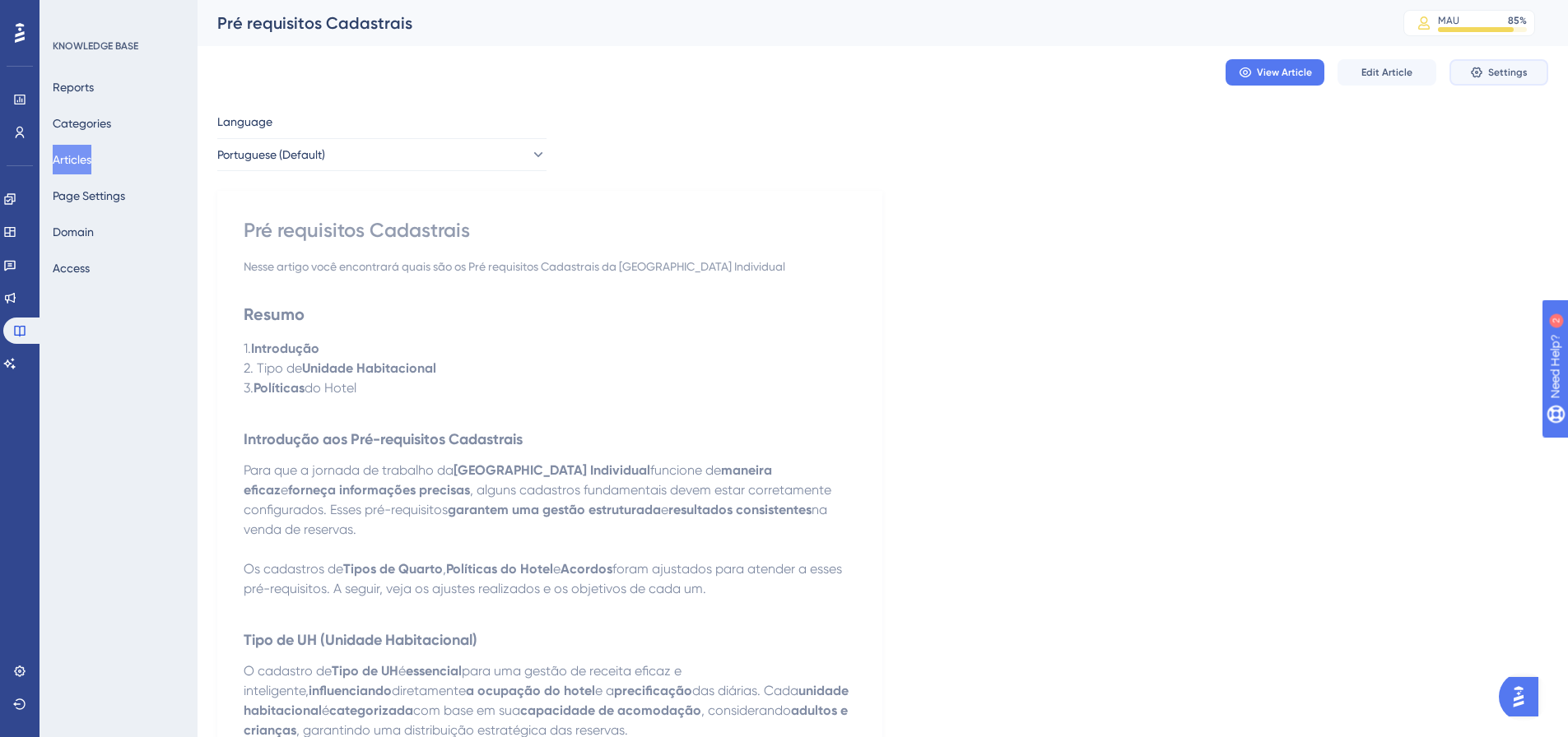
click at [1040, 73] on icon at bounding box center [1477, 73] width 13 height 13
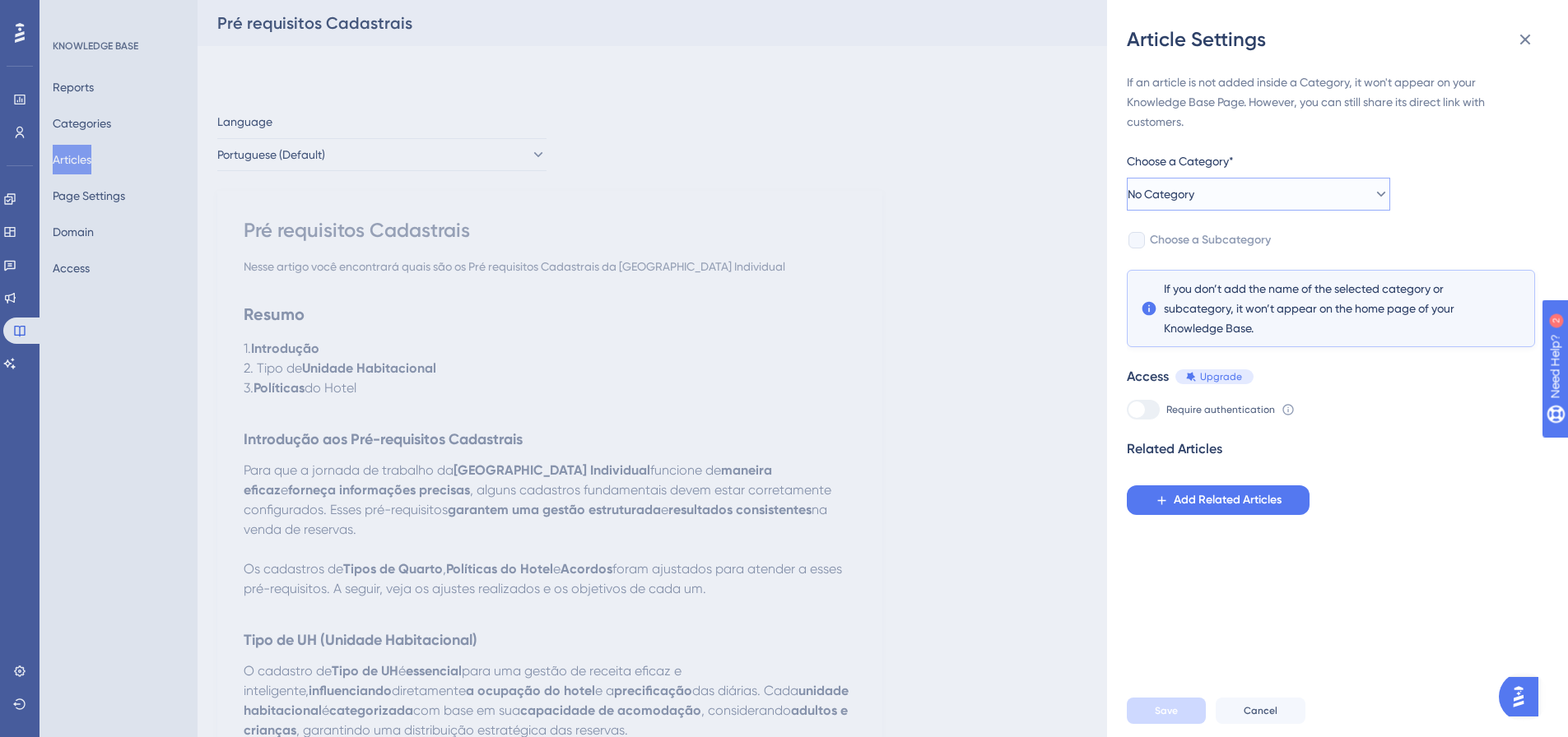
click at [1040, 199] on button "No Category" at bounding box center [1258, 194] width 263 height 33
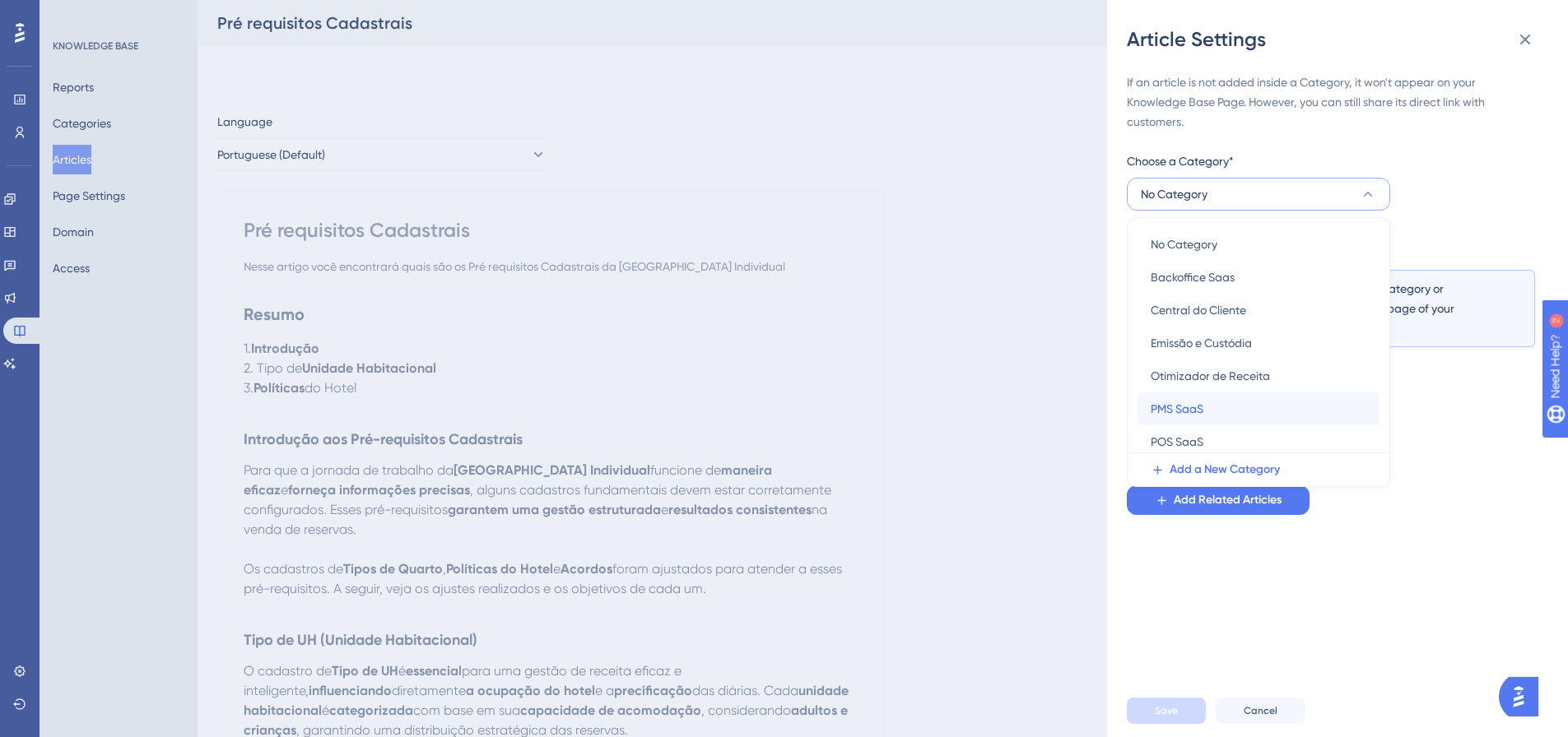
click at [1040, 411] on span "PMS SaaS" at bounding box center [1176, 409] width 53 height 20
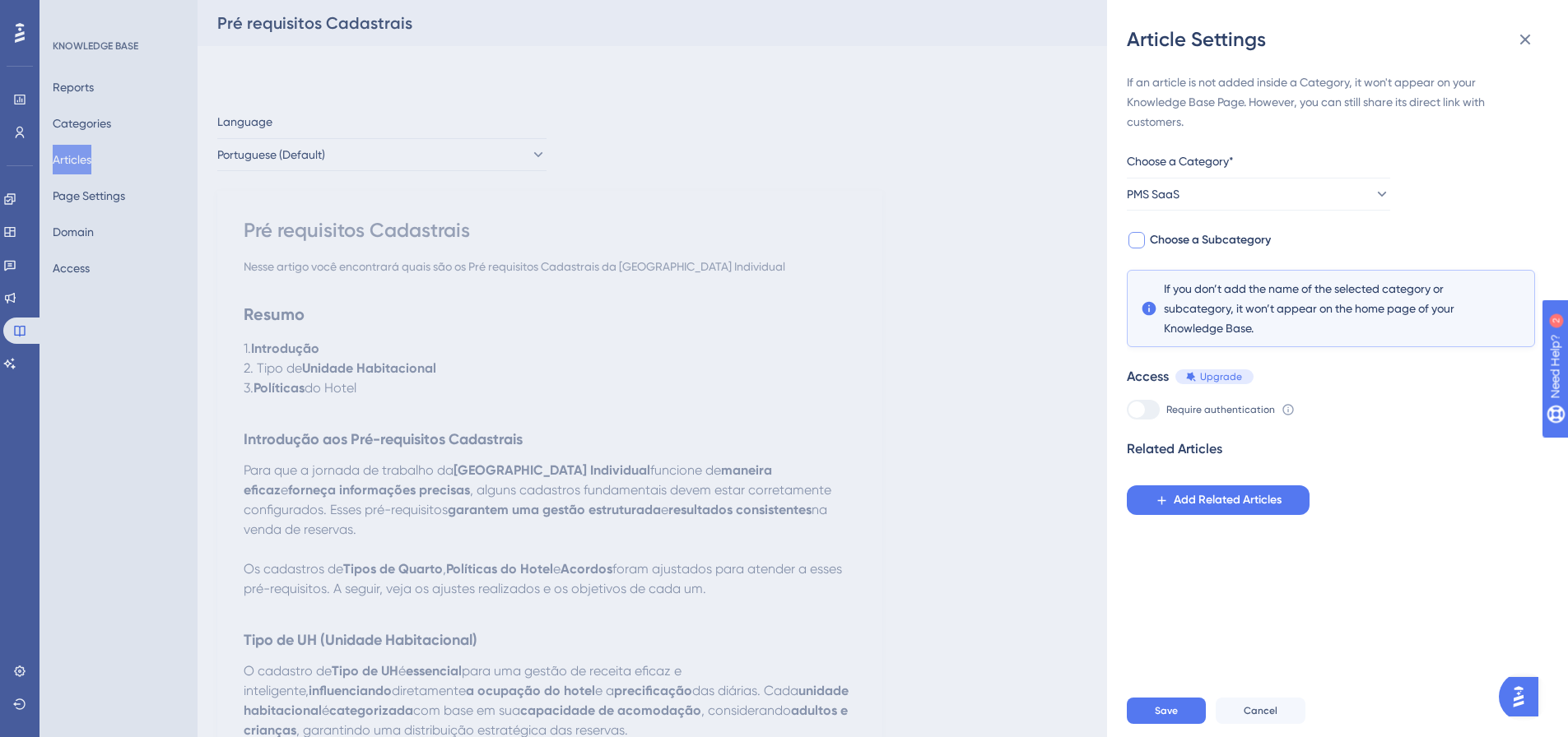
click at [1040, 237] on span "Choose a Subcategory" at bounding box center [1210, 240] width 121 height 20
checkbox input "true"
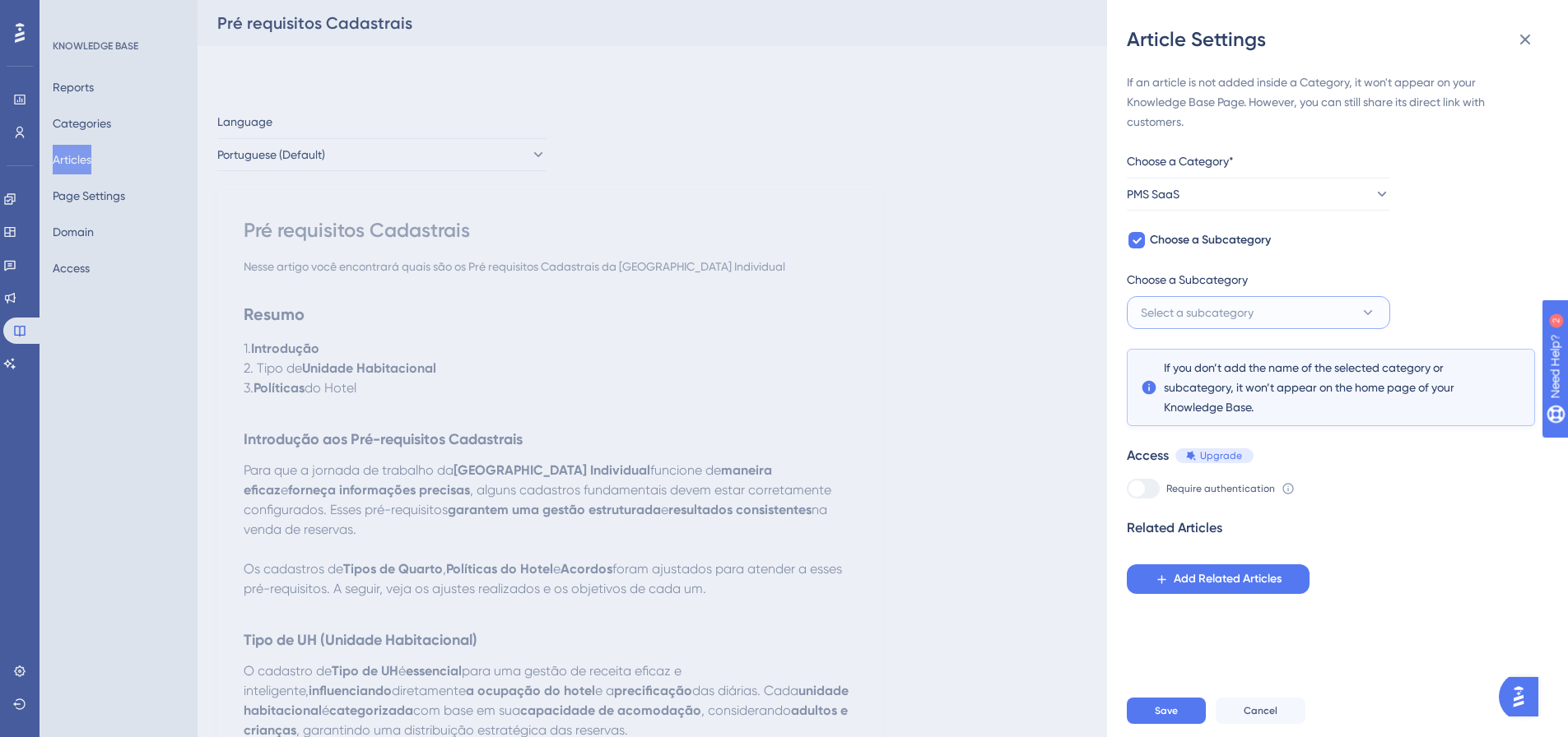
click at [1040, 297] on button "Select a subcategory" at bounding box center [1258, 312] width 263 height 33
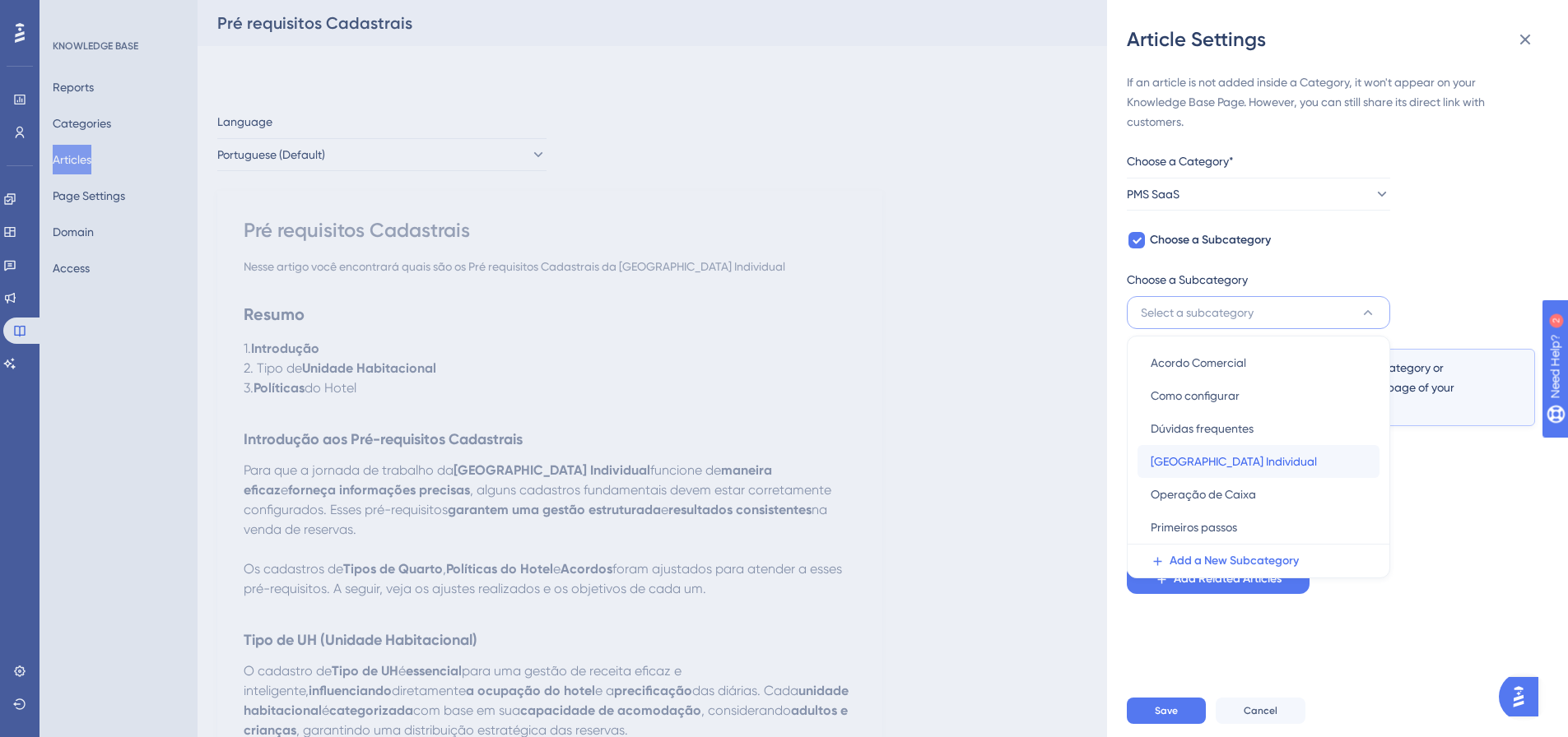
click at [1040, 452] on span "Nova Reserva Individual" at bounding box center [1233, 462] width 166 height 20
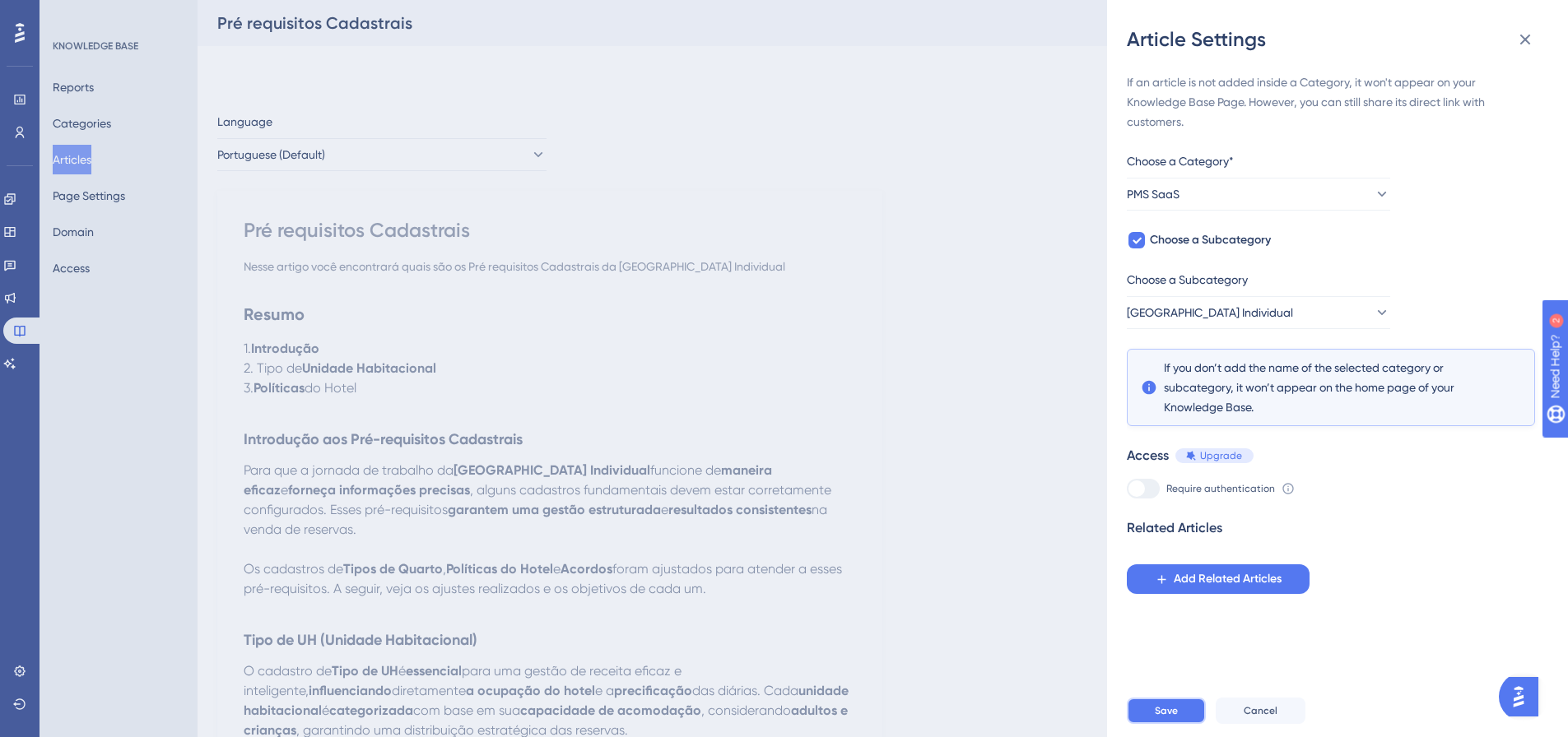
click at [1040, 452] on button "Save" at bounding box center [1166, 711] width 79 height 27
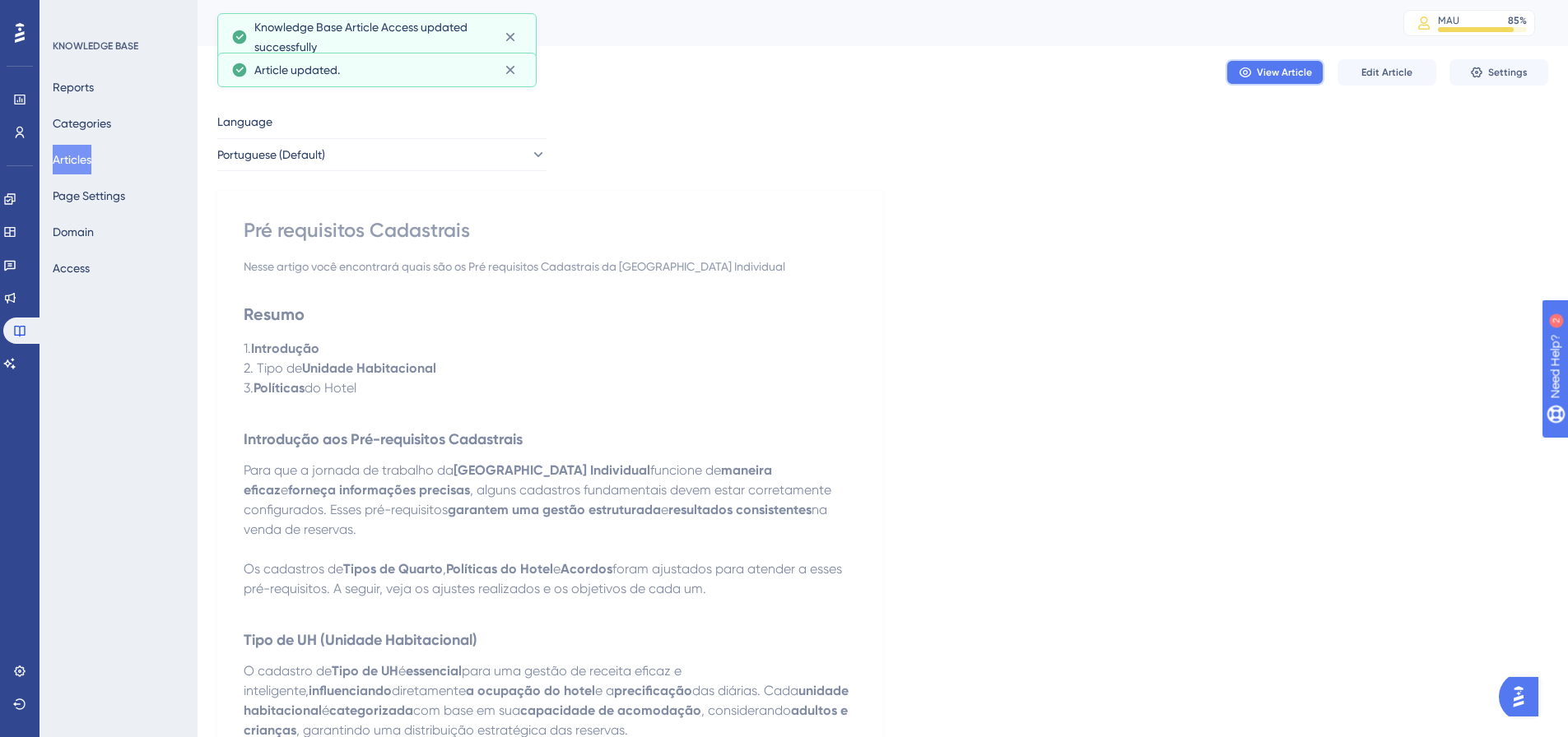
click at [1040, 72] on span "View Article" at bounding box center [1285, 73] width 55 height 13
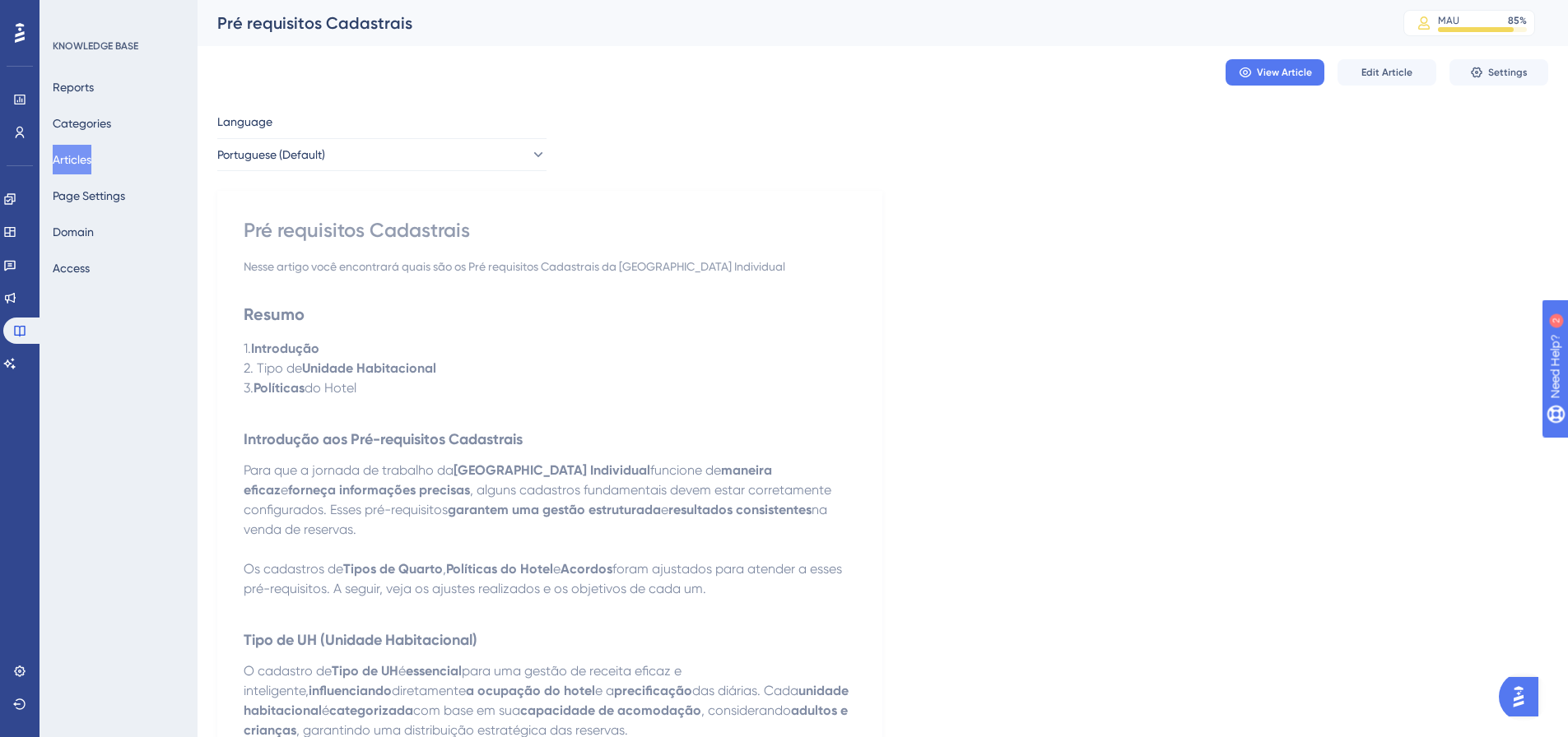
click at [78, 159] on button "Articles" at bounding box center [72, 159] width 38 height 29
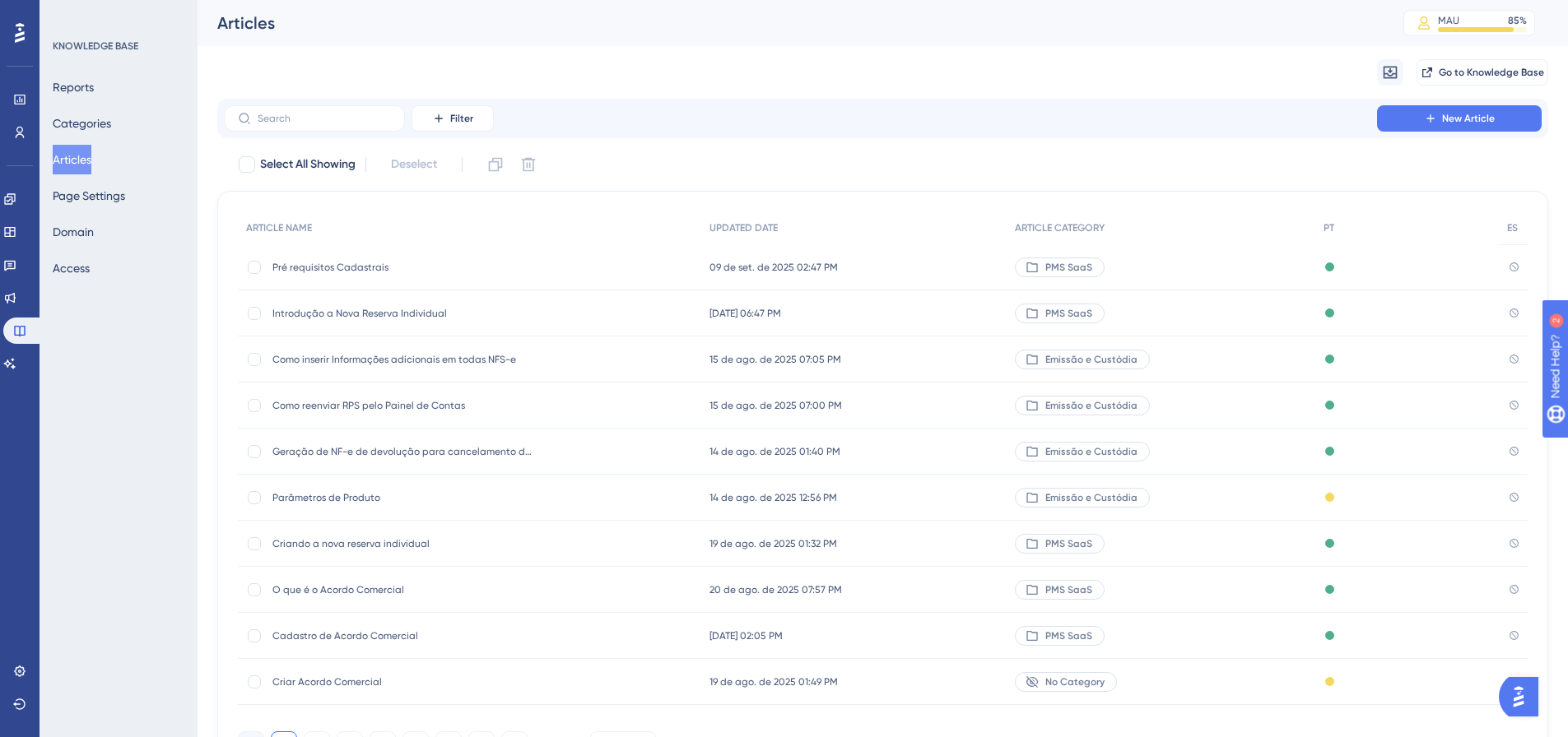
click at [332, 318] on span "Introdução a Nova Reserva Individual" at bounding box center [403, 314] width 263 height 13
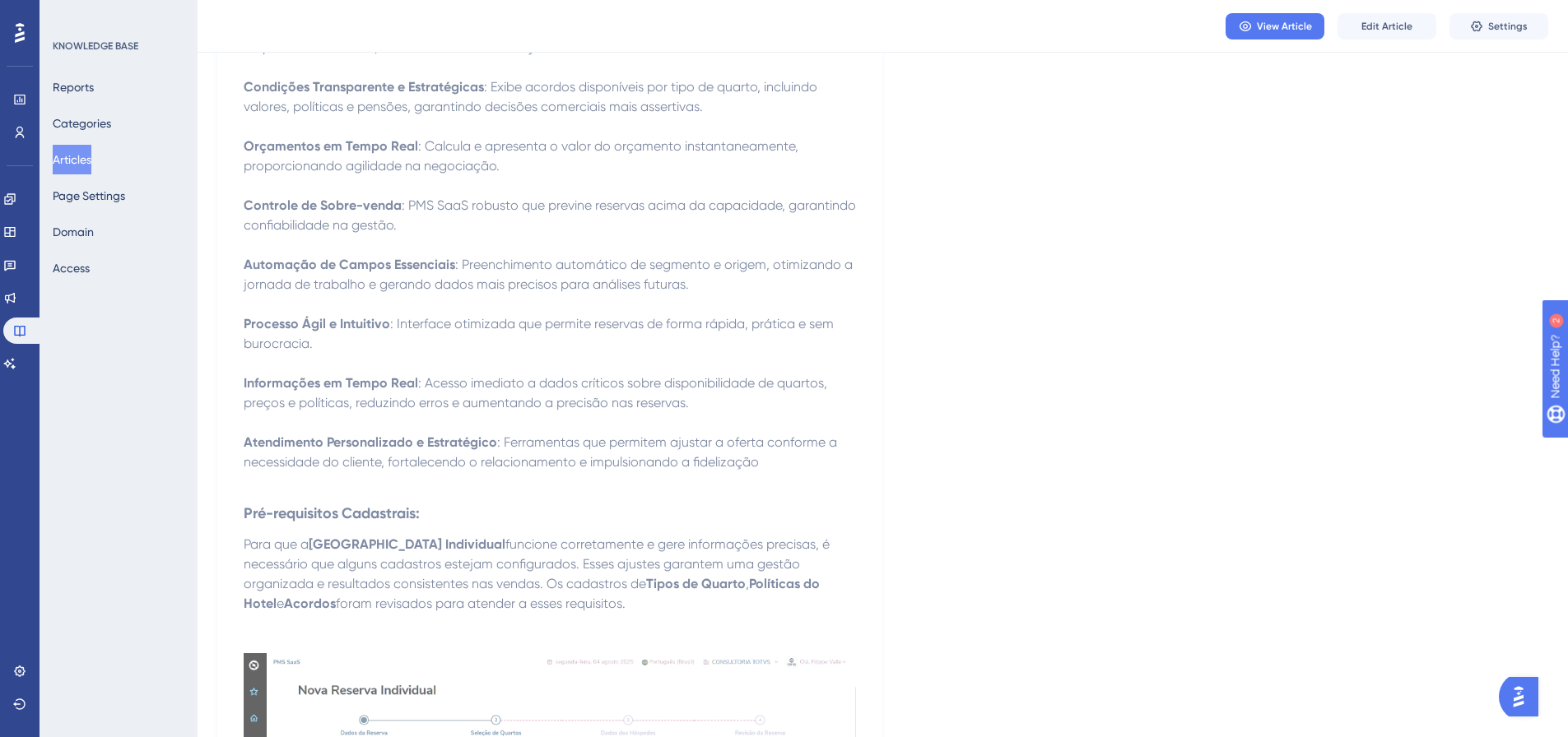
scroll to position [1070, 0]
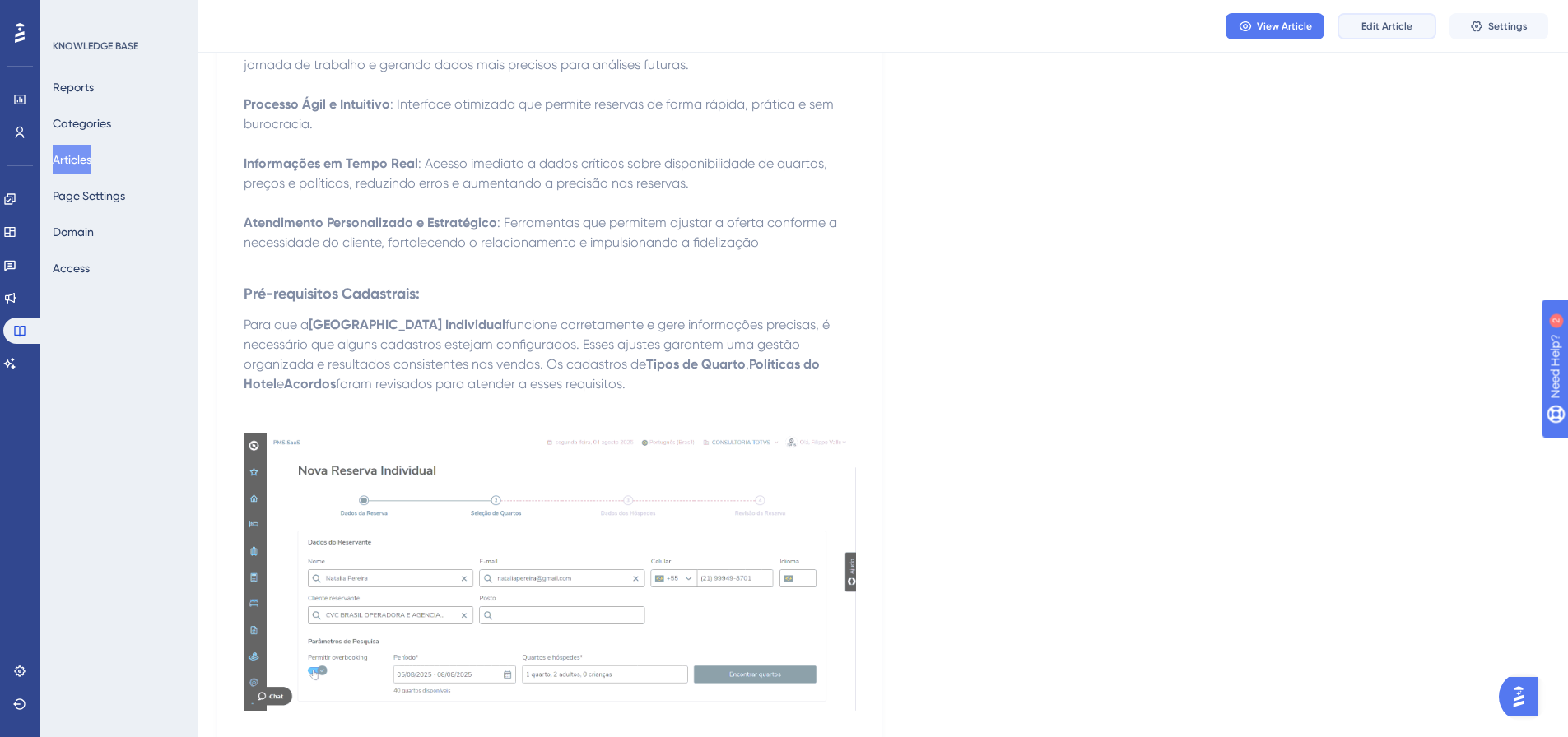
click at [1040, 22] on span "Edit Article" at bounding box center [1387, 27] width 51 height 13
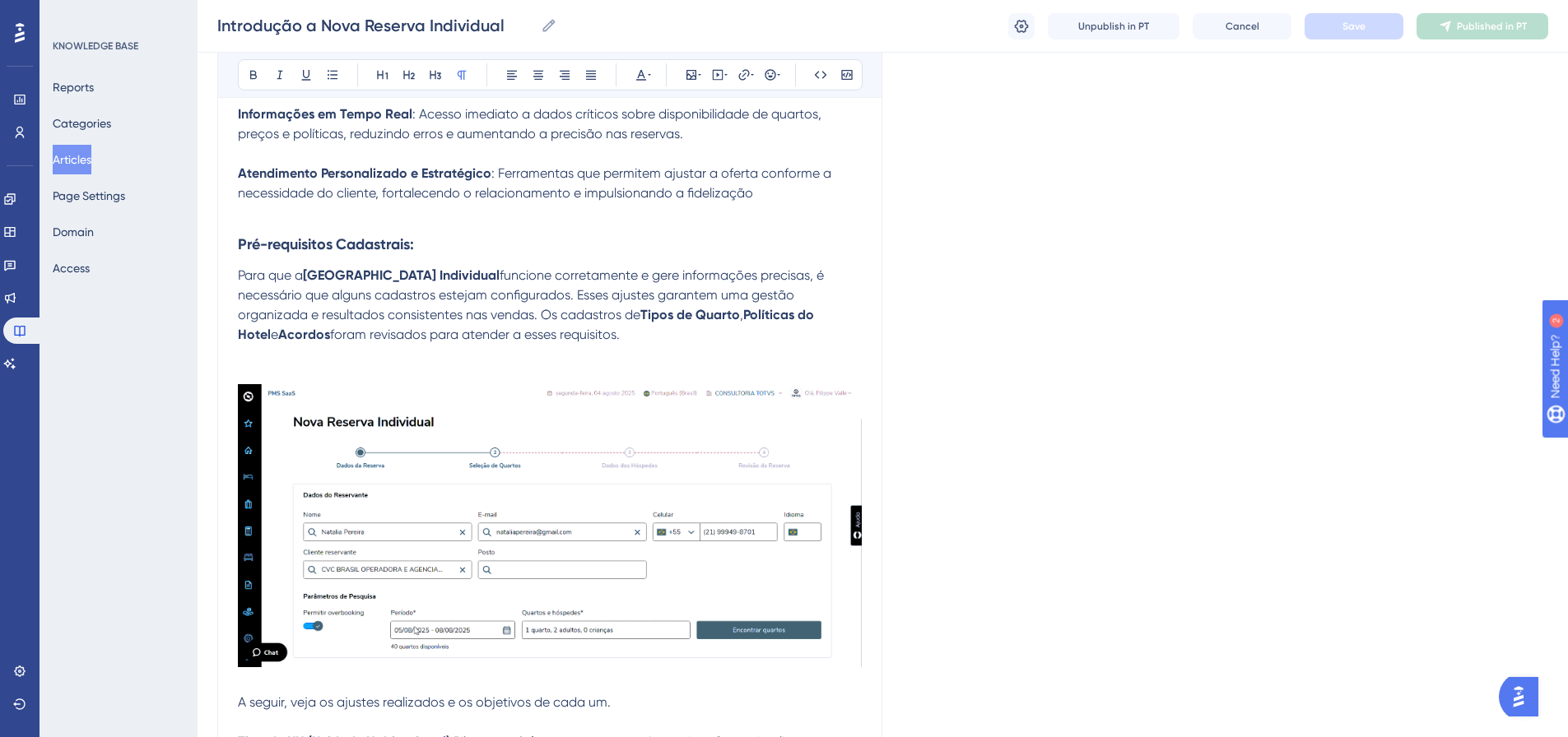
scroll to position [1188, 0]
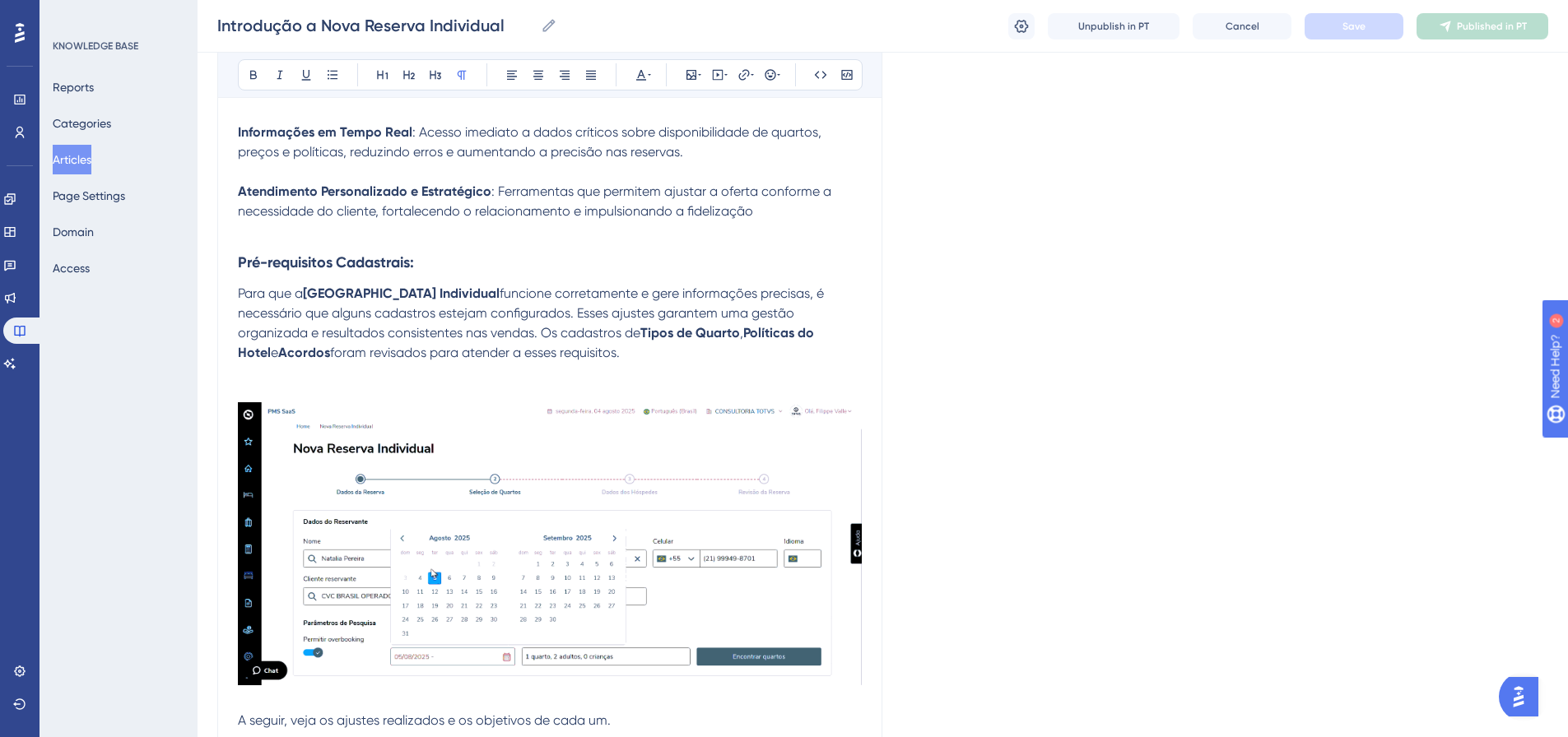
click at [238, 254] on strong "Pré-requisitos Cadastrais:" at bounding box center [326, 263] width 176 height 18
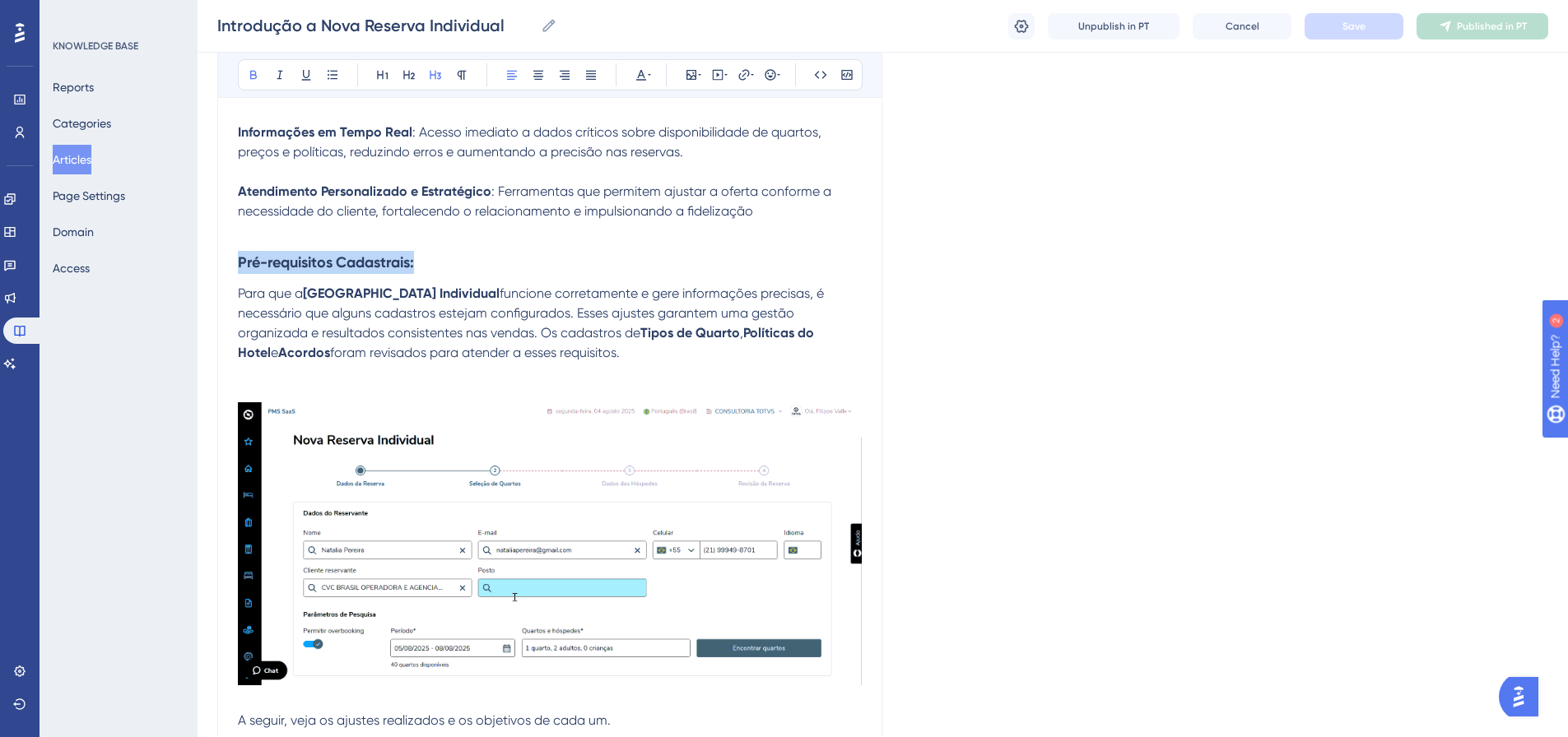
drag, startPoint x: 428, startPoint y: 240, endPoint x: 237, endPoint y: 244, distance: 191.0
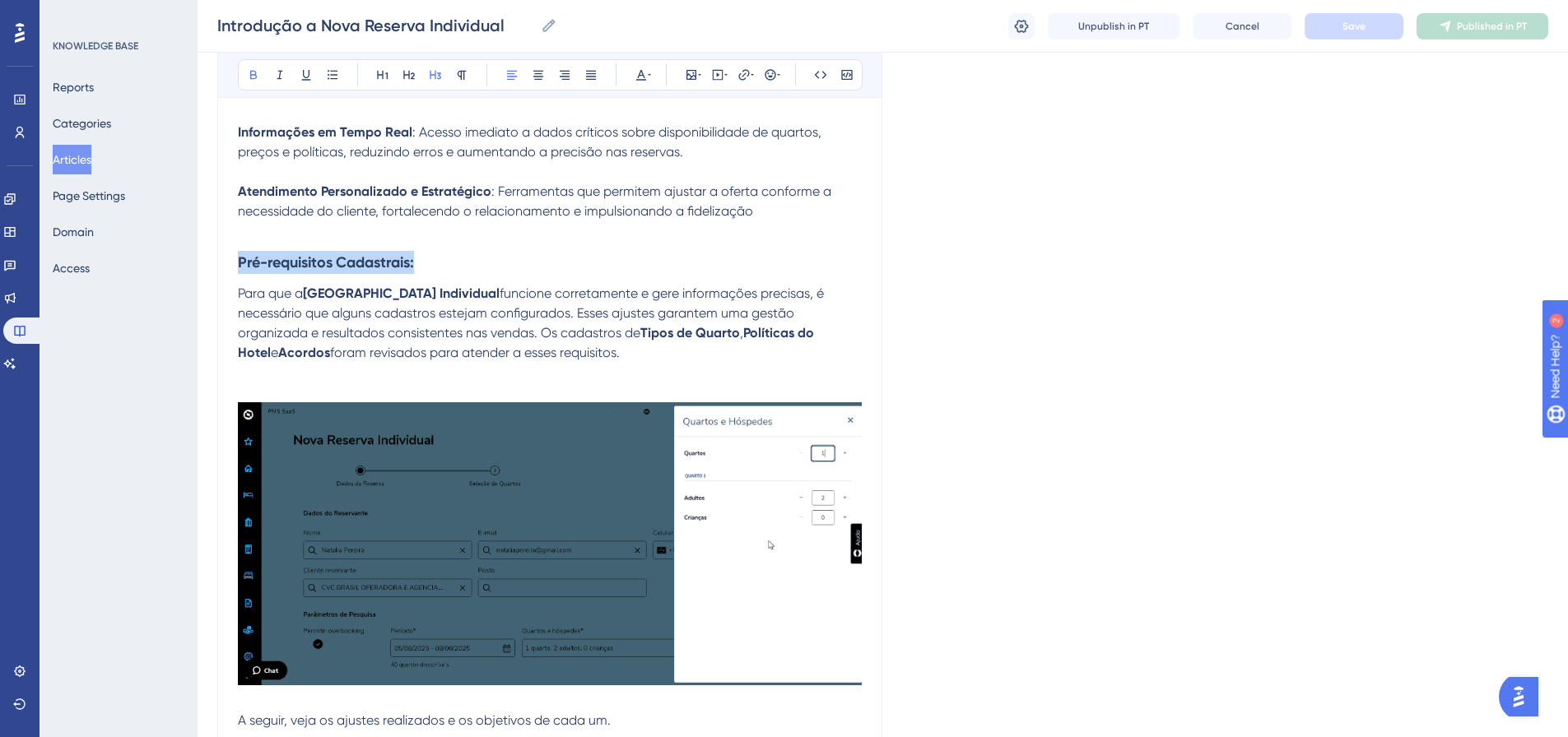
click at [237, 244] on div "Introdução a Nova Reserva Individual Bold Italic Underline Bullet Point Heading…" at bounding box center [549, 250] width 665 height 2508
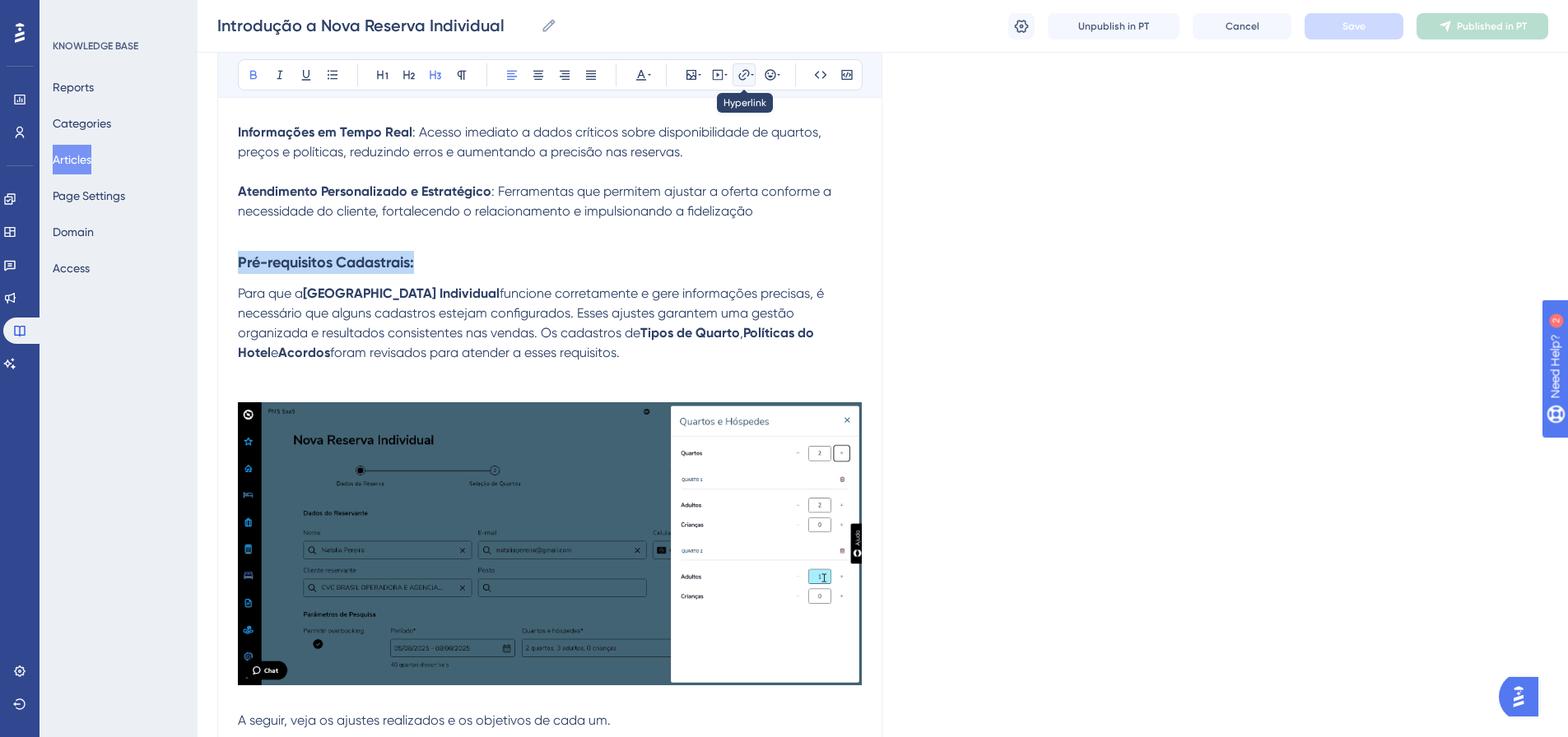
click at [739, 74] on icon at bounding box center [744, 75] width 13 height 13
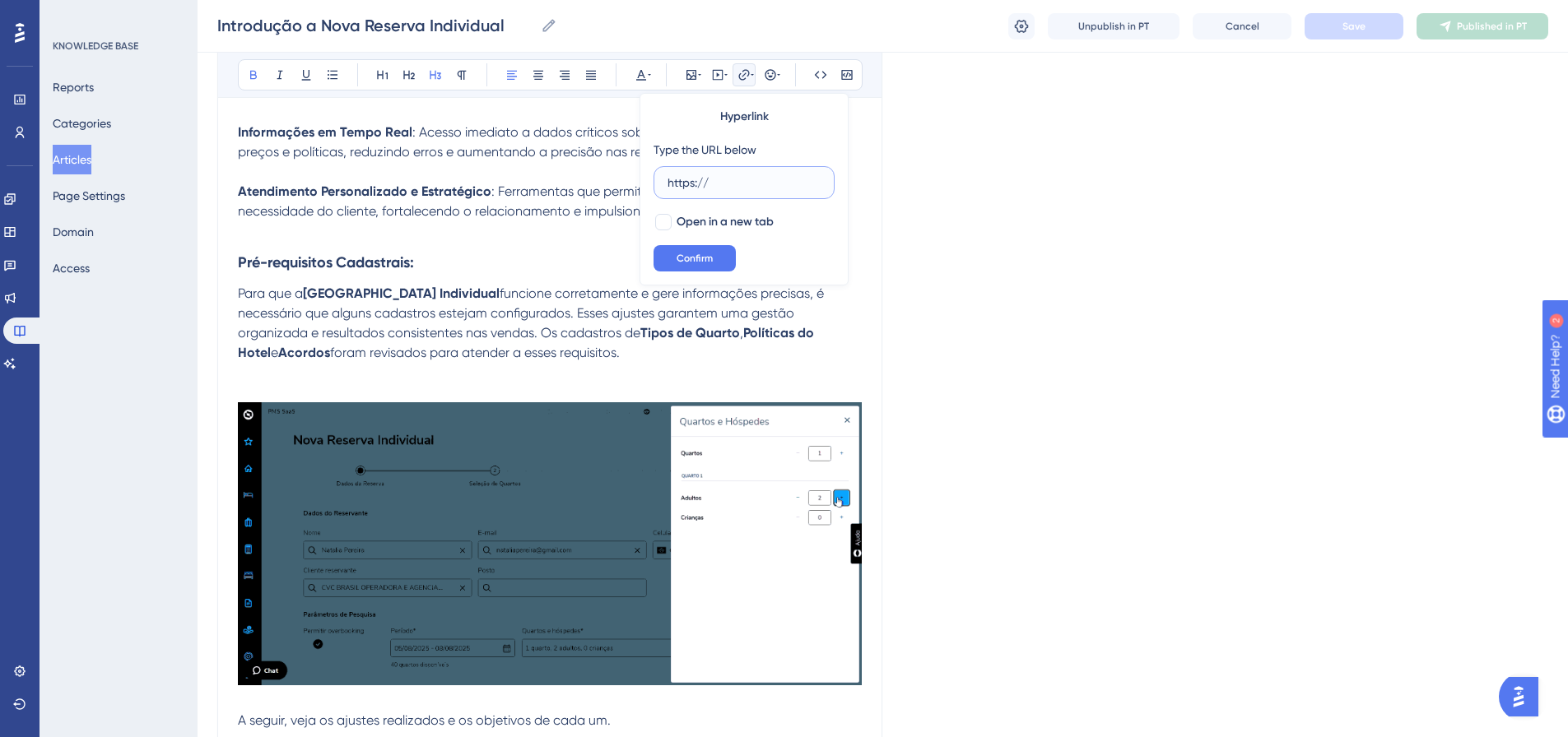
click at [729, 182] on input "https://" at bounding box center [744, 183] width 153 height 18
drag, startPoint x: 722, startPoint y: 184, endPoint x: 615, endPoint y: 178, distance: 107.2
click at [615, 178] on div "Bold Italic Underline Bullet Point Heading 1 Heading 2 Heading 3 Normal Align L…" at bounding box center [549, 290] width 624 height 2388
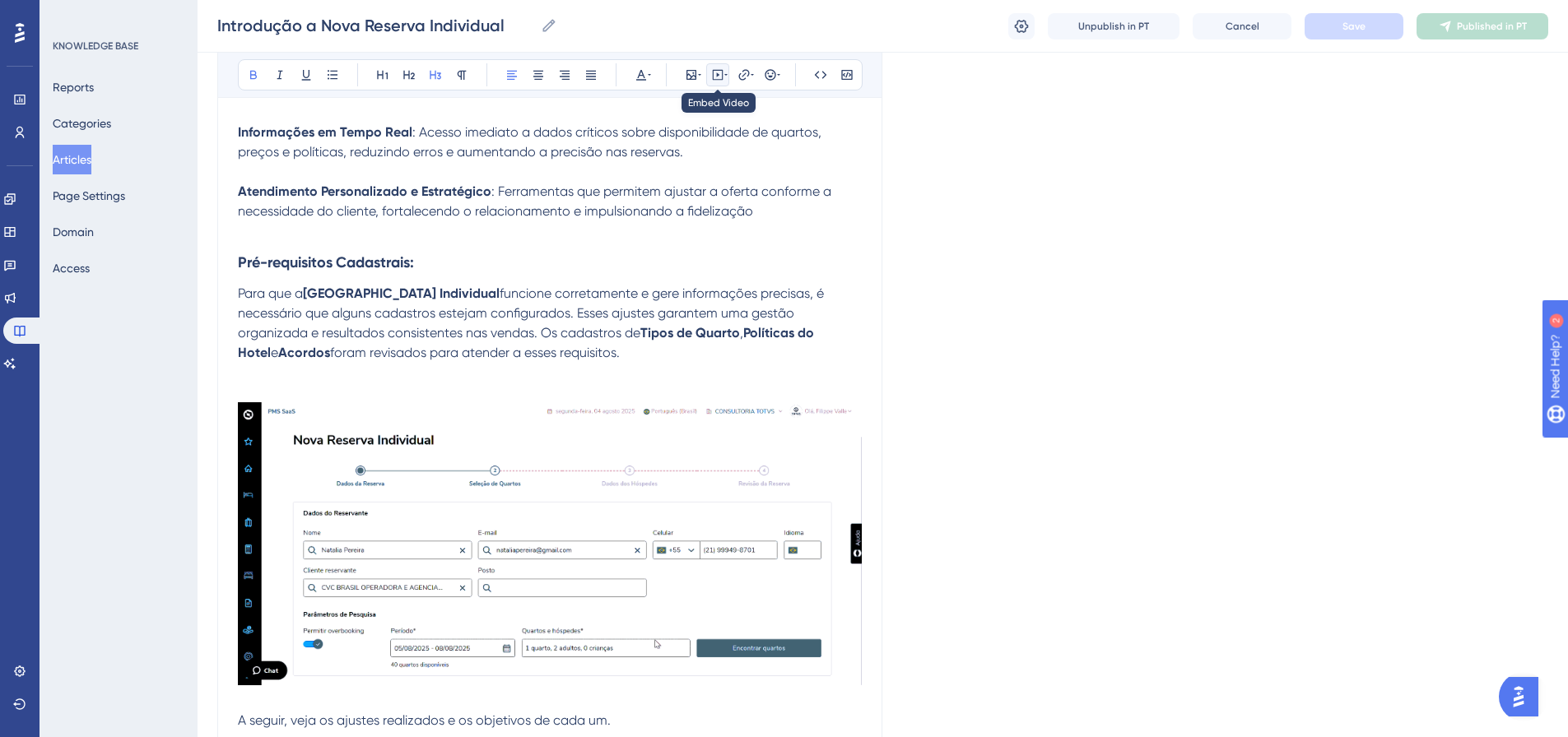
click at [726, 68] on button at bounding box center [718, 75] width 23 height 23
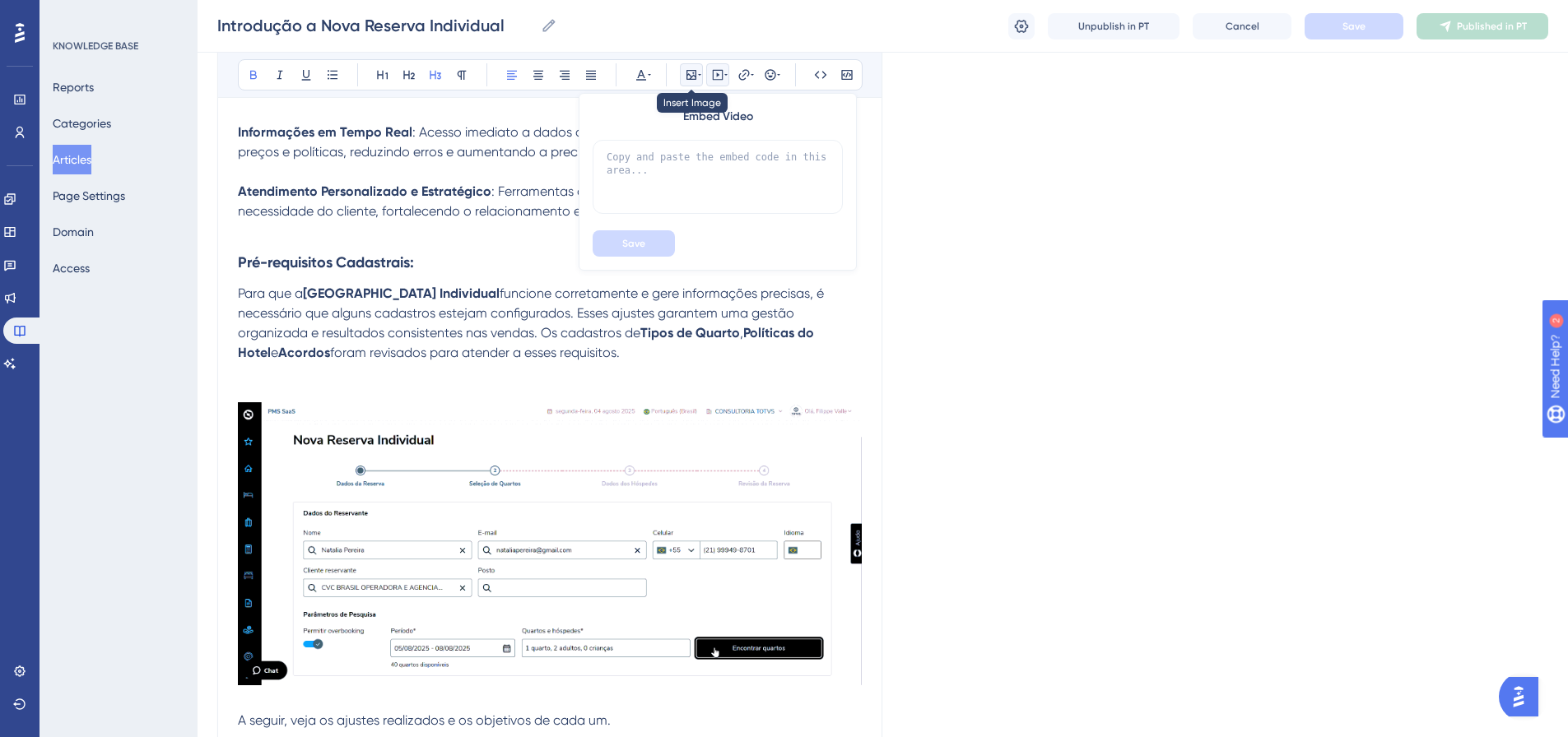
click at [691, 76] on icon at bounding box center [691, 75] width 13 height 13
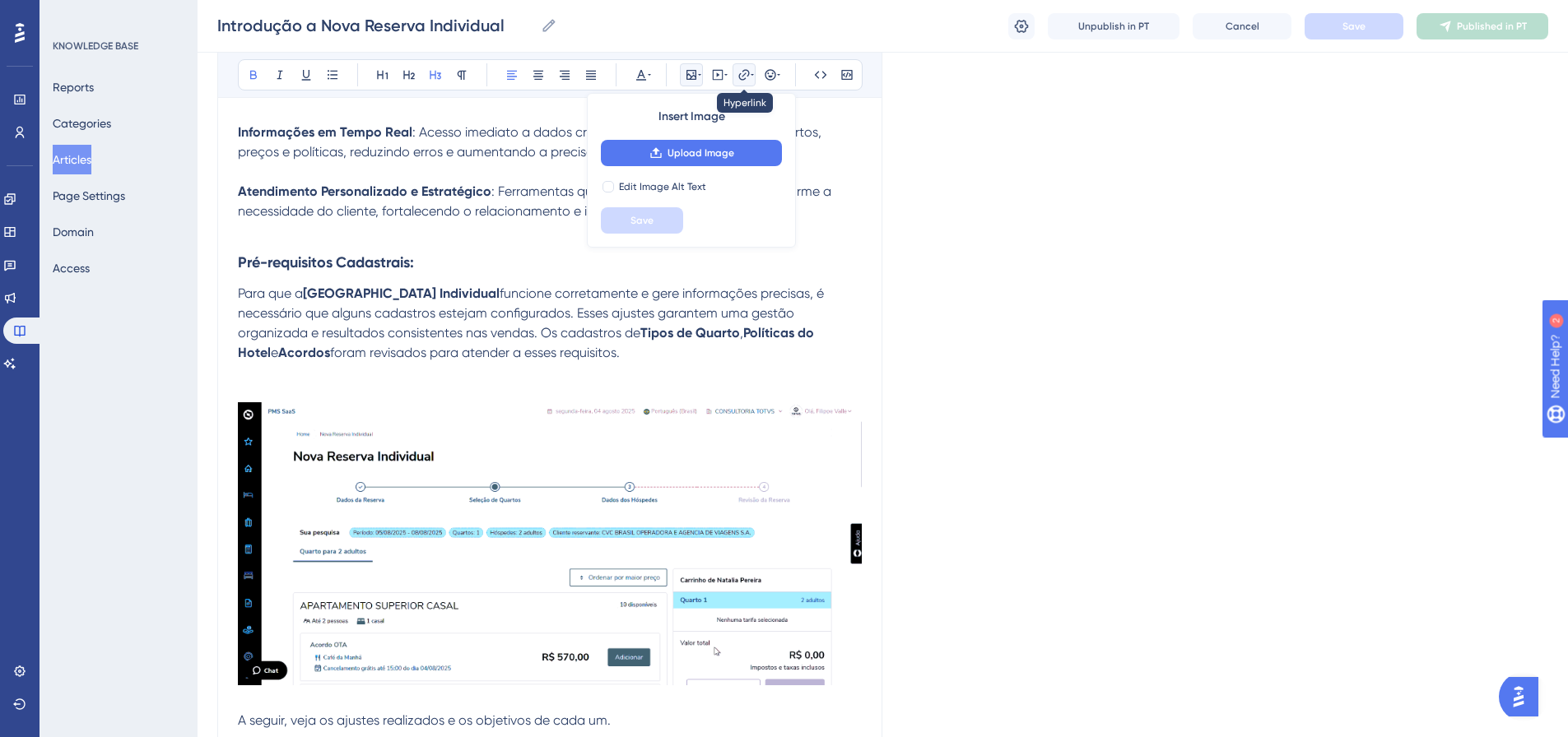
click at [745, 71] on icon at bounding box center [744, 75] width 13 height 13
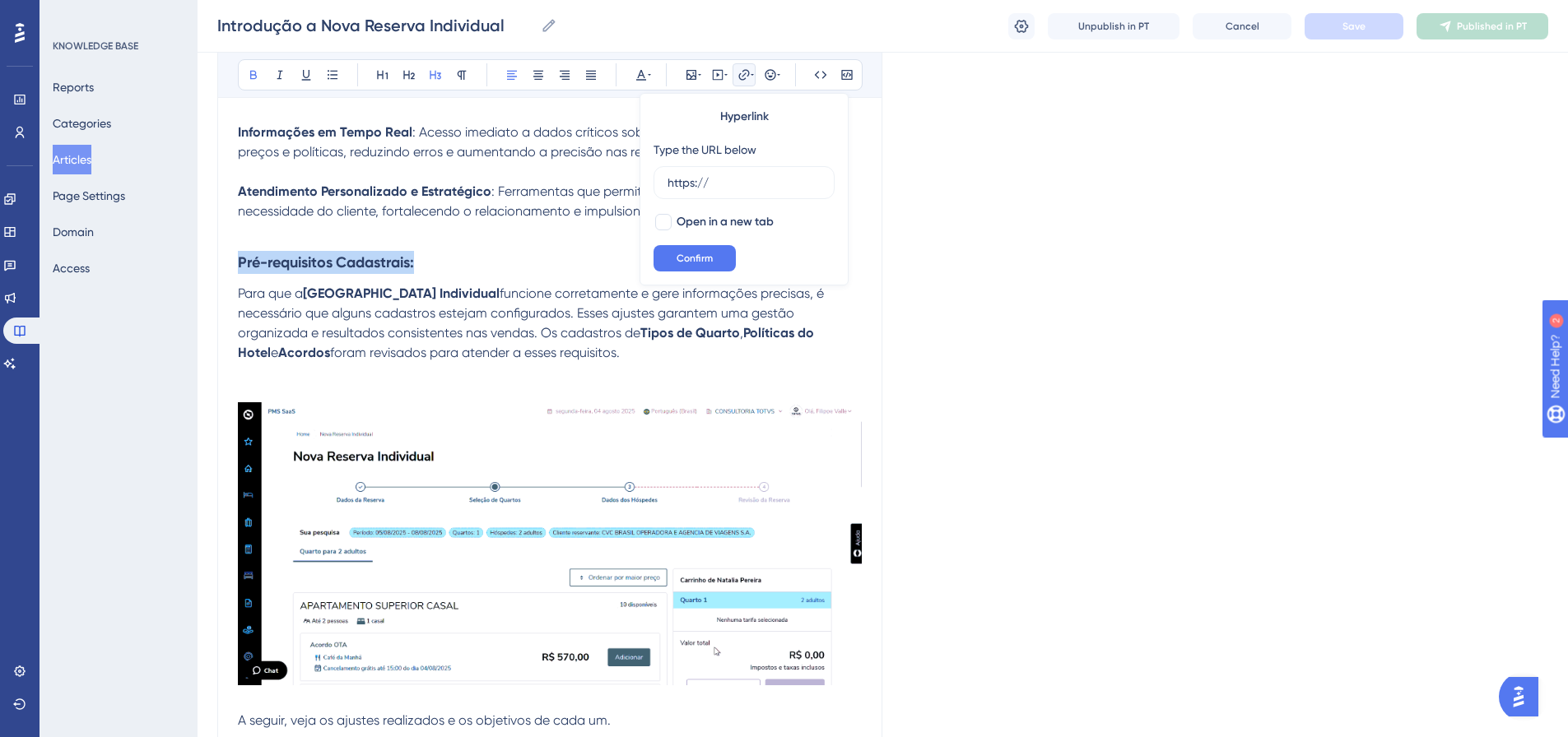
drag, startPoint x: 458, startPoint y: 228, endPoint x: 236, endPoint y: 254, distance: 223.5
click at [236, 254] on div "Introdução a Nova Reserva Individual Bold Italic Underline Bullet Point Heading…" at bounding box center [549, 250] width 665 height 2508
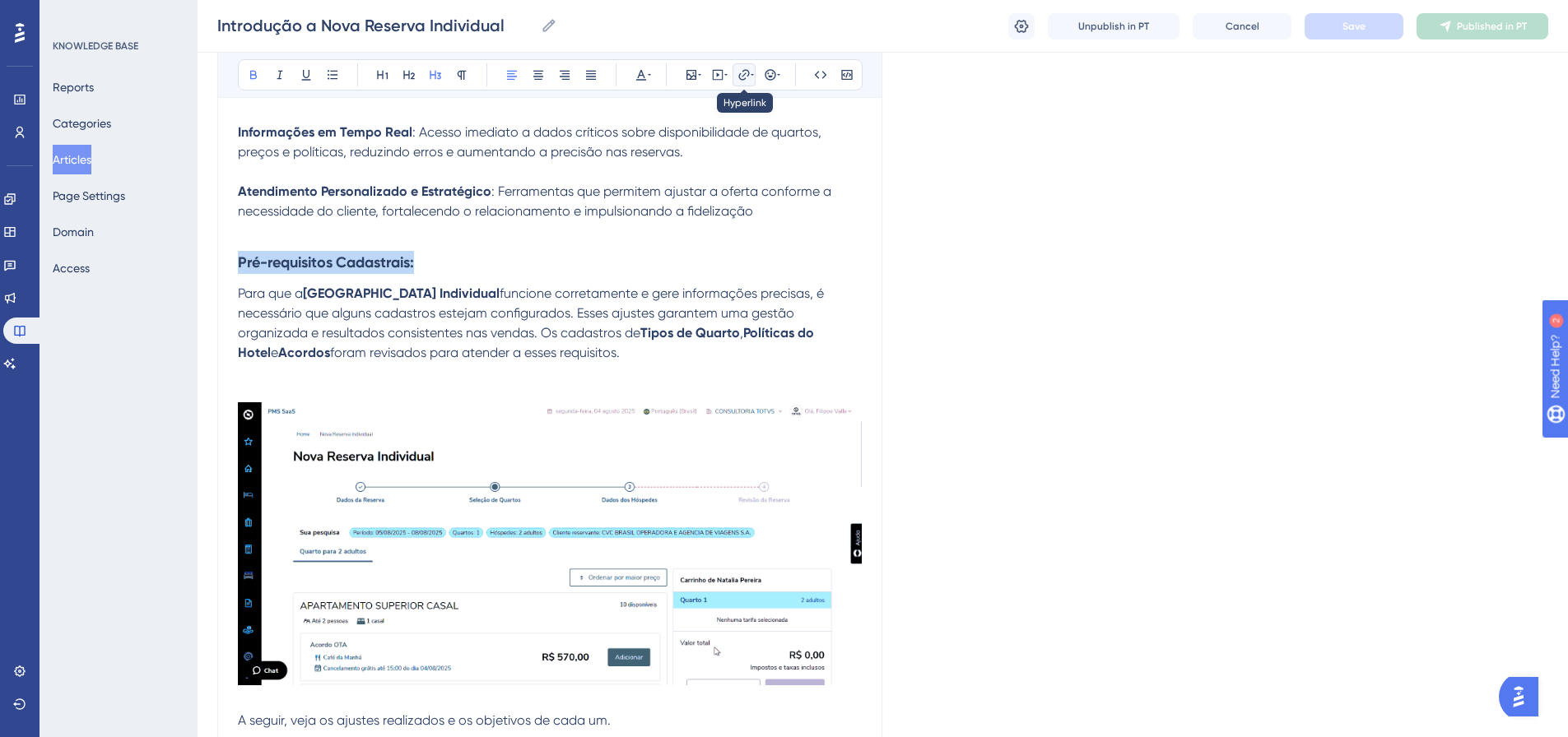
click at [751, 72] on icon at bounding box center [752, 75] width 3 height 13
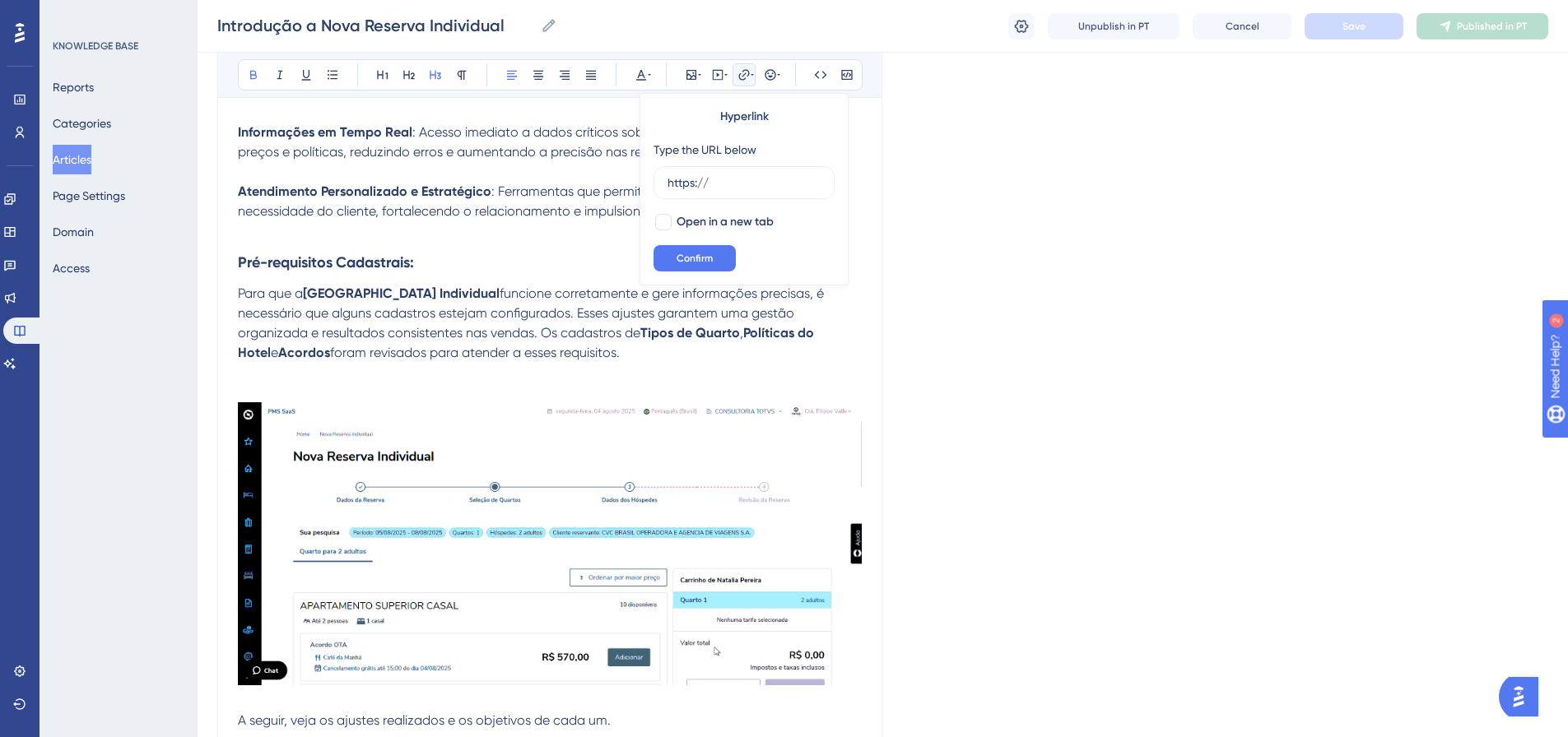
drag, startPoint x: 722, startPoint y: 188, endPoint x: 638, endPoint y: 180, distance: 84.4
click at [638, 180] on div "Bold Italic Underline Bullet Point Heading 1 Heading 2 Heading 3 Normal Align L…" at bounding box center [549, 290] width 624 height 2388
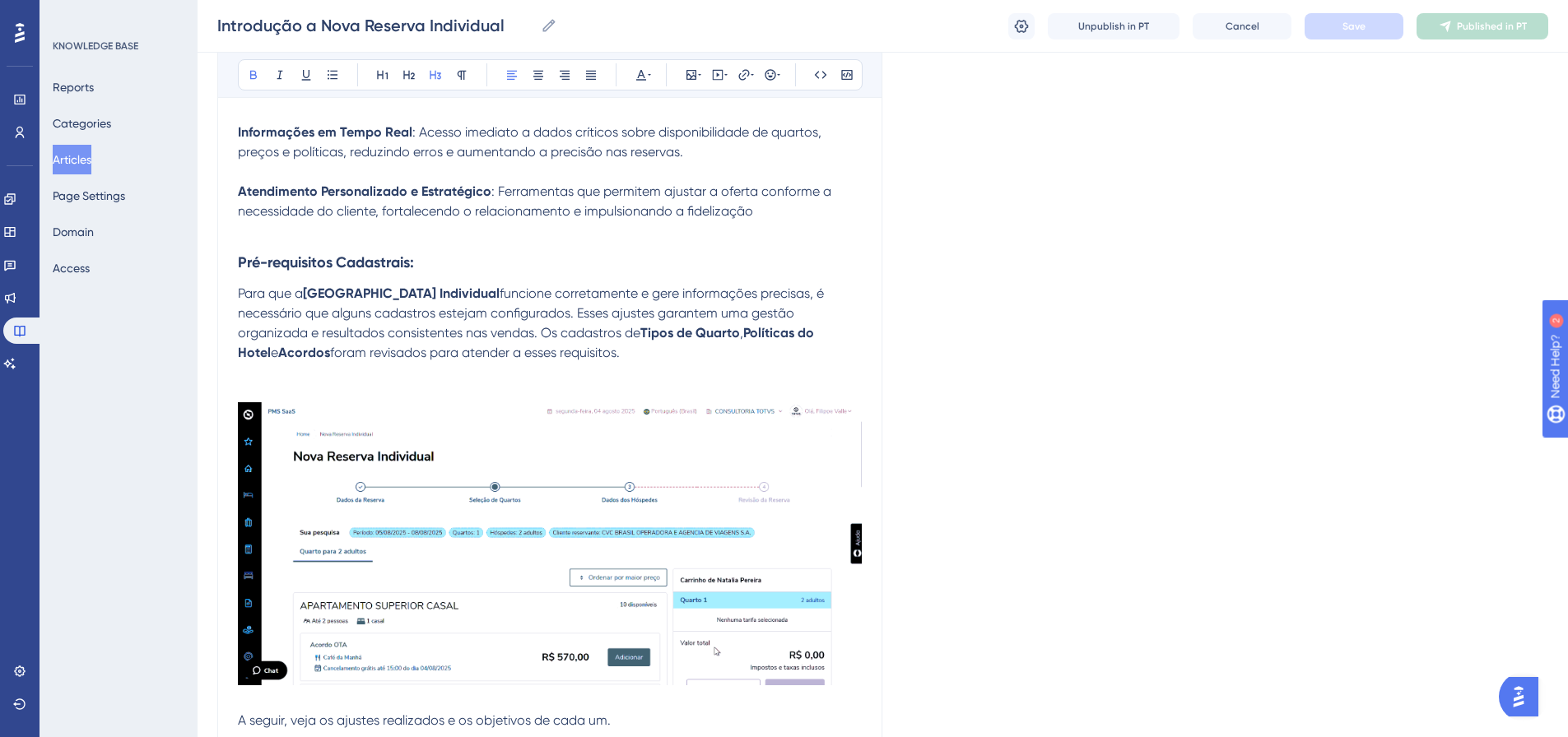
click at [429, 241] on h3 "Pré-requisitos Cadastrais:" at bounding box center [549, 262] width 624 height 43
drag, startPoint x: 425, startPoint y: 241, endPoint x: 233, endPoint y: 247, distance: 192.1
click at [233, 247] on div "Introdução a Nova Reserva Individual Bold Italic Underline Bullet Point Heading…" at bounding box center [549, 250] width 665 height 2508
click at [749, 83] on button at bounding box center [744, 75] width 23 height 23
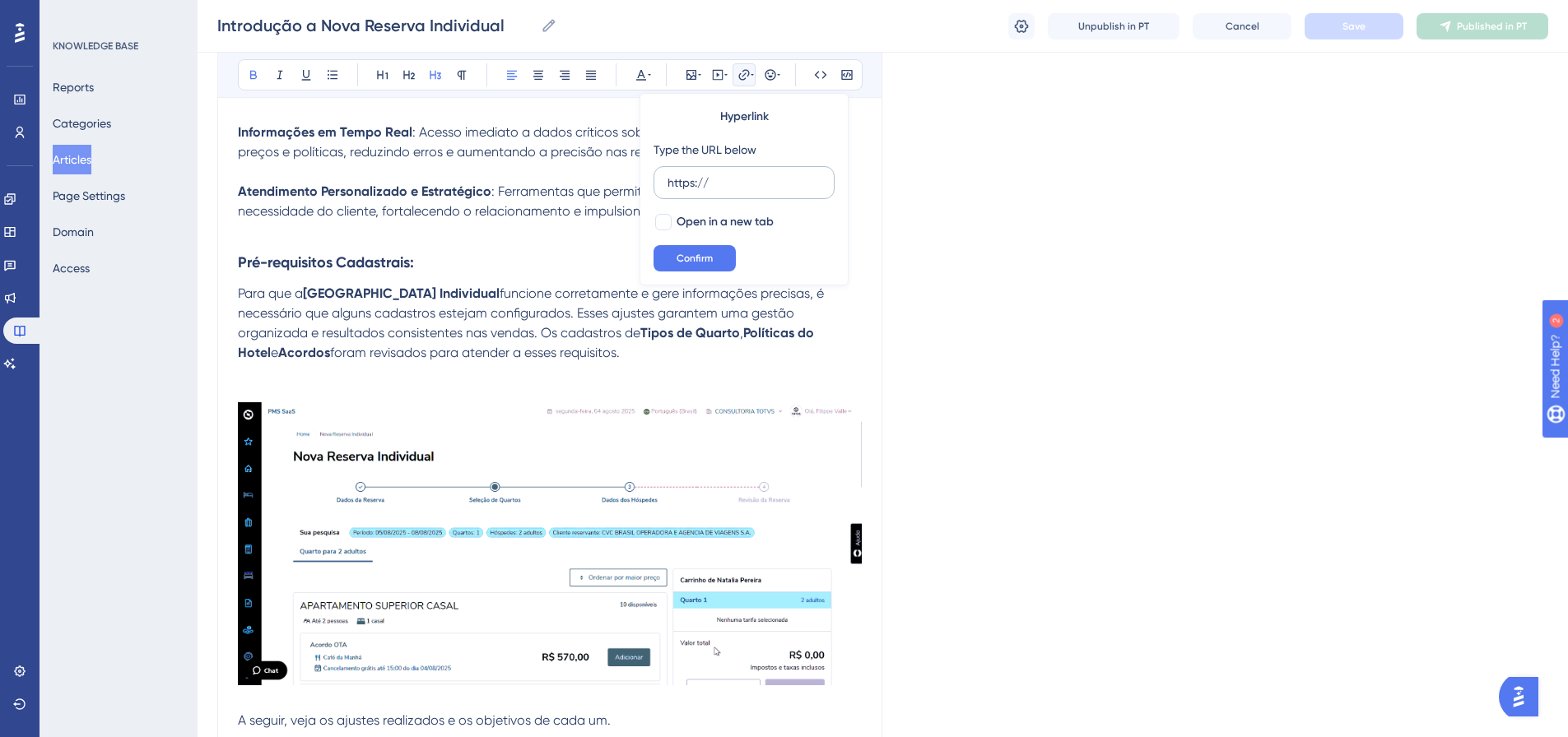
click at [728, 185] on input "https://" at bounding box center [744, 183] width 153 height 18
paste input "https://totvs.help.userguiding.com/pt/articles/15256-pre-requisitos-cadastrais"
type input "https://https://totvs.help.userguiding.com/pt/articles/15256-pre-requisitos-cad…"
click at [675, 224] on label "Open in a new tab" at bounding box center [714, 222] width 120 height 20
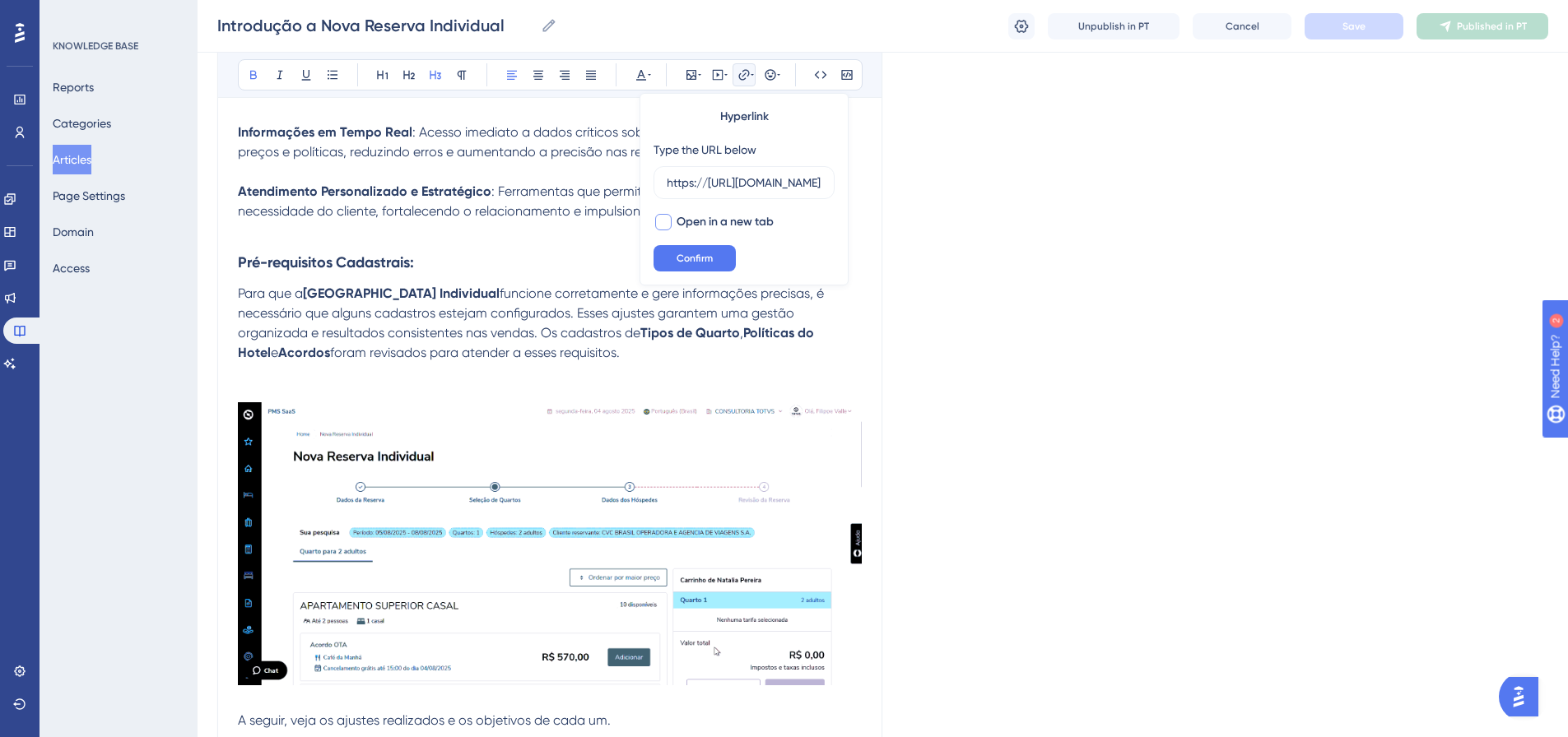
checkbox input "true"
click at [692, 261] on span "Confirm" at bounding box center [694, 259] width 36 height 13
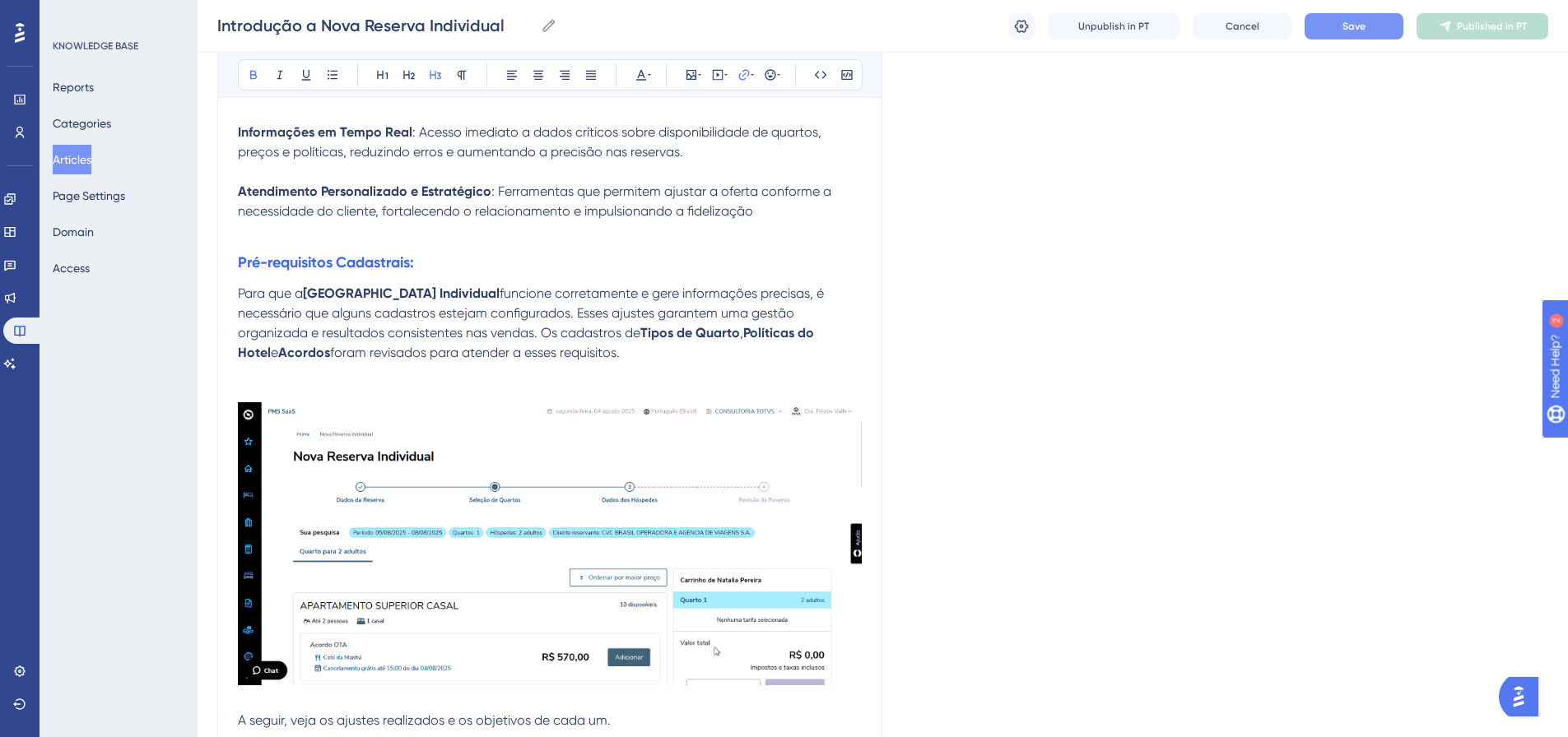
click at [1040, 21] on span "Save" at bounding box center [1354, 27] width 23 height 13
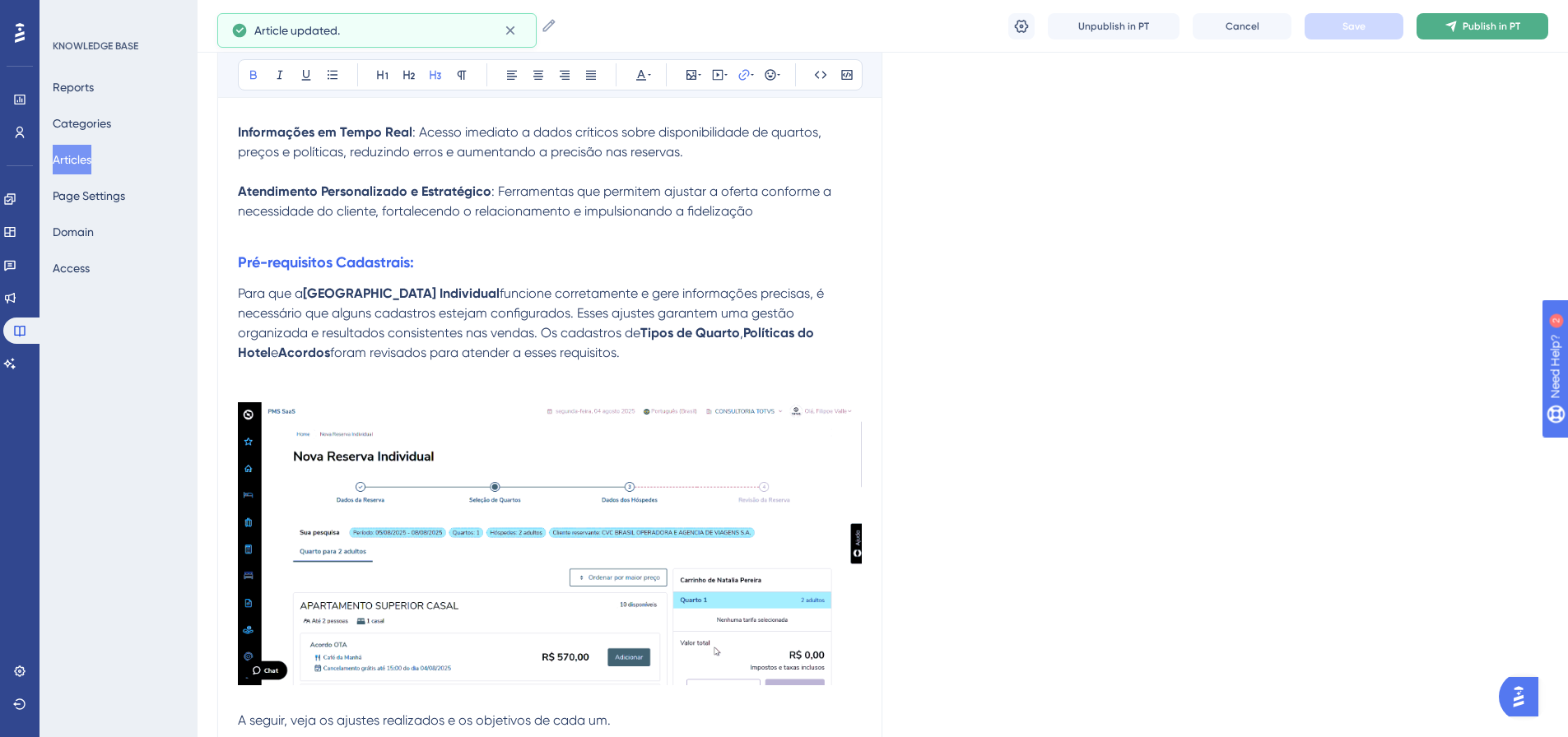
click at [1040, 22] on span "Publish in PT" at bounding box center [1491, 27] width 58 height 13
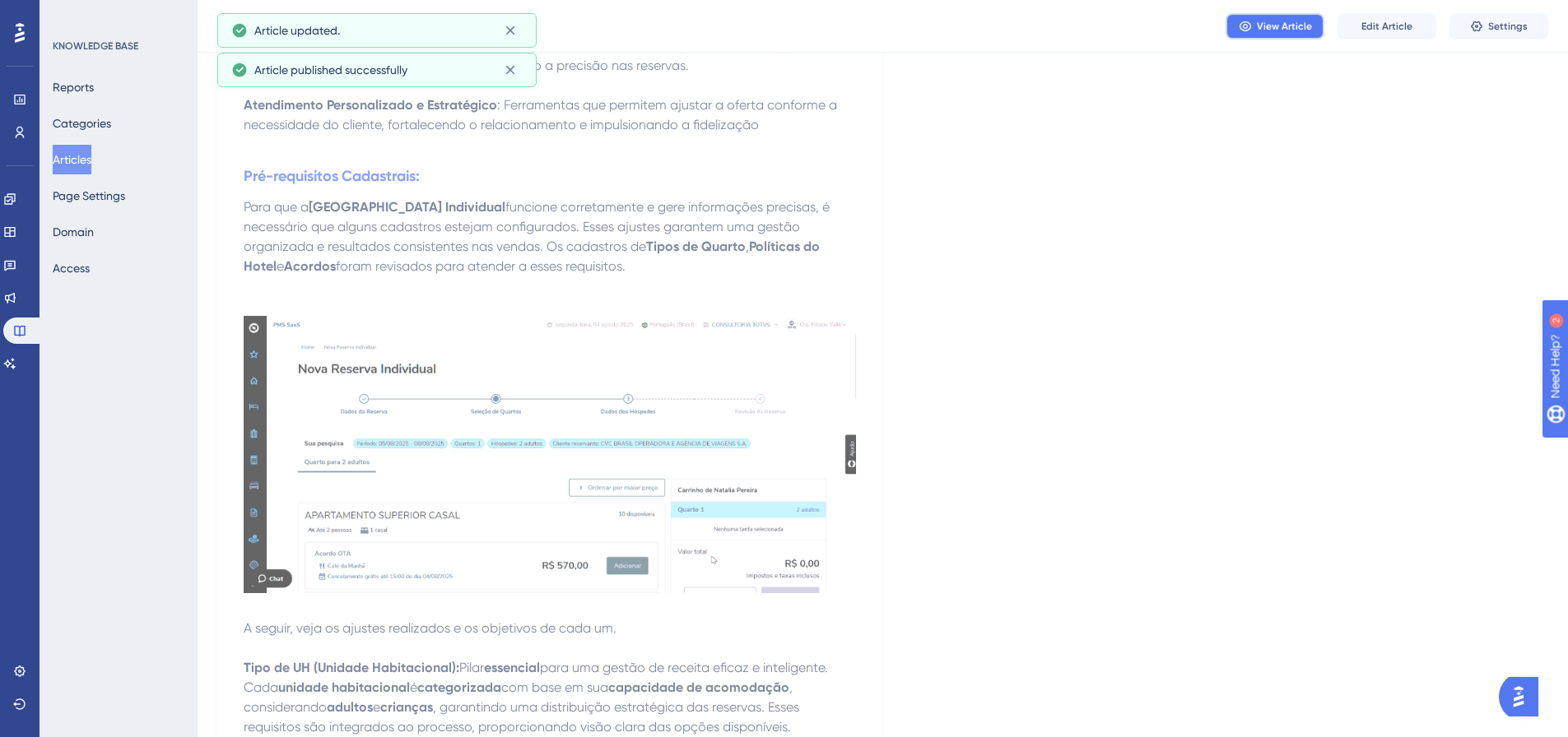
click at [1040, 33] on button "View Article" at bounding box center [1275, 27] width 99 height 27
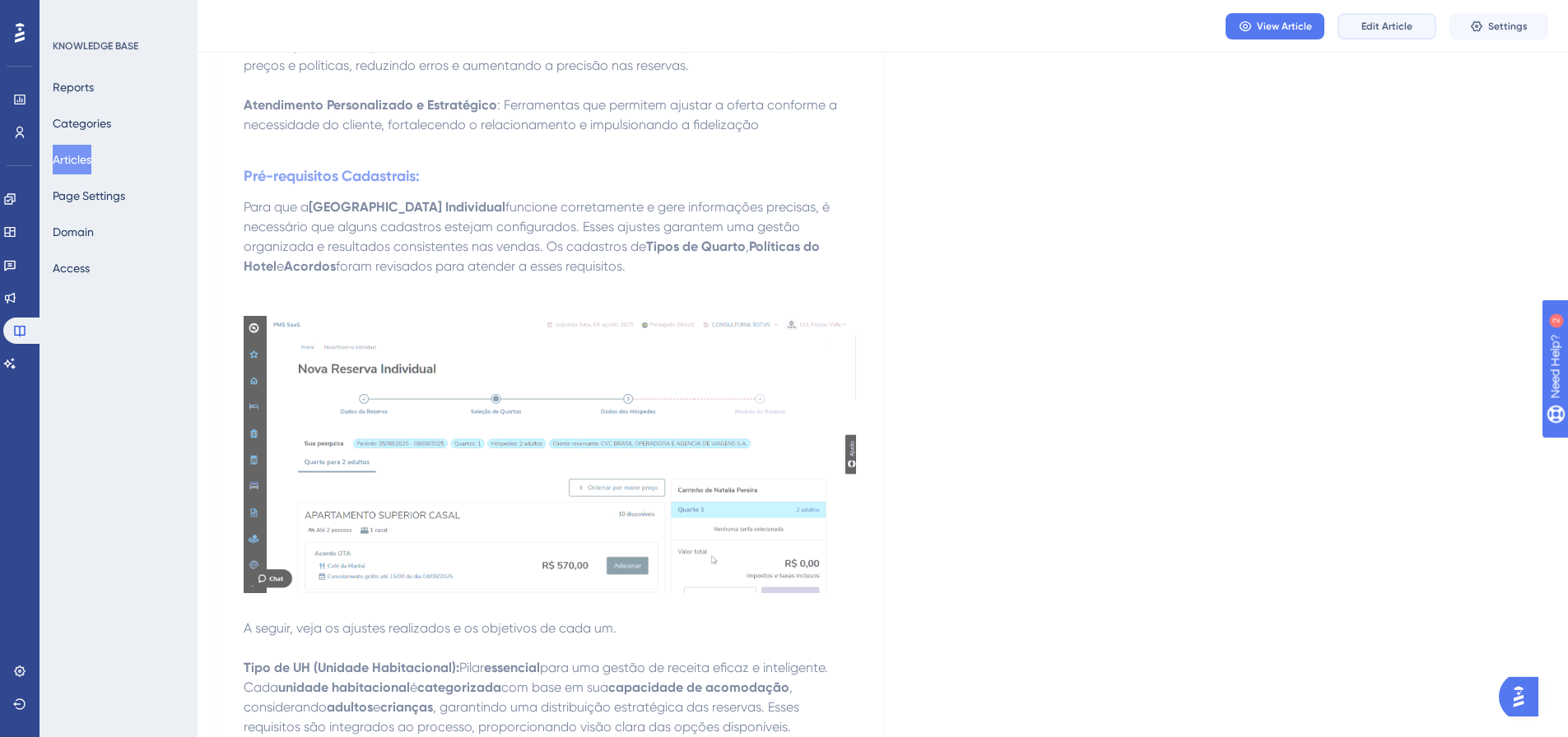
click at [1040, 21] on span "Edit Article" at bounding box center [1387, 27] width 51 height 13
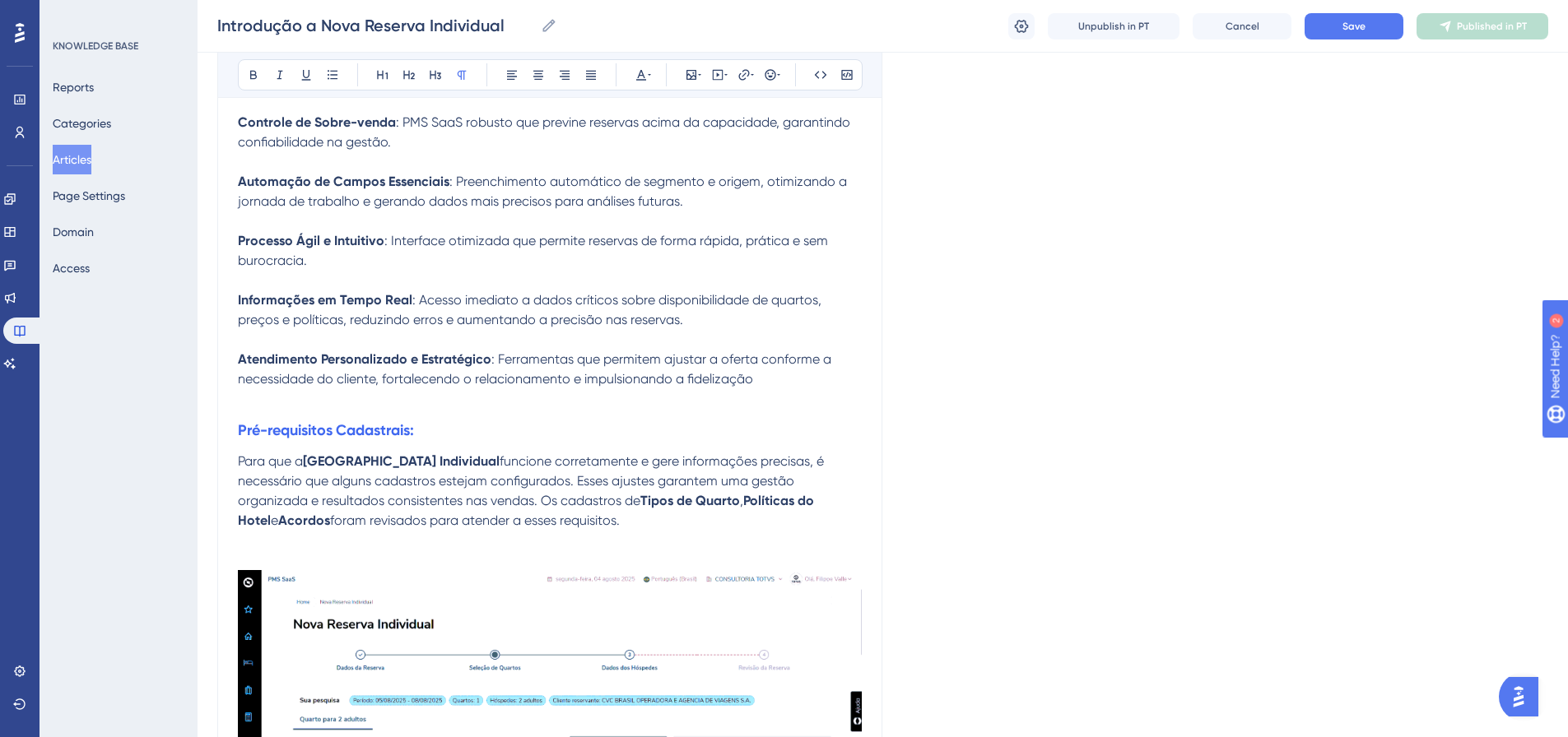
scroll to position [1099, 0]
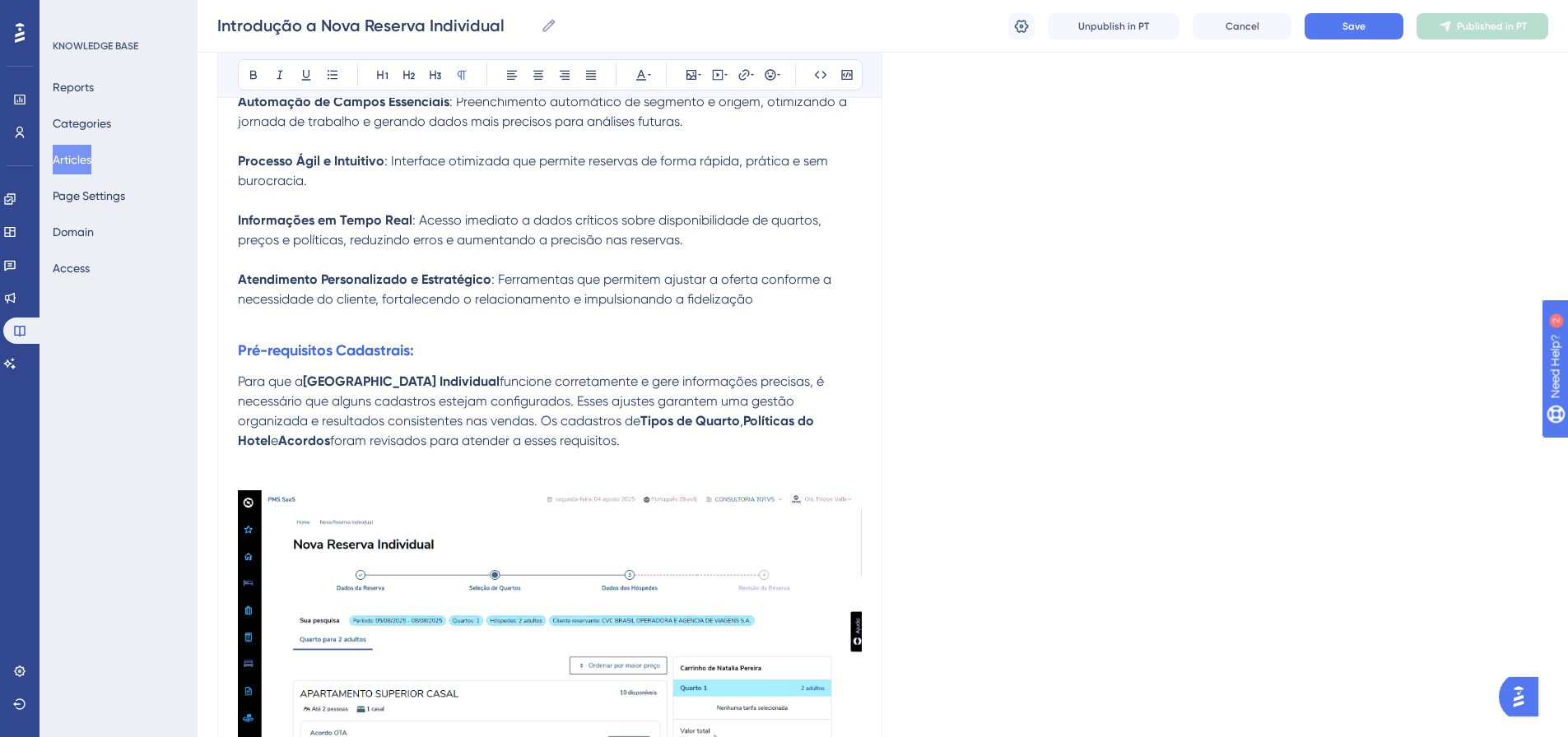
click at [422, 330] on h3 "Pré-requisitos Cadastrais:" at bounding box center [549, 350] width 624 height 43
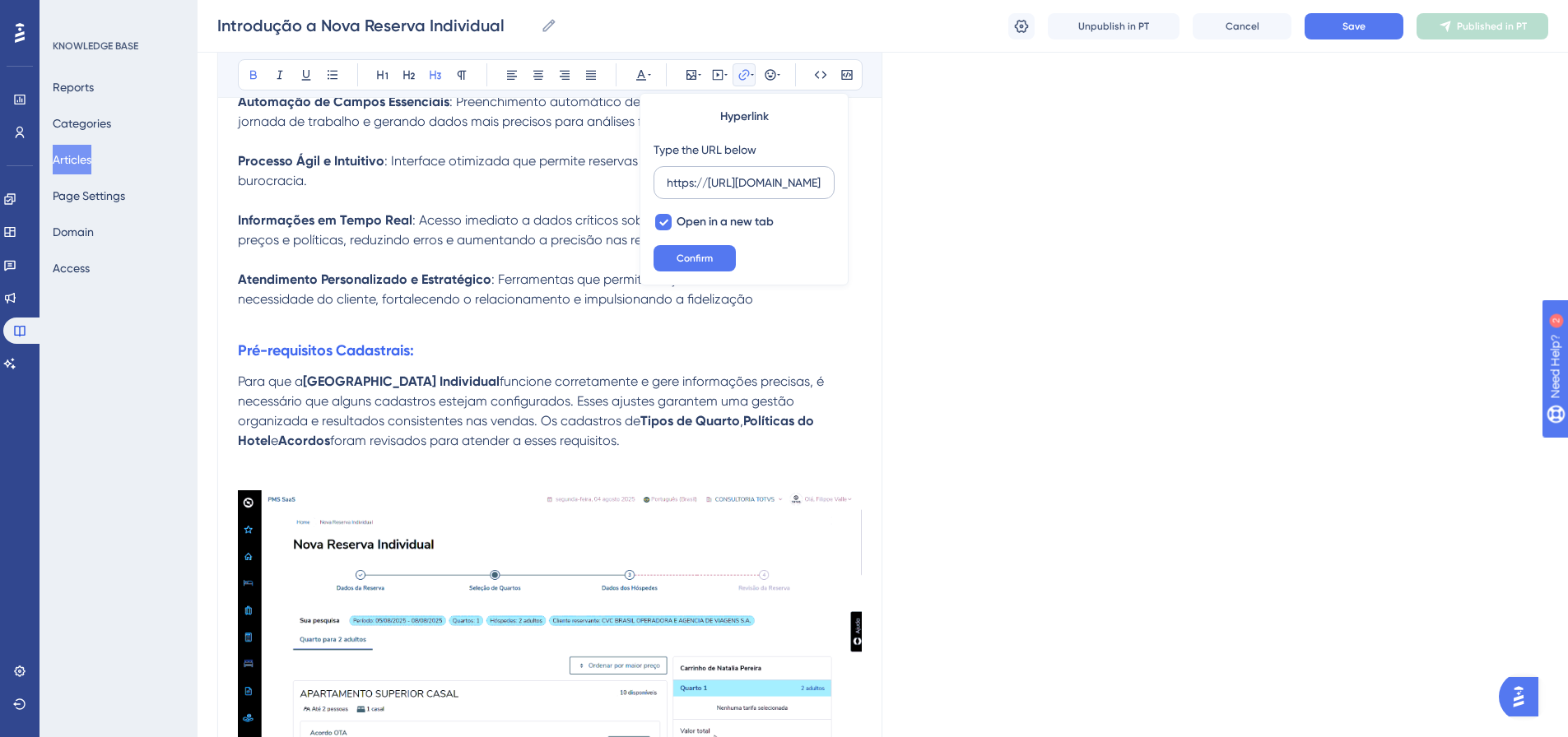
scroll to position [0, 0]
drag, startPoint x: 828, startPoint y: 182, endPoint x: 683, endPoint y: 186, distance: 145.1
click at [634, 189] on div "Bold Italic Underline Bullet Point Heading 1 Heading 2 Heading 3 Normal Align L…" at bounding box center [549, 378] width 624 height 2388
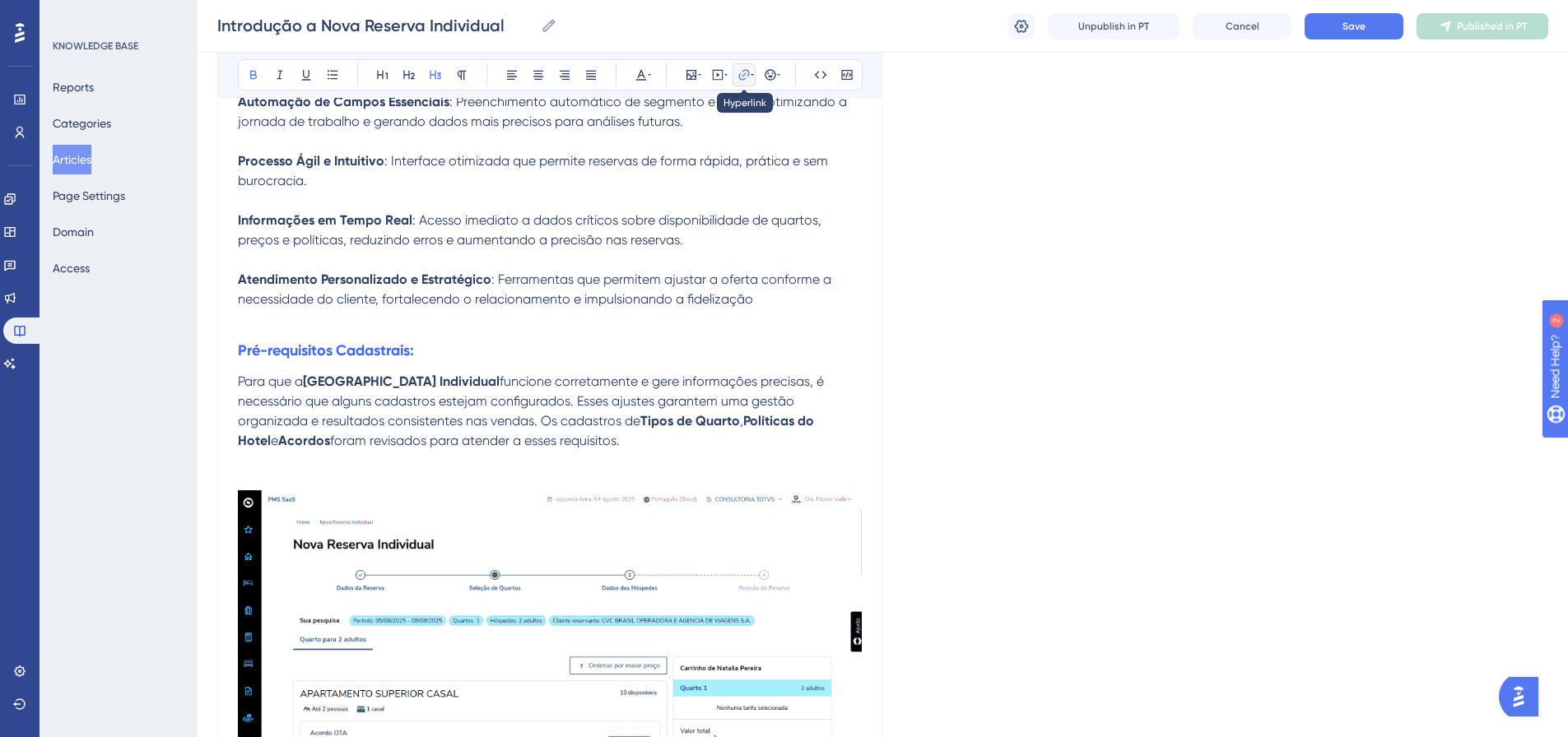
click at [746, 78] on icon at bounding box center [744, 75] width 13 height 13
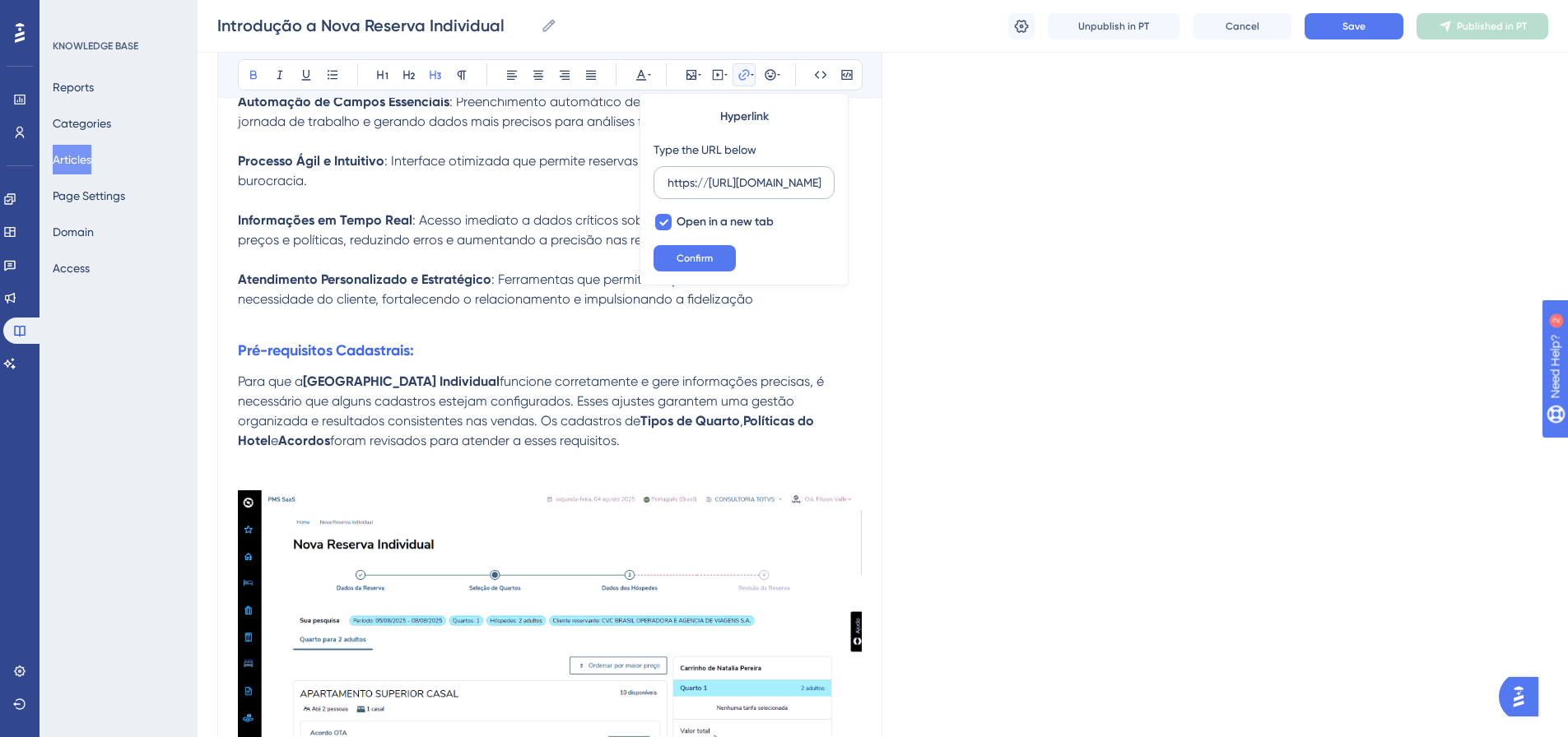
scroll to position [0, 311]
click at [690, 183] on input "https://https://totvs.help.userguiding.com/pt/articles/15256-pre-requisitos-cad…" at bounding box center [744, 183] width 153 height 18
drag, startPoint x: 710, startPoint y: 181, endPoint x: 647, endPoint y: 184, distance: 63.1
click at [647, 184] on div "Hyperlink Type the URL below https://https://totvs.help.userguiding.com/pt/arti…" at bounding box center [744, 189] width 209 height 193
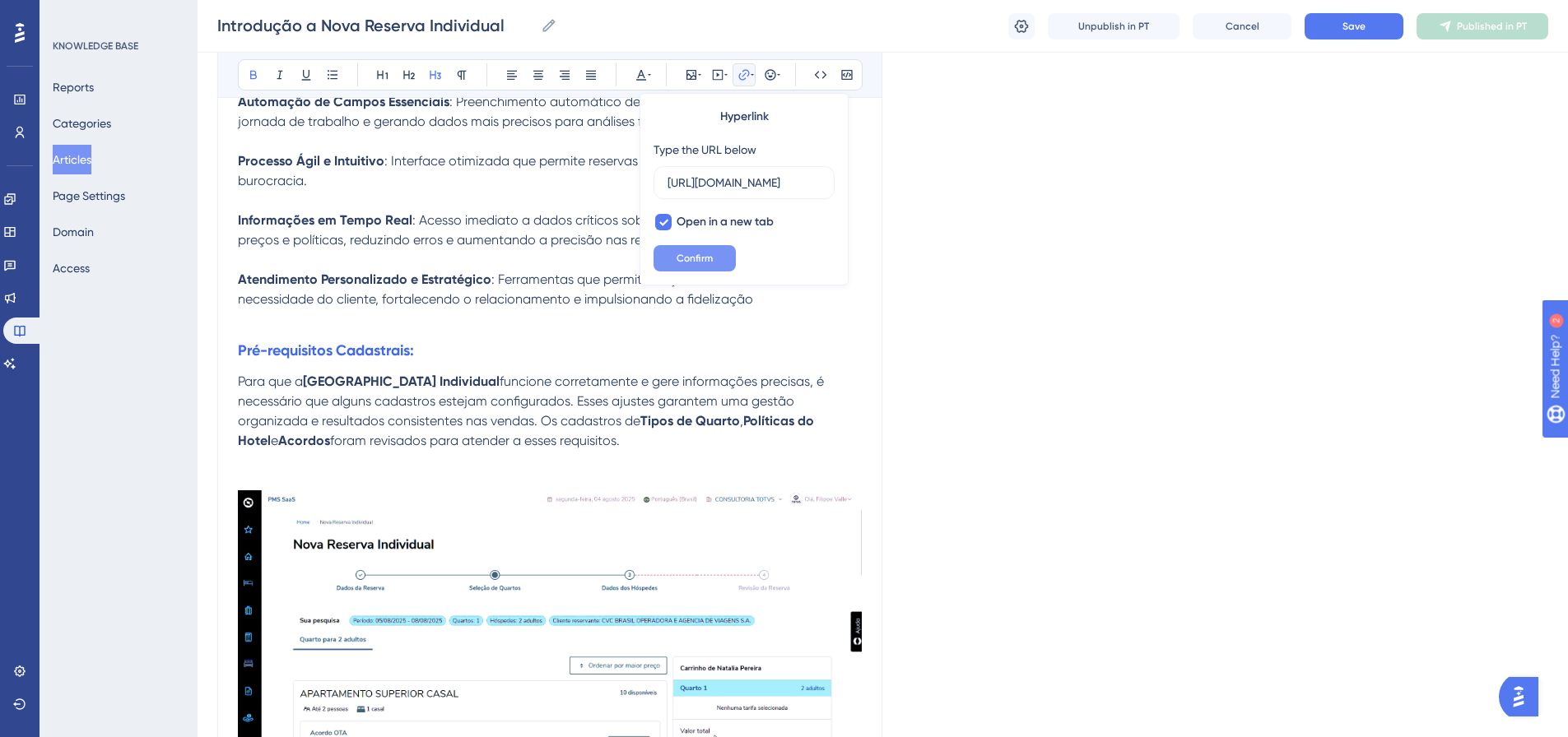
type input "https://totvs.help.userguiding.com/pt/articles/15256-pre-requisitos-cadastrais"
click at [681, 255] on span "Confirm" at bounding box center [694, 259] width 36 height 13
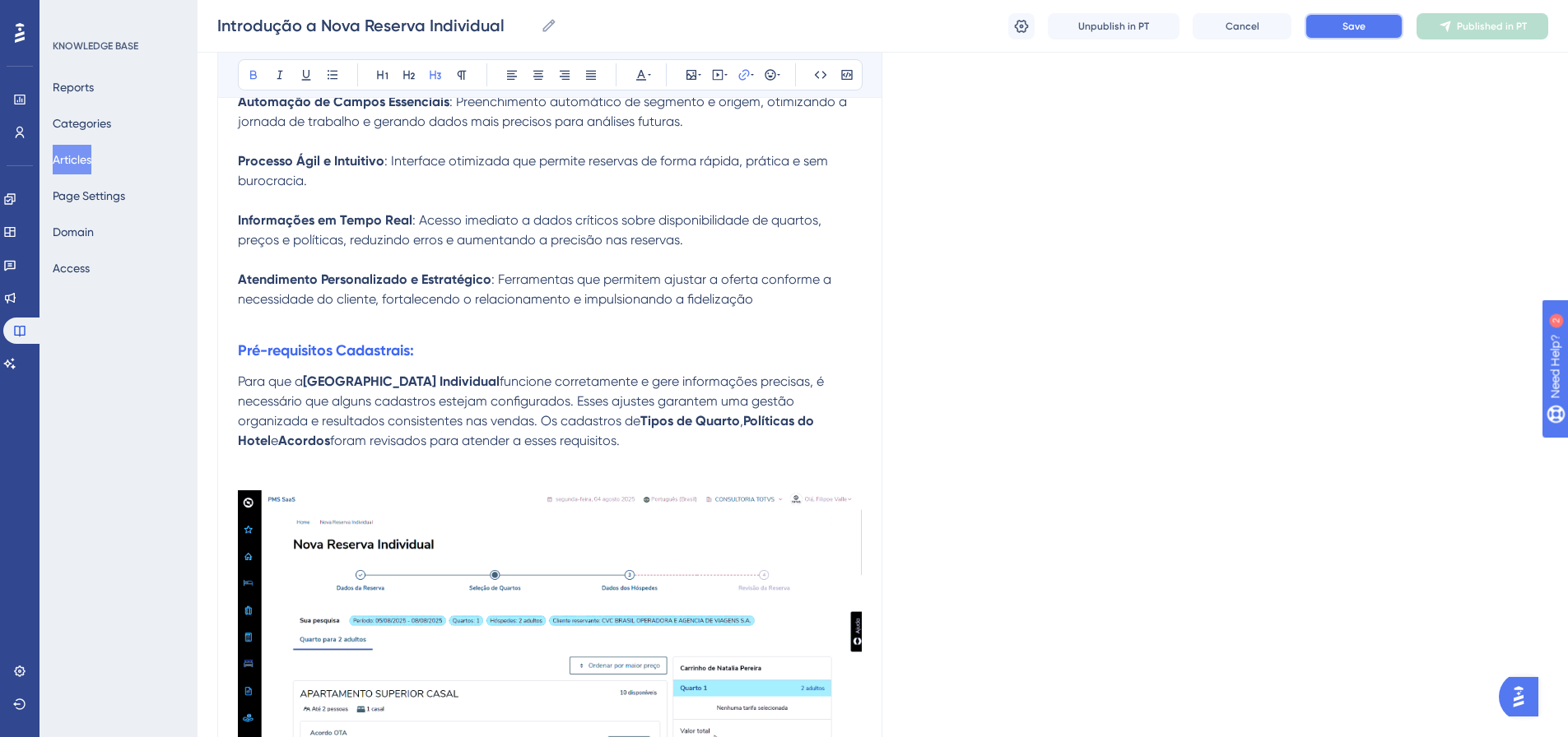
click at [1040, 29] on span "Save" at bounding box center [1354, 27] width 23 height 13
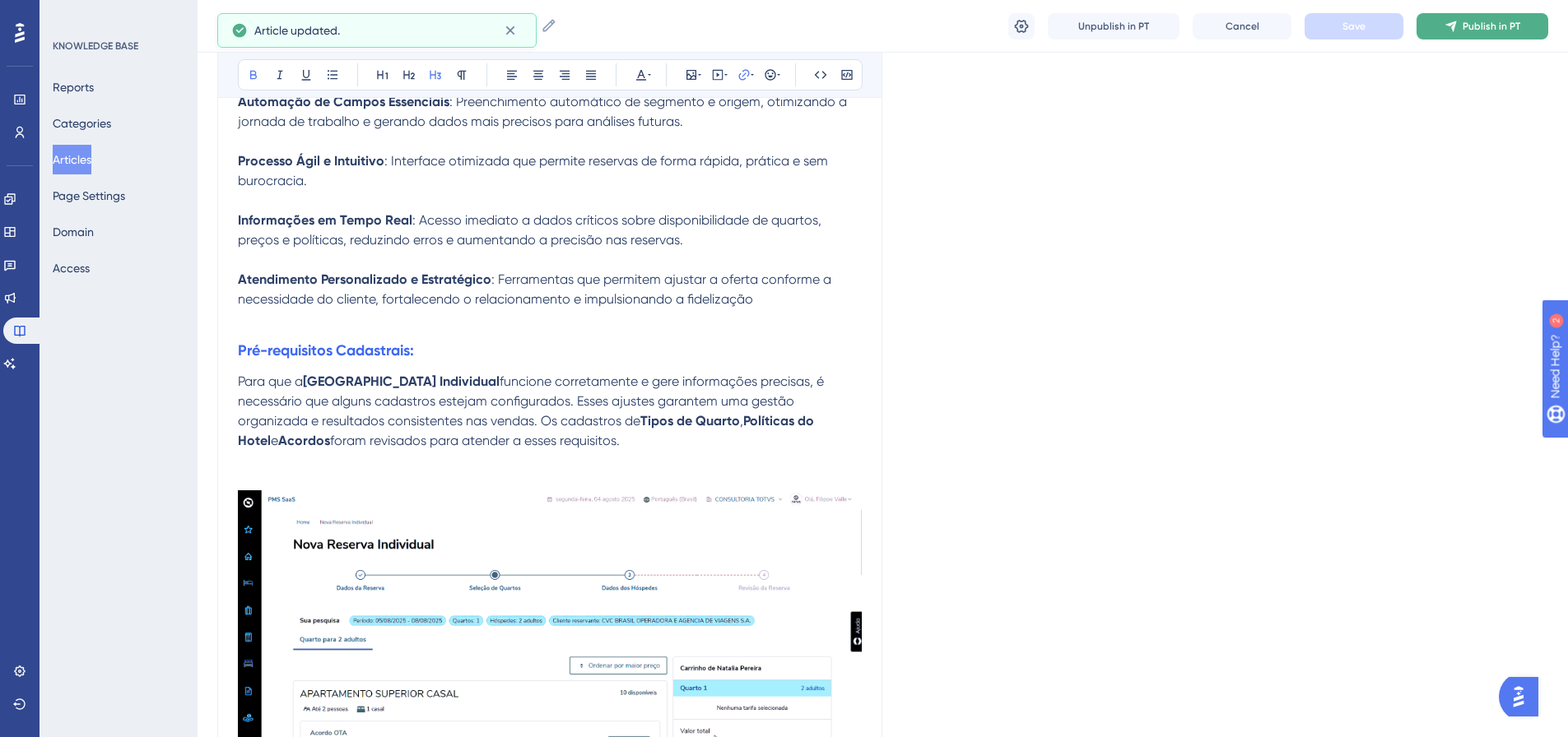
click at [1040, 20] on span "Publish in PT" at bounding box center [1491, 27] width 58 height 13
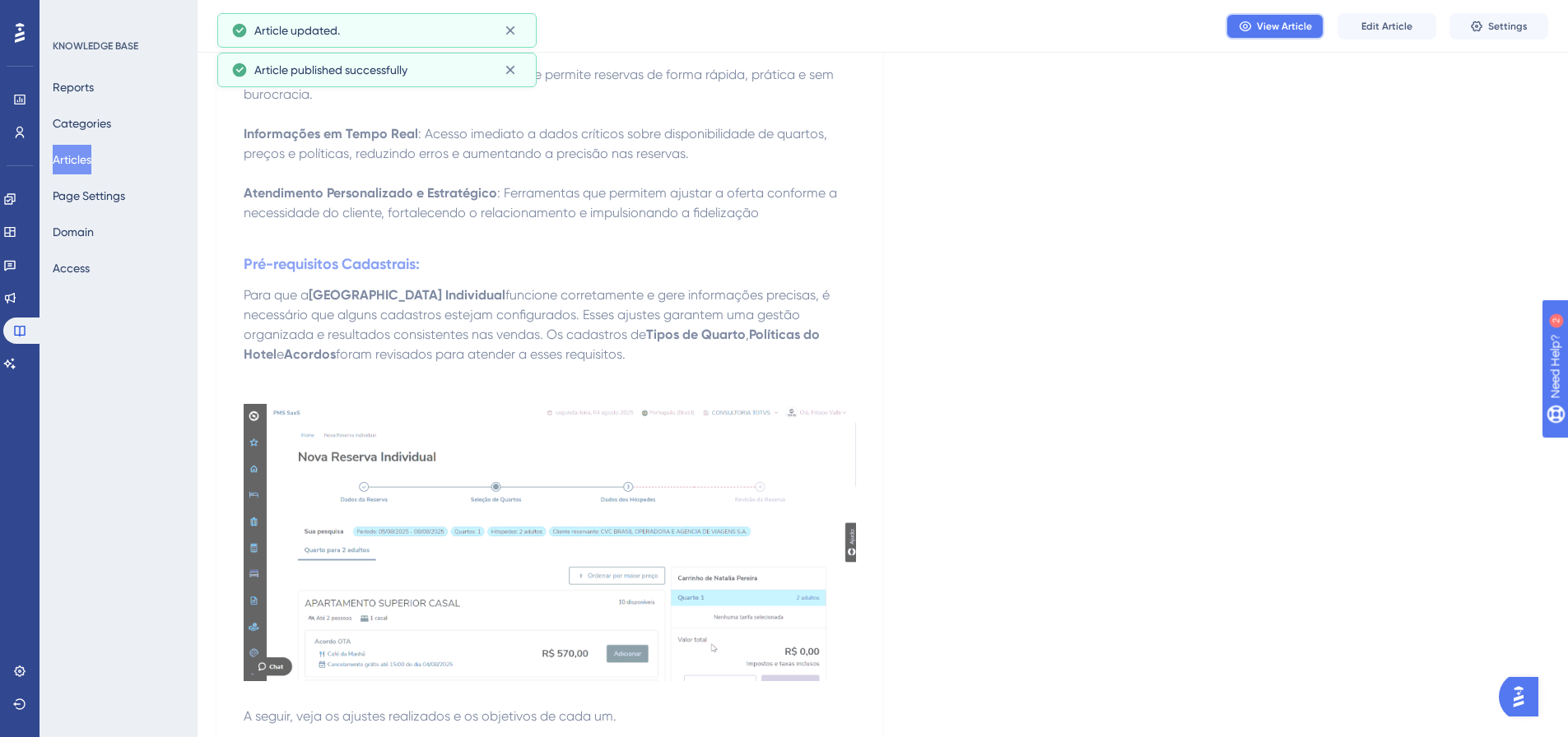
click at [1040, 20] on span "View Article" at bounding box center [1285, 27] width 55 height 13
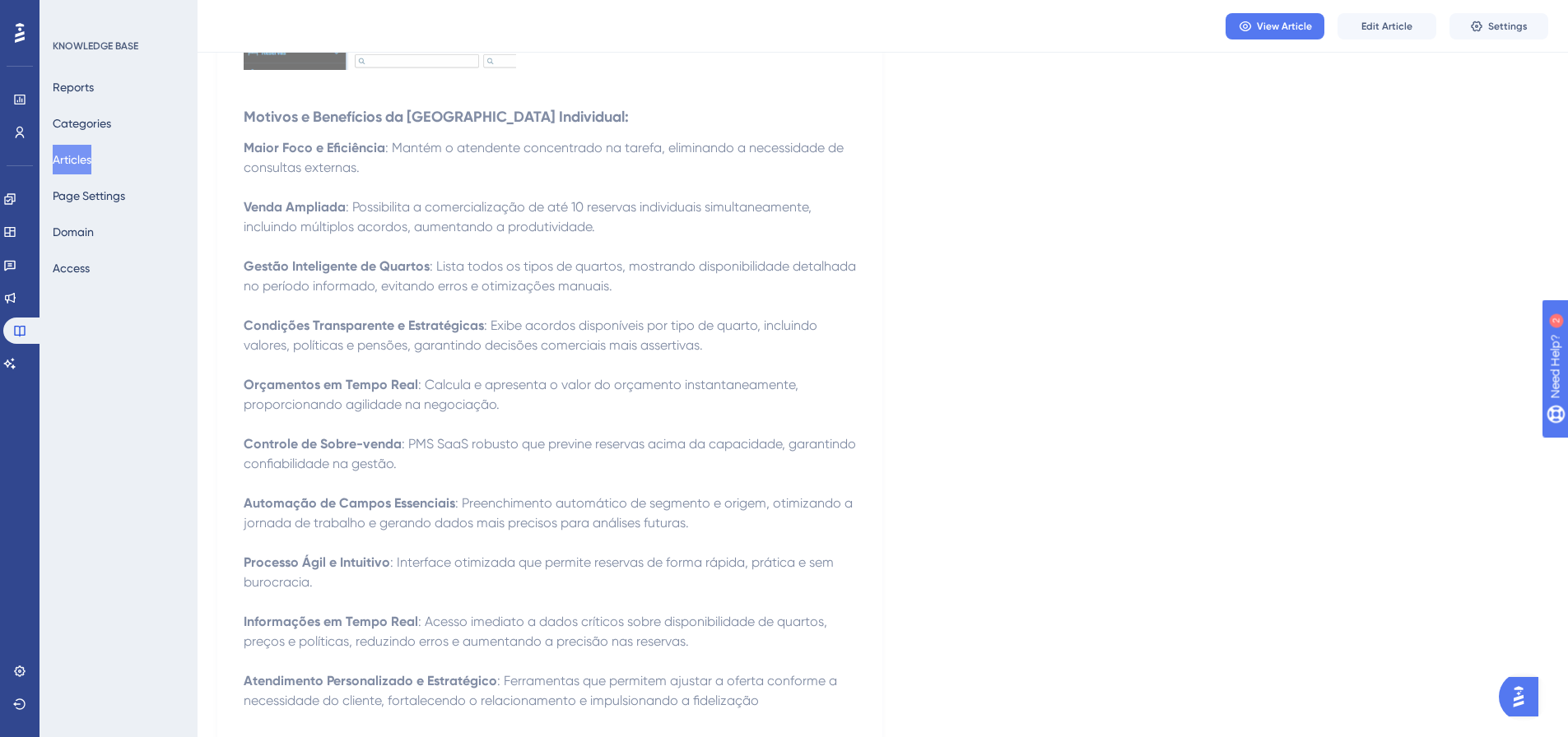
scroll to position [351, 0]
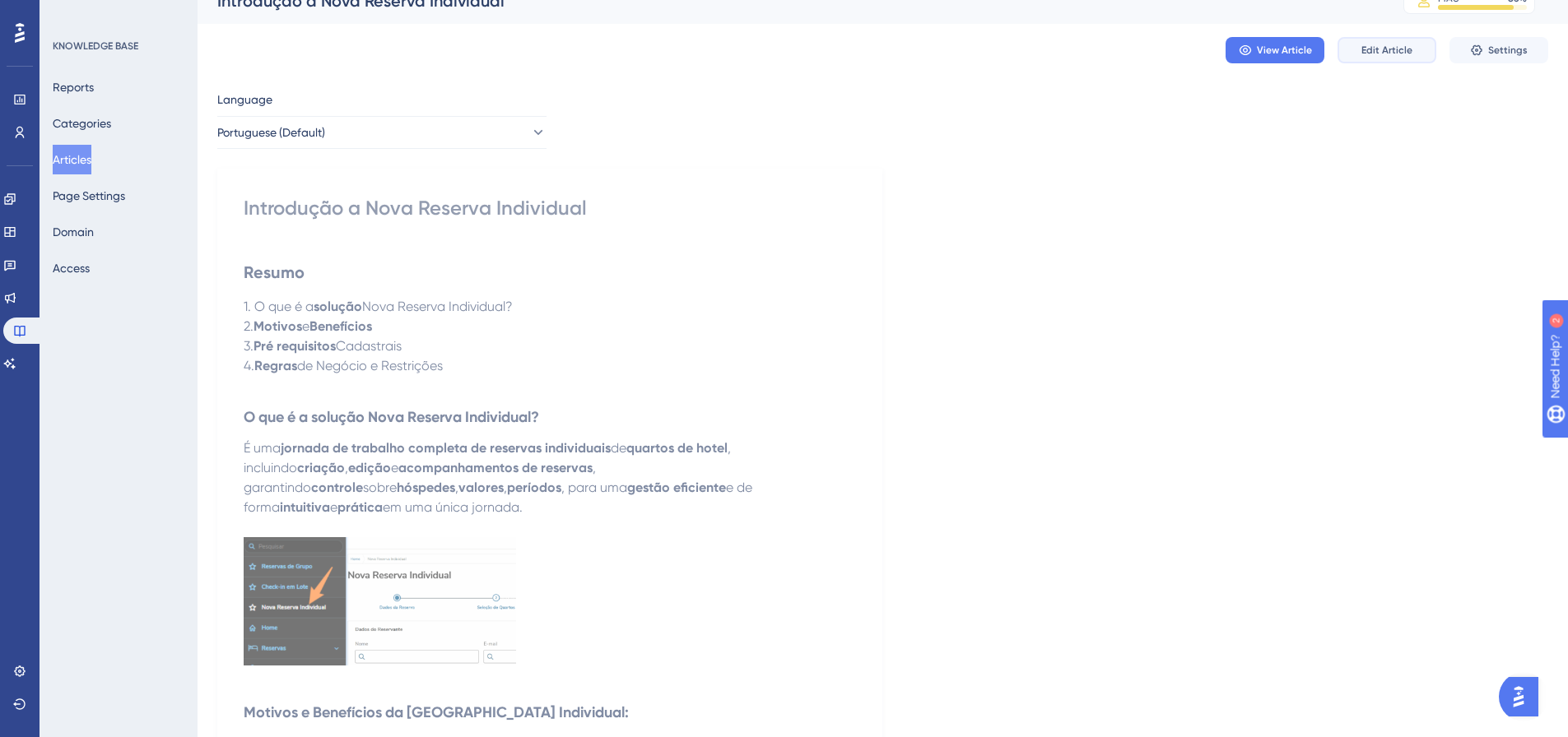
click at [1040, 43] on span "Edit Article" at bounding box center [1387, 50] width 51 height 13
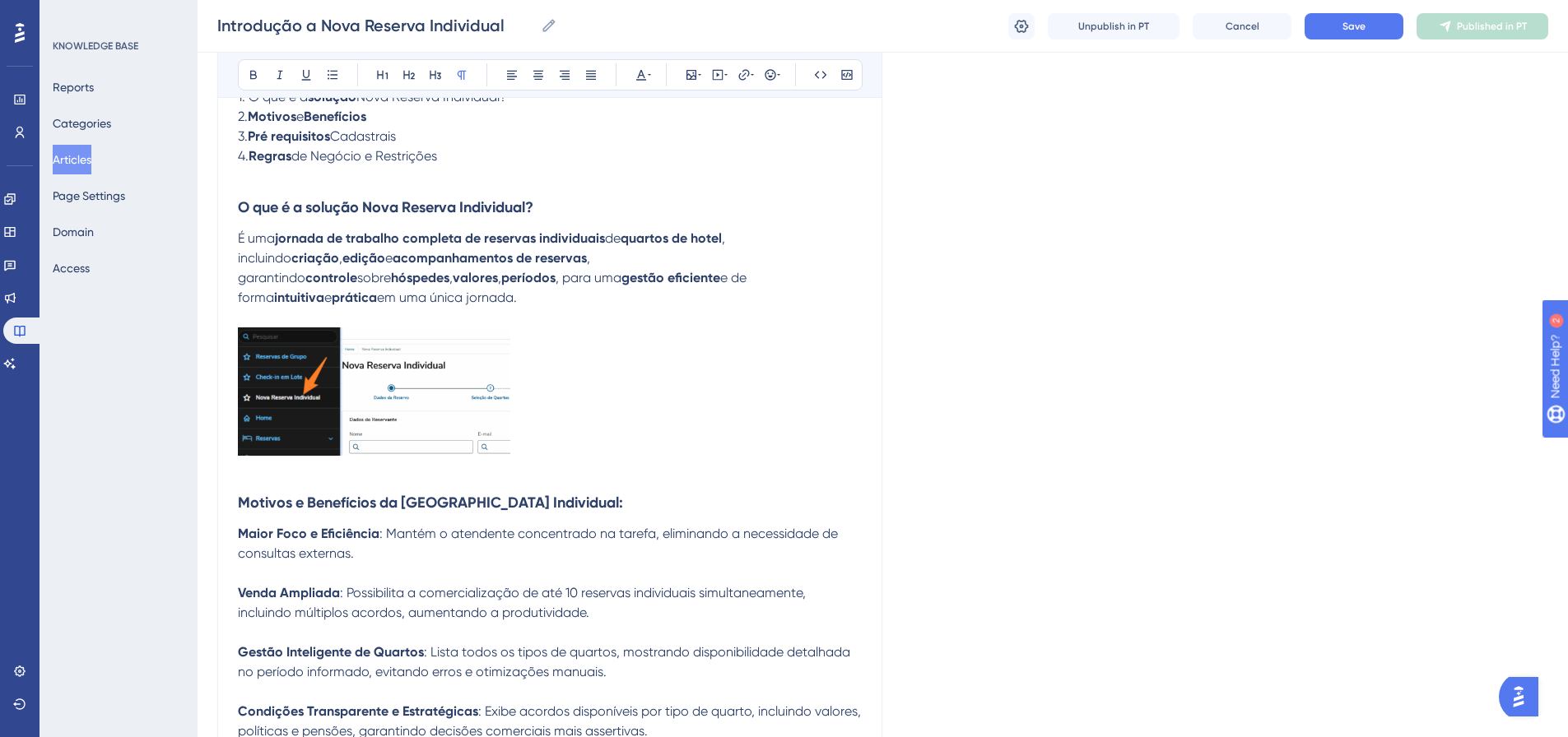
scroll to position [289, 0]
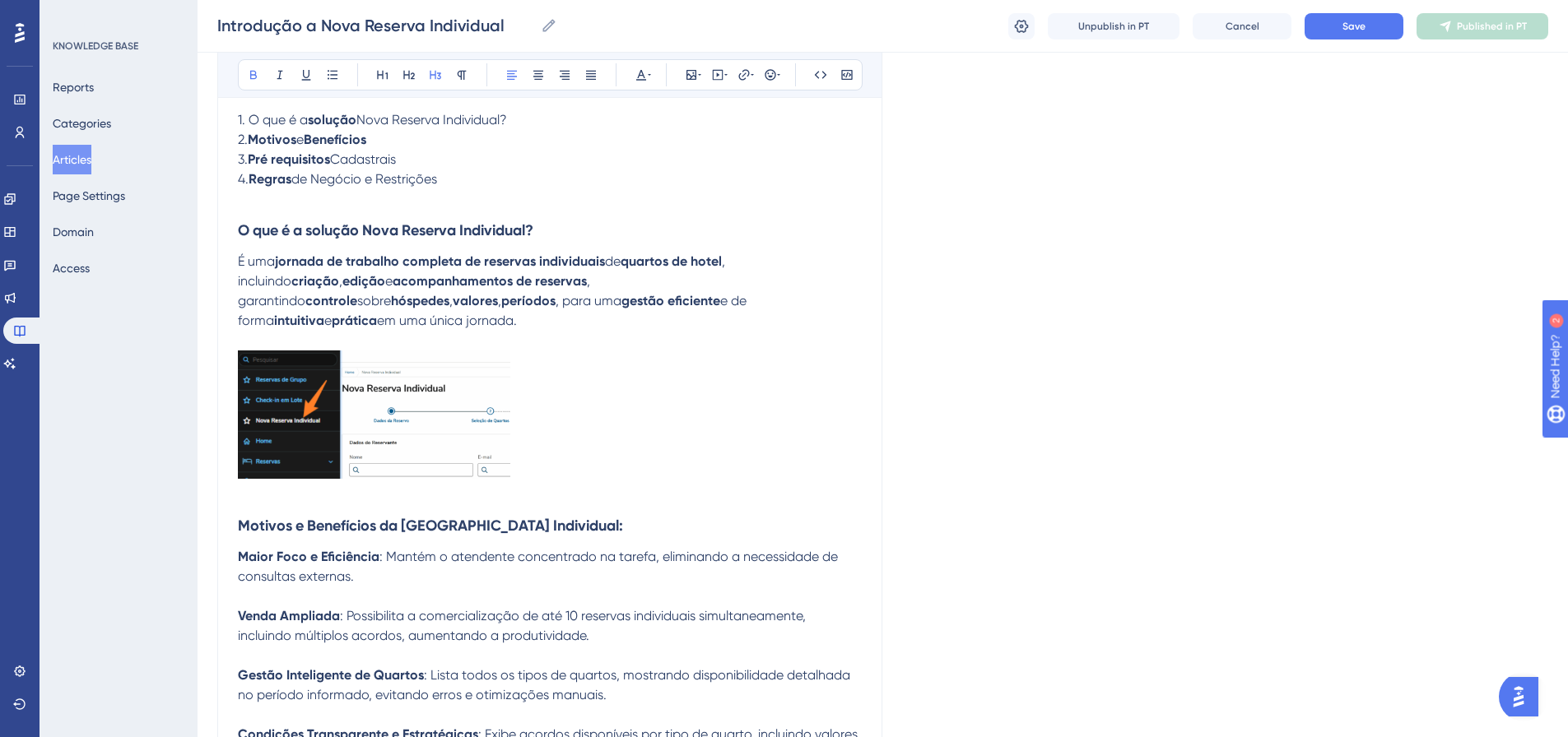
click at [367, 224] on strong "O que é a solução Nova Reserva Individual?" at bounding box center [386, 230] width 296 height 18
drag, startPoint x: 557, startPoint y: 227, endPoint x: 368, endPoint y: 231, distance: 189.0
click at [368, 231] on h3 "O que é a solução Nova Reserva Individual?" at bounding box center [549, 230] width 624 height 43
click at [753, 74] on icon at bounding box center [752, 75] width 3 height 2
drag, startPoint x: 711, startPoint y: 184, endPoint x: 627, endPoint y: 172, distance: 84.9
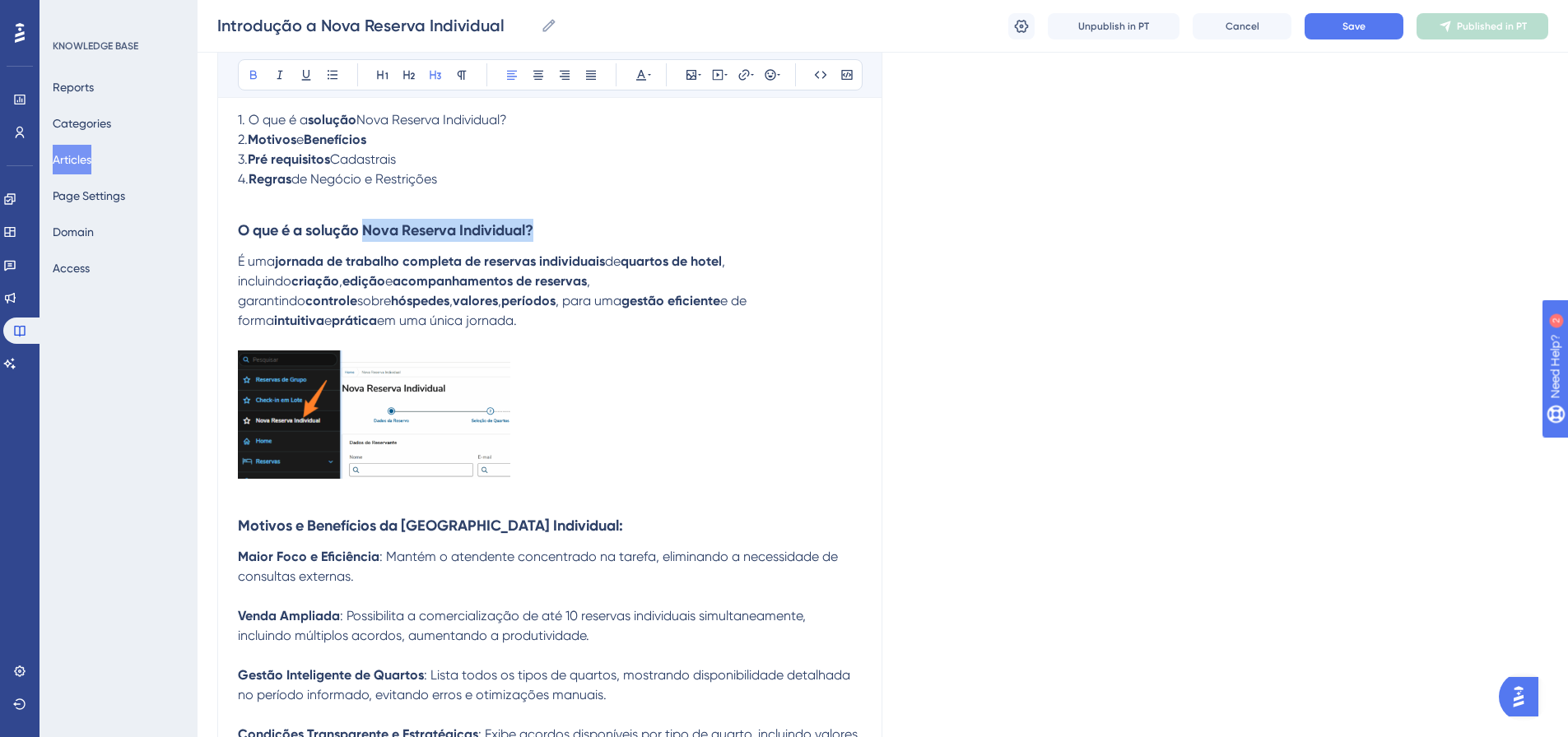
drag, startPoint x: 532, startPoint y: 229, endPoint x: 367, endPoint y: 239, distance: 165.3
click at [367, 239] on h3 "O que é a solução Nova Reserva Individual?" at bounding box center [549, 230] width 624 height 43
click at [525, 234] on strong "O que é a solução Nova Reserva Individual?" at bounding box center [386, 230] width 296 height 18
drag, startPoint x: 531, startPoint y: 230, endPoint x: 367, endPoint y: 240, distance: 164.3
click at [367, 240] on h3 "O que é a solução Nova Reserva Individual?" at bounding box center [549, 230] width 624 height 43
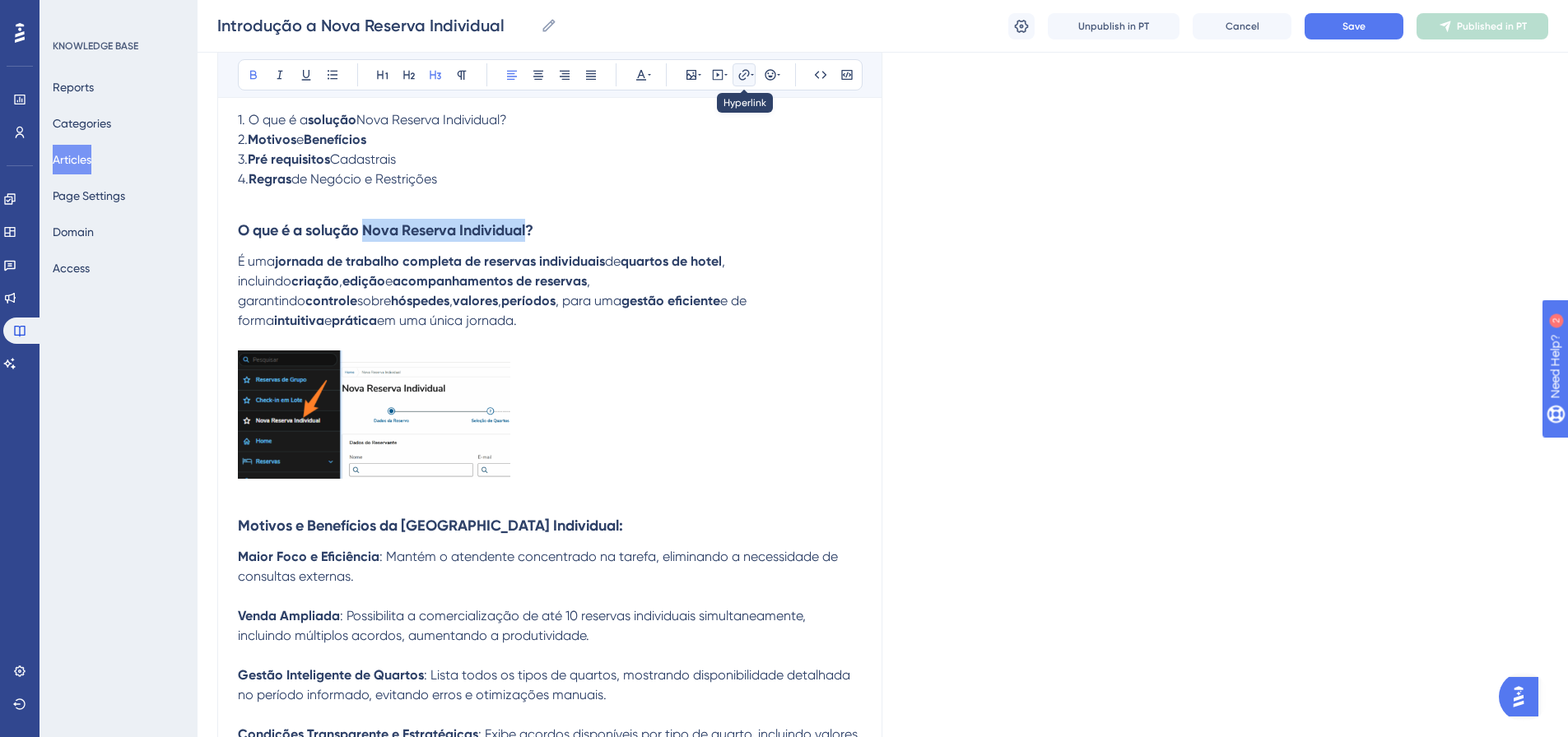
click at [741, 73] on icon at bounding box center [744, 75] width 13 height 13
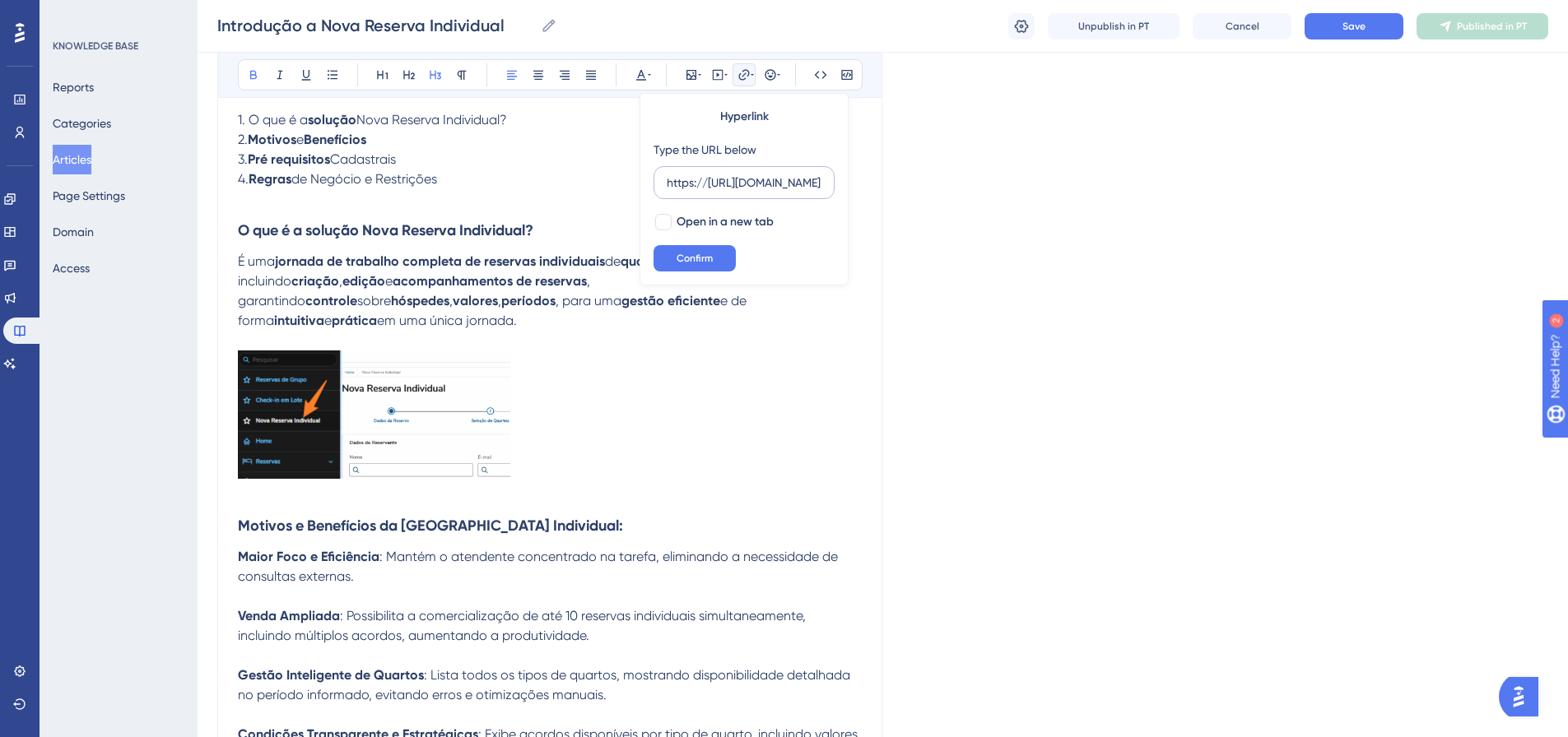
scroll to position [0, 0]
drag, startPoint x: 711, startPoint y: 186, endPoint x: 641, endPoint y: 186, distance: 70.0
click at [641, 186] on div "Hyperlink Type the URL below https://https://totvs.help.userguiding.com/pt/arti…" at bounding box center [744, 189] width 209 height 193
type input "https://totvs.help.userguiding.com/pt/articles/15256-pre-requisitos-cadastrais"
click at [701, 264] on span "Confirm" at bounding box center [694, 259] width 36 height 13
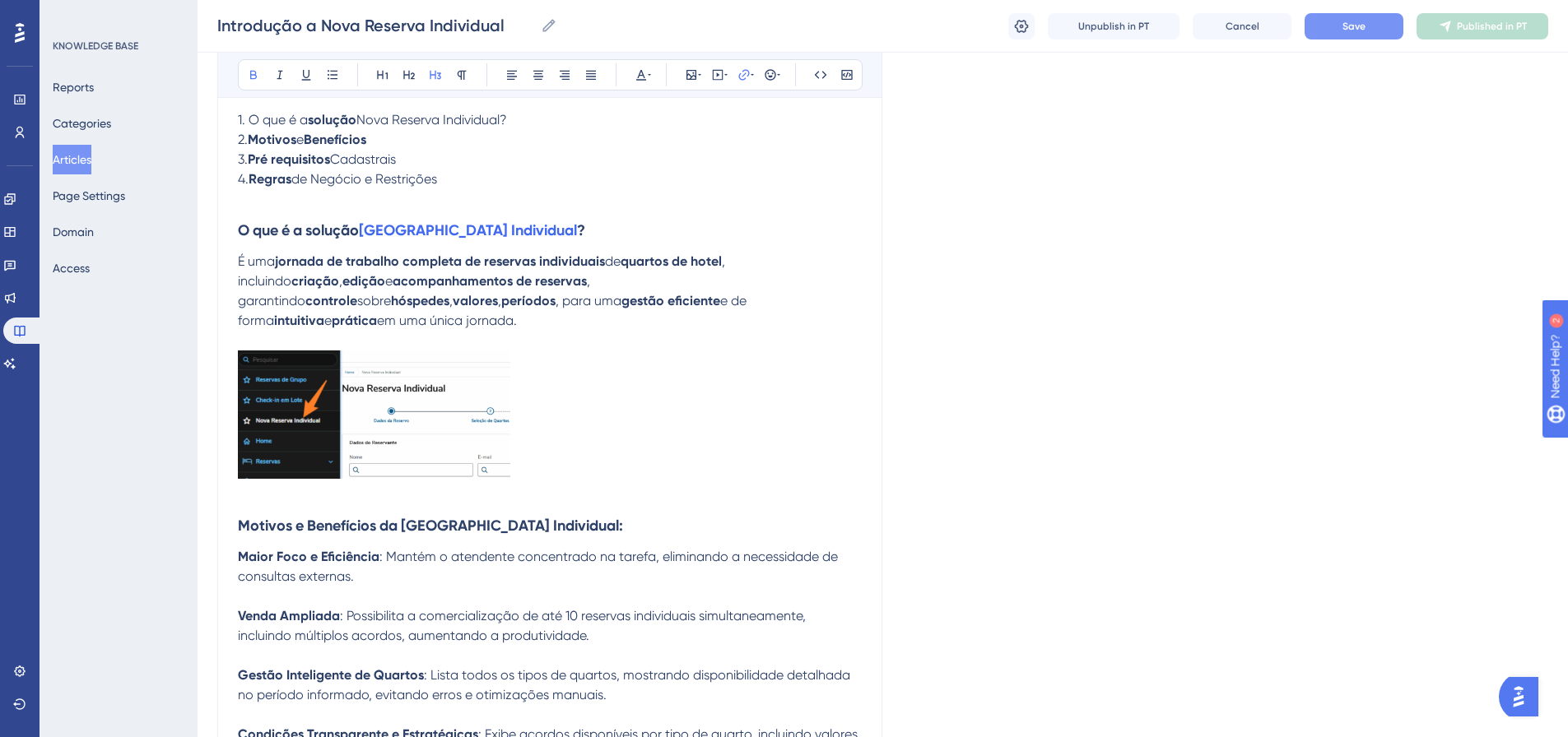
click at [1040, 28] on button "Save" at bounding box center [1354, 27] width 99 height 27
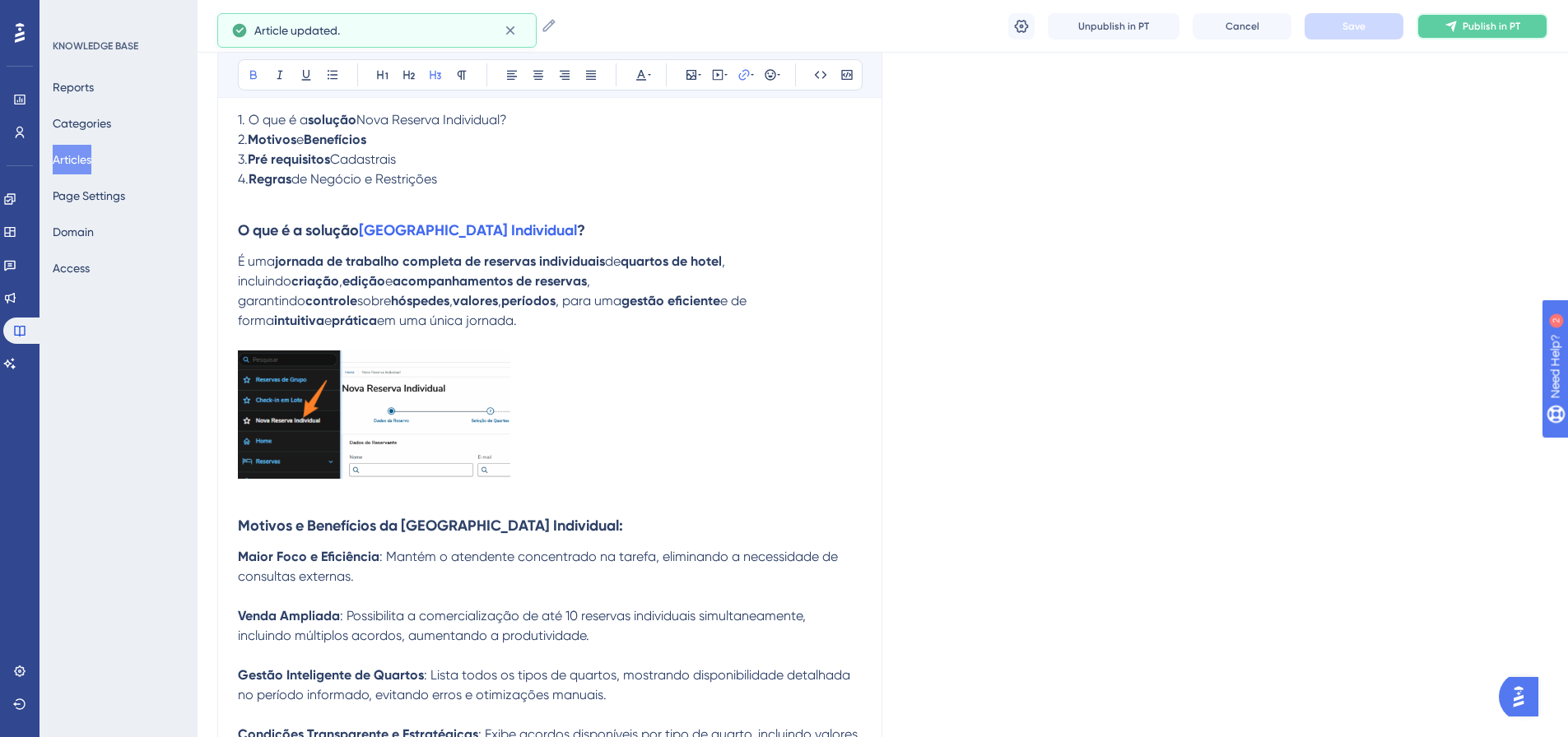
click at [1040, 13] on button "Publish in PT" at bounding box center [1483, 27] width 132 height 27
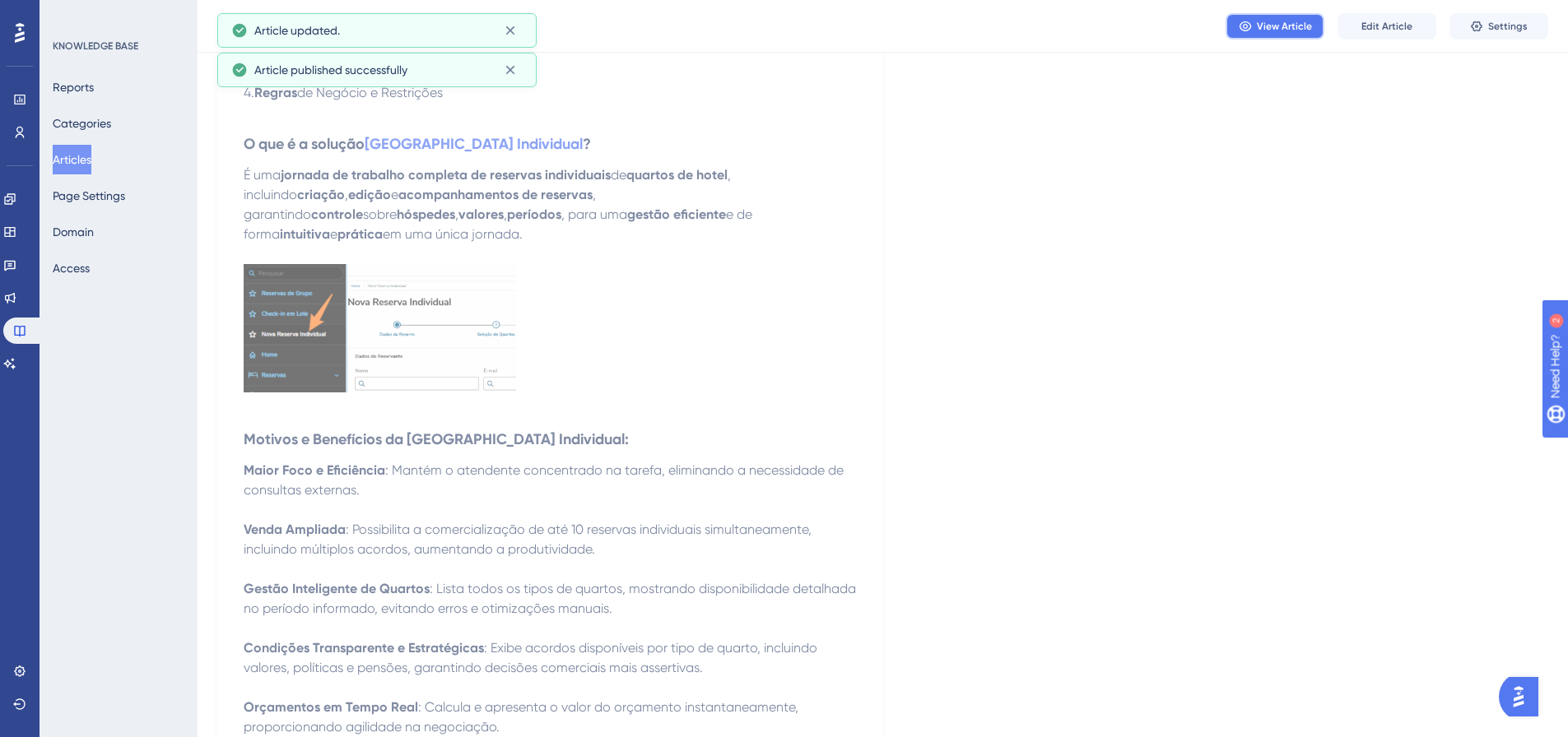
click at [1040, 23] on span "View Article" at bounding box center [1285, 27] width 55 height 13
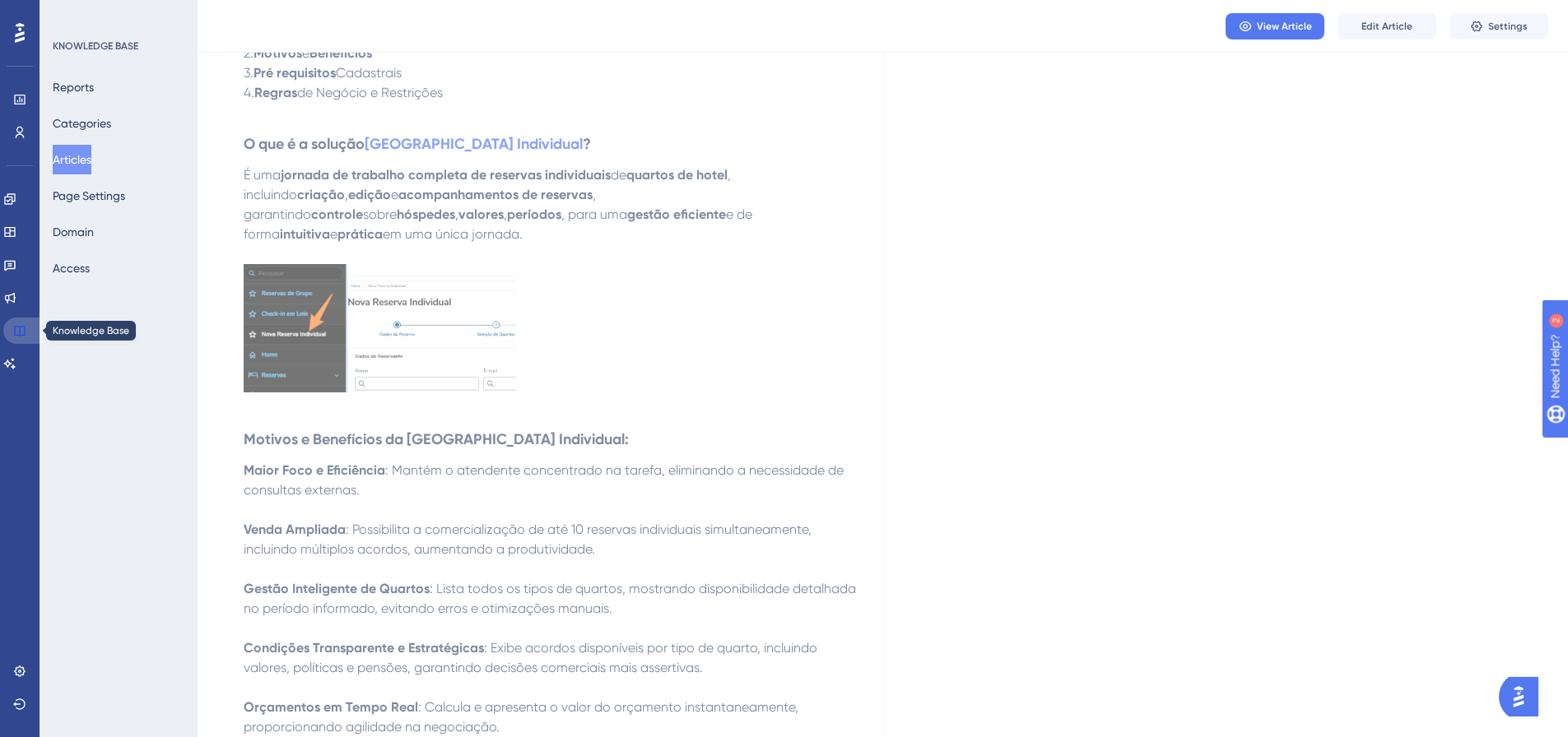
click at [15, 318] on link at bounding box center [23, 331] width 39 height 27
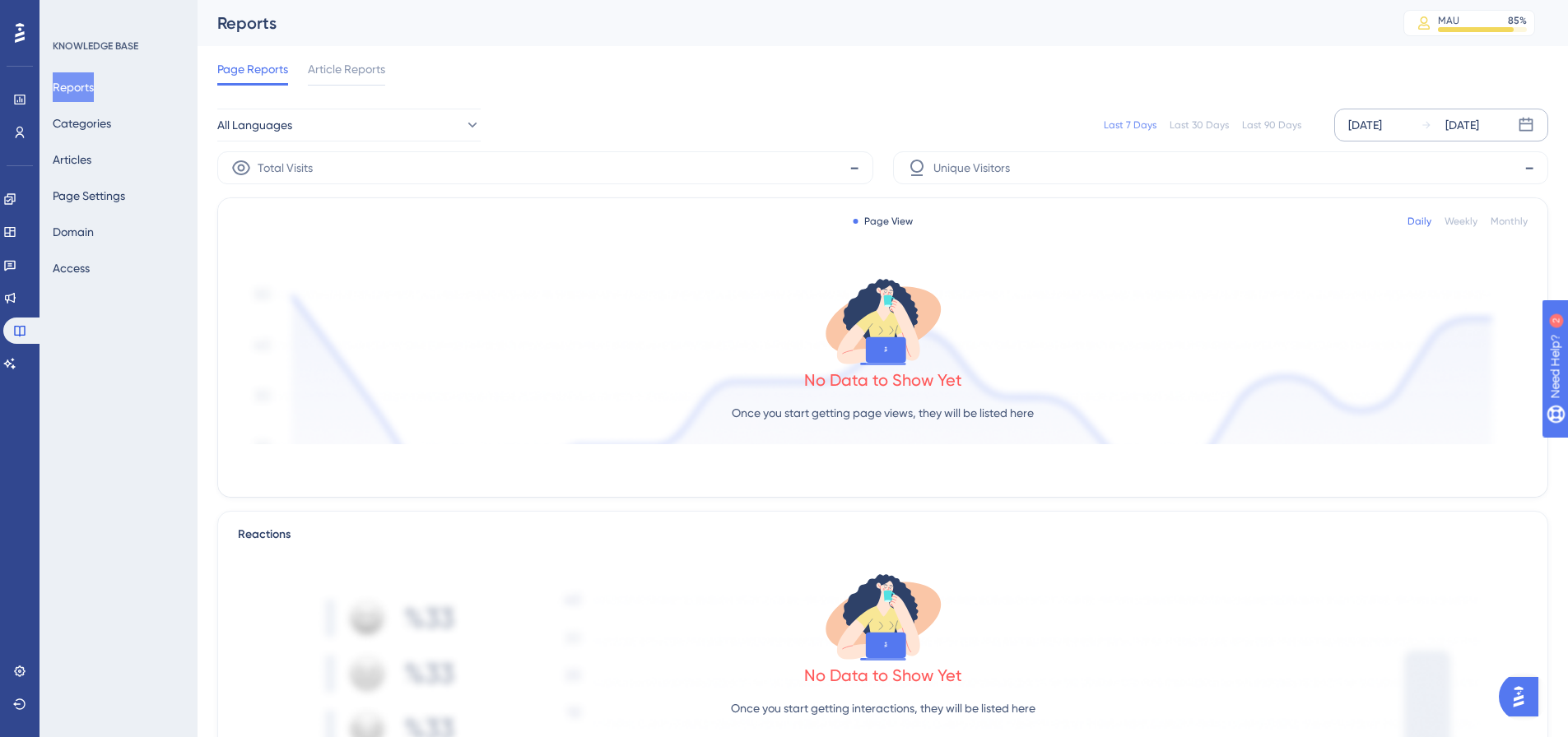
click at [1040, 124] on div "[DATE]" at bounding box center [1365, 125] width 33 height 20
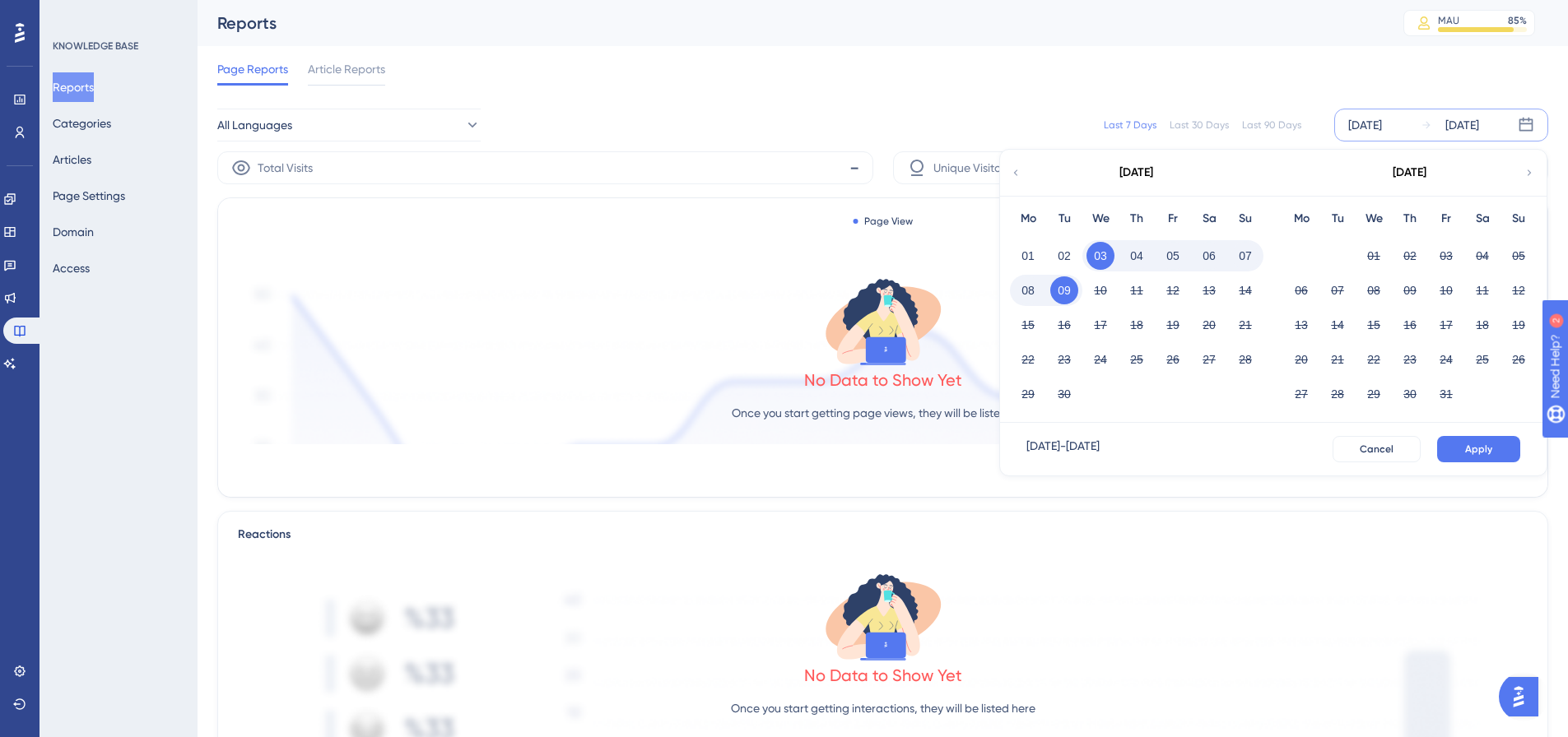
drag, startPoint x: 1025, startPoint y: 255, endPoint x: 1283, endPoint y: 290, distance: 260.4
click at [1026, 255] on button "01" at bounding box center [1029, 256] width 28 height 28
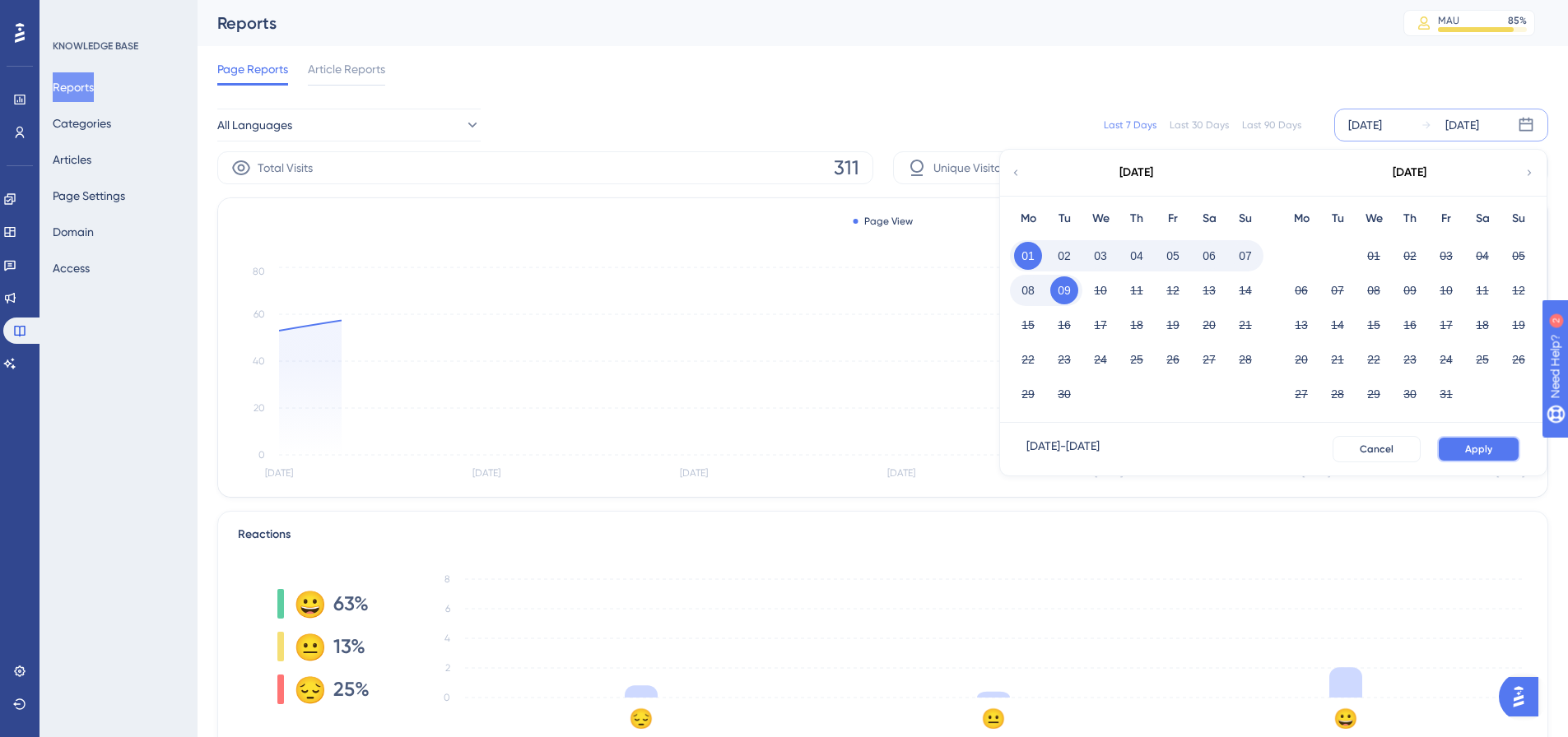
click at [1040, 446] on span "Apply" at bounding box center [1479, 449] width 28 height 13
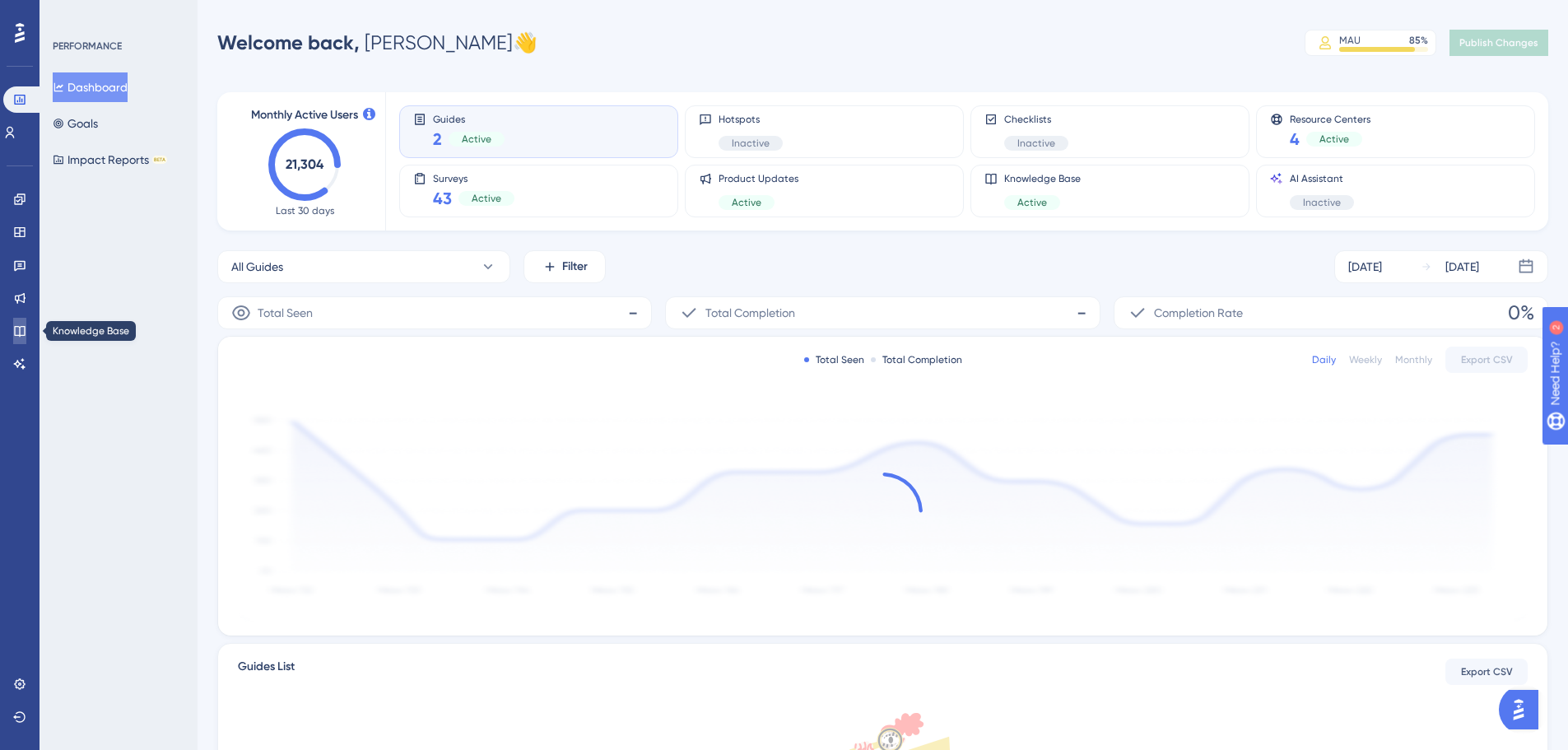
click at [18, 329] on icon at bounding box center [20, 331] width 13 height 13
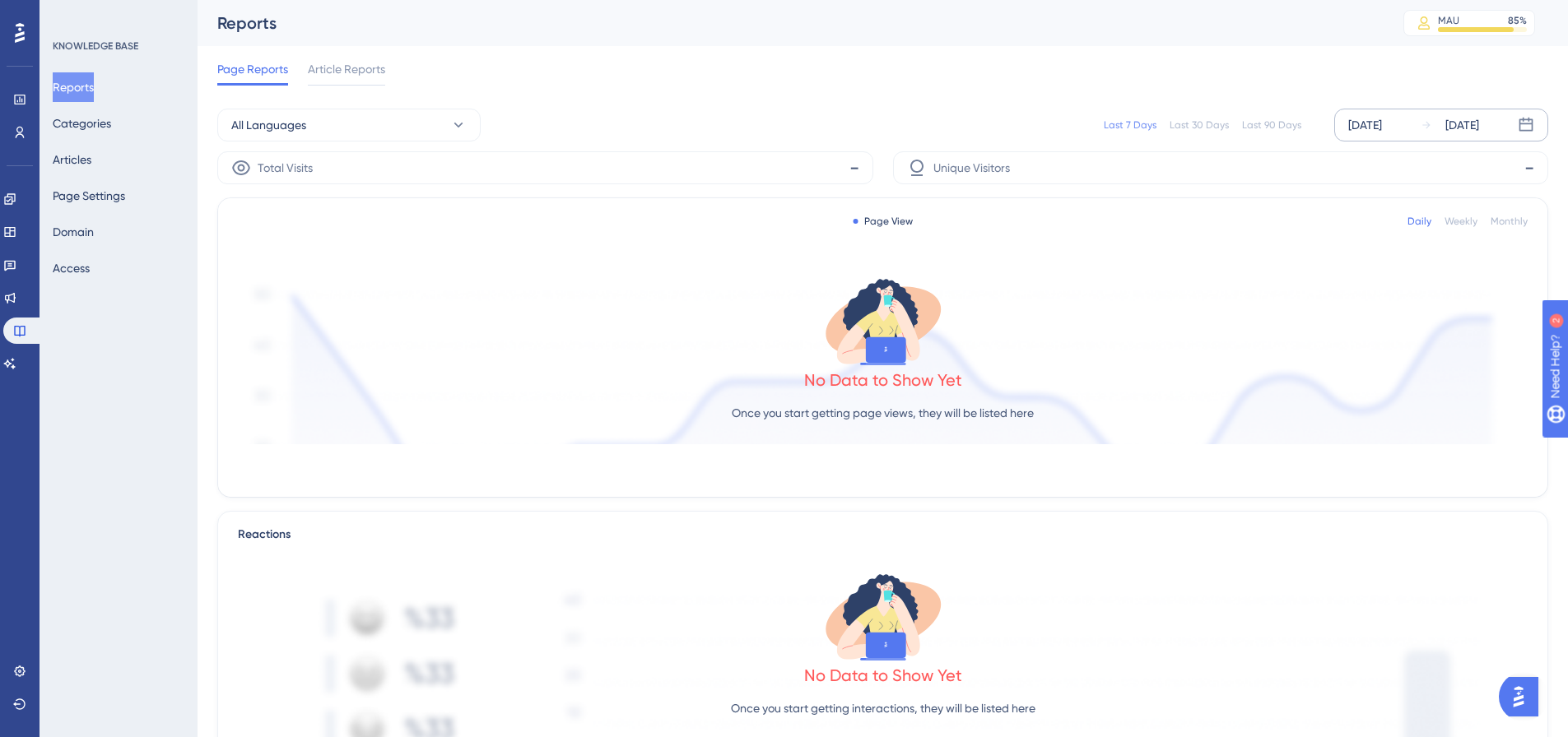
click at [1342, 128] on div "[DATE] [DATE]" at bounding box center [1441, 124] width 214 height 33
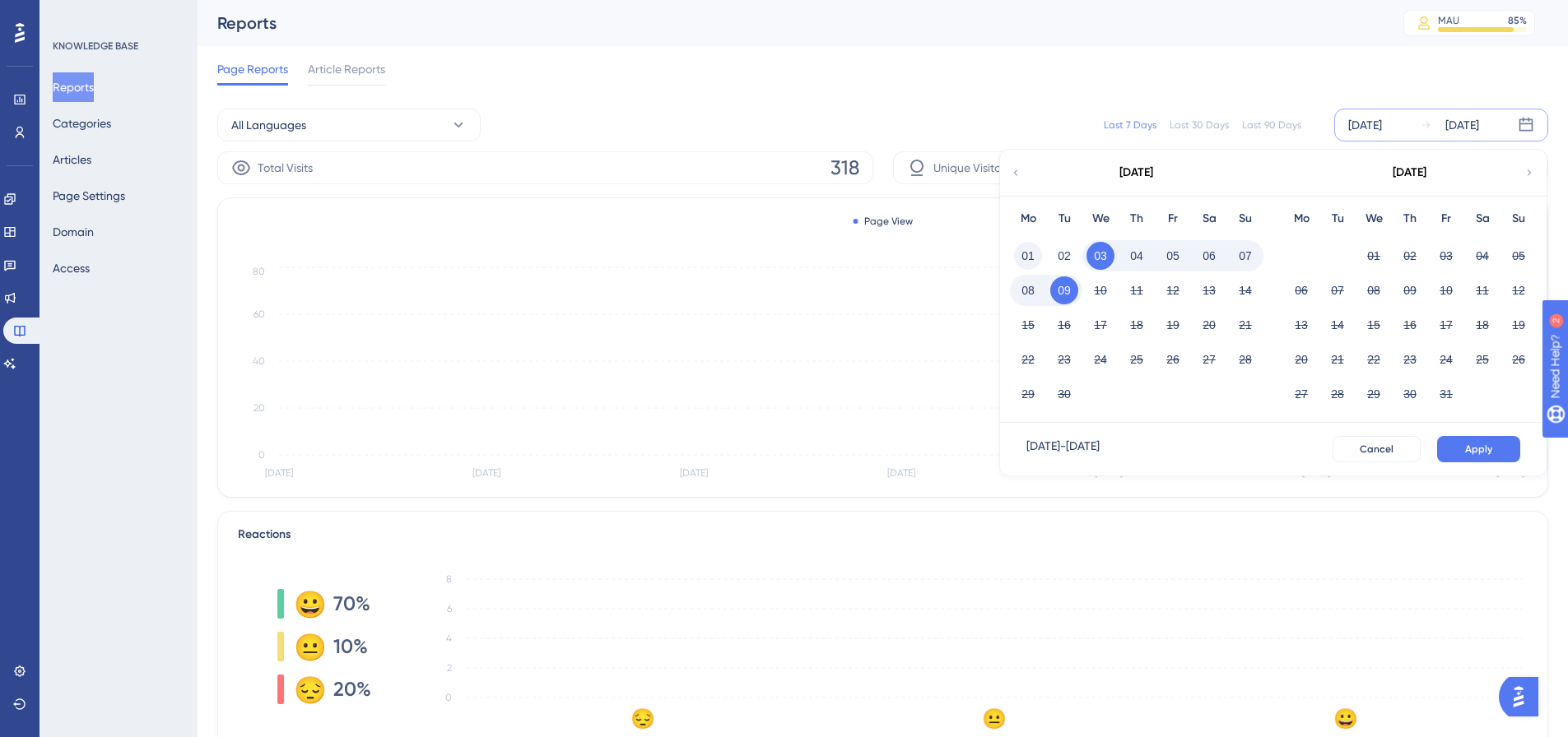
click at [1022, 261] on button "01" at bounding box center [1029, 256] width 28 height 28
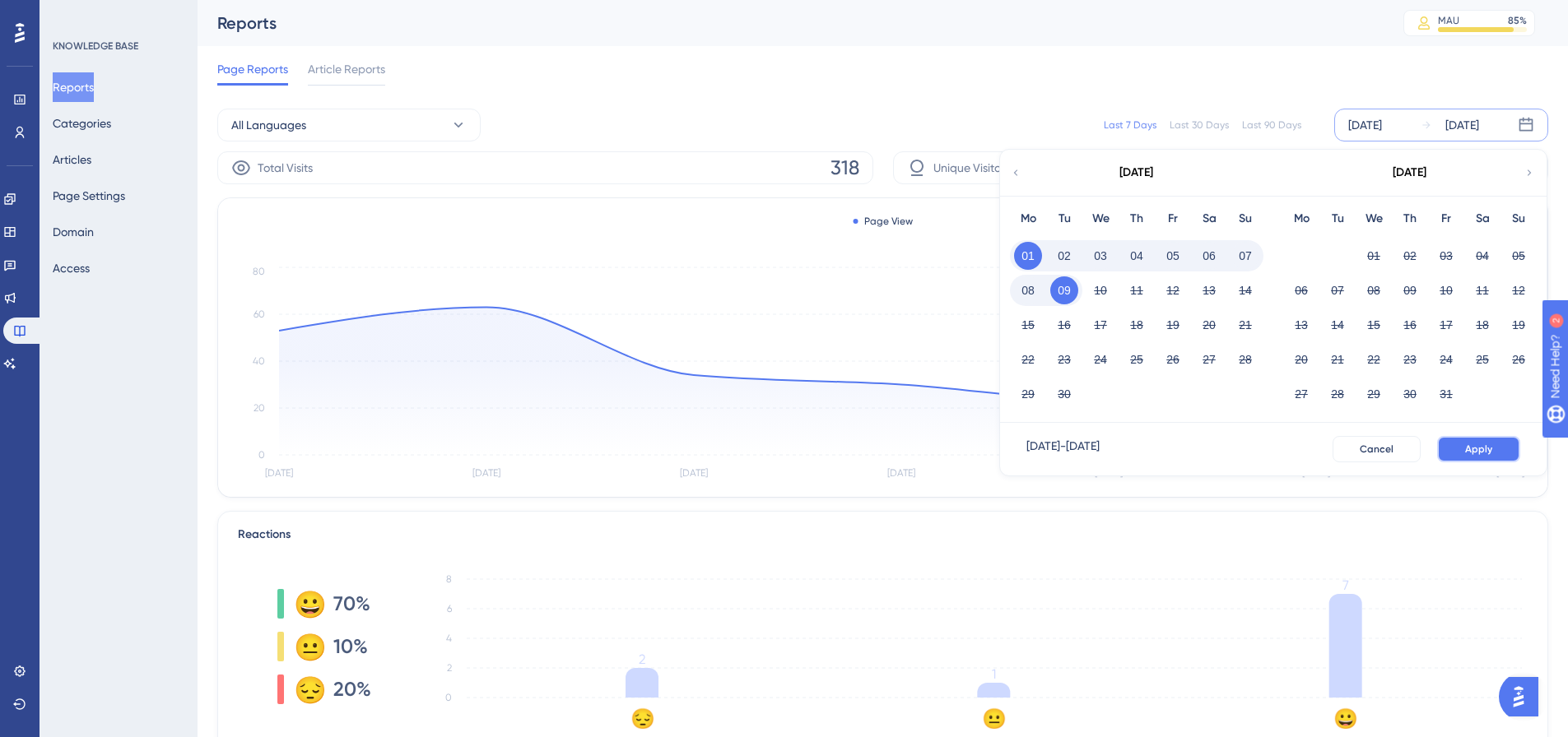
click at [1478, 458] on button "Apply" at bounding box center [1479, 450] width 83 height 27
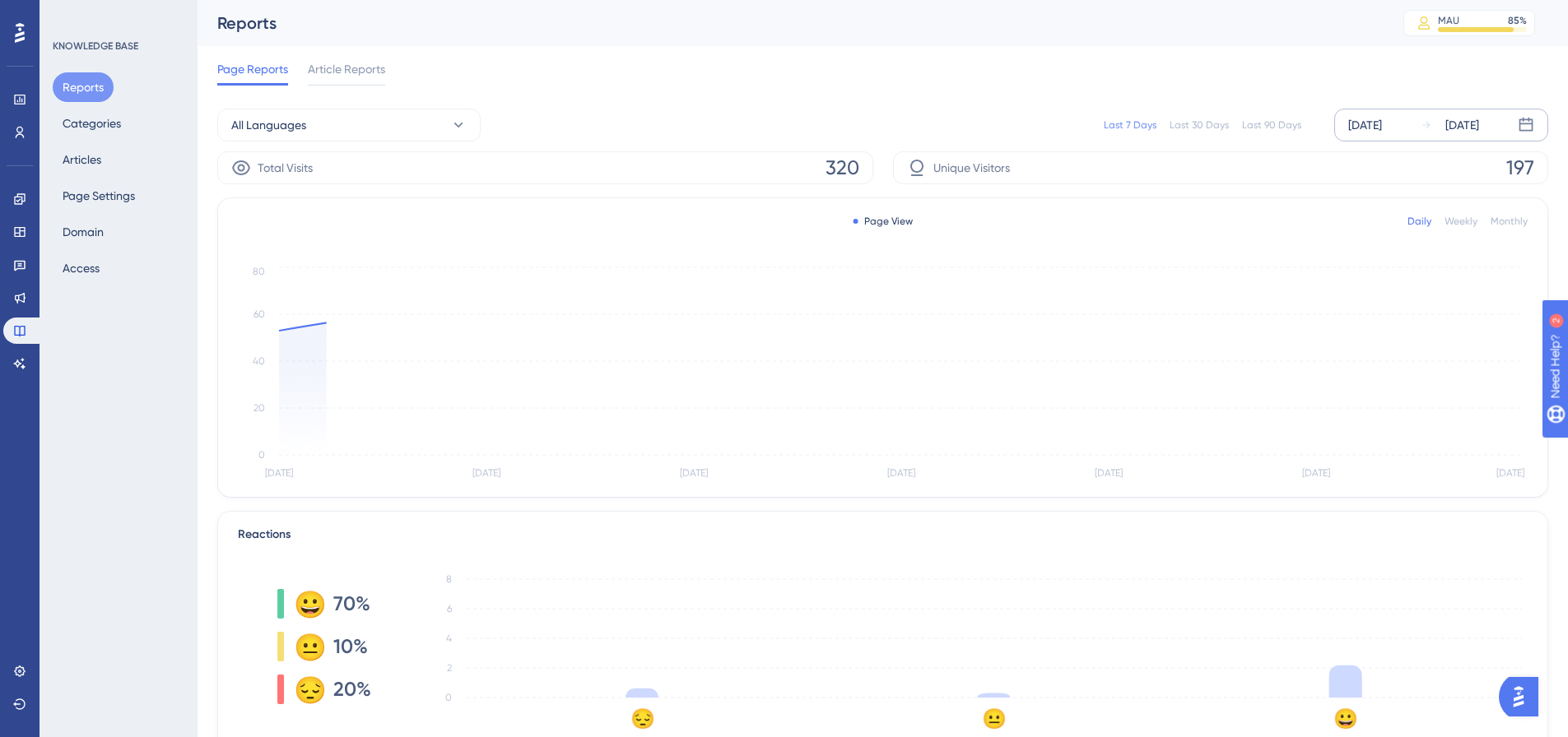
click at [1369, 134] on div "[DATE]" at bounding box center [1365, 125] width 33 height 20
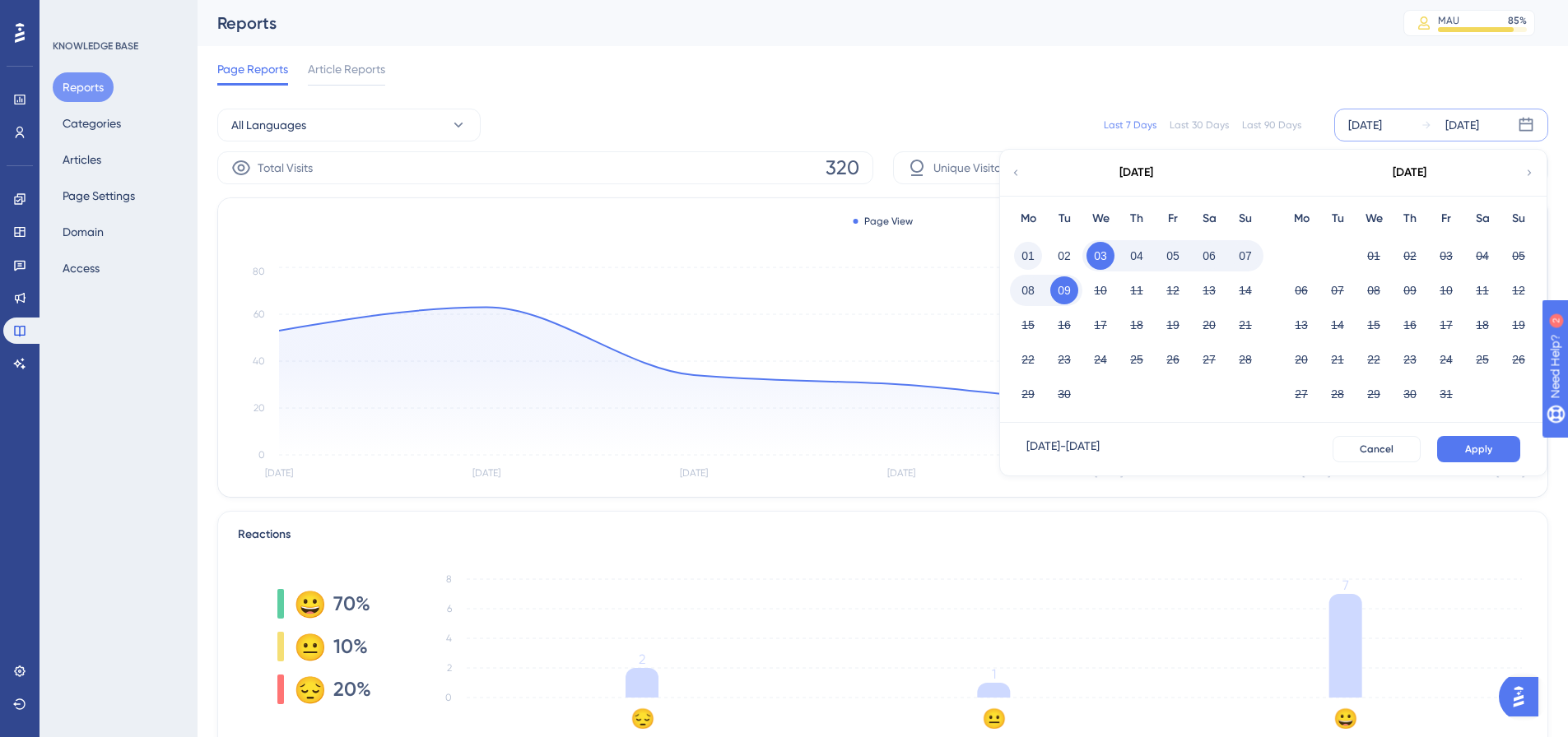
click at [1034, 257] on button "01" at bounding box center [1029, 256] width 28 height 28
click at [1482, 447] on span "Apply" at bounding box center [1479, 449] width 28 height 13
